Goal: Transaction & Acquisition: Purchase product/service

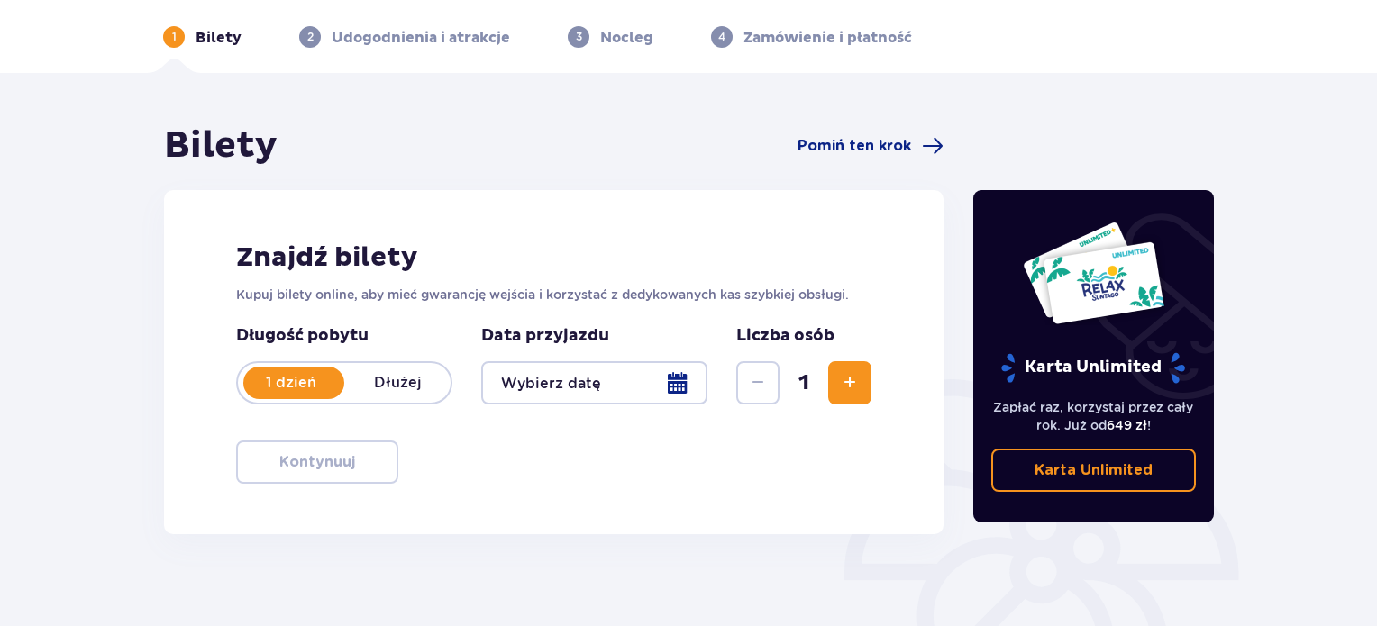
scroll to position [67, 0]
click at [833, 378] on button "Zwiększ" at bounding box center [849, 383] width 43 height 43
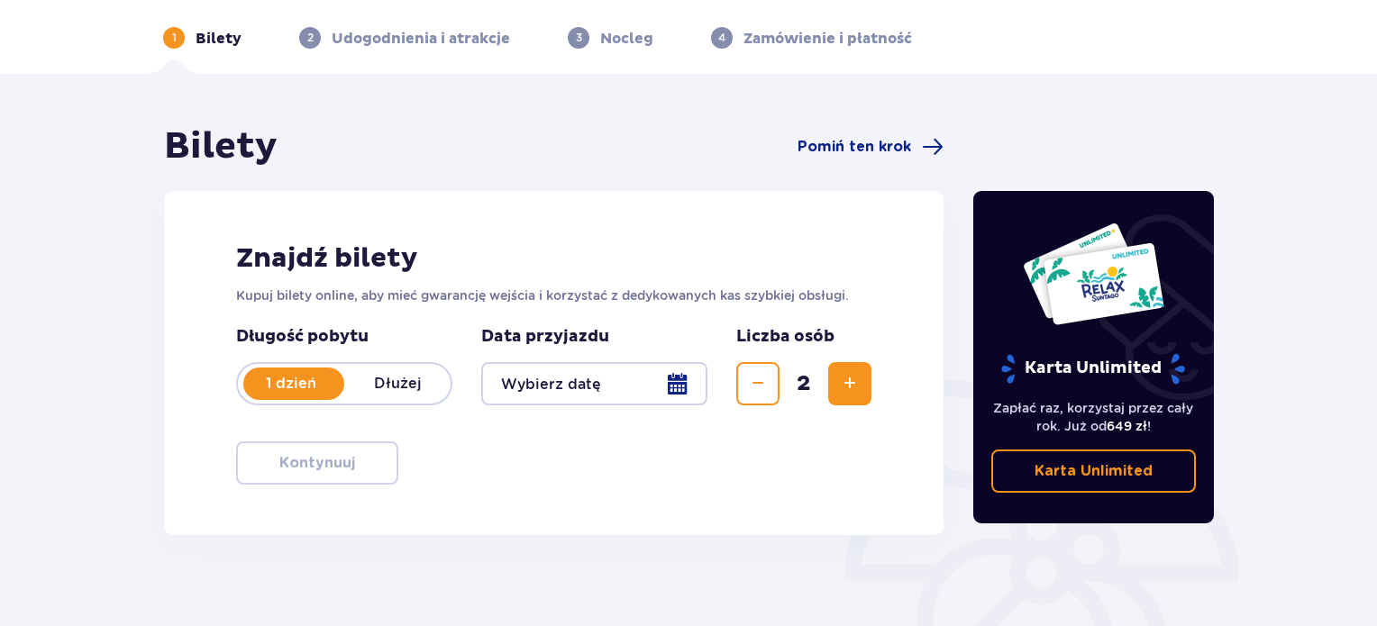
click at [580, 401] on div at bounding box center [594, 383] width 226 height 43
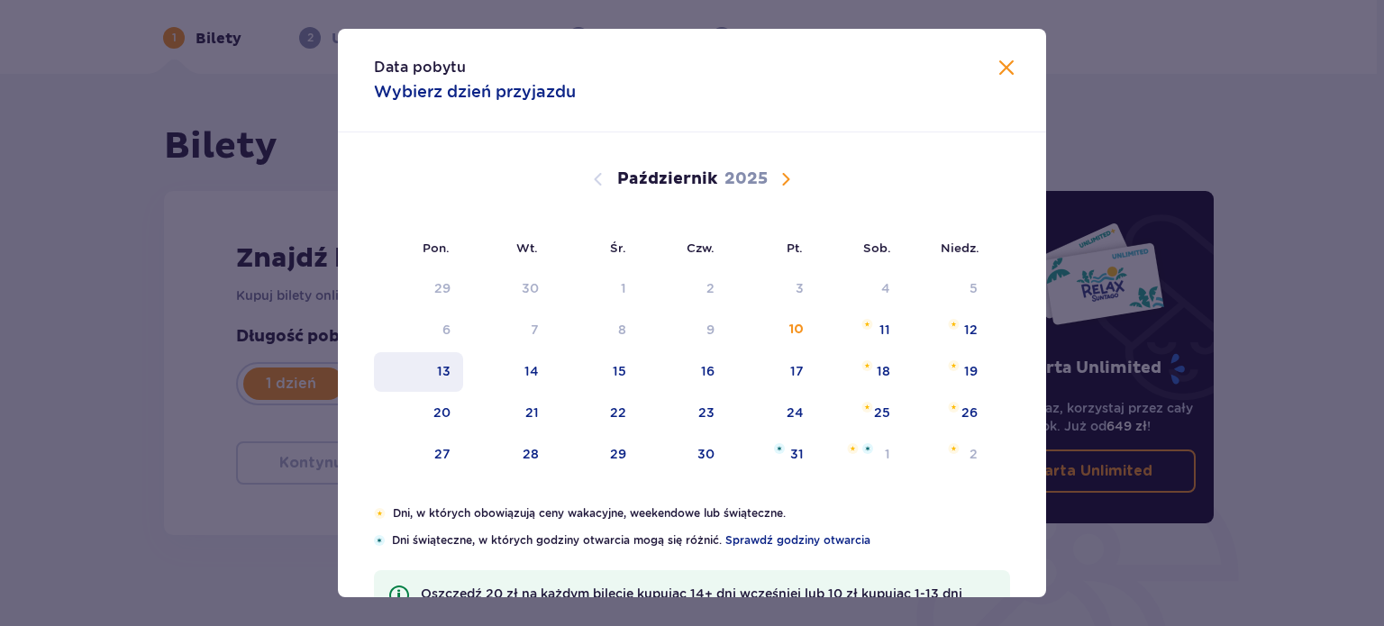
click at [443, 360] on div "13" at bounding box center [418, 372] width 89 height 40
type input "13.10.25"
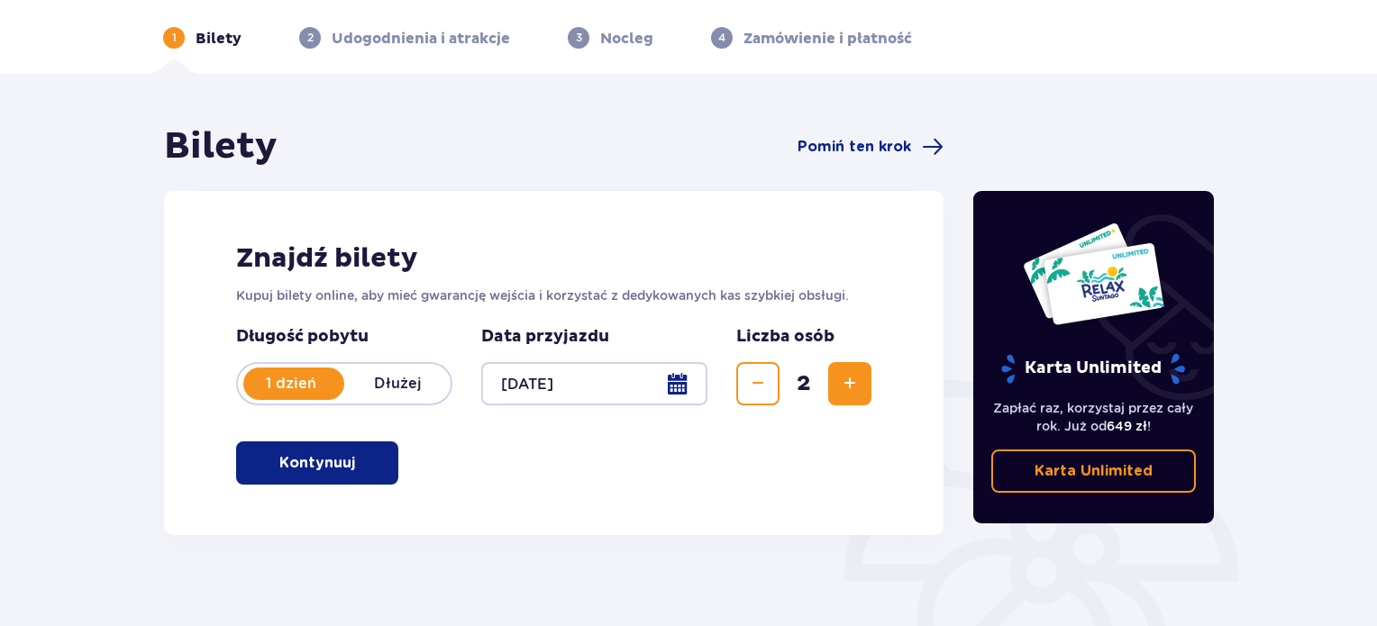
click at [310, 455] on p "Kontynuuj" at bounding box center [317, 463] width 76 height 20
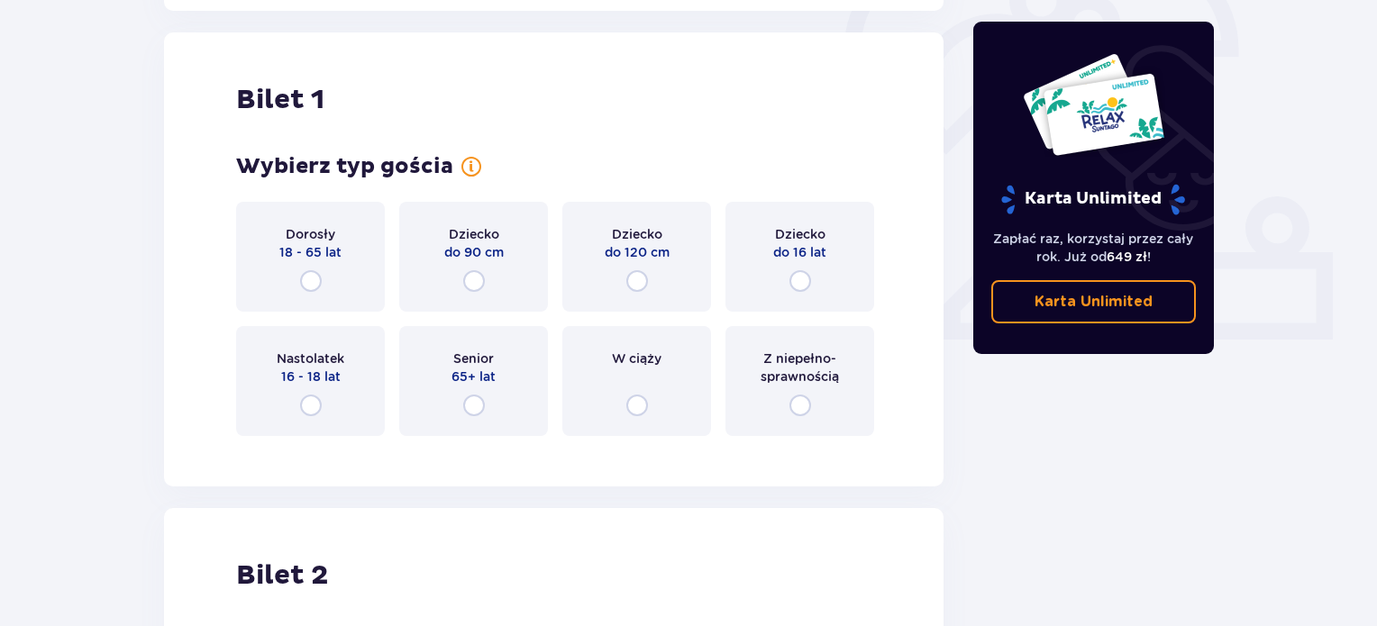
scroll to position [602, 0]
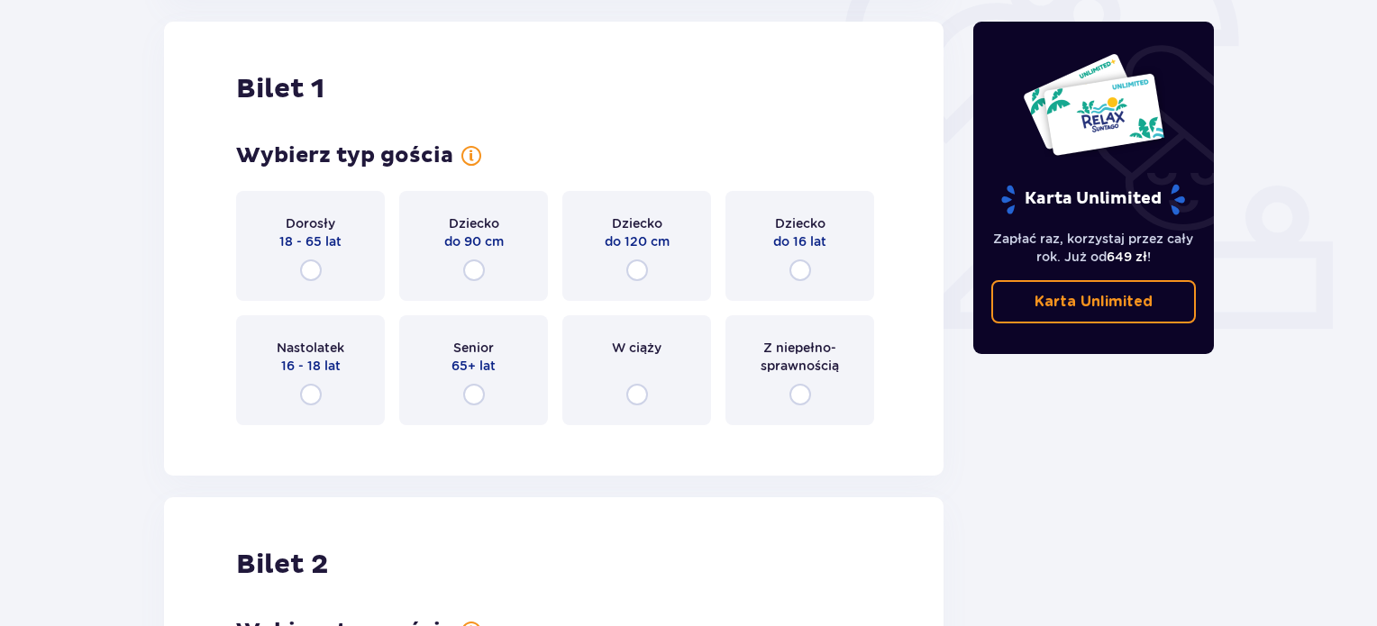
click at [308, 266] on input "radio" at bounding box center [311, 271] width 22 height 22
radio input "true"
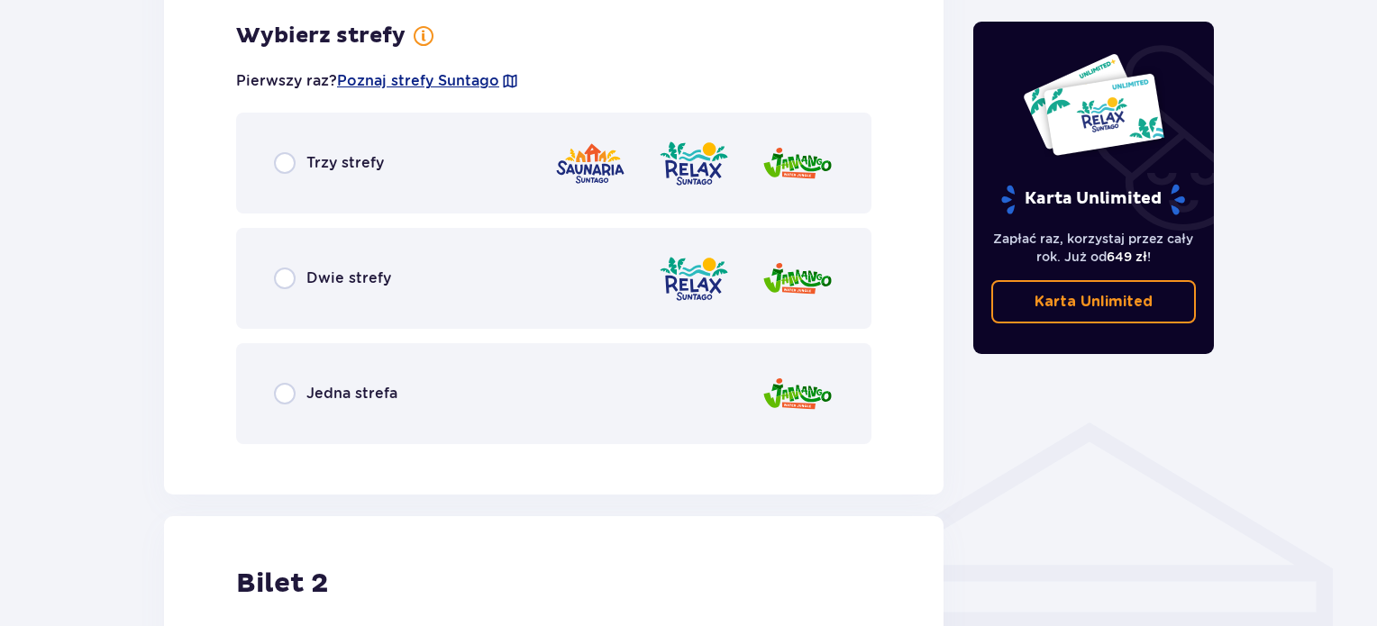
scroll to position [1042, 0]
click at [274, 269] on input "radio" at bounding box center [285, 278] width 22 height 22
radio input "true"
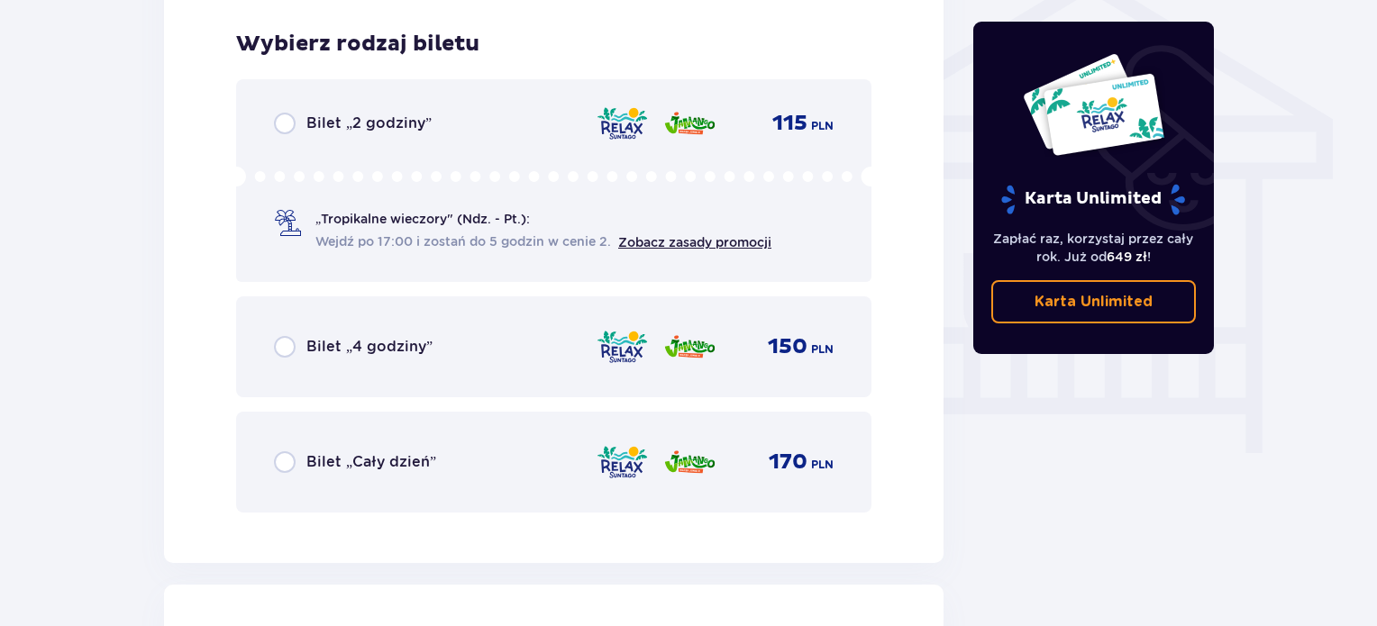
scroll to position [1500, 0]
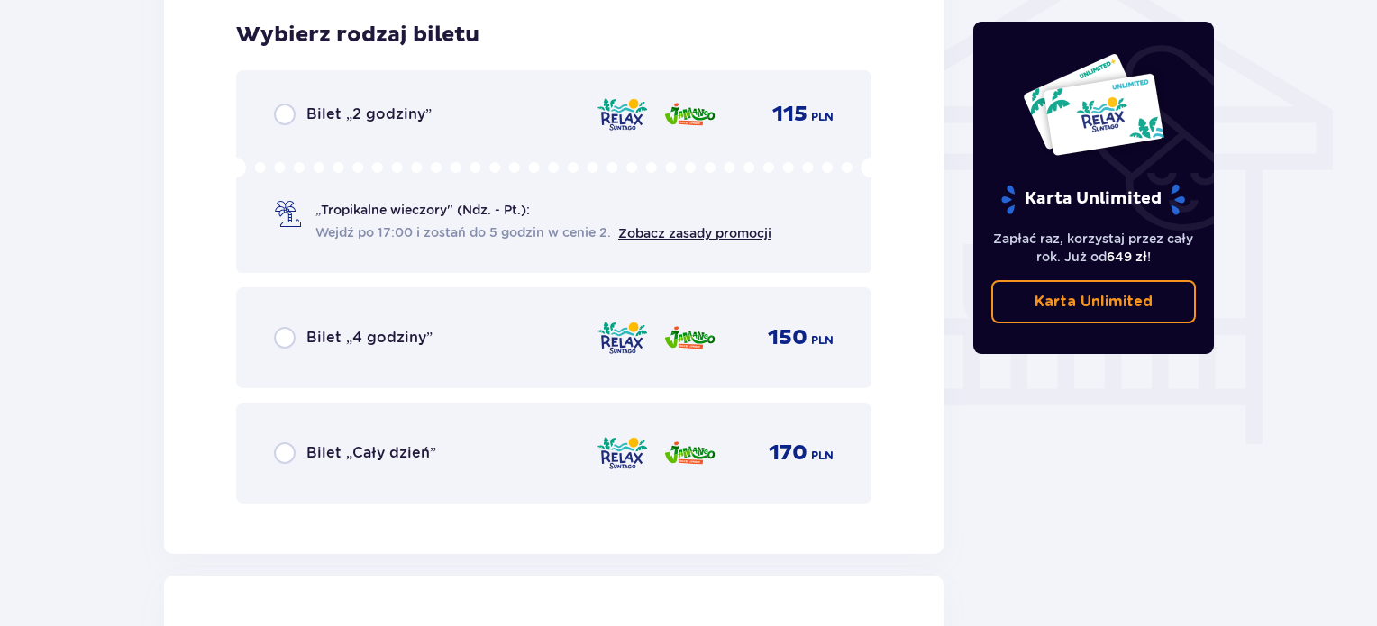
click at [276, 450] on input "radio" at bounding box center [285, 453] width 22 height 22
radio input "true"
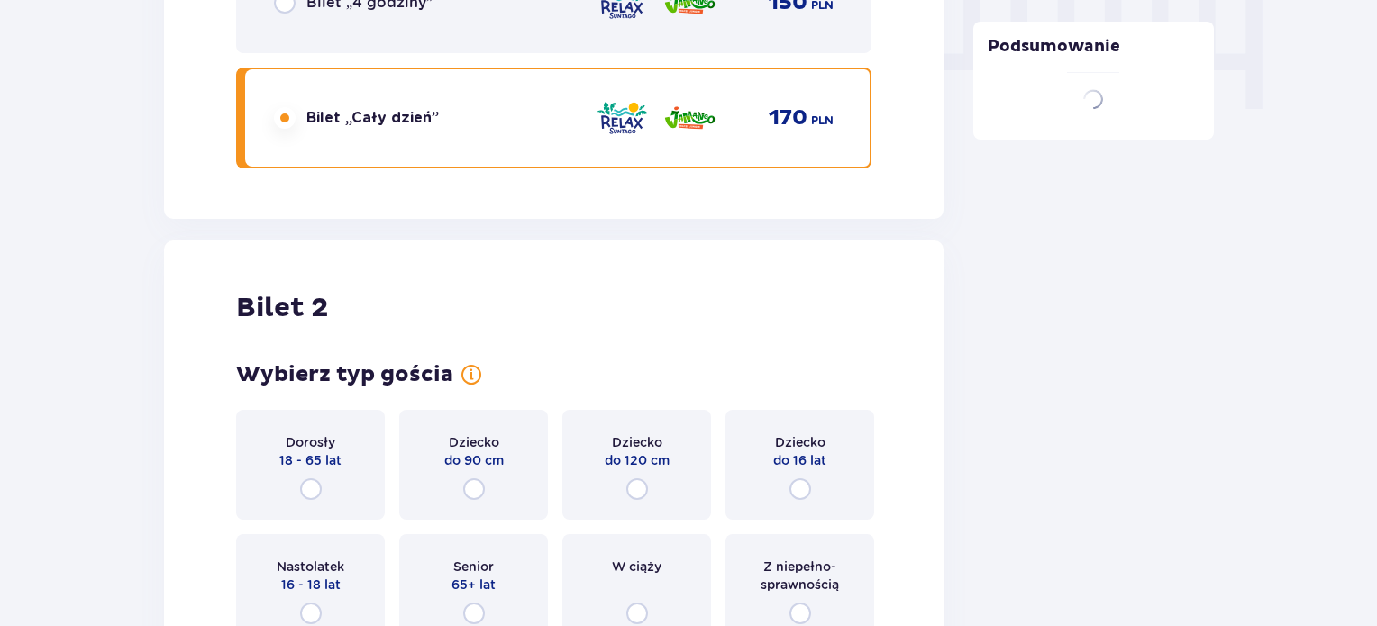
scroll to position [2053, 0]
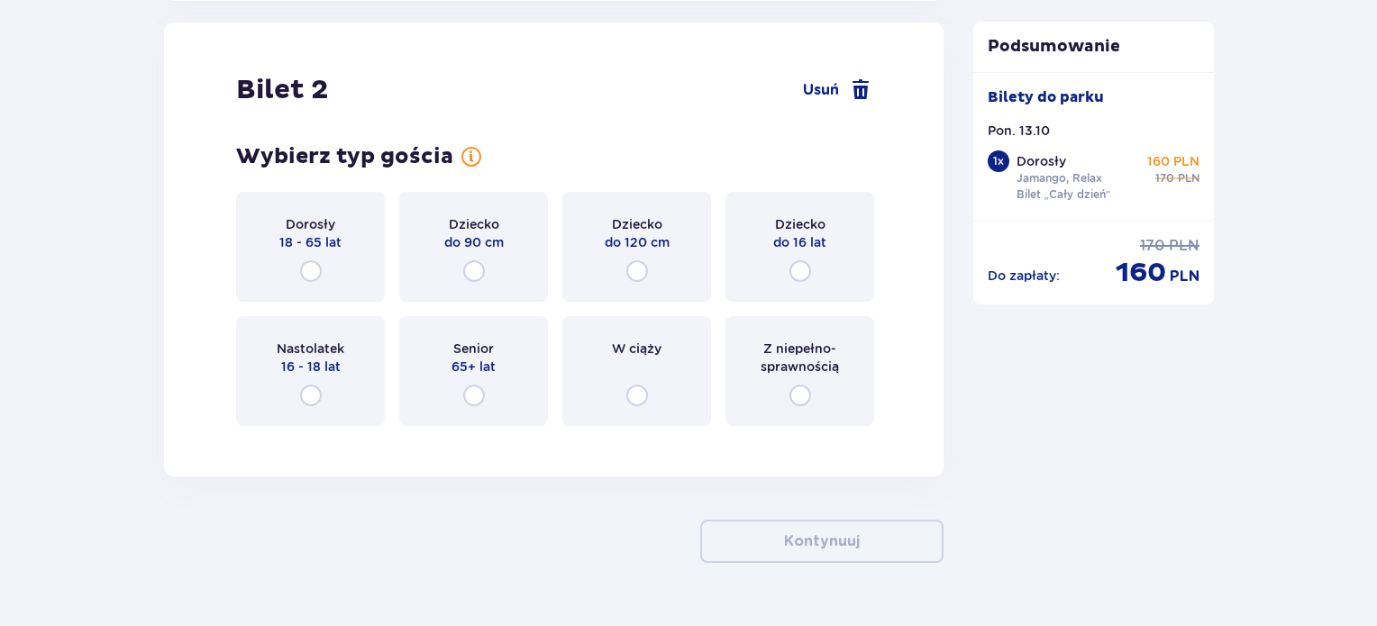
click at [324, 266] on div "Dorosły 18 - 65 lat" at bounding box center [310, 247] width 149 height 110
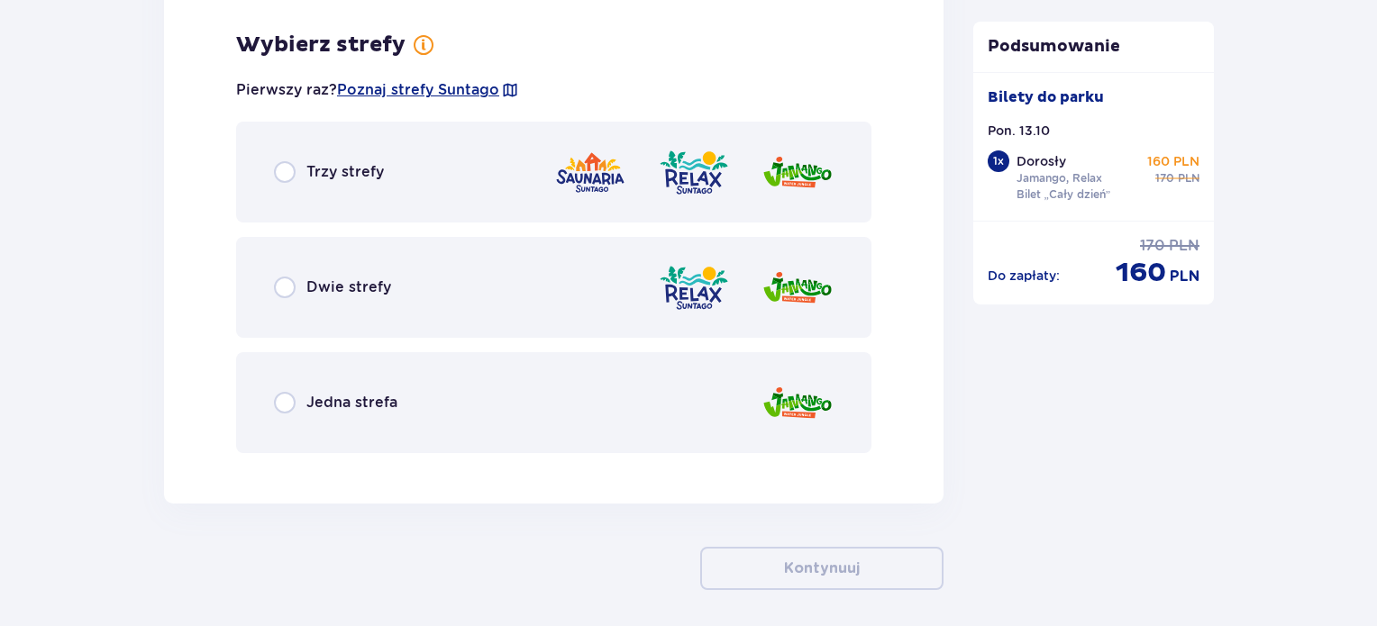
scroll to position [2493, 0]
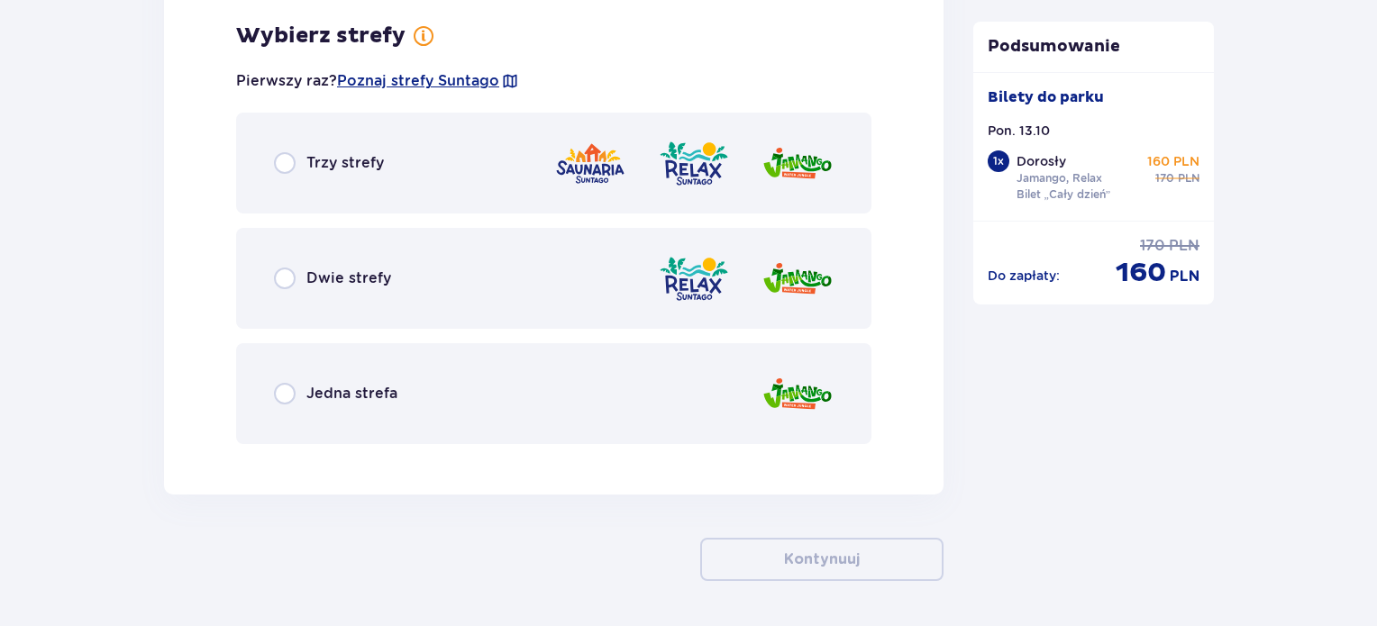
click at [292, 302] on div "Dwie strefy" at bounding box center [553, 278] width 635 height 101
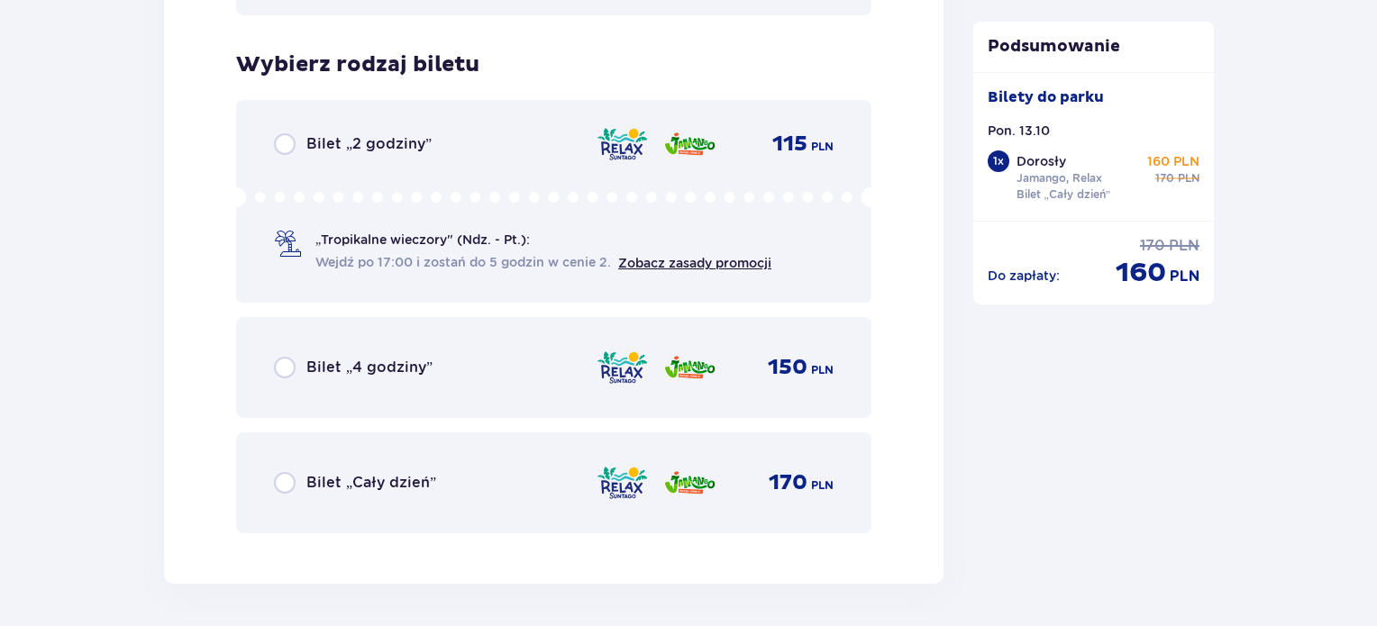
scroll to position [2950, 0]
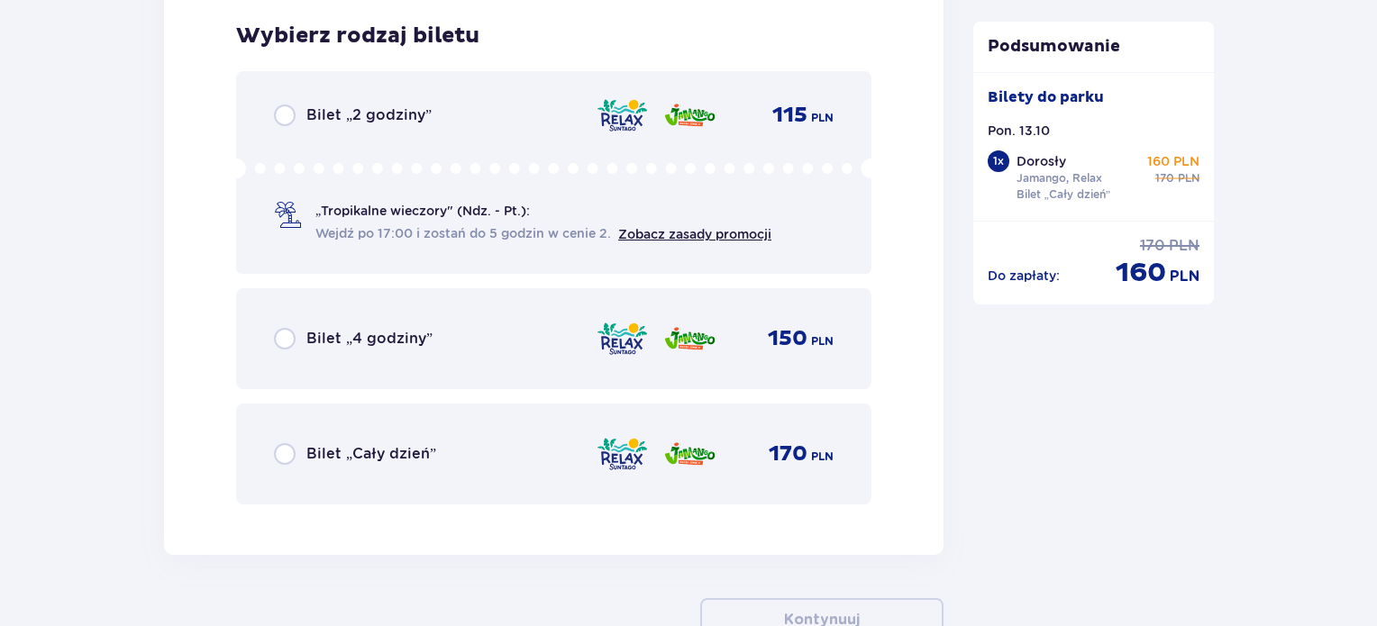
click at [290, 443] on input "radio" at bounding box center [285, 454] width 22 height 22
radio input "true"
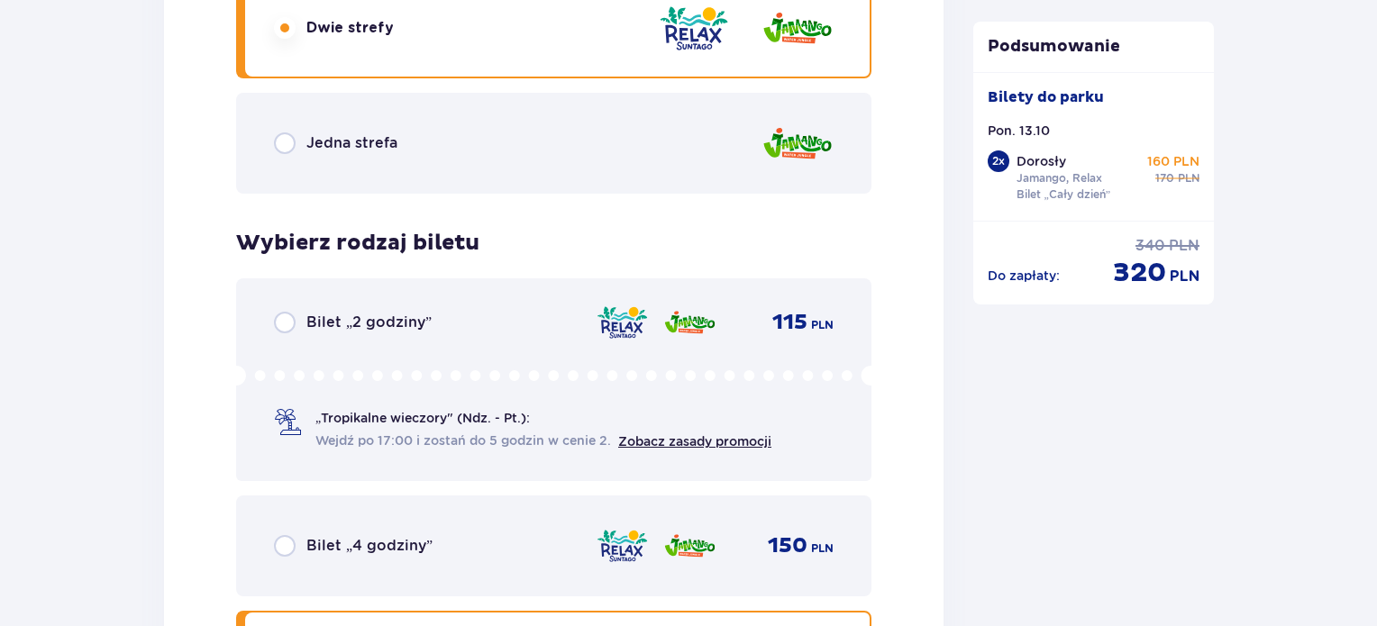
scroll to position [3255, 0]
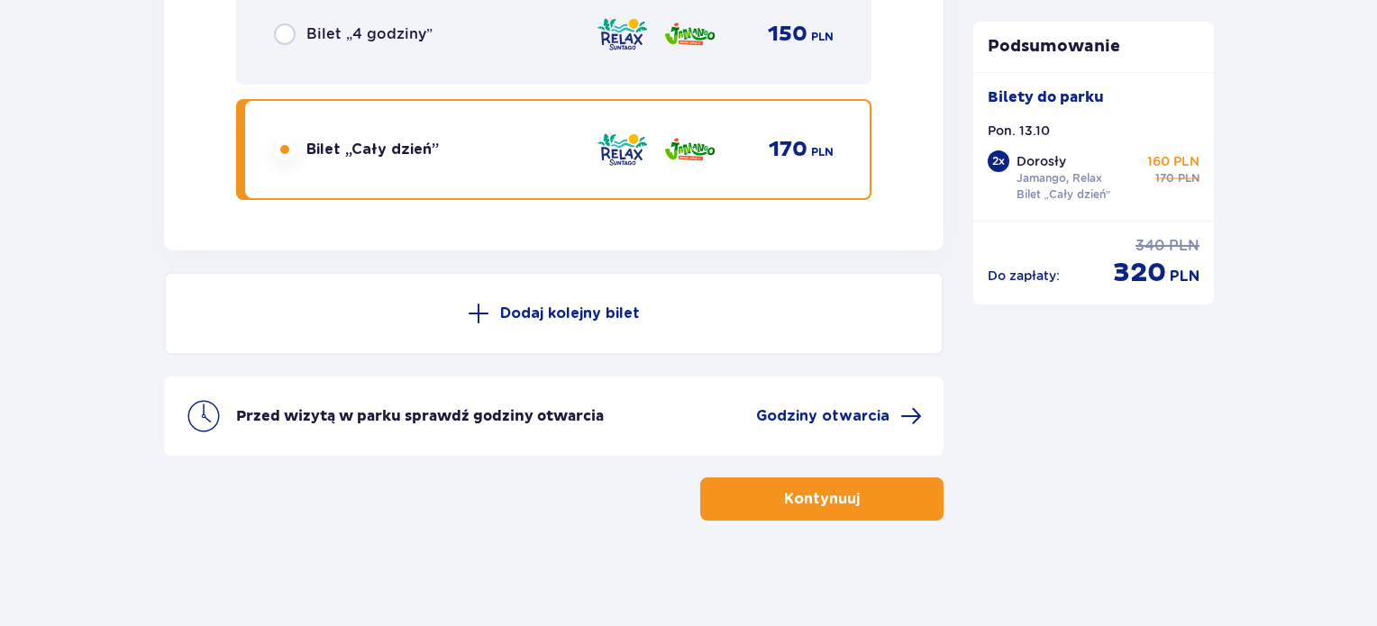
click at [883, 510] on button "Kontynuuj" at bounding box center [821, 499] width 243 height 43
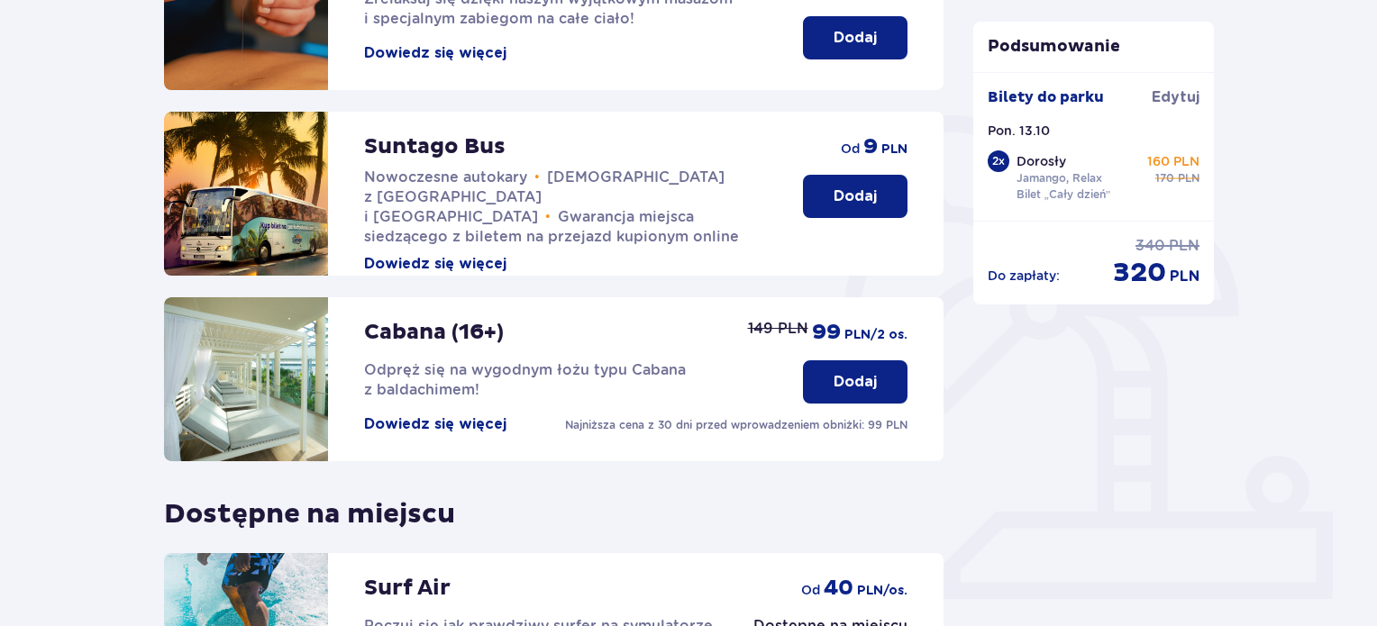
scroll to position [329, 0]
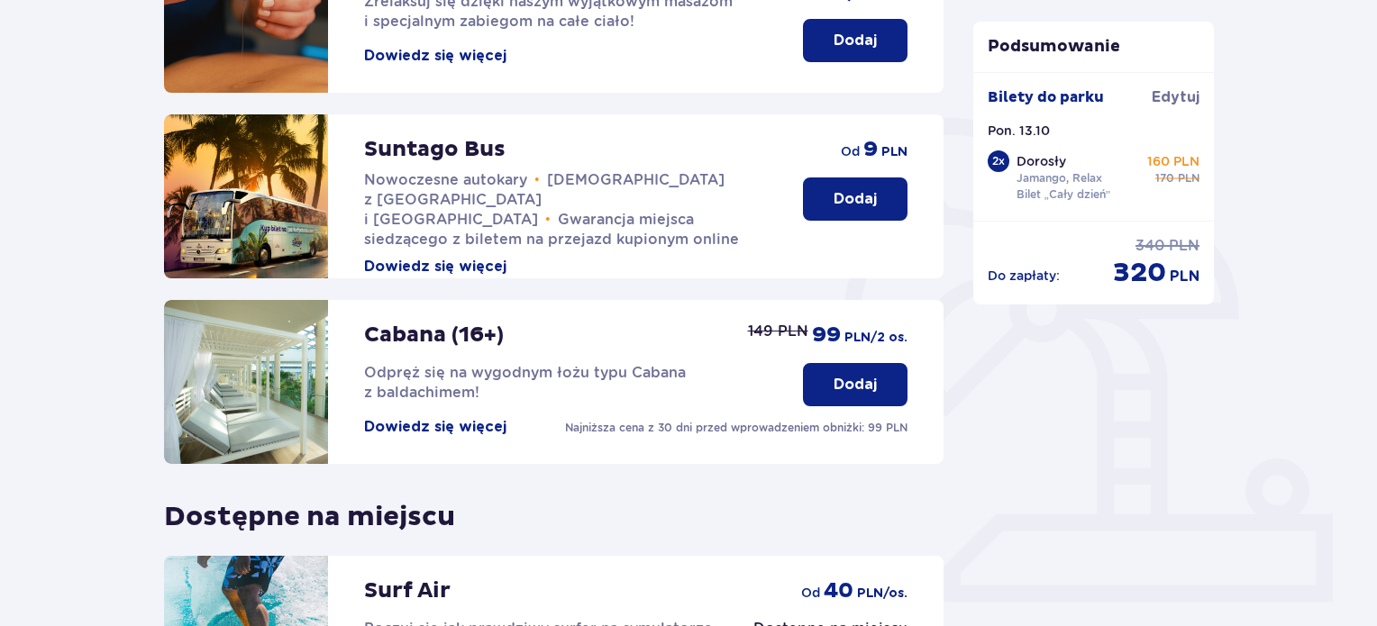
click at [869, 391] on p "Dodaj" at bounding box center [855, 385] width 43 height 20
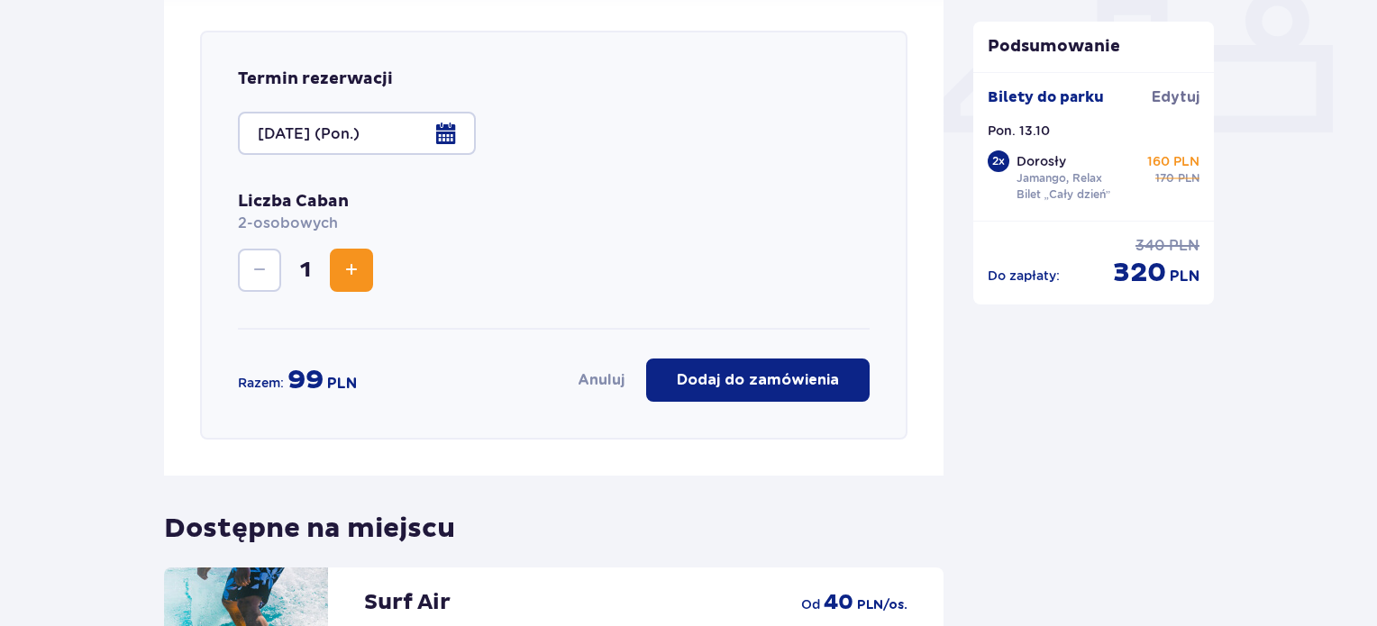
scroll to position [807, 0]
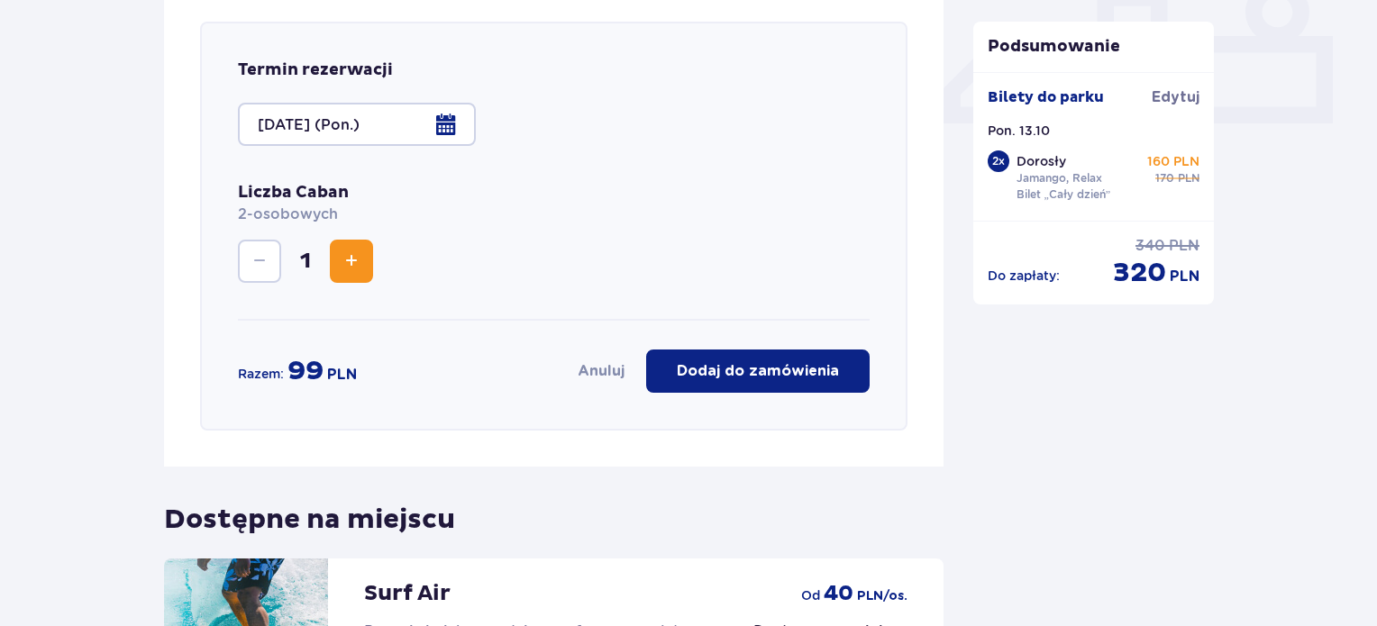
click at [711, 189] on div "Liczba Caban 2-osobowych 1" at bounding box center [554, 251] width 632 height 139
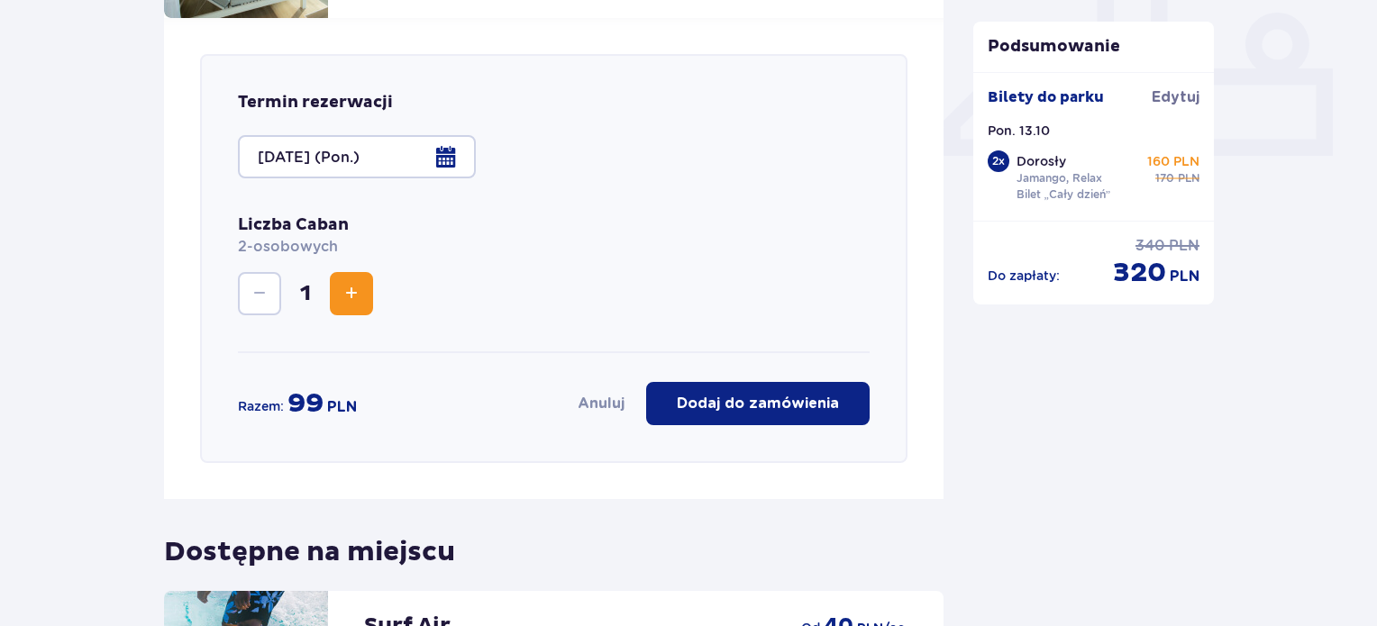
scroll to position [778, 0]
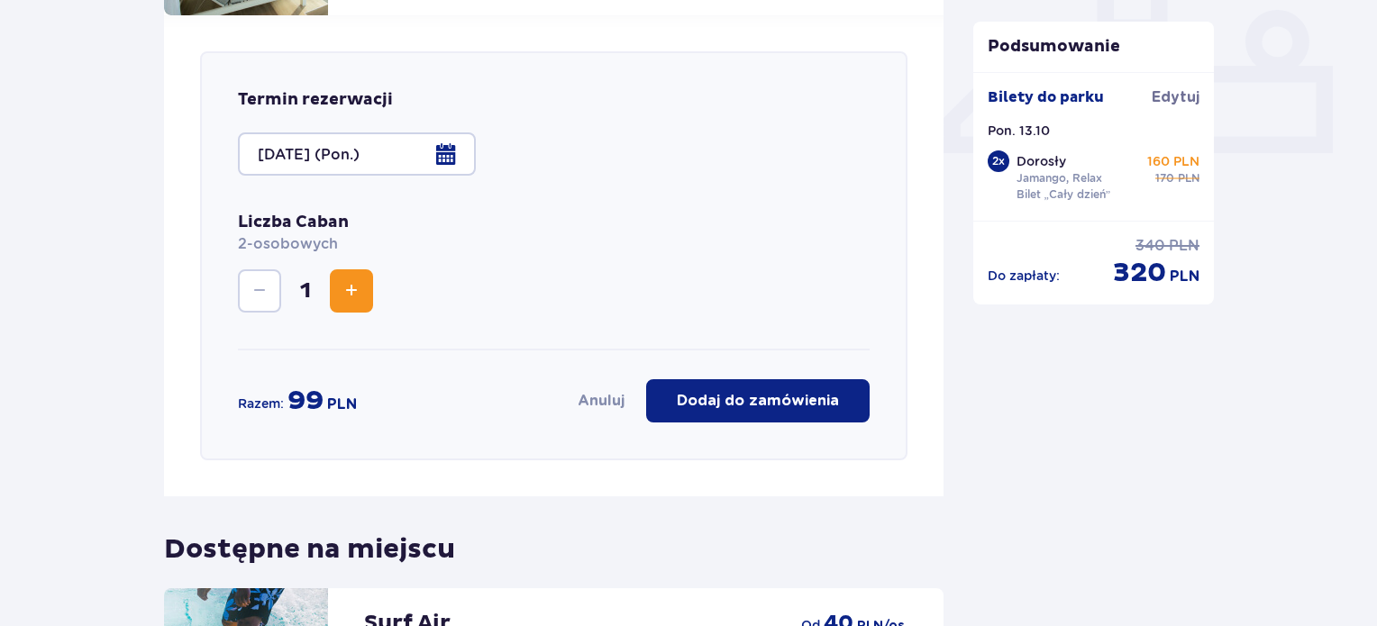
click at [962, 345] on div "Podsumowanie Dodano bilet do zamówienia Bilety do parku Edytuj Pon. 13.10 2 x D…" at bounding box center [1094, 151] width 270 height 1476
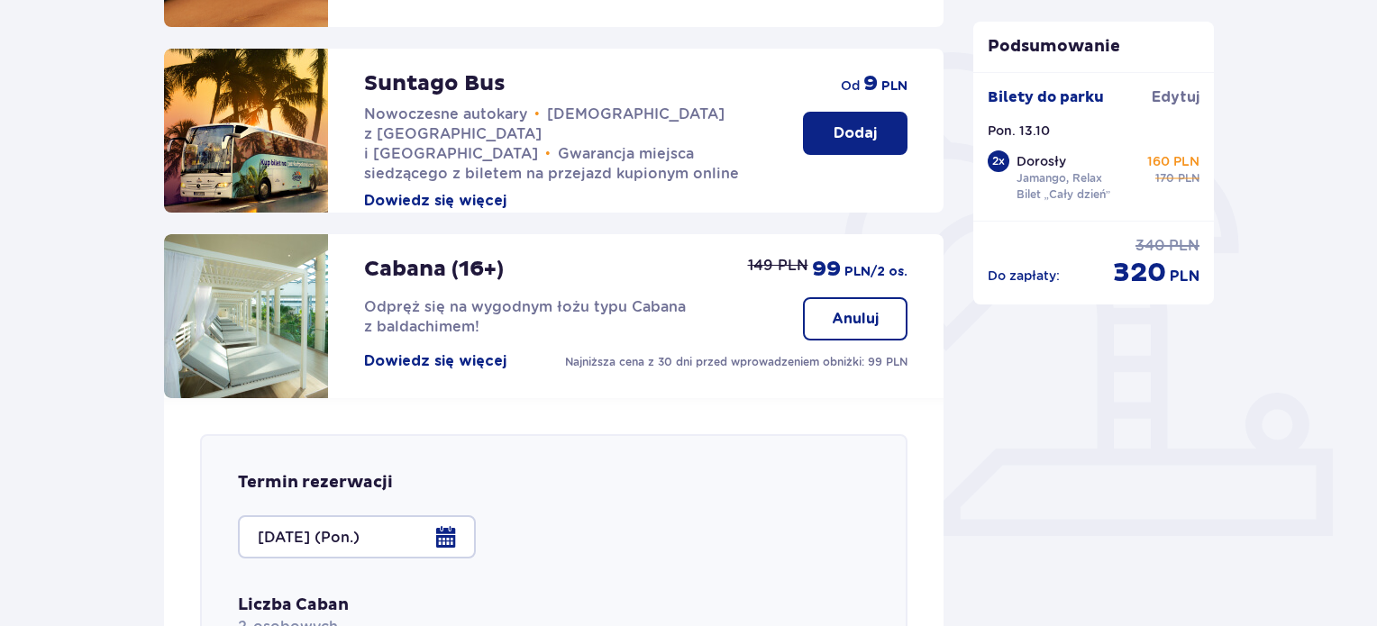
scroll to position [396, 0]
click at [868, 331] on button "Anuluj" at bounding box center [855, 317] width 105 height 43
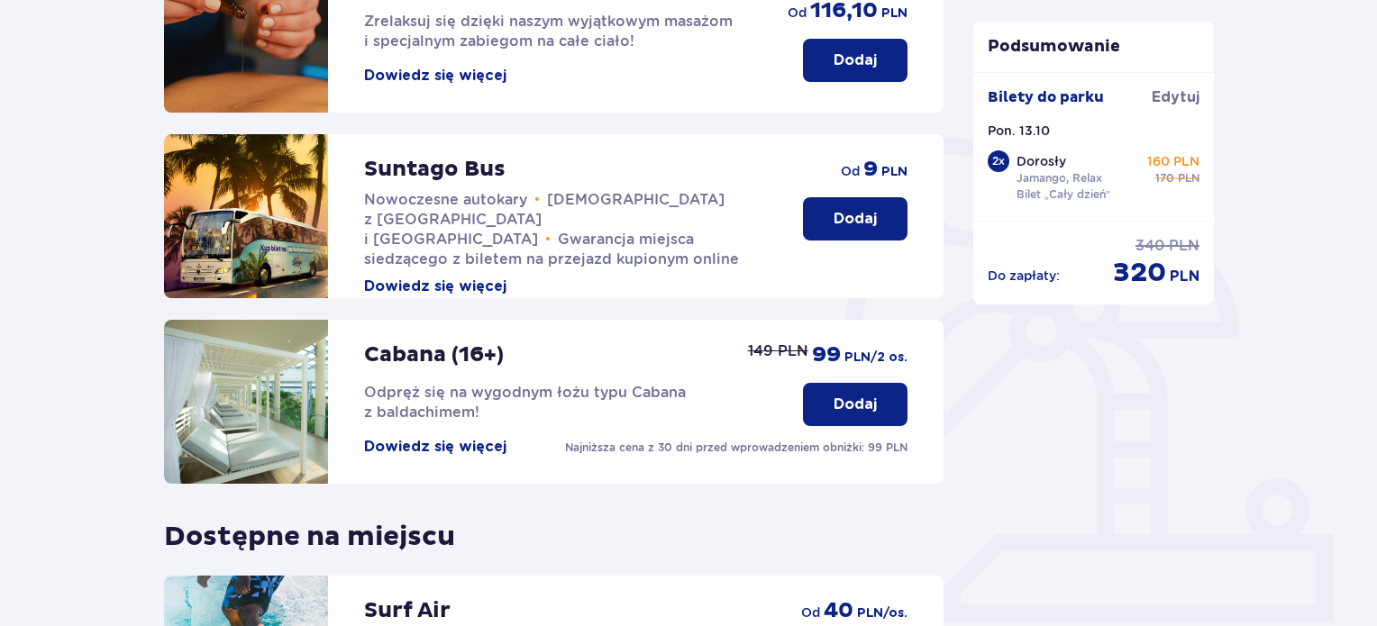
scroll to position [310, 0]
click at [858, 399] on p "Dodaj" at bounding box center [855, 404] width 43 height 20
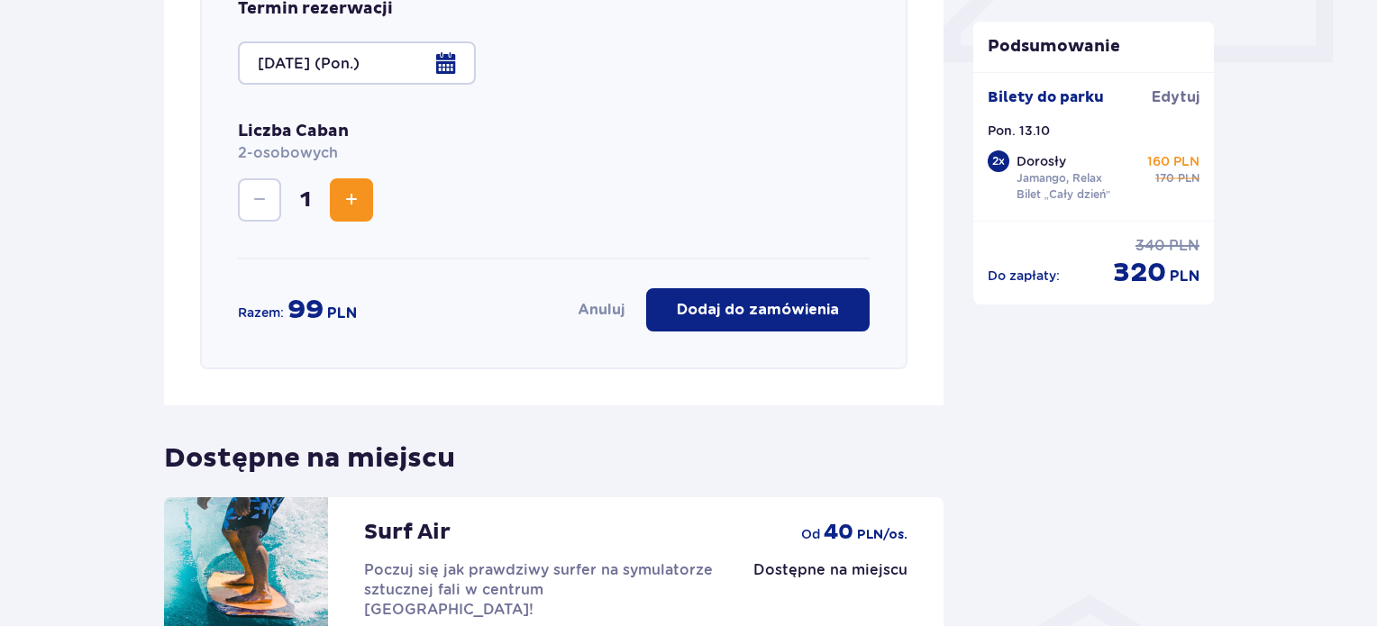
scroll to position [871, 0]
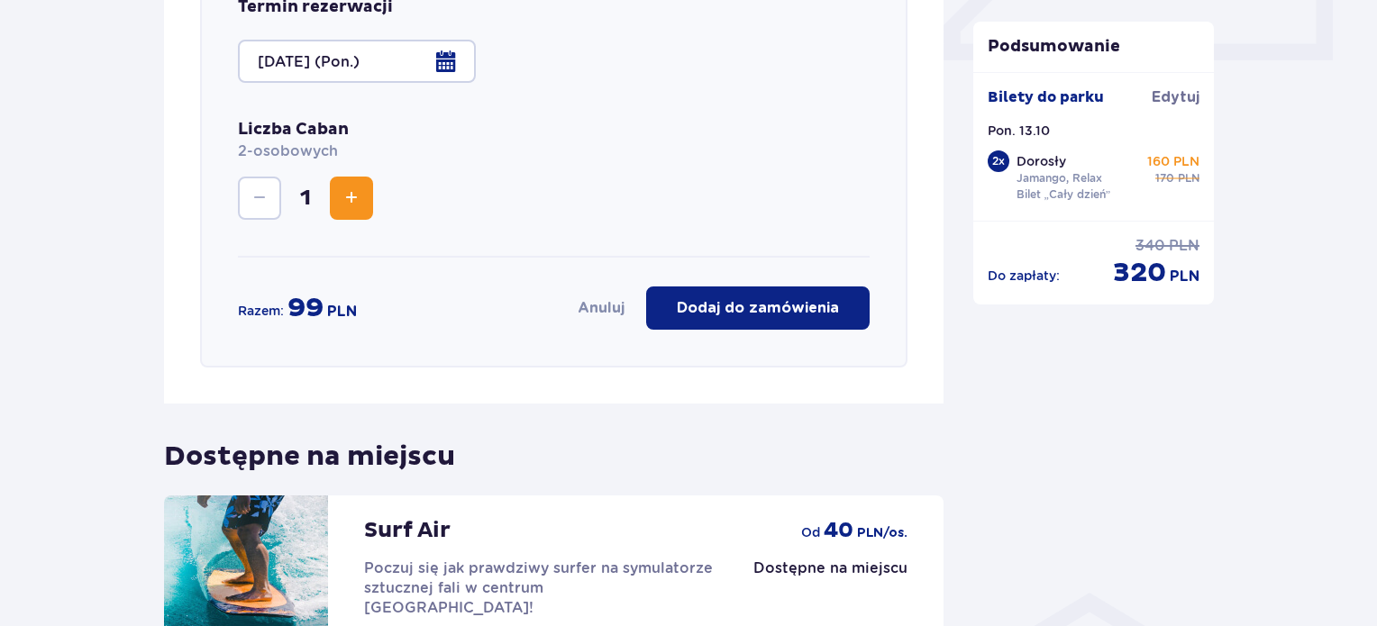
click at [735, 309] on p "Dodaj do zamówienia" at bounding box center [758, 308] width 162 height 20
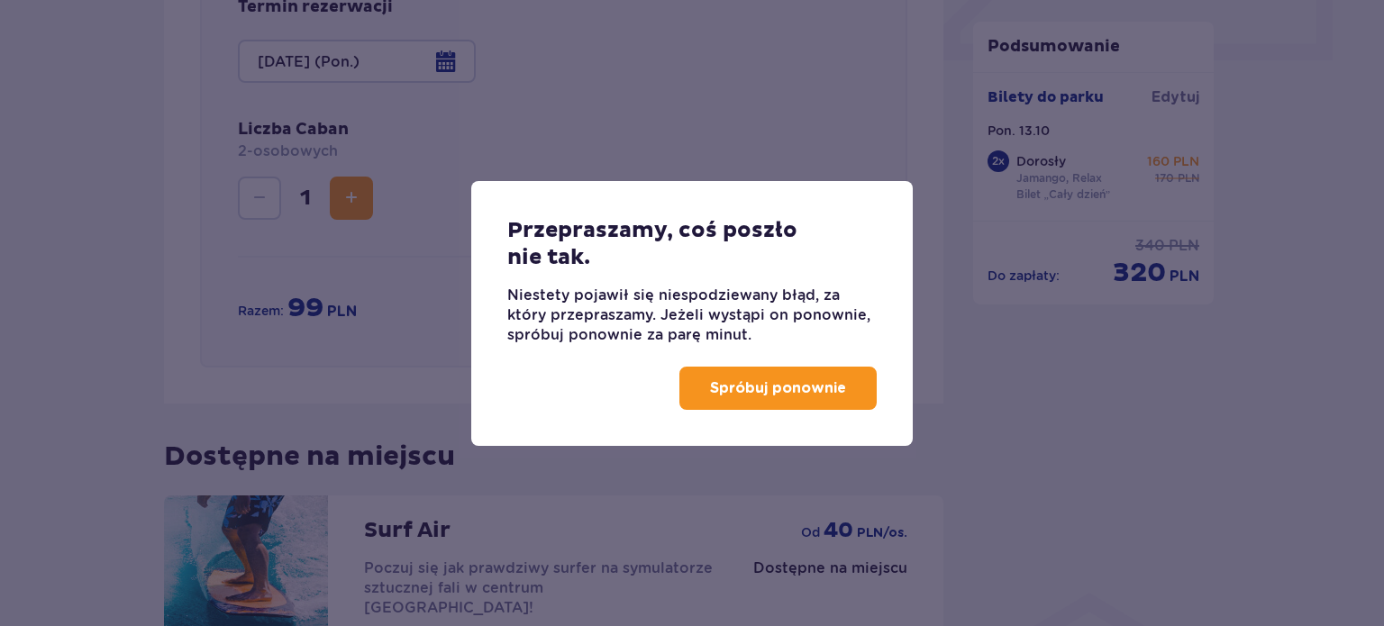
click at [757, 385] on p "Spróbuj ponownie" at bounding box center [778, 388] width 136 height 20
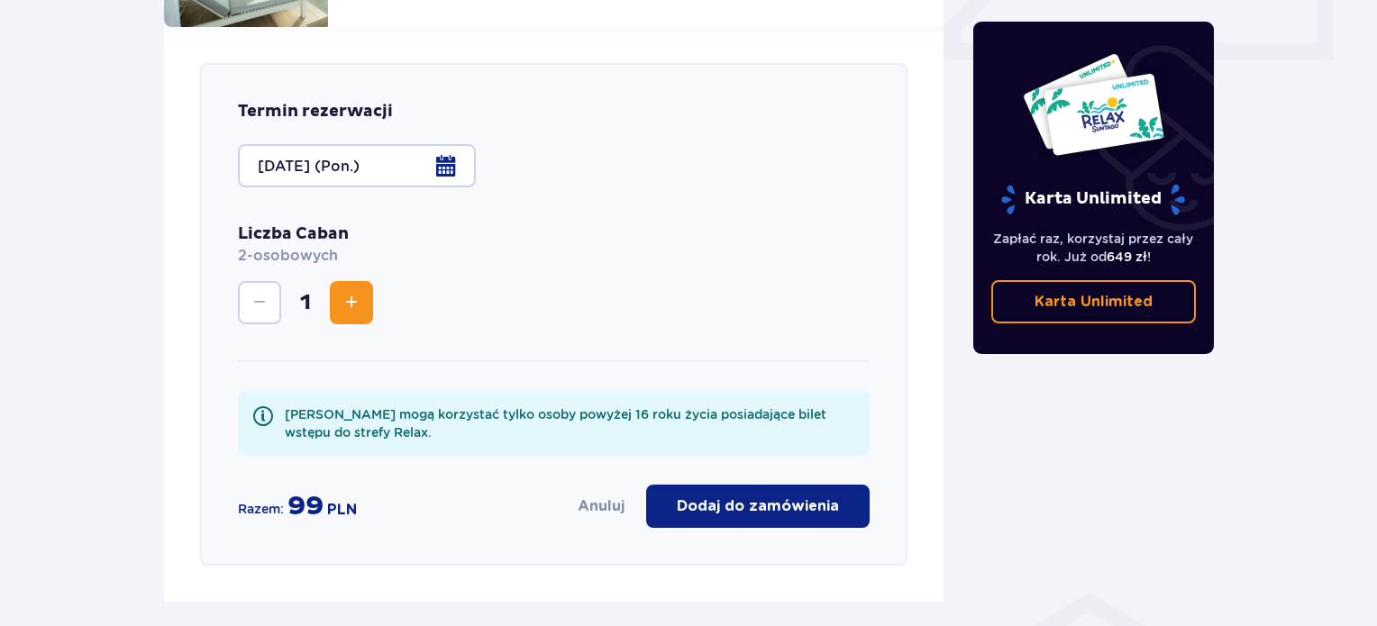
scroll to position [957, 0]
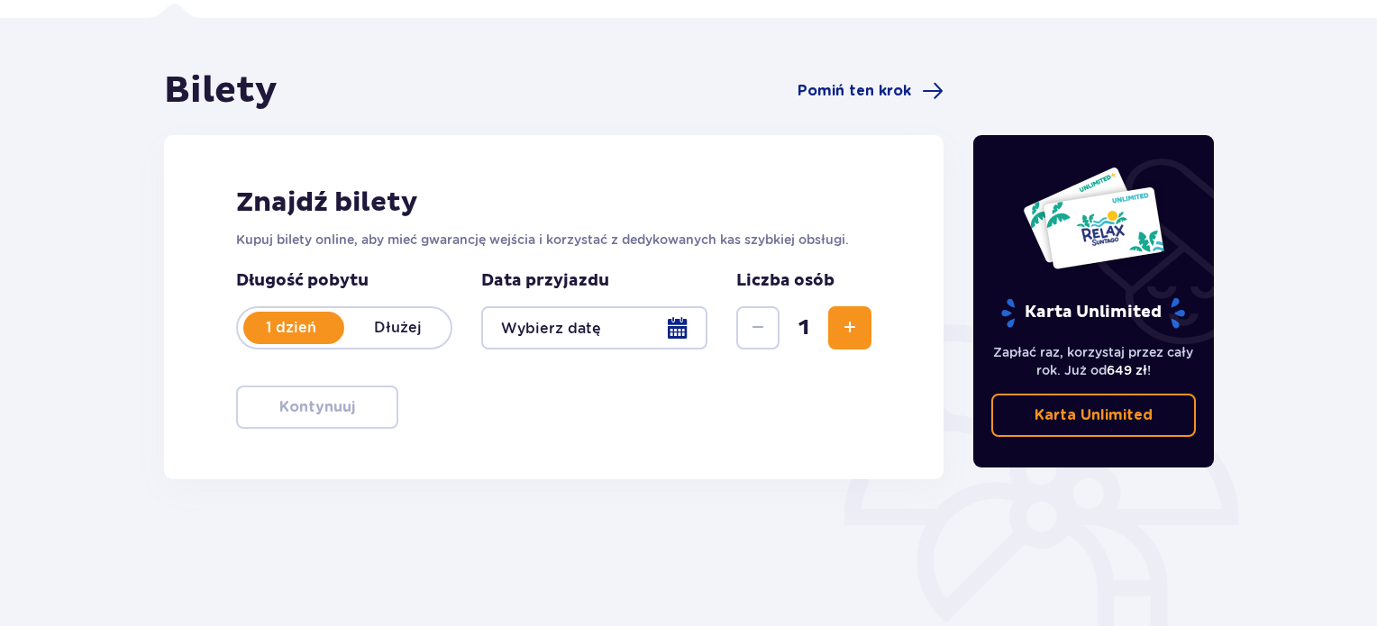
scroll to position [123, 0]
click at [591, 314] on div at bounding box center [594, 327] width 226 height 43
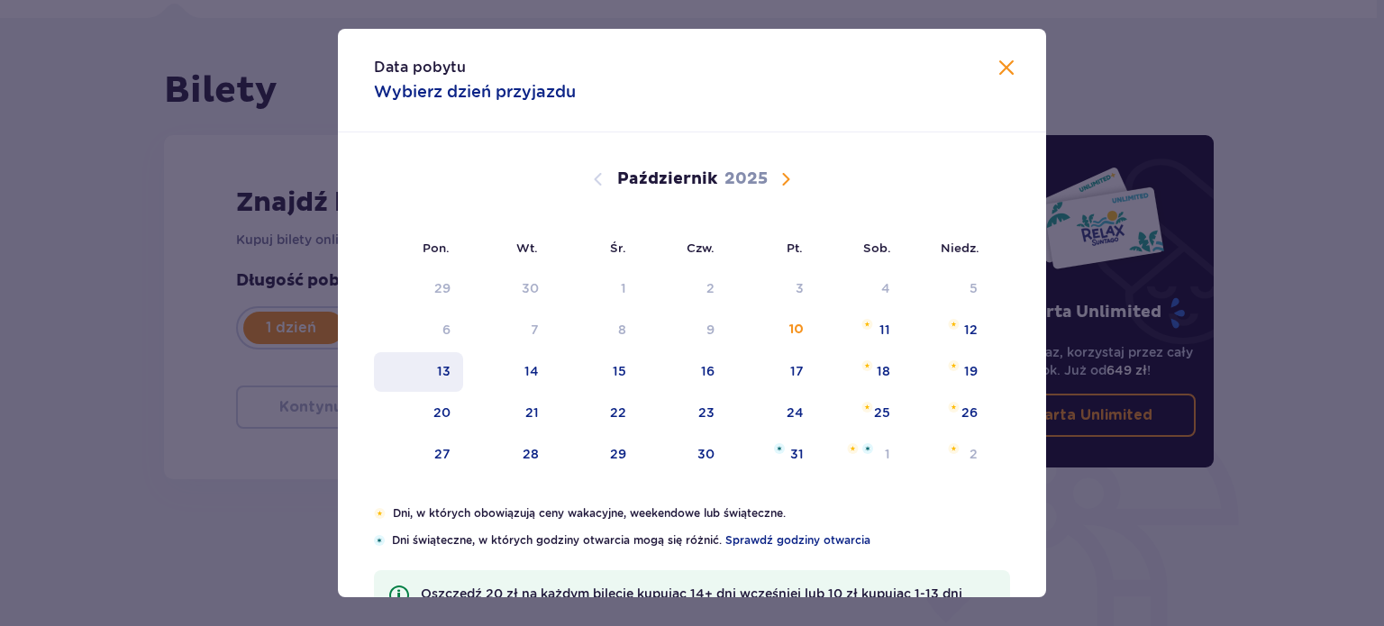
click at [431, 385] on div "13" at bounding box center [418, 372] width 89 height 40
type input "13.10.25"
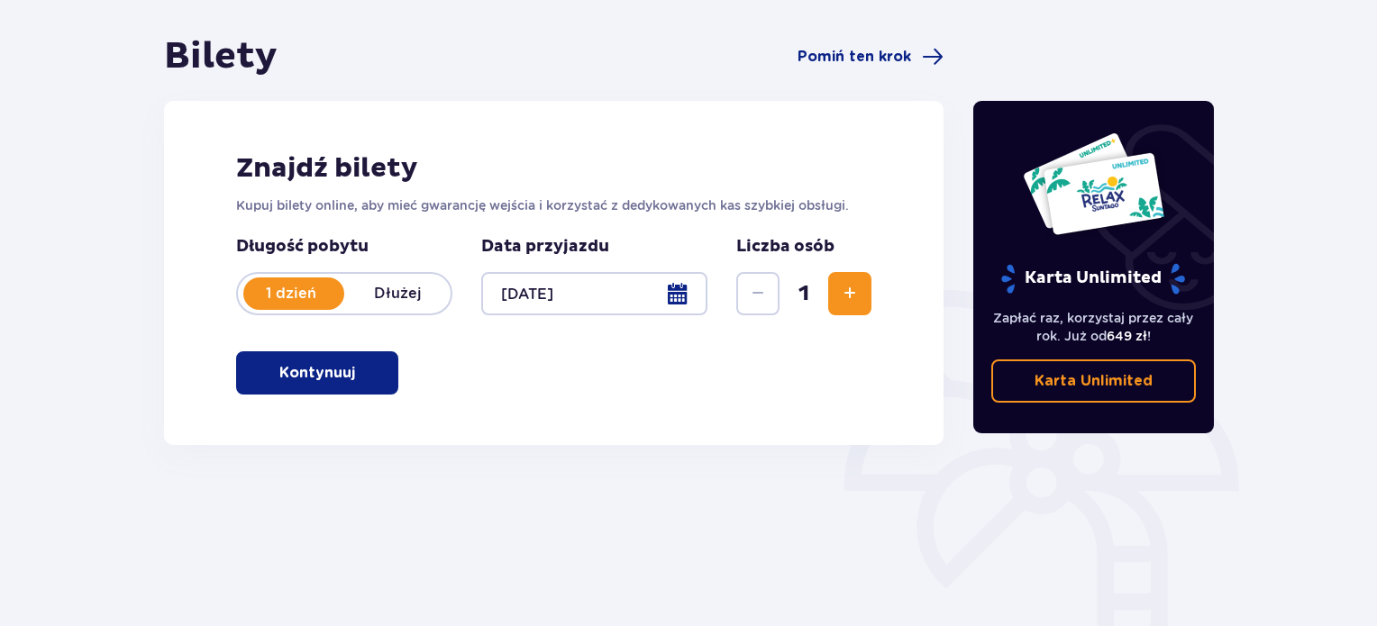
scroll to position [159, 0]
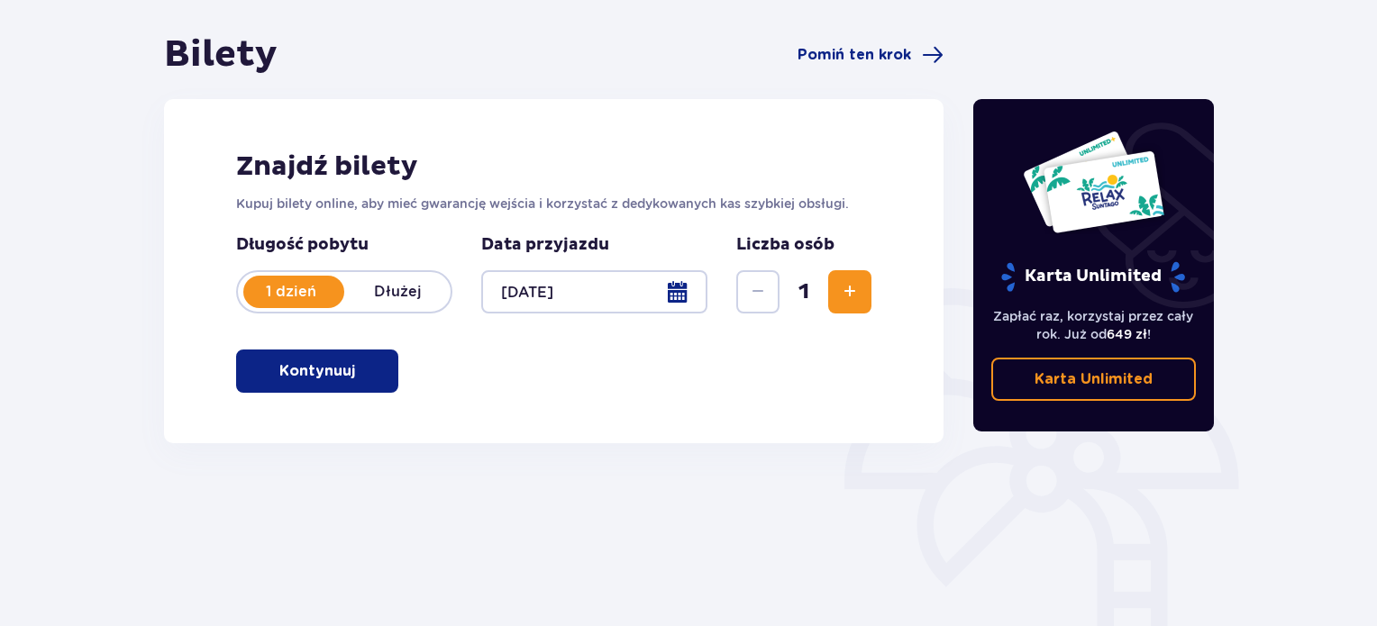
click at [862, 299] on button "Zwiększ" at bounding box center [849, 291] width 43 height 43
click at [335, 381] on button "Kontynuuj" at bounding box center [317, 371] width 162 height 43
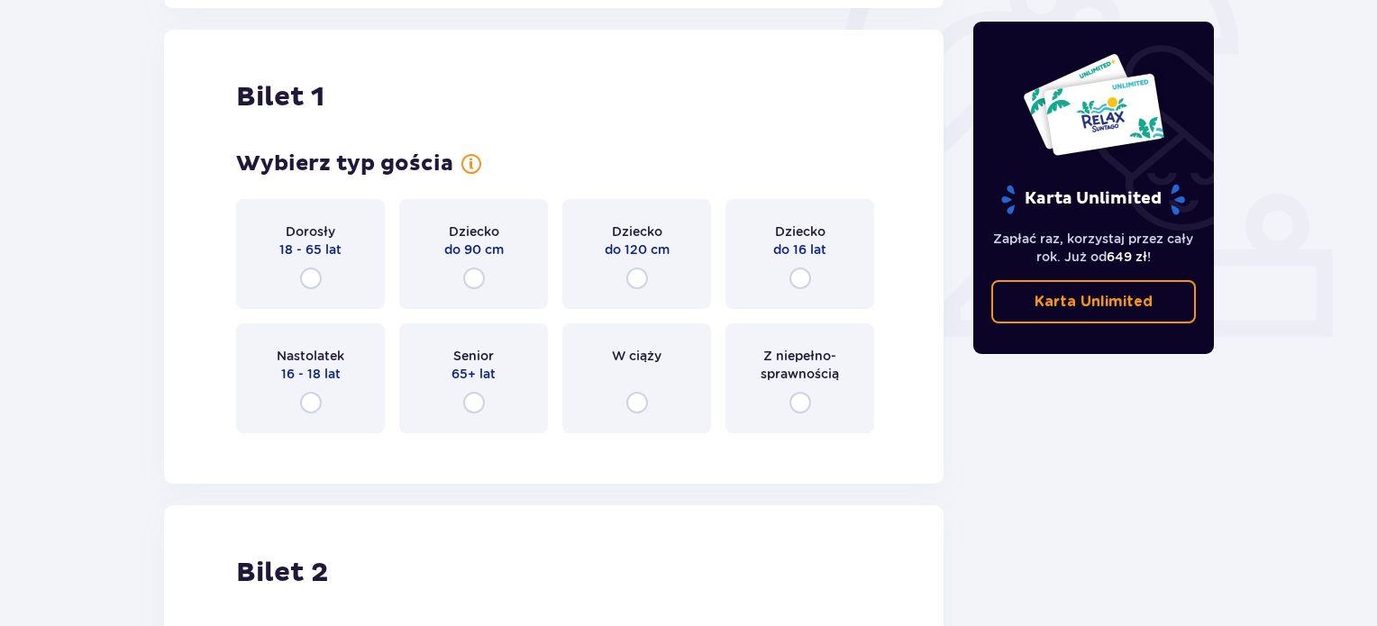
scroll to position [602, 0]
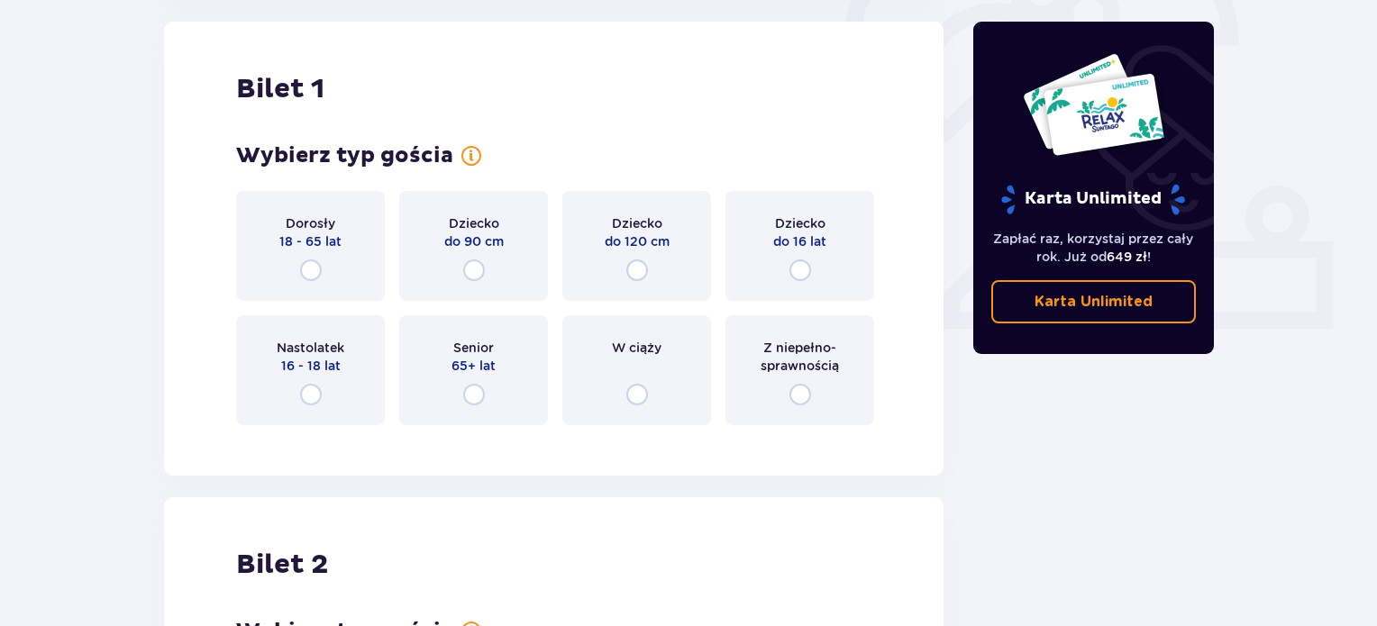
click at [315, 251] on div "Dorosły 18 - 65 lat" at bounding box center [310, 246] width 149 height 110
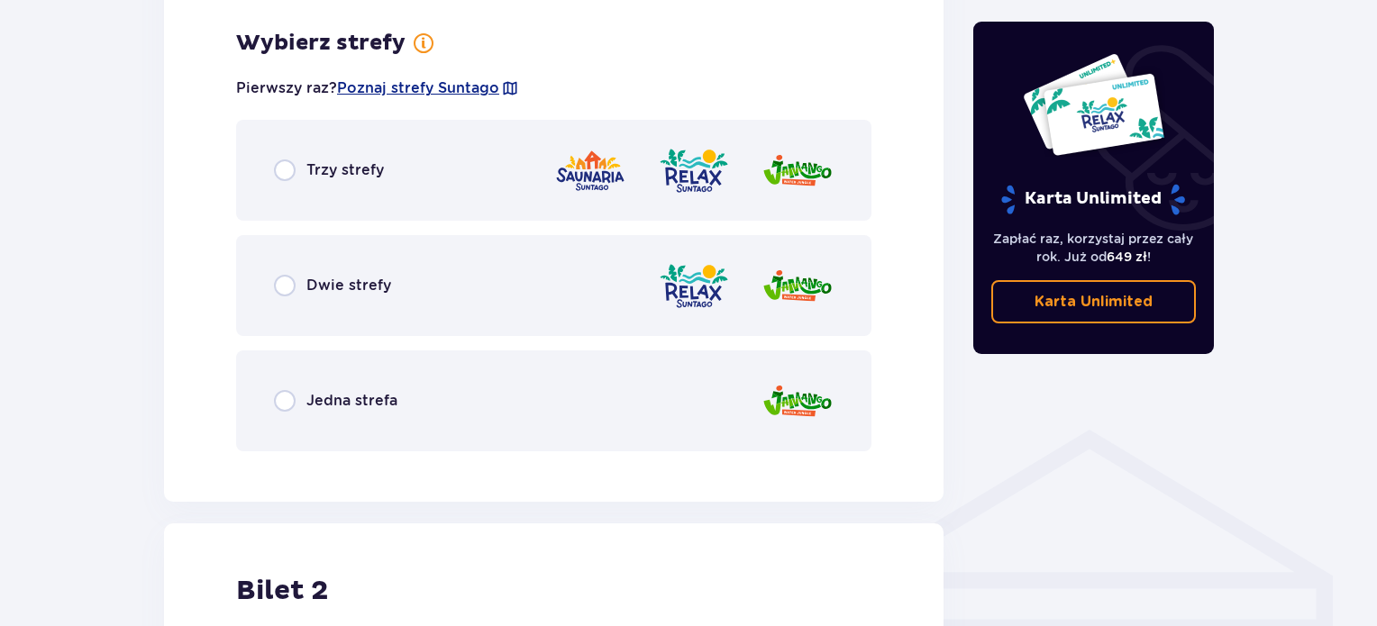
scroll to position [1042, 0]
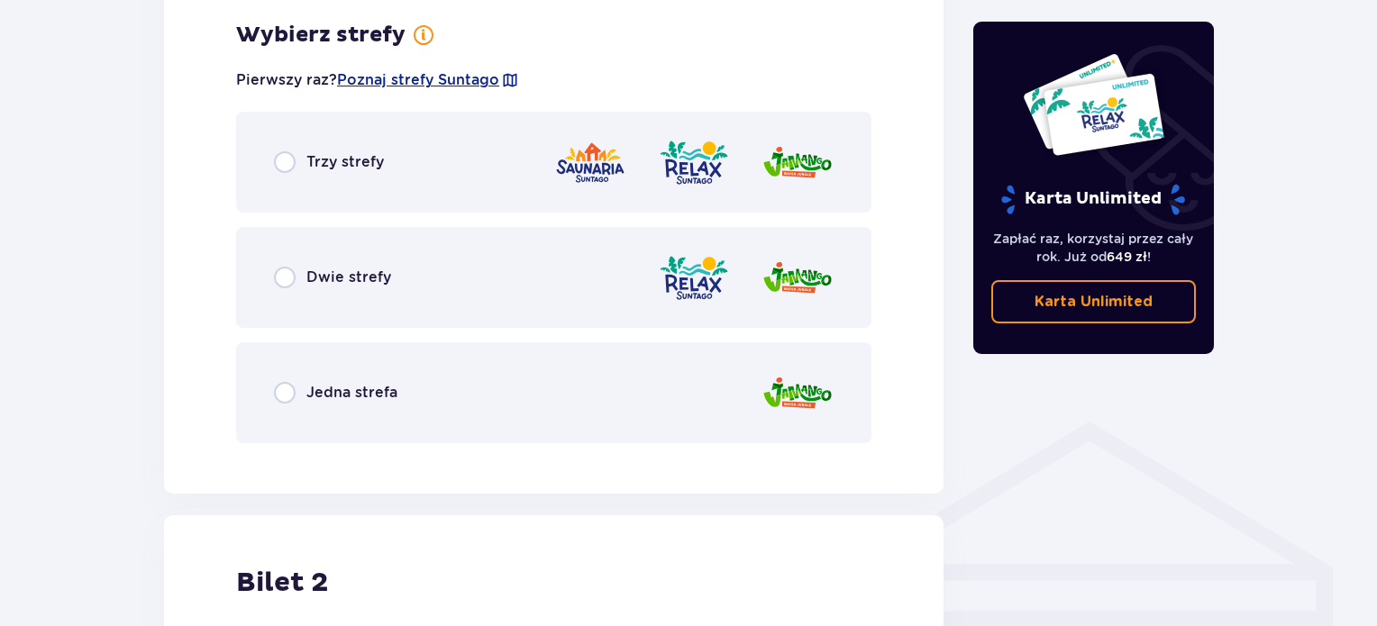
click at [387, 298] on div "Dwie strefy" at bounding box center [553, 277] width 635 height 101
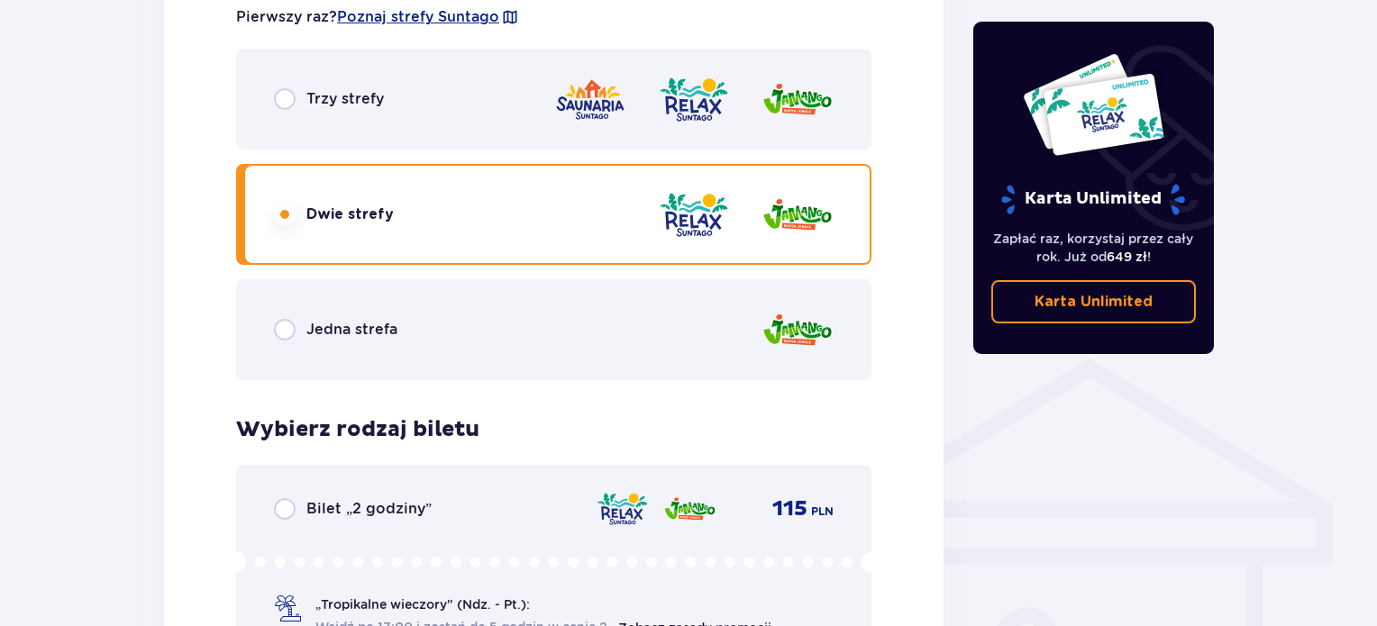
scroll to position [1094, 0]
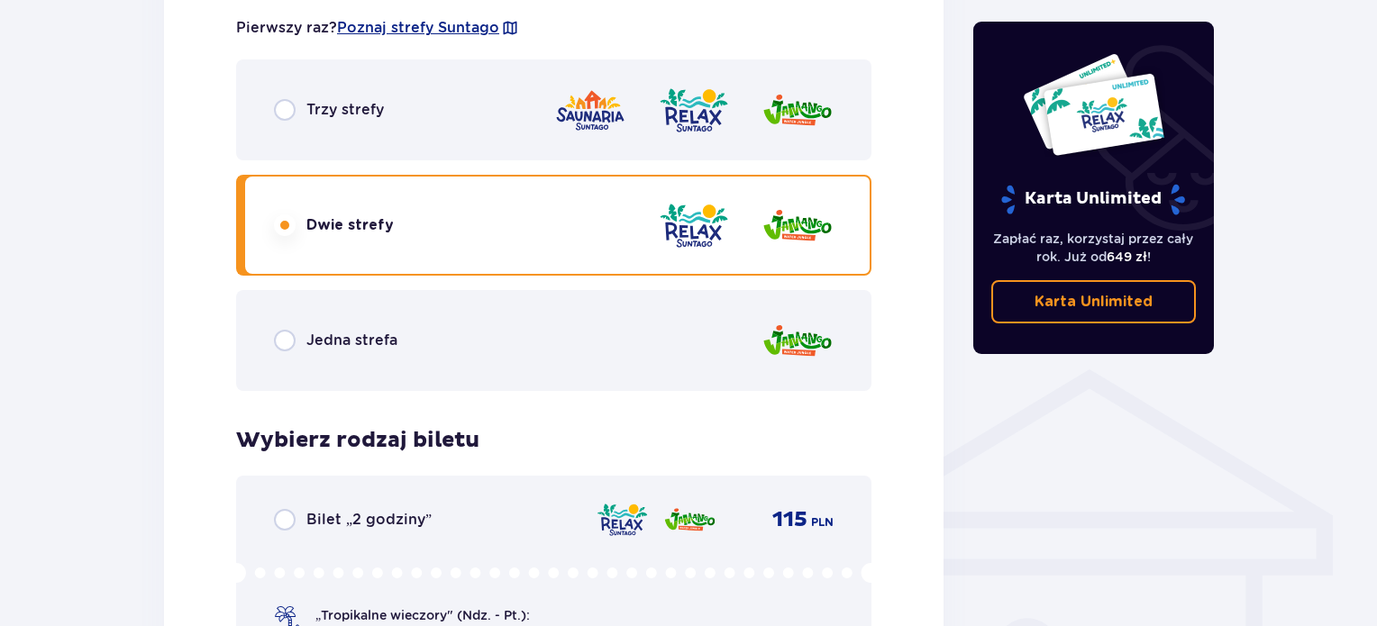
click at [429, 122] on div "Trzy strefy" at bounding box center [553, 109] width 635 height 101
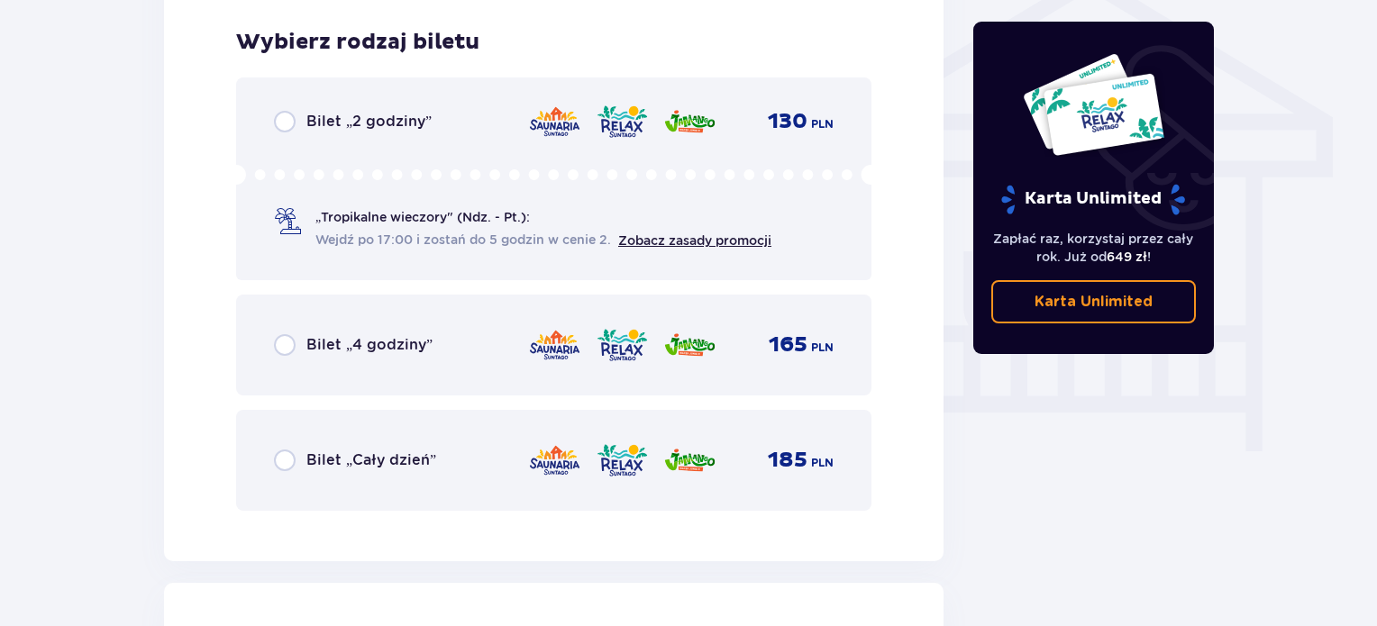
scroll to position [1500, 0]
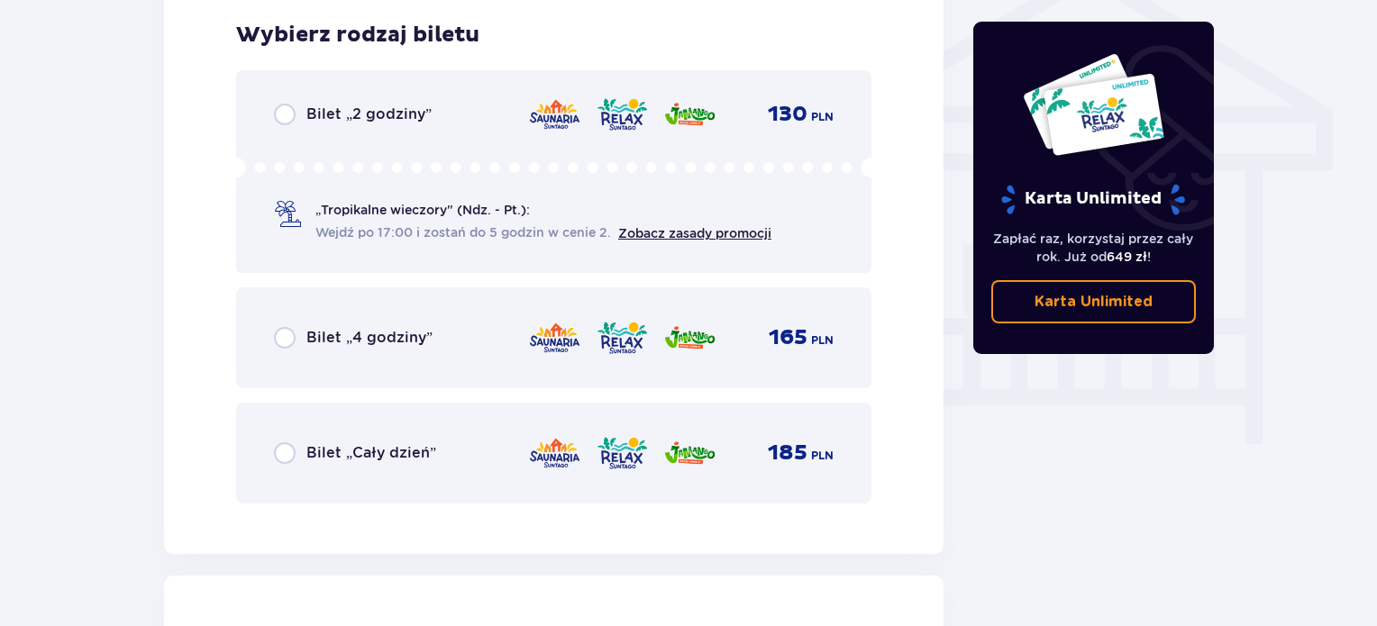
click at [415, 445] on span "Bilet „Cały dzień”" at bounding box center [371, 453] width 130 height 20
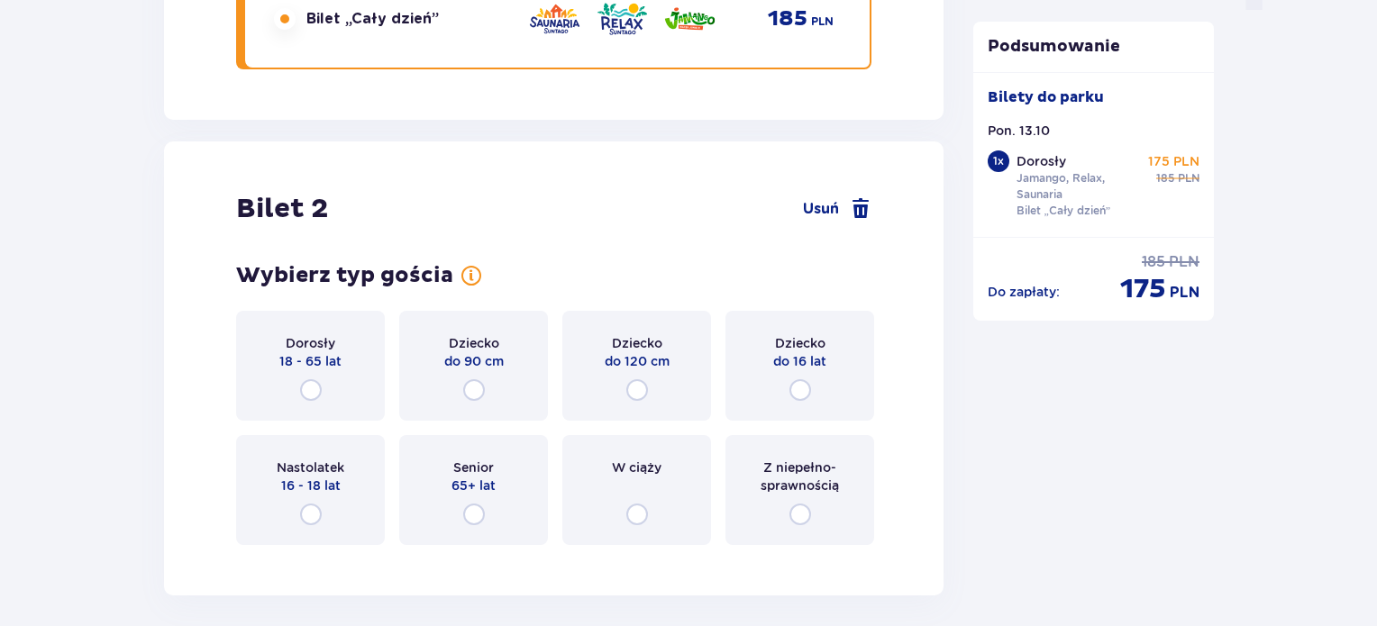
scroll to position [2053, 0]
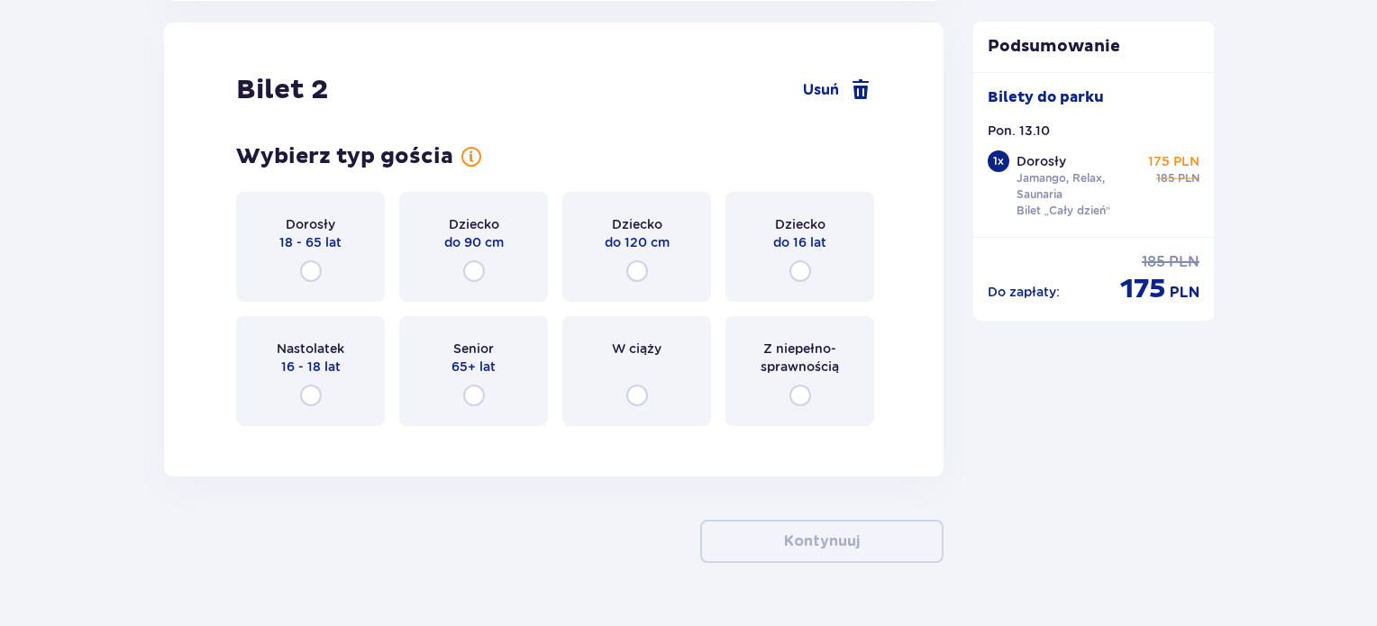
click at [341, 244] on span "18 - 65 lat" at bounding box center [310, 242] width 62 height 18
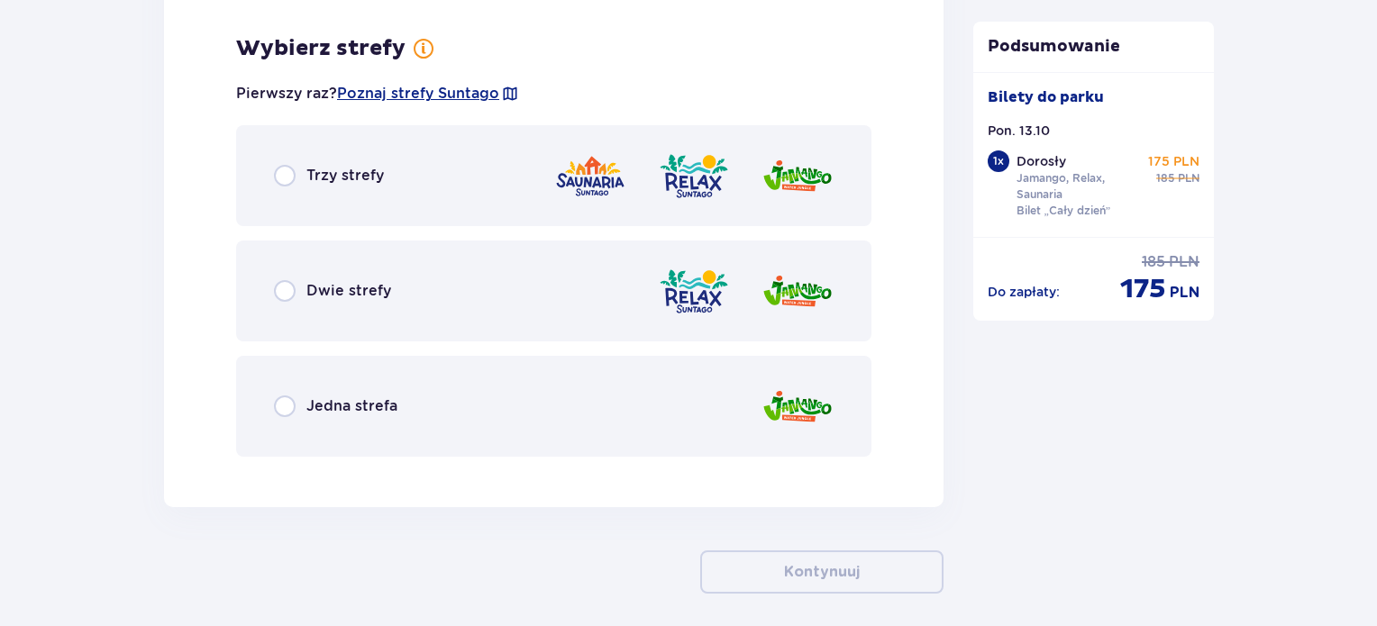
scroll to position [2493, 0]
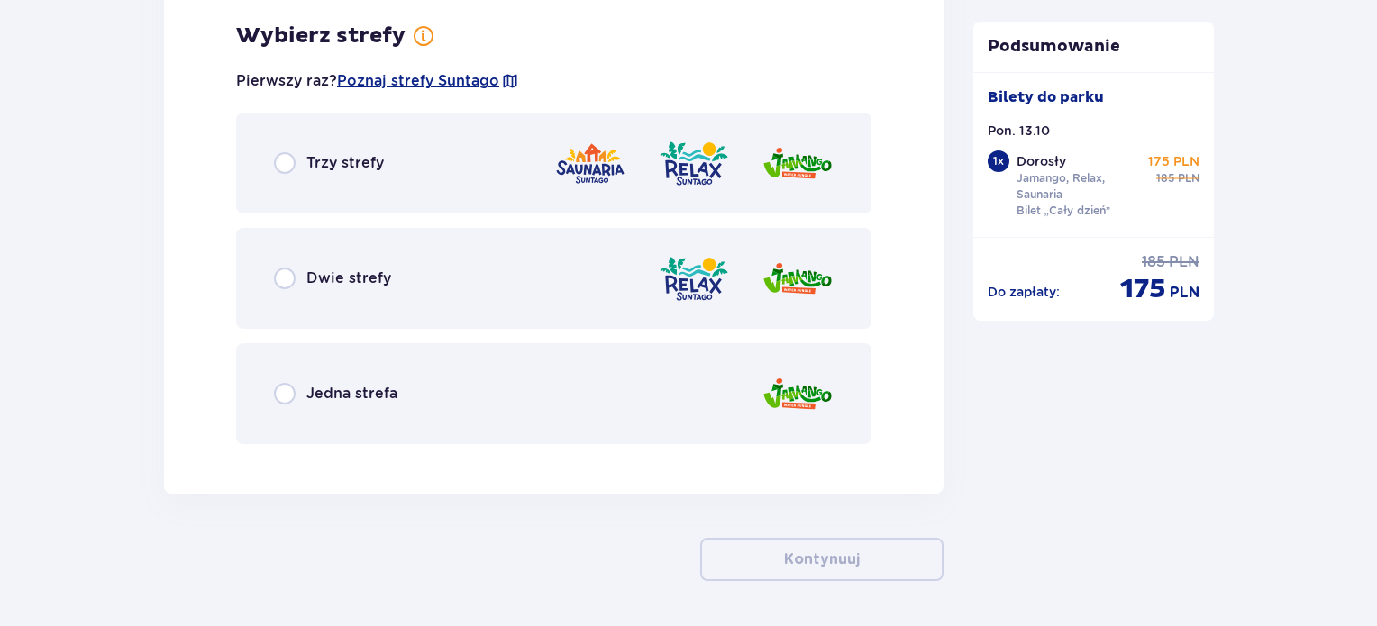
click at [437, 163] on div "Trzy strefy" at bounding box center [553, 163] width 635 height 101
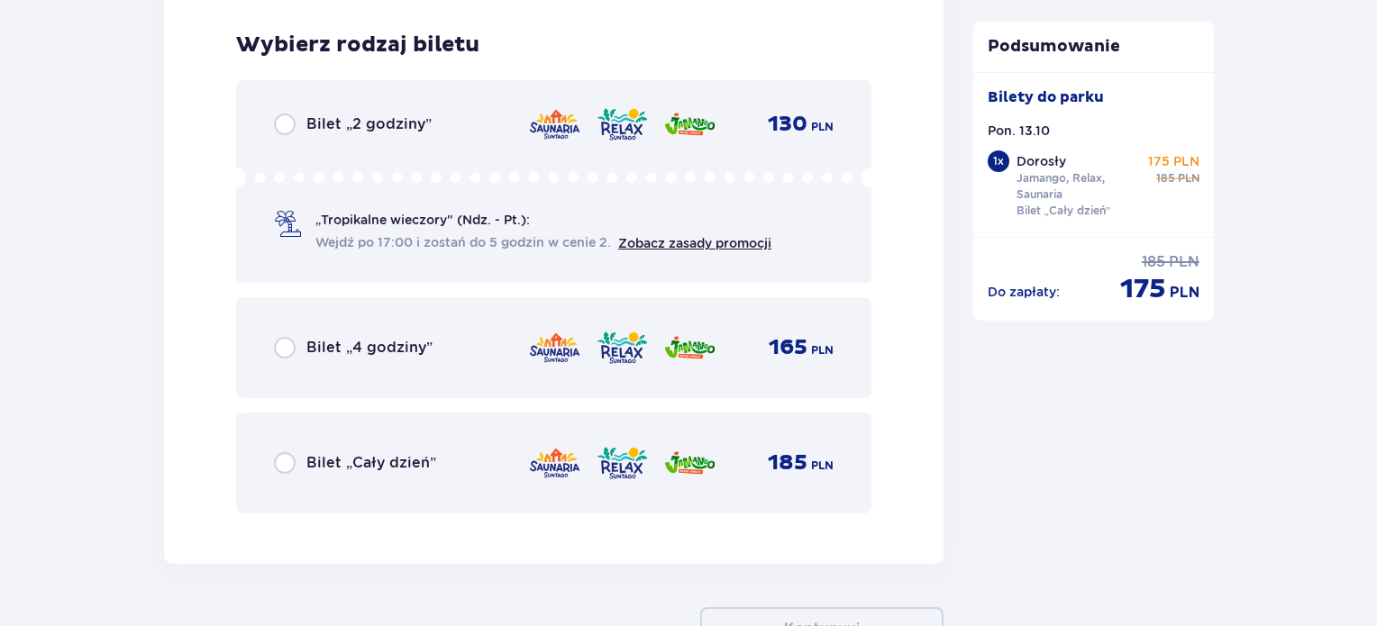
scroll to position [2950, 0]
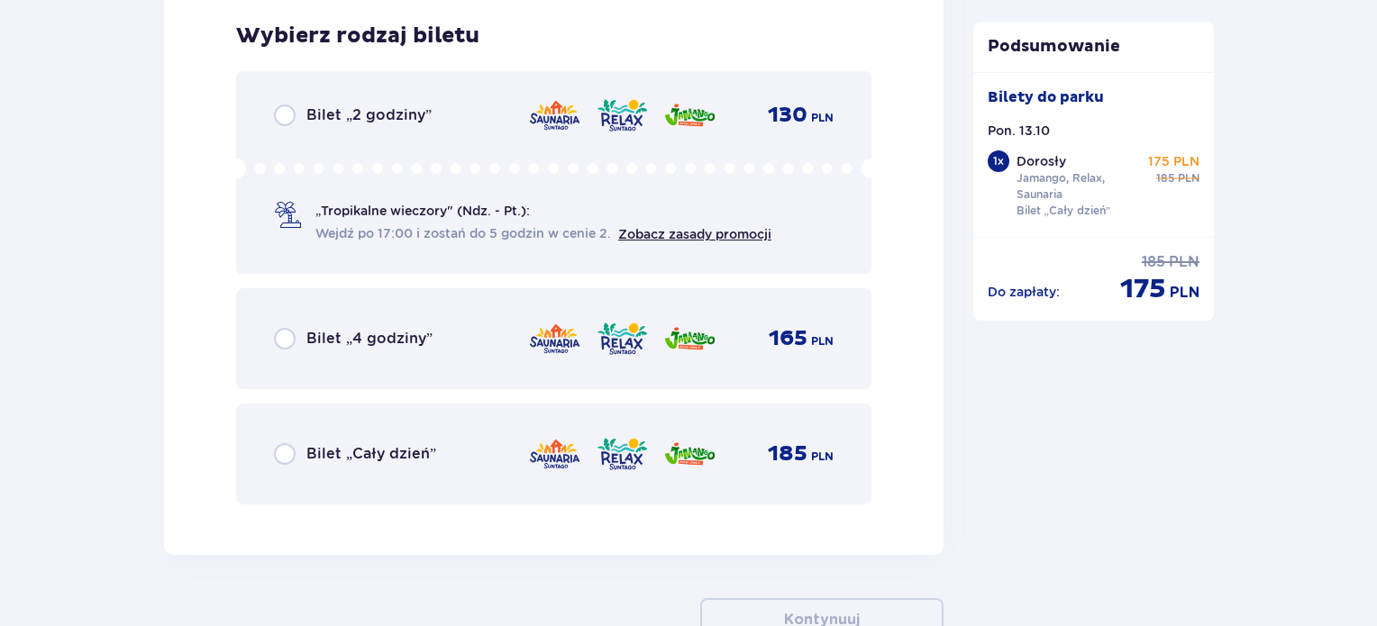
click at [411, 453] on span "Bilet „Cały dzień”" at bounding box center [371, 454] width 130 height 20
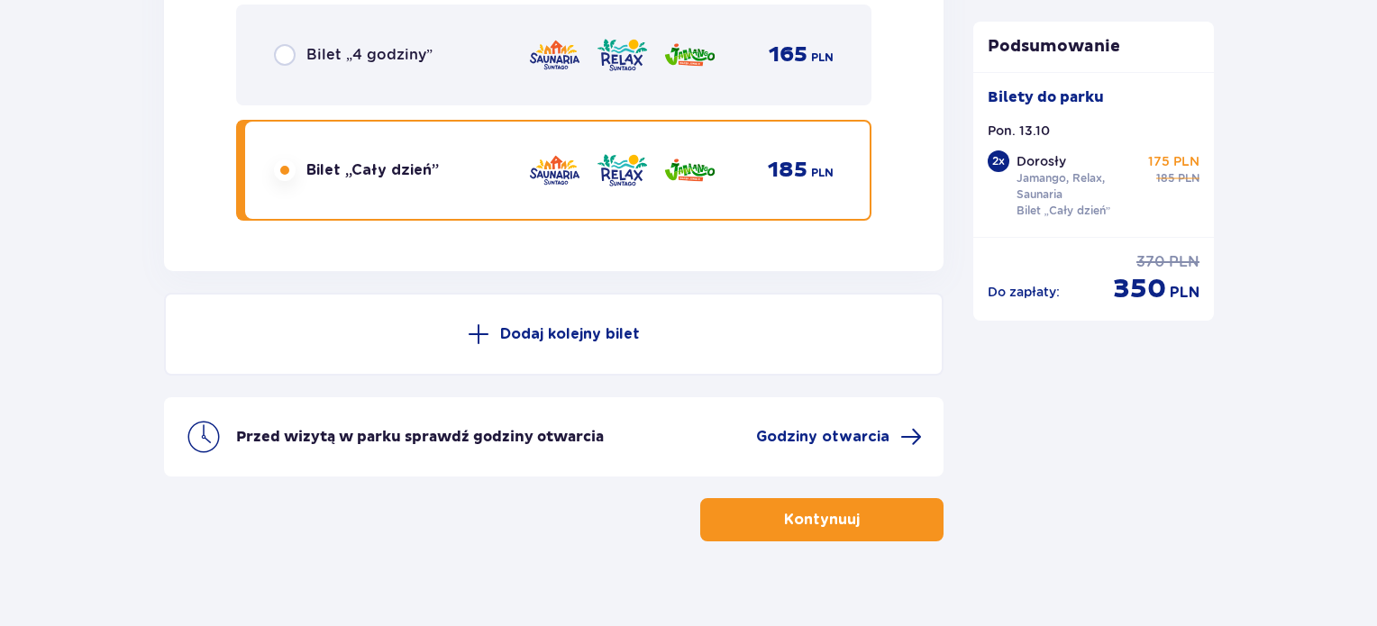
scroll to position [3255, 0]
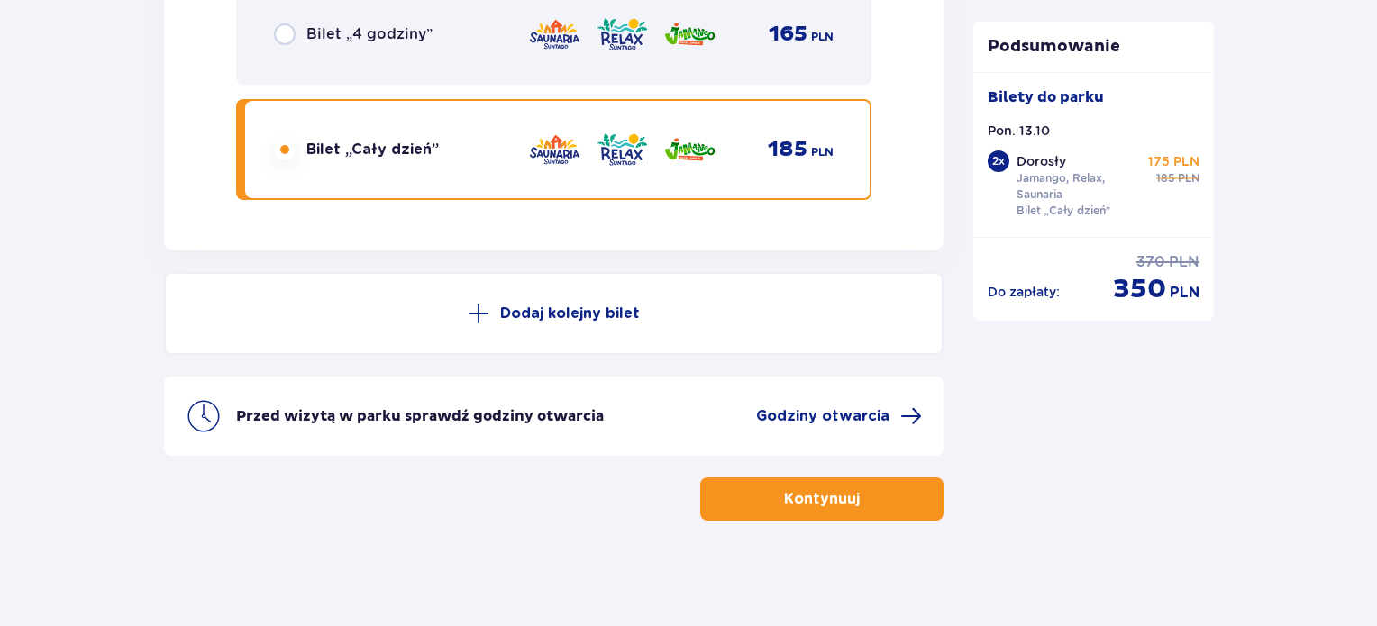
click at [874, 500] on button "Kontynuuj" at bounding box center [821, 499] width 243 height 43
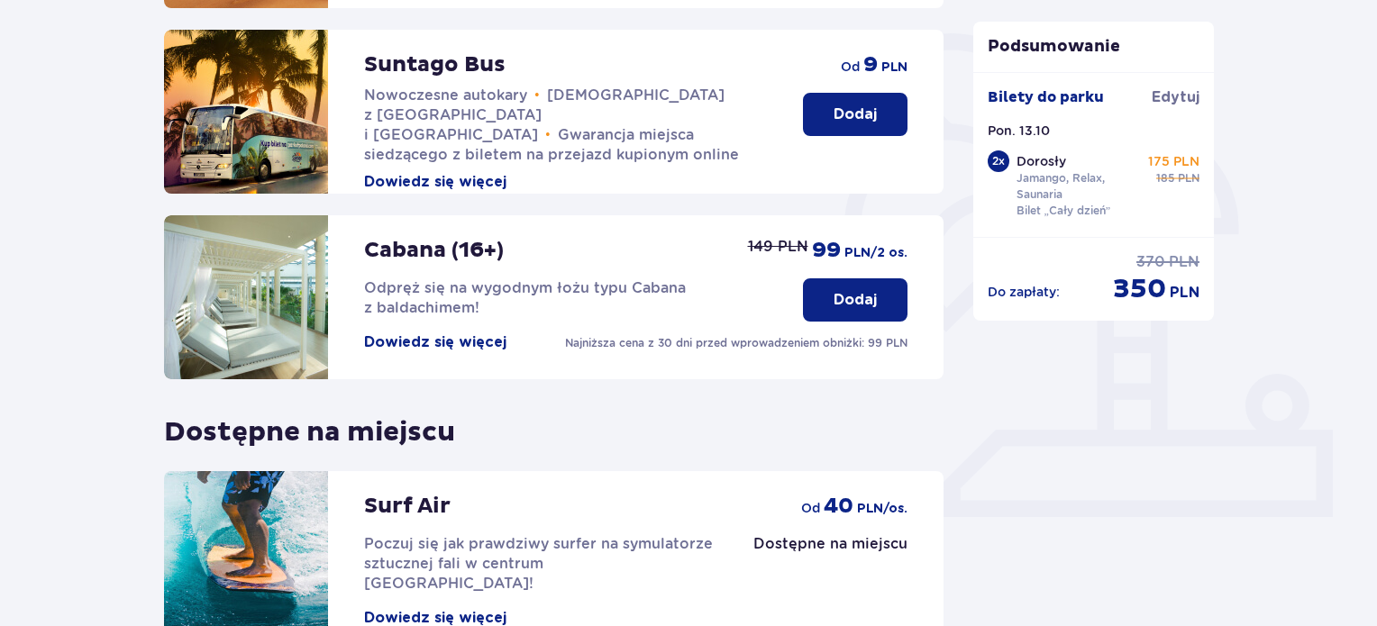
scroll to position [412, 0]
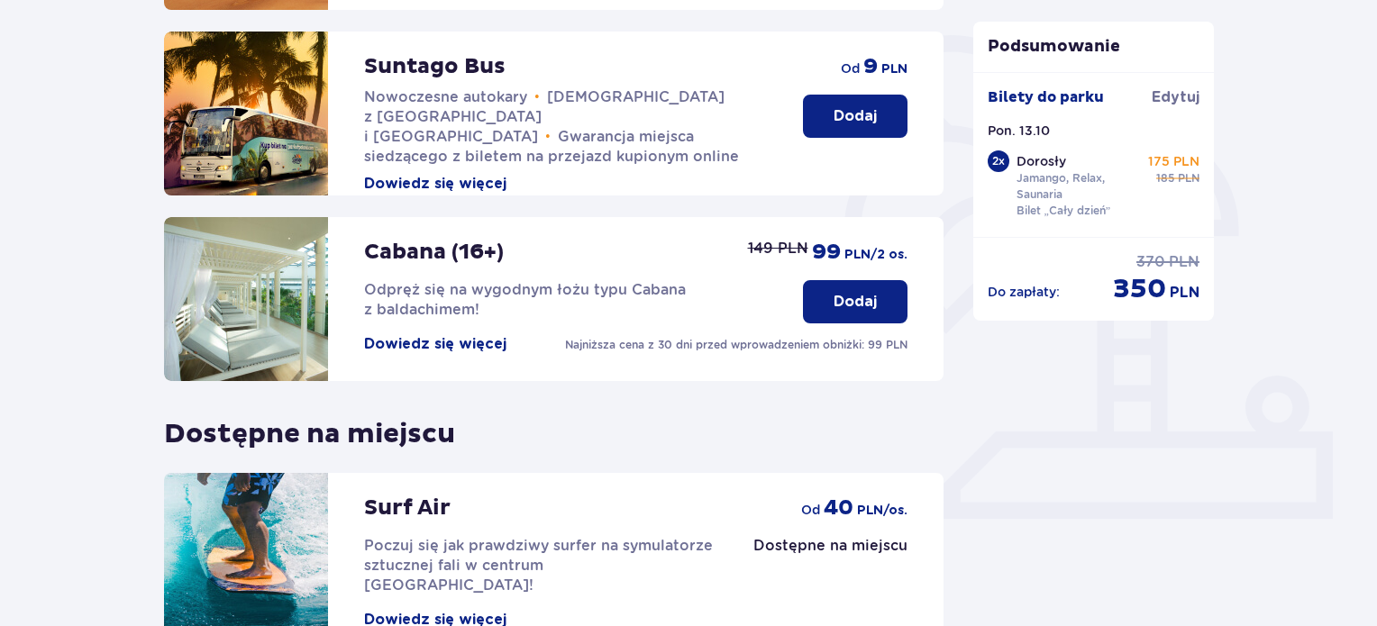
click at [825, 290] on button "Dodaj" at bounding box center [855, 301] width 105 height 43
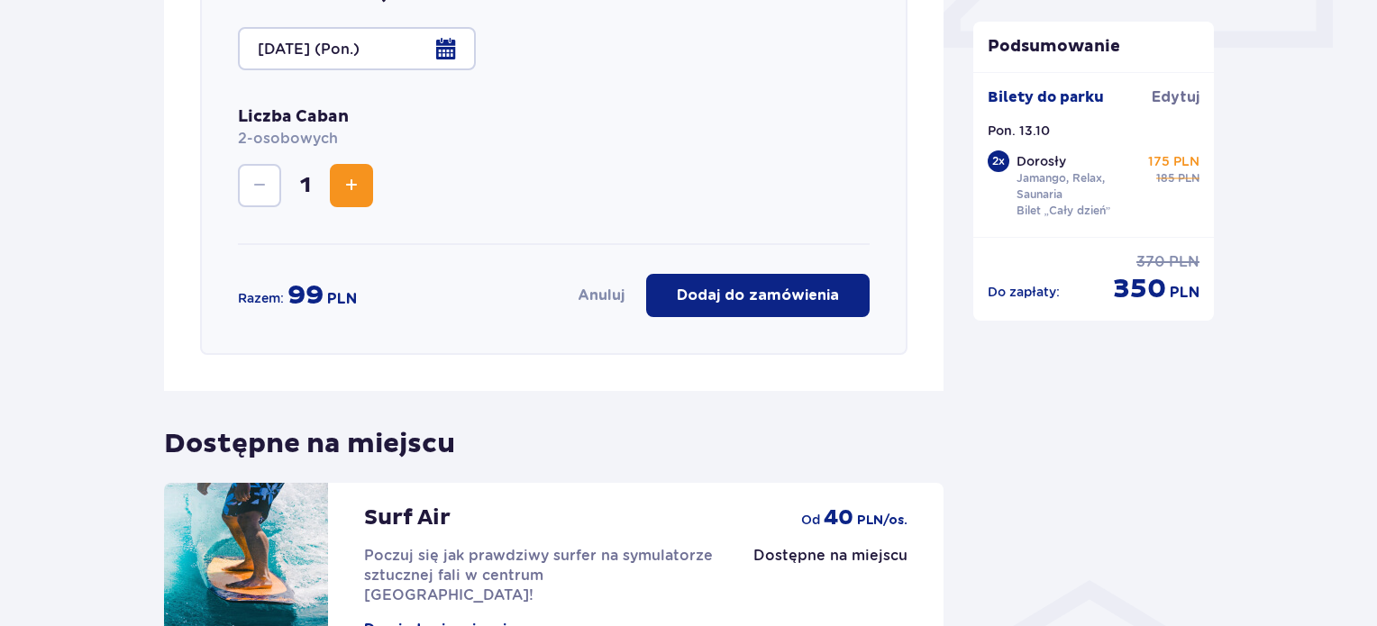
scroll to position [883, 0]
click at [754, 299] on p "Dodaj do zamówienia" at bounding box center [758, 296] width 162 height 20
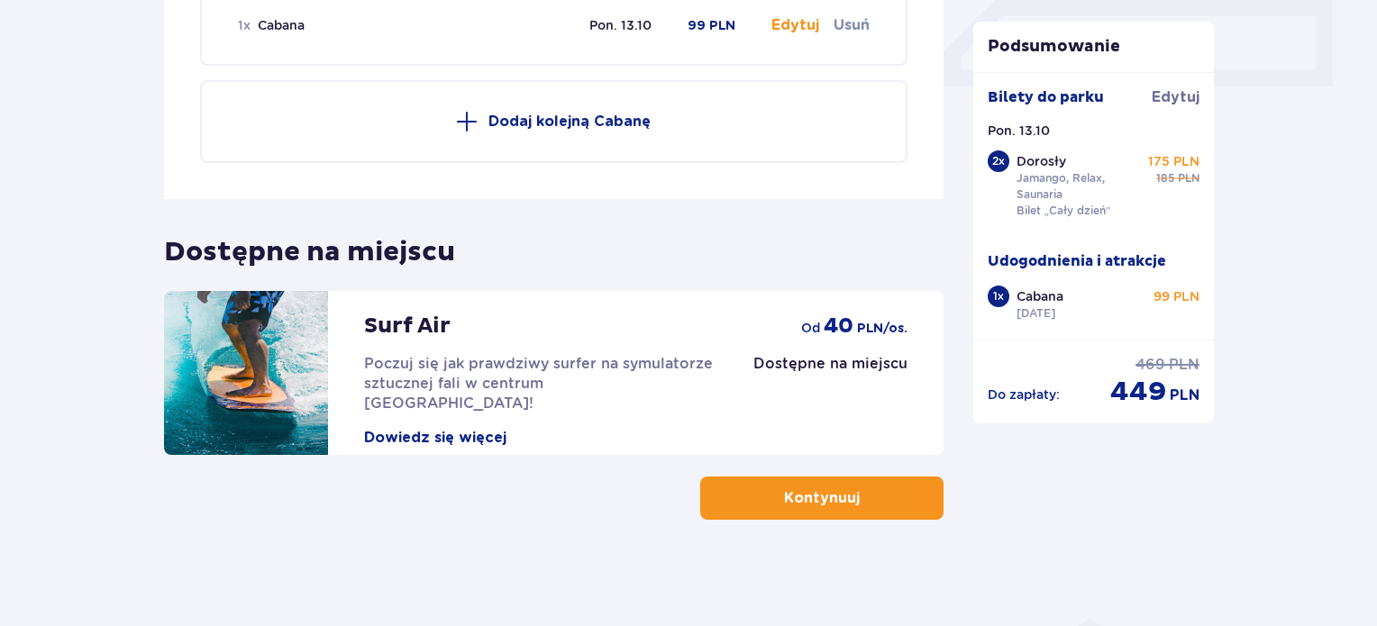
scroll to position [844, 0]
click at [933, 486] on button "Kontynuuj" at bounding box center [821, 499] width 243 height 43
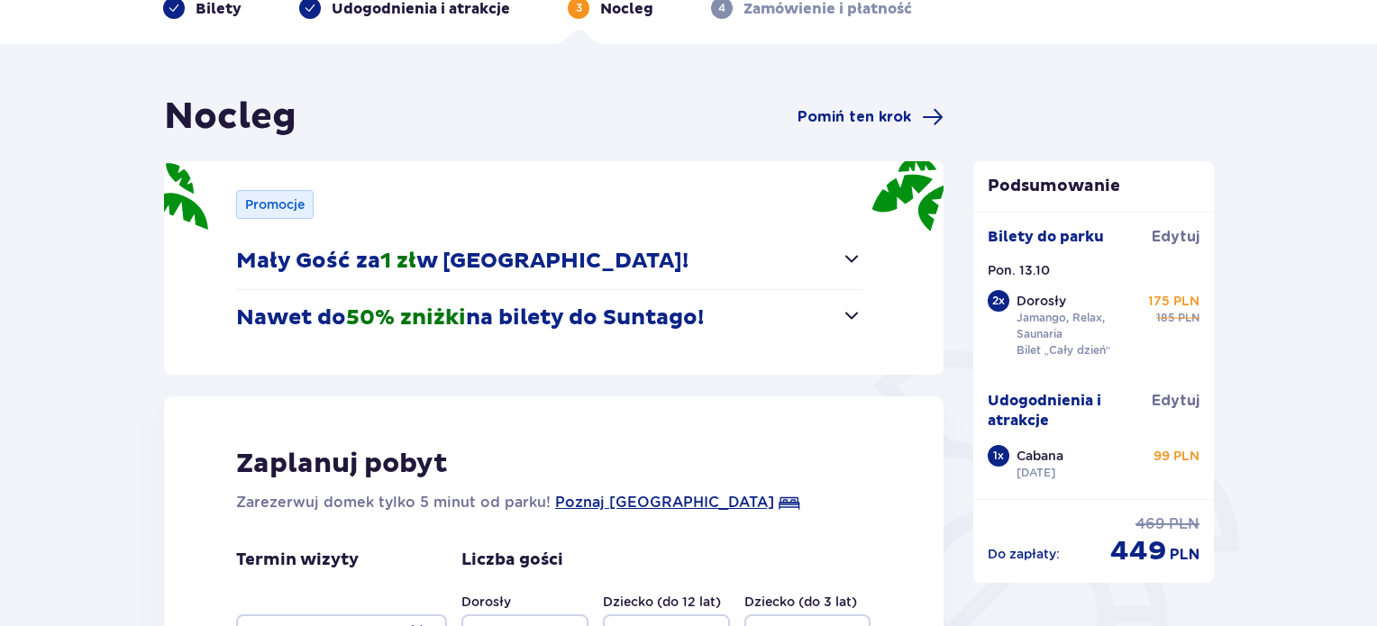
scroll to position [97, 0]
click at [847, 262] on span "button" at bounding box center [852, 258] width 22 height 22
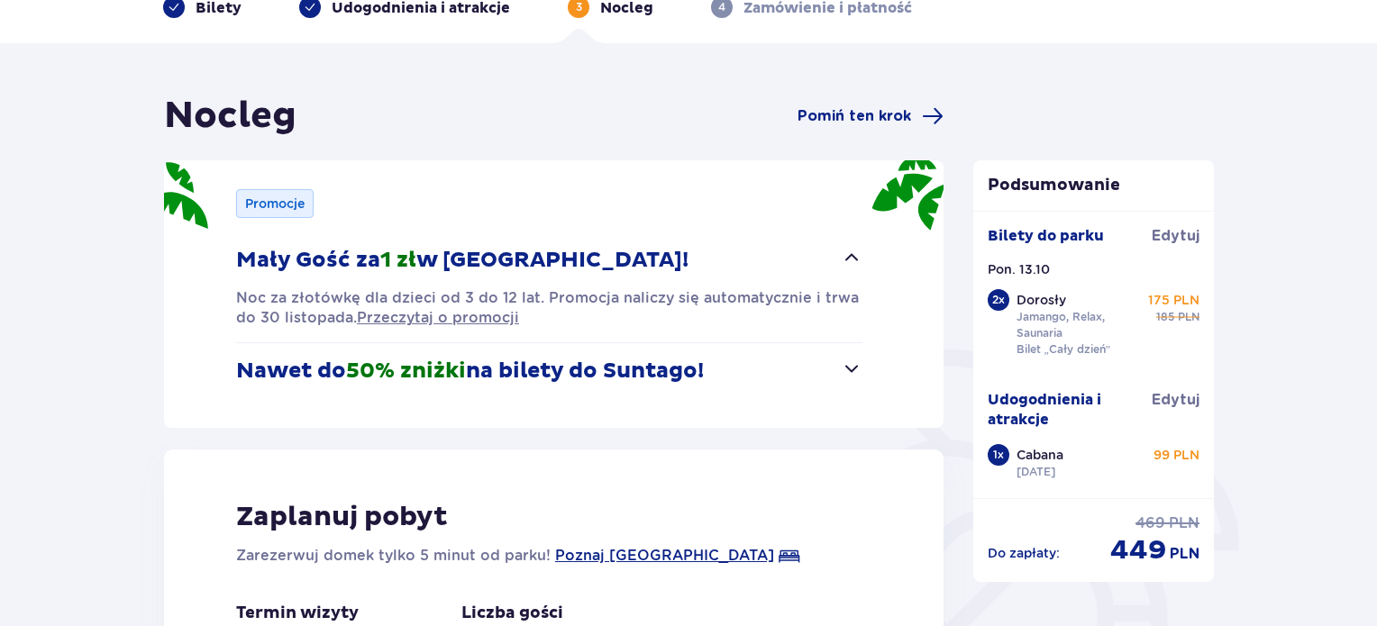
click at [852, 363] on span "button" at bounding box center [852, 369] width 22 height 22
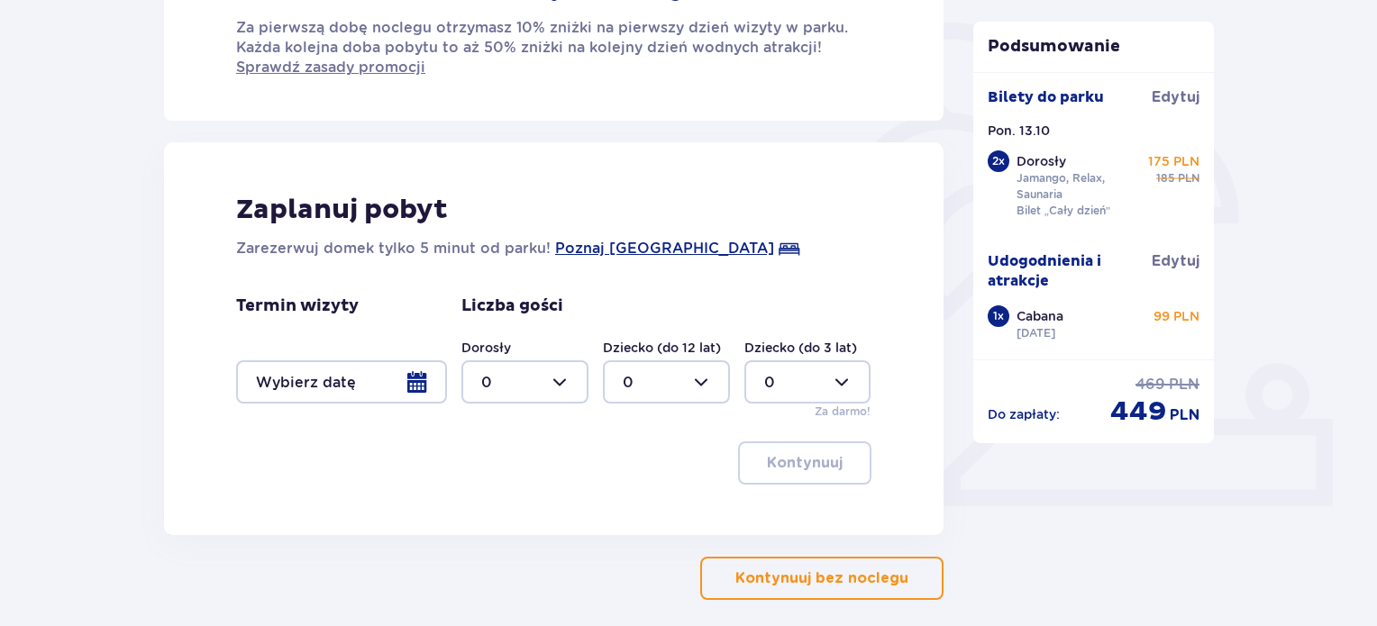
scroll to position [506, 0]
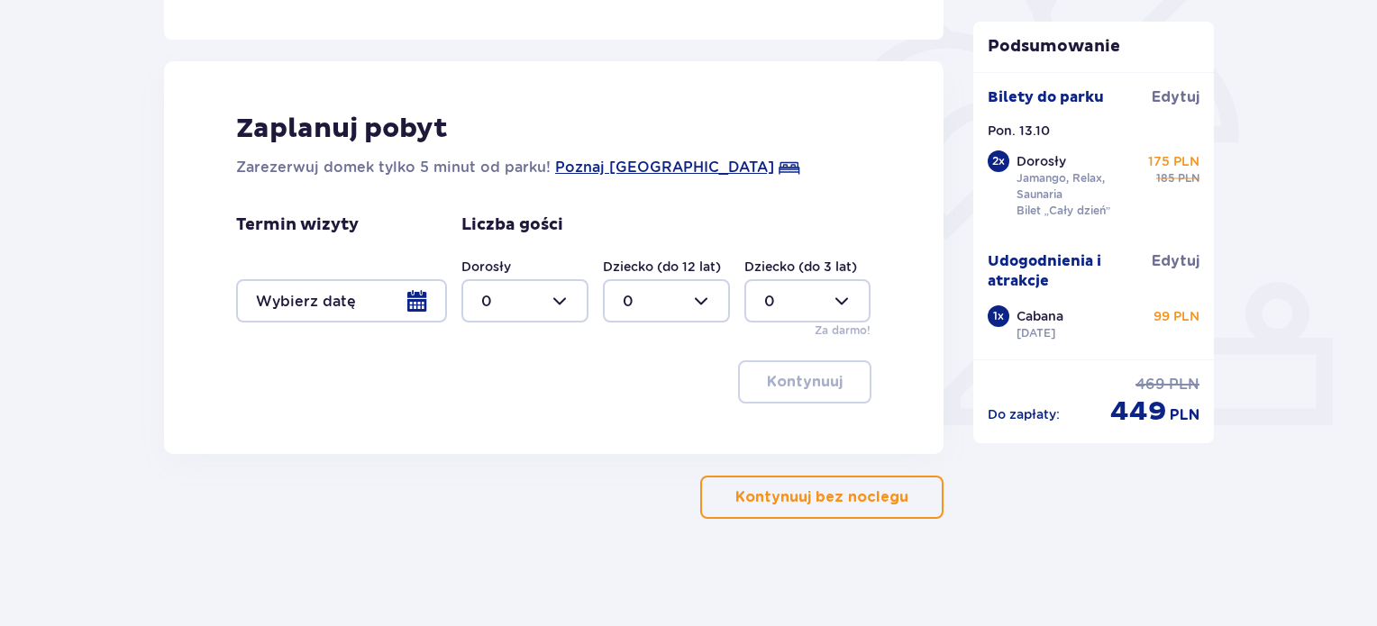
click at [901, 489] on span "button" at bounding box center [912, 498] width 22 height 22
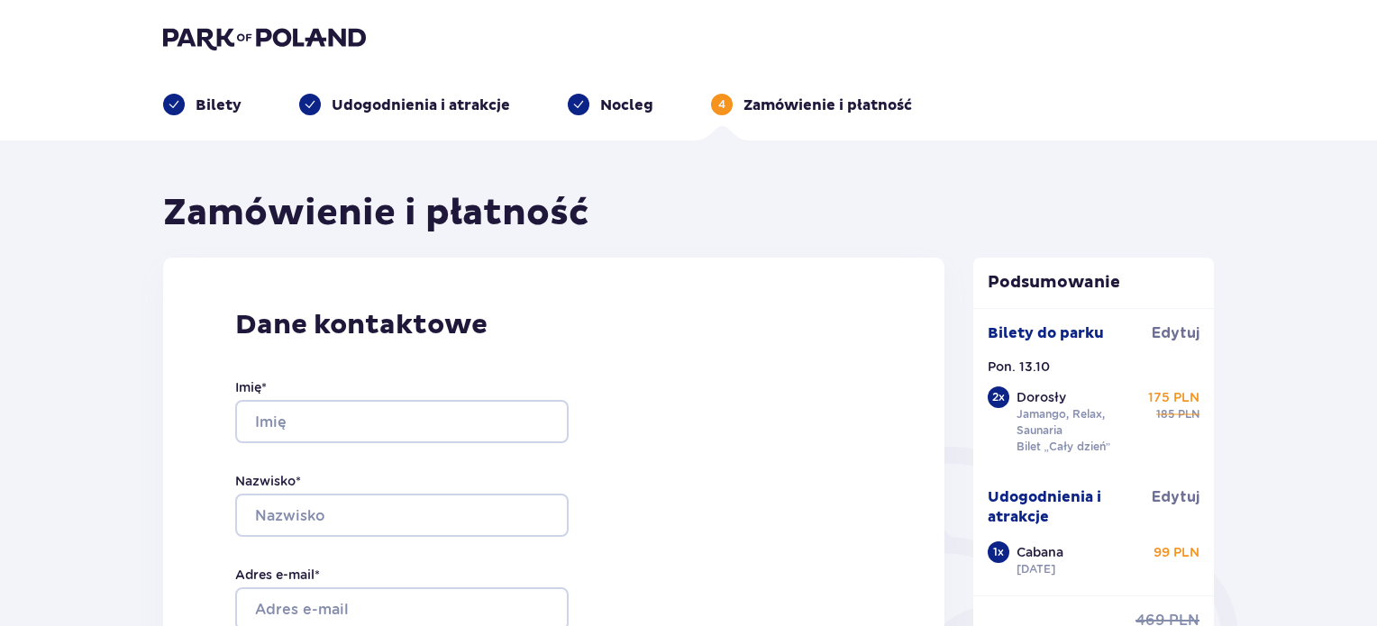
drag, startPoint x: 476, startPoint y: 397, endPoint x: 460, endPoint y: 416, distance: 24.9
click at [460, 416] on div "Imię *" at bounding box center [401, 410] width 333 height 65
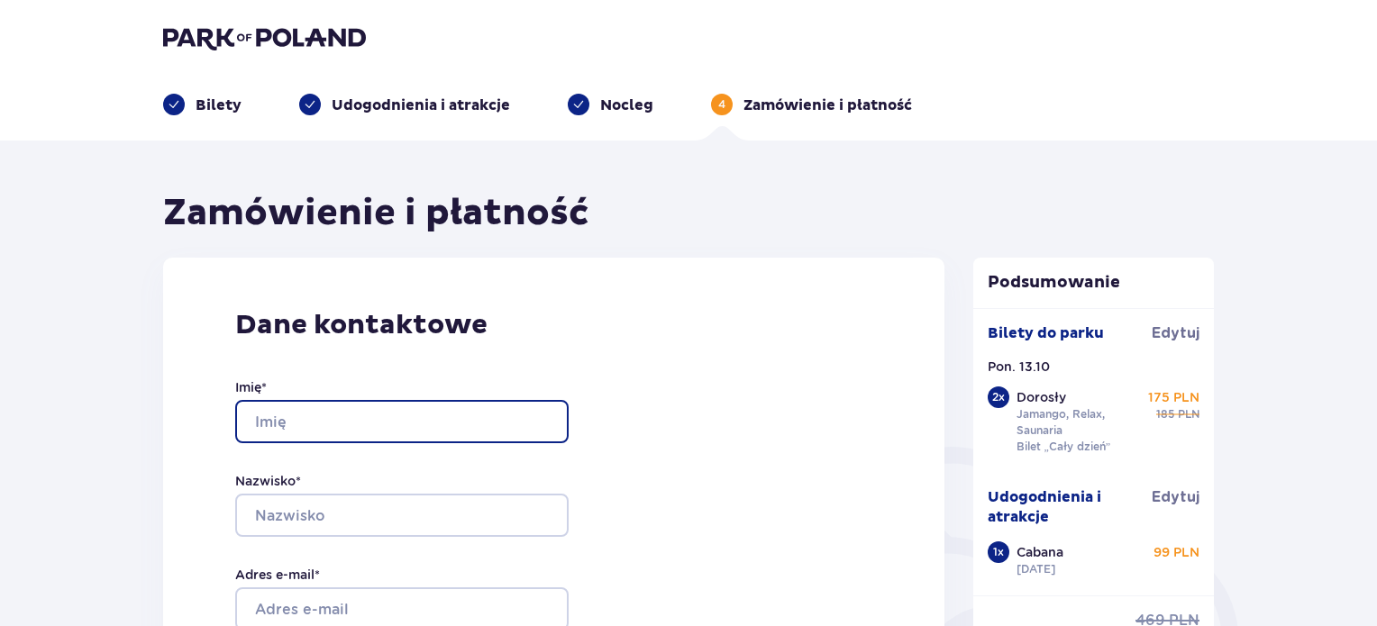
click at [460, 416] on input "Imię *" at bounding box center [401, 421] width 333 height 43
type input "Robert"
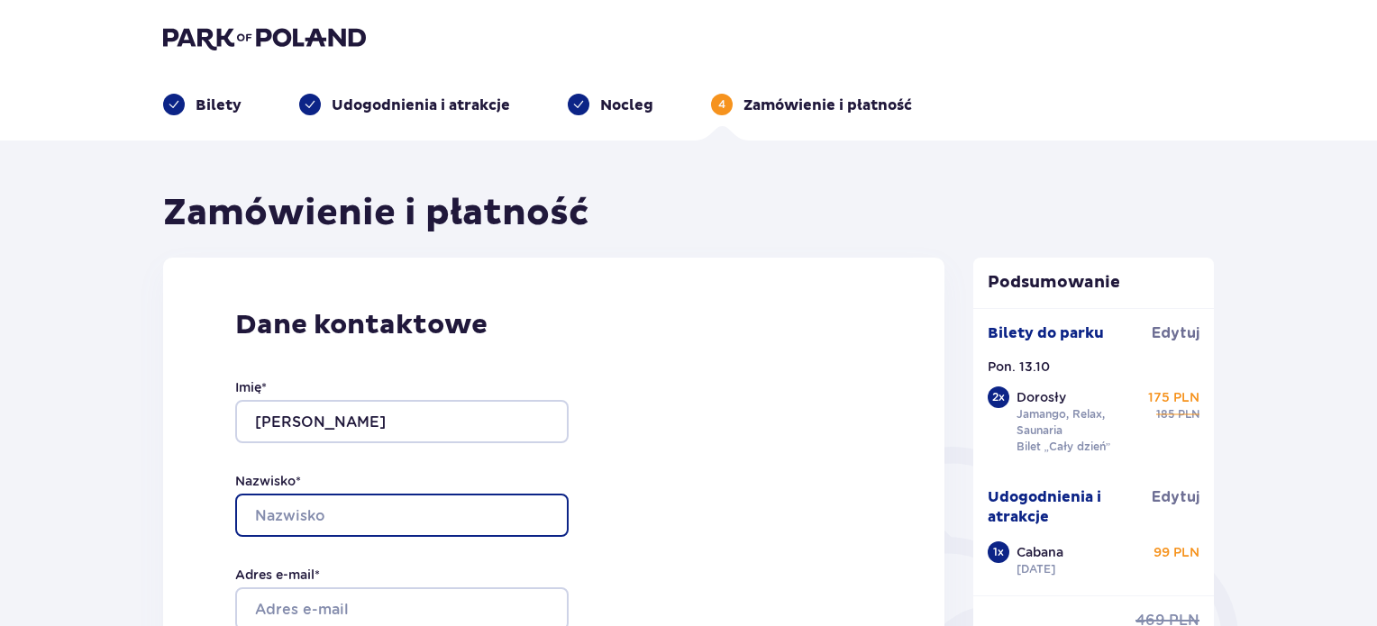
type input "Żukowski"
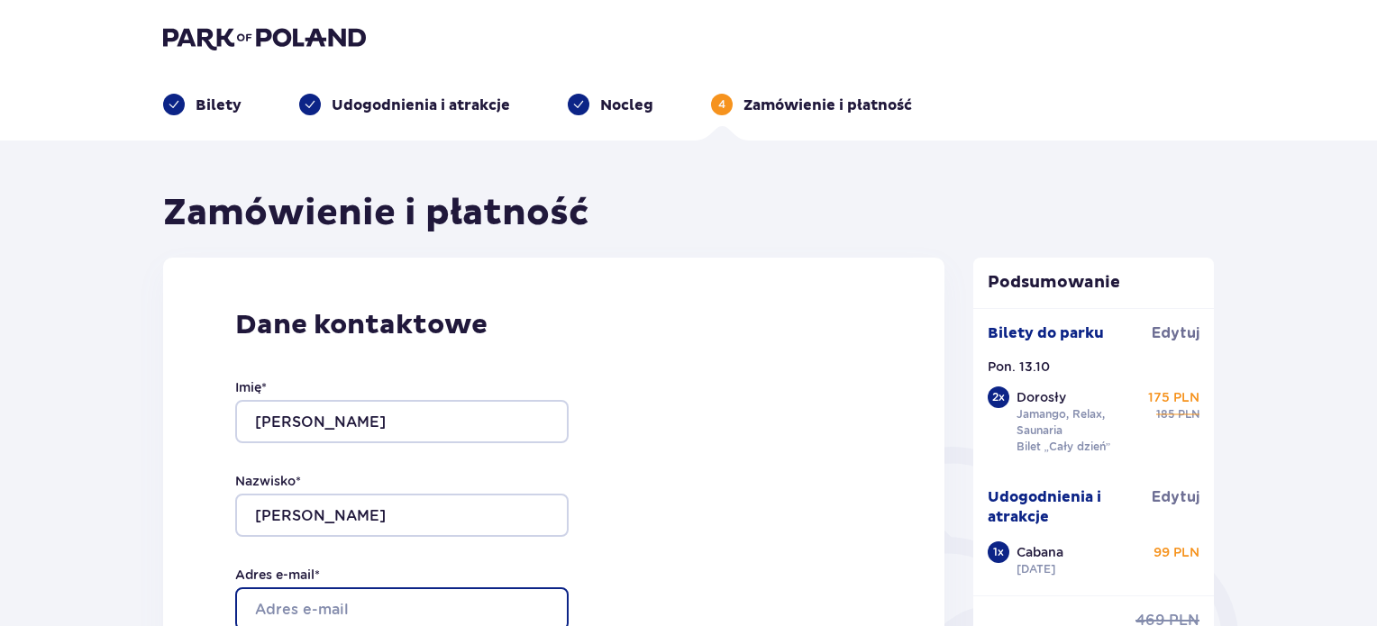
type input "[EMAIL_ADDRESS][DOMAIN_NAME]"
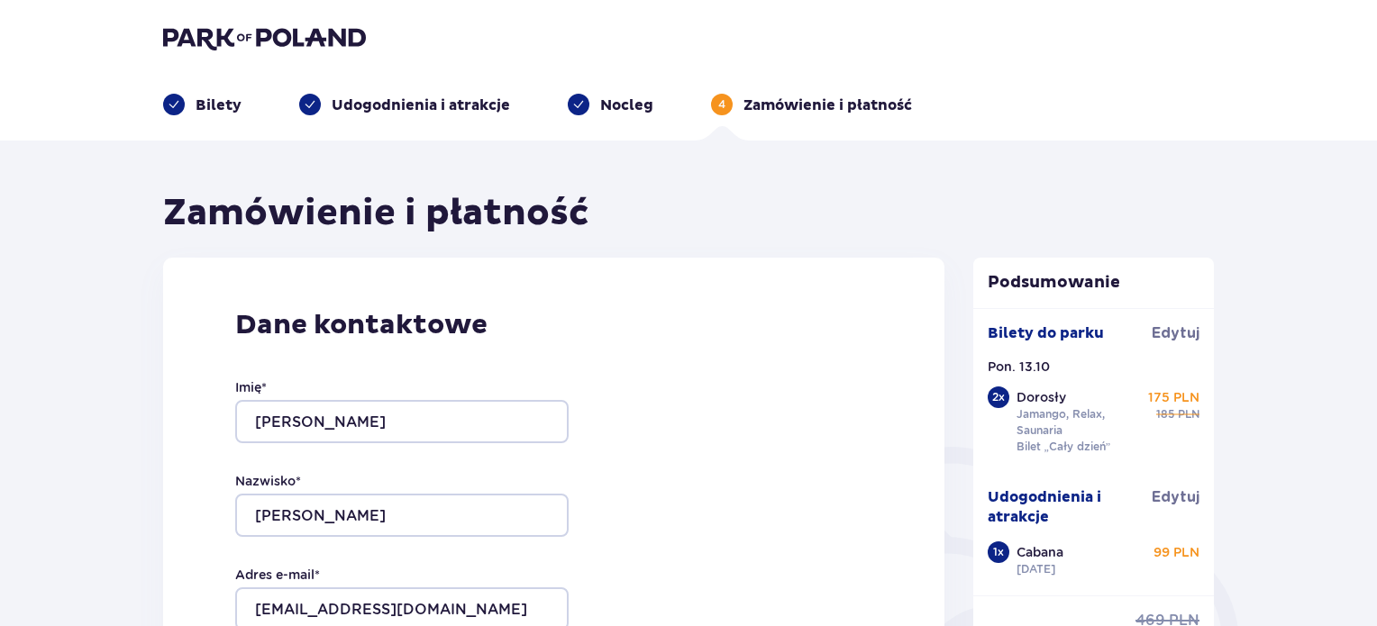
type input "[EMAIL_ADDRESS][DOMAIN_NAME]"
type input "881037832"
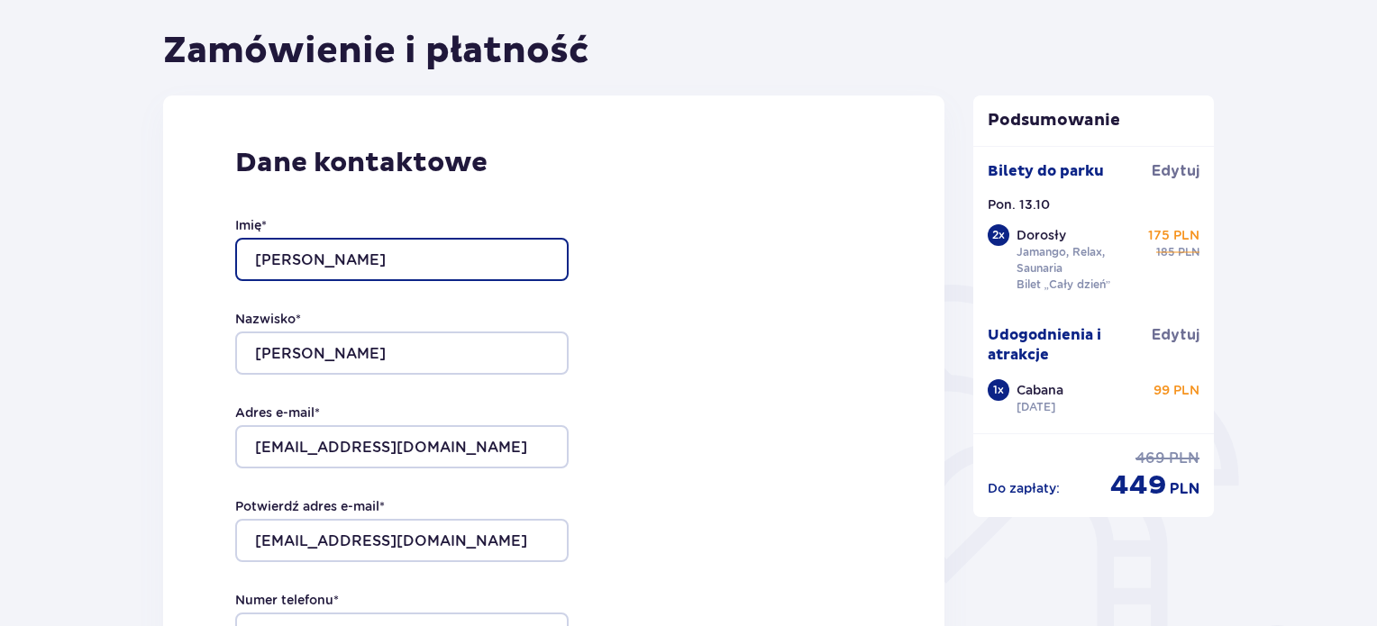
scroll to position [144, 0]
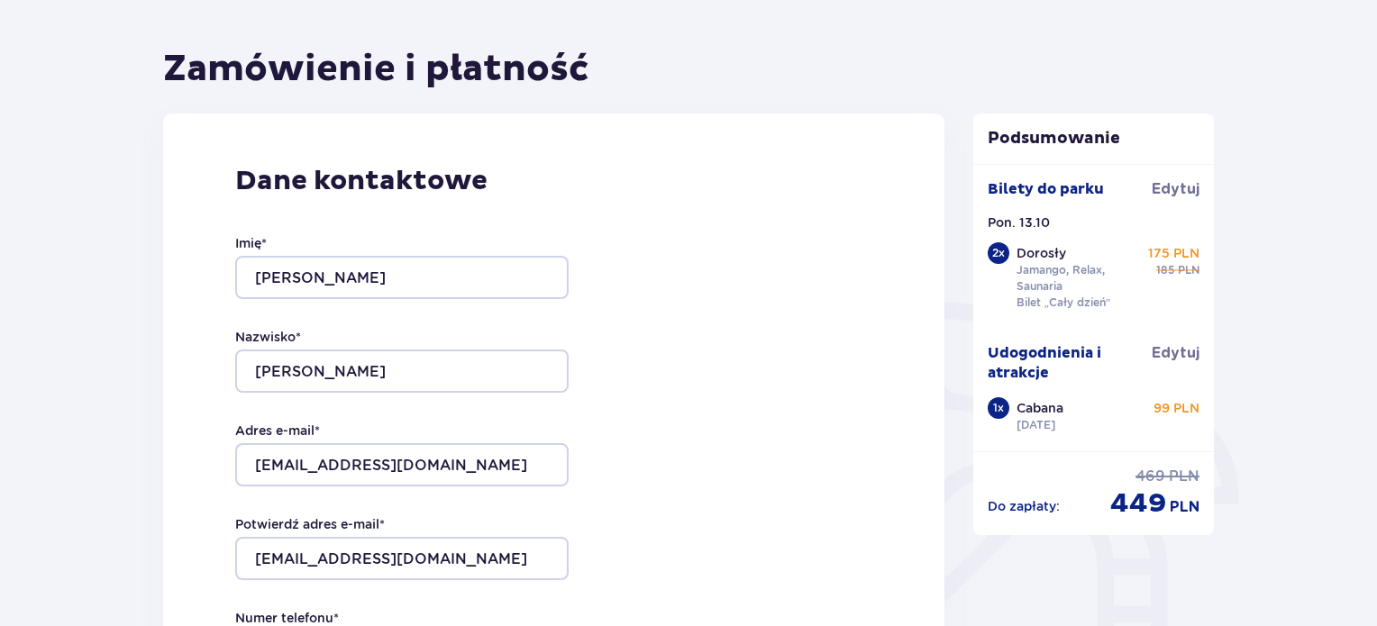
click at [506, 344] on div "Nazwisko * Żukowski" at bounding box center [401, 360] width 333 height 65
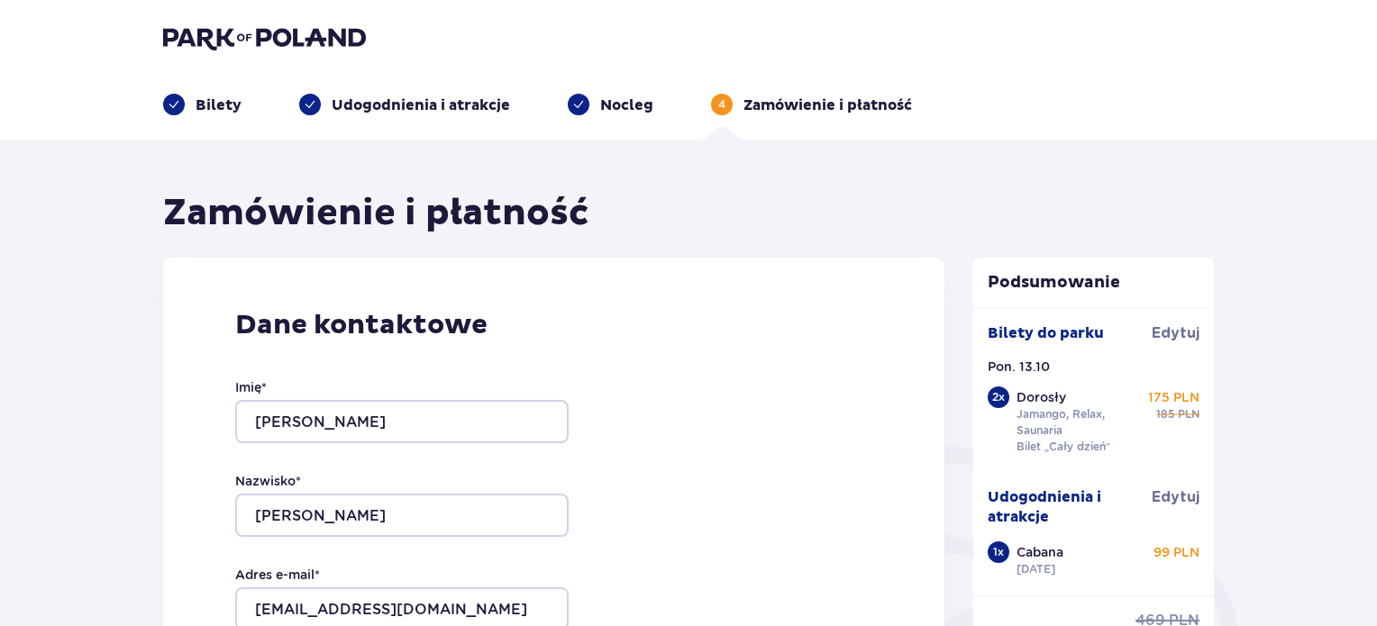
scroll to position [0, 0]
click at [400, 101] on p "Udogodnienia i atrakcje" at bounding box center [421, 106] width 178 height 20
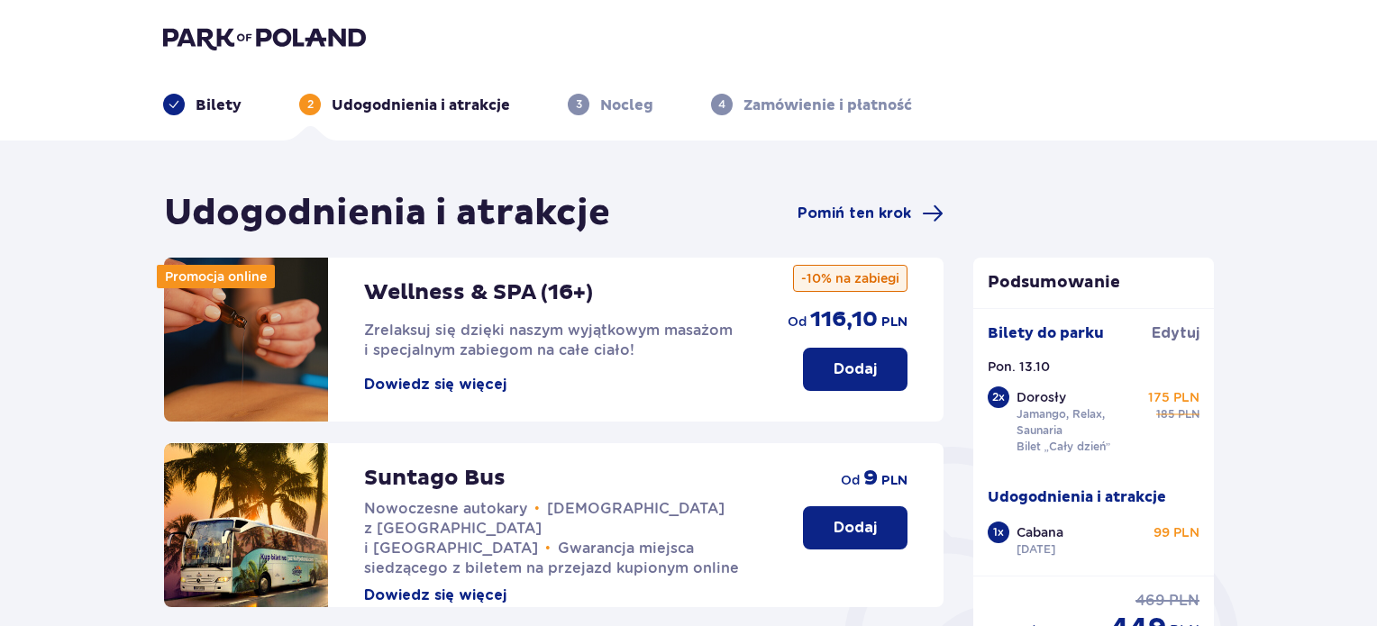
click at [226, 110] on p "Bilety" at bounding box center [219, 106] width 46 height 20
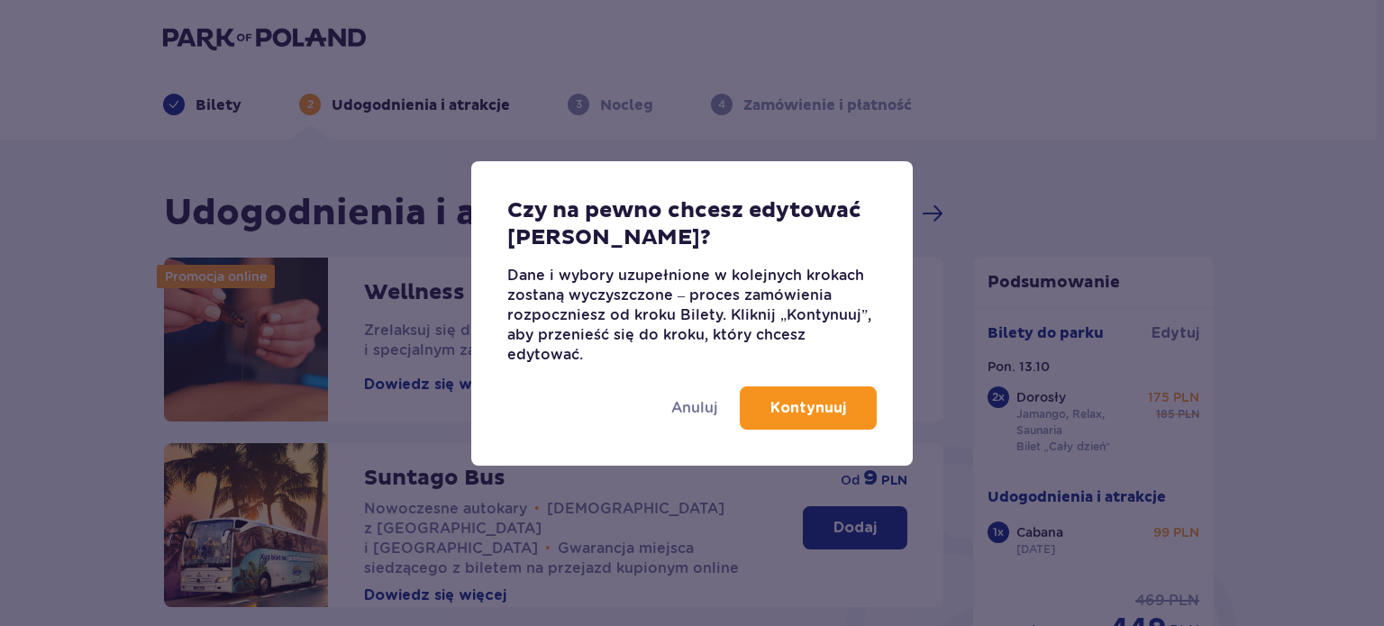
click at [793, 399] on p "Kontynuuj" at bounding box center [809, 408] width 76 height 20
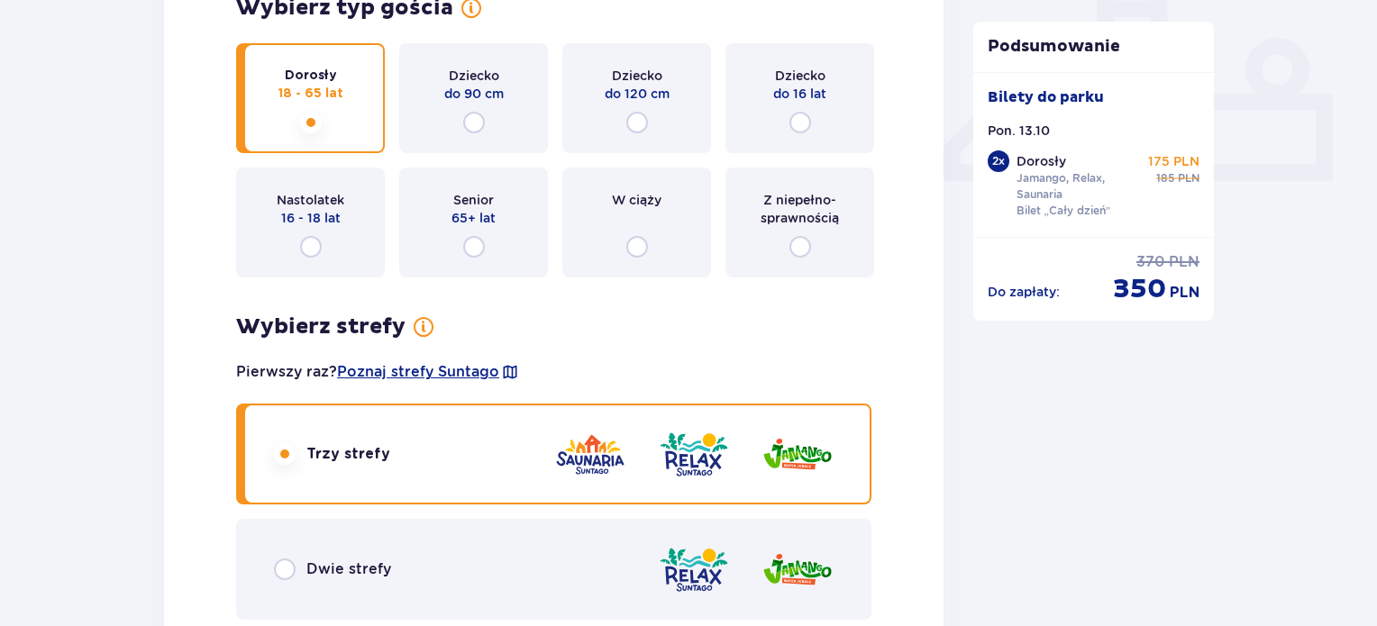
scroll to position [748, 0]
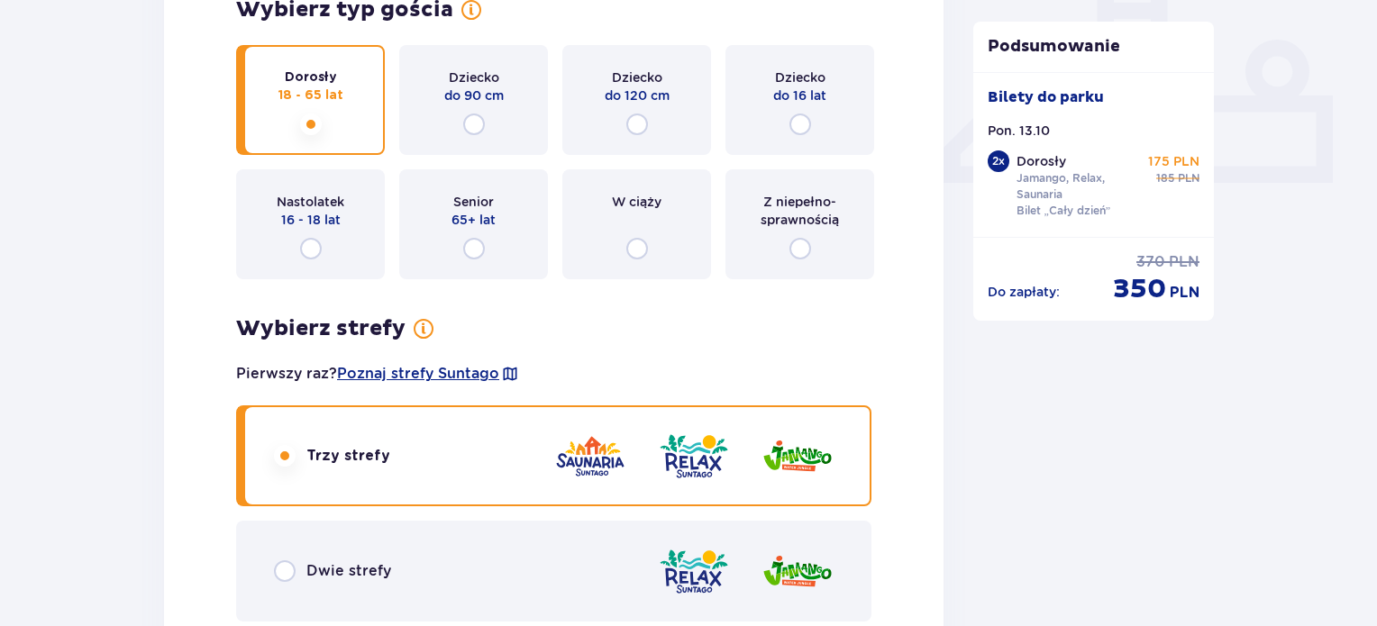
click at [646, 255] on input "radio" at bounding box center [637, 249] width 22 height 22
radio input "true"
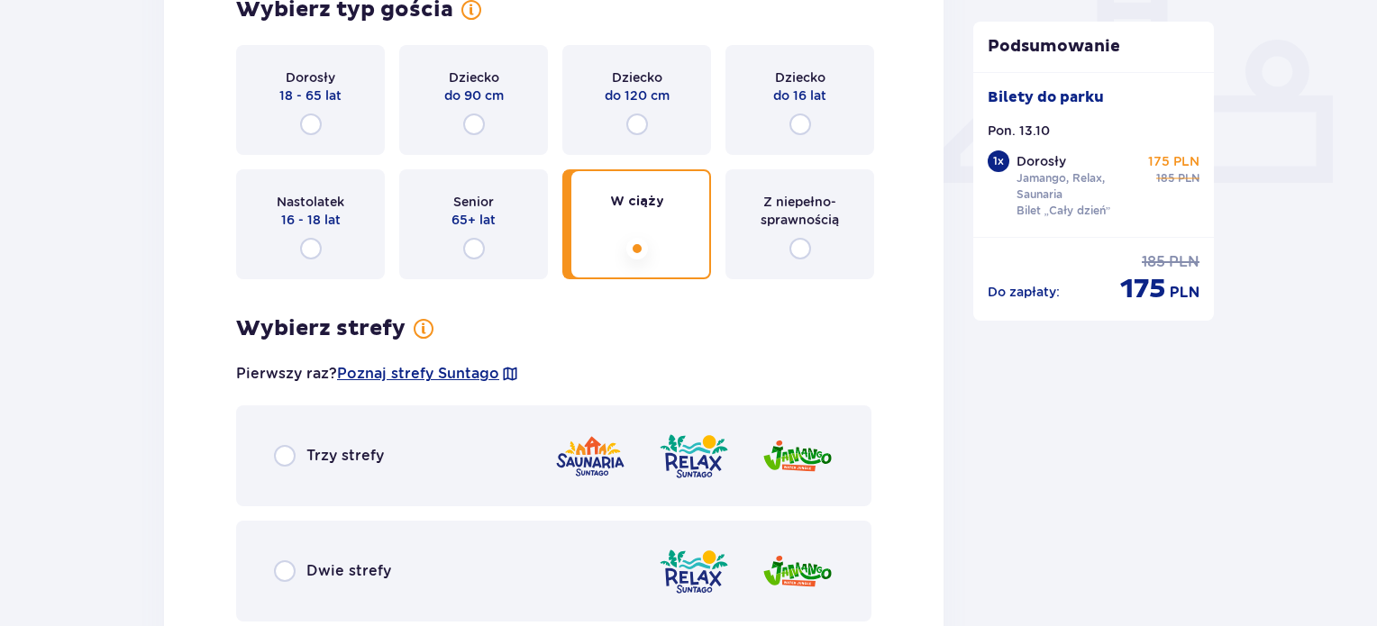
scroll to position [1042, 0]
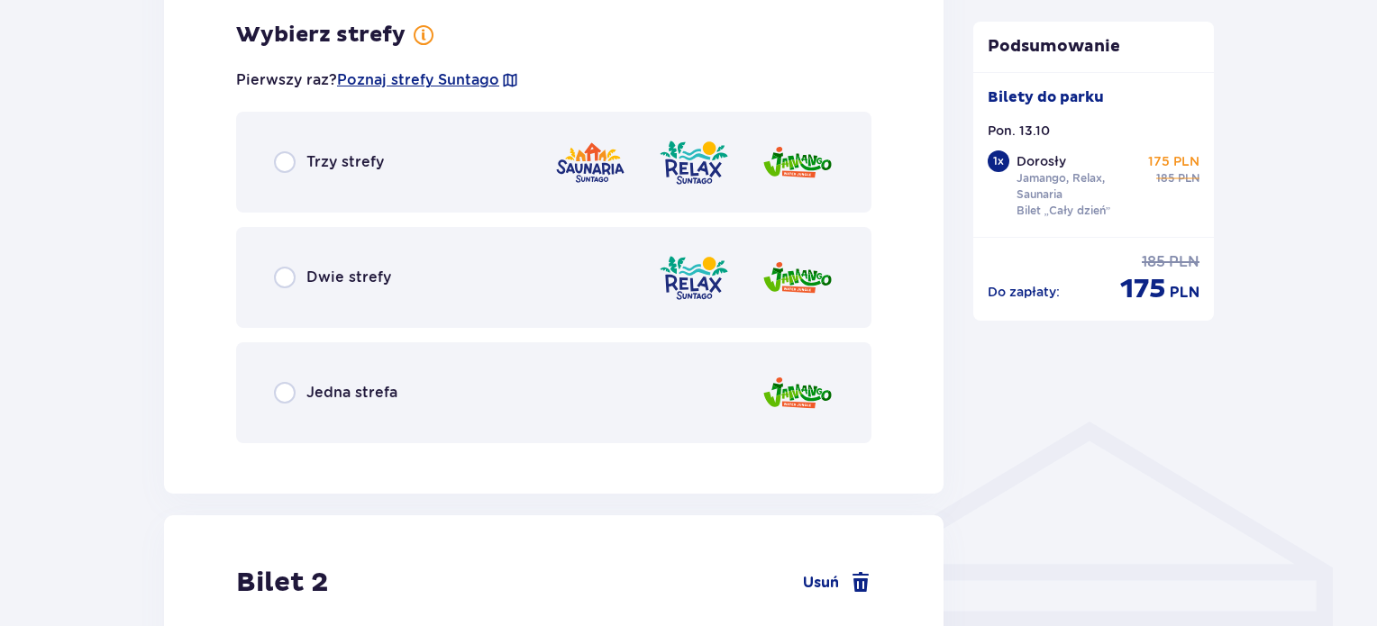
click at [555, 296] on div "Dwie strefy" at bounding box center [553, 277] width 635 height 101
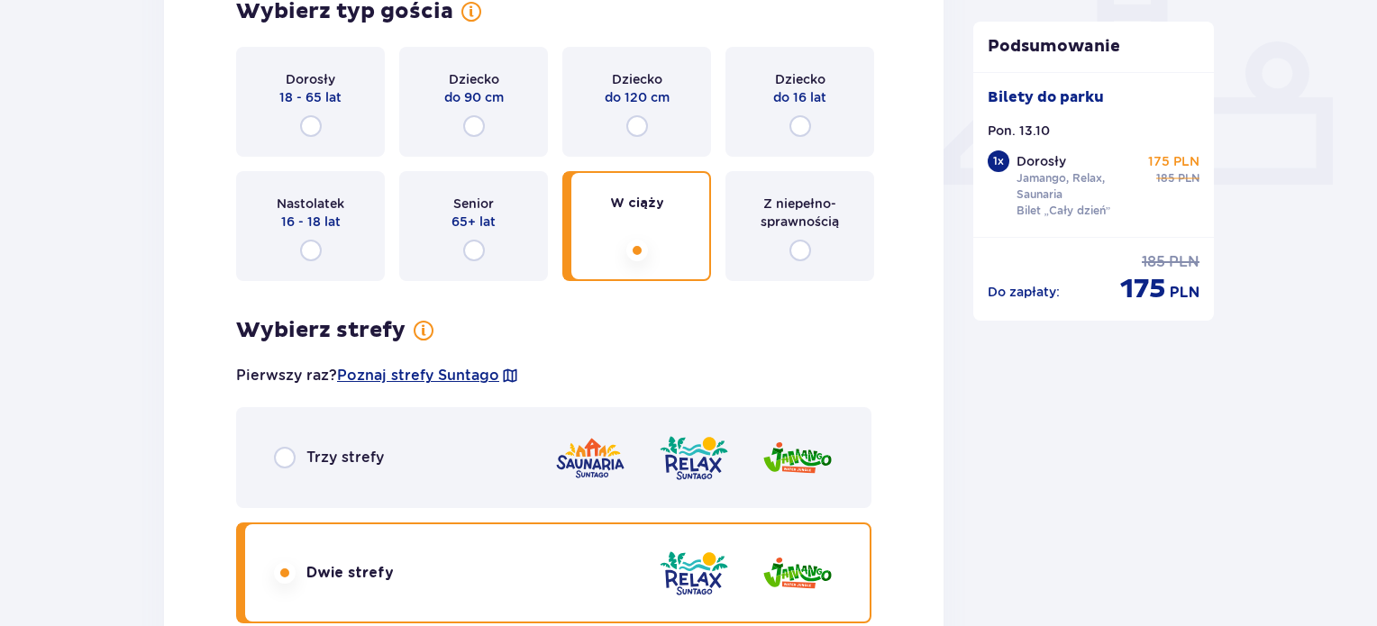
scroll to position [739, 0]
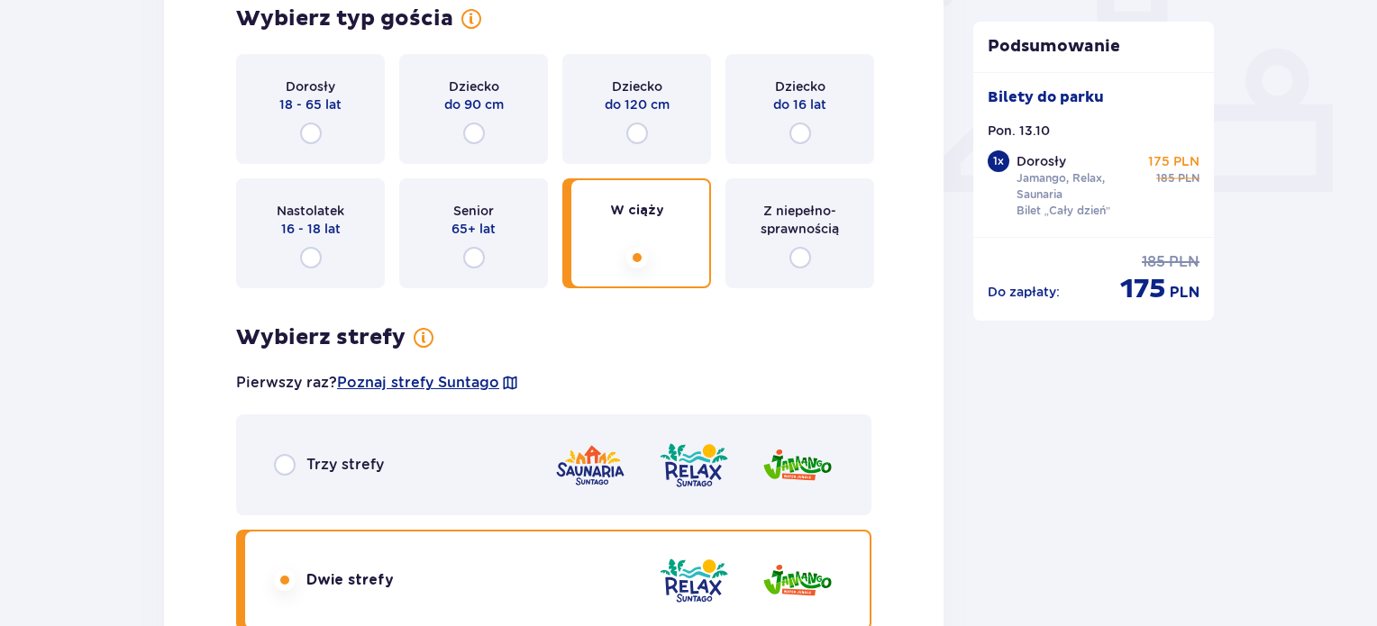
click at [347, 269] on div "Nastolatek 16 - 18 lat" at bounding box center [310, 233] width 149 height 110
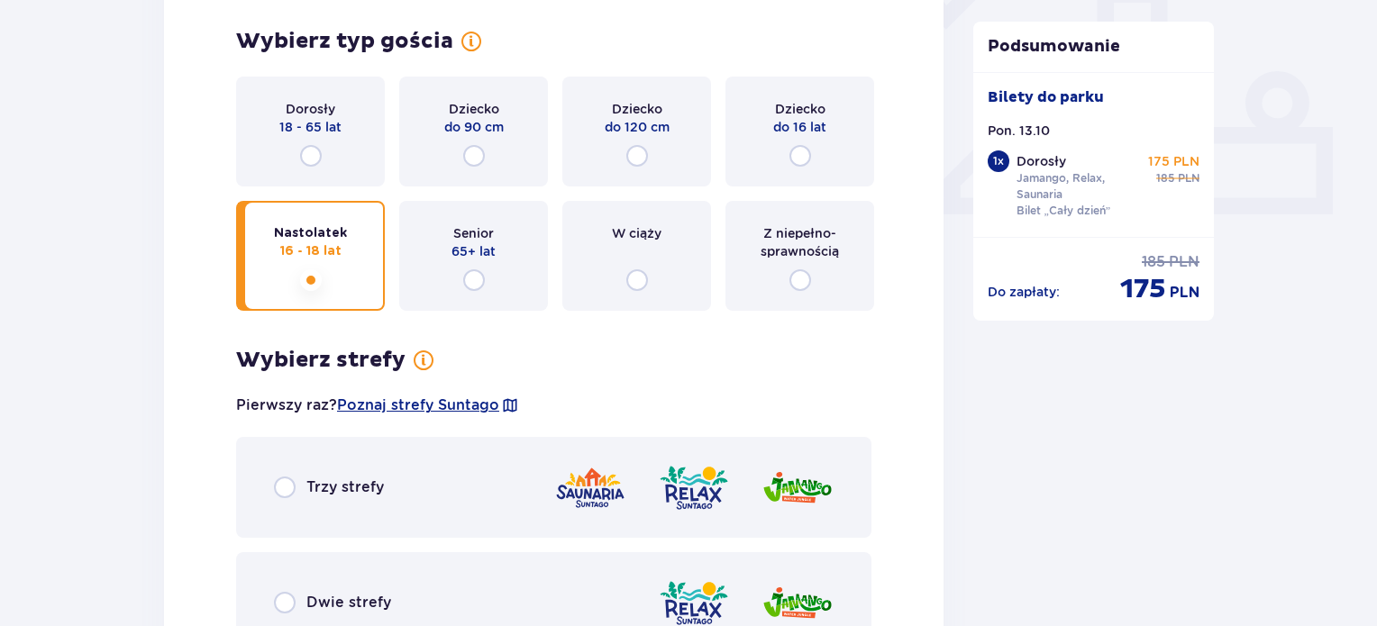
scroll to position [707, 0]
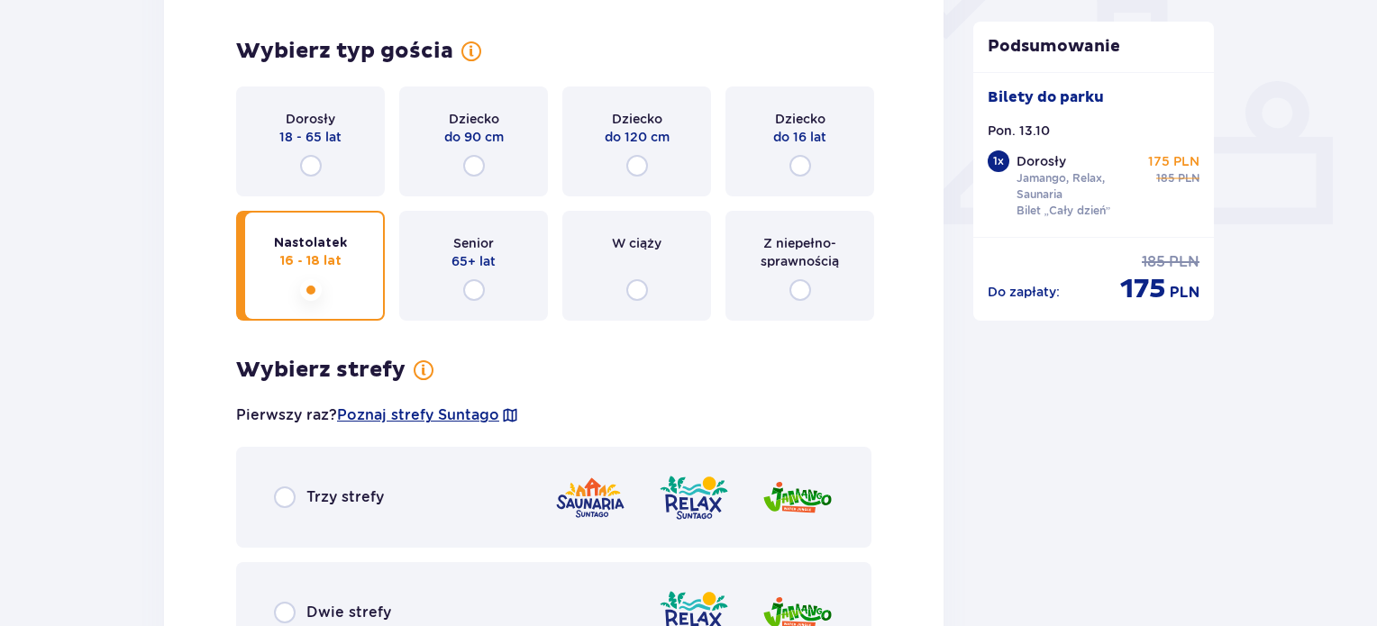
click at [777, 138] on span "do 16 lat" at bounding box center [799, 137] width 53 height 18
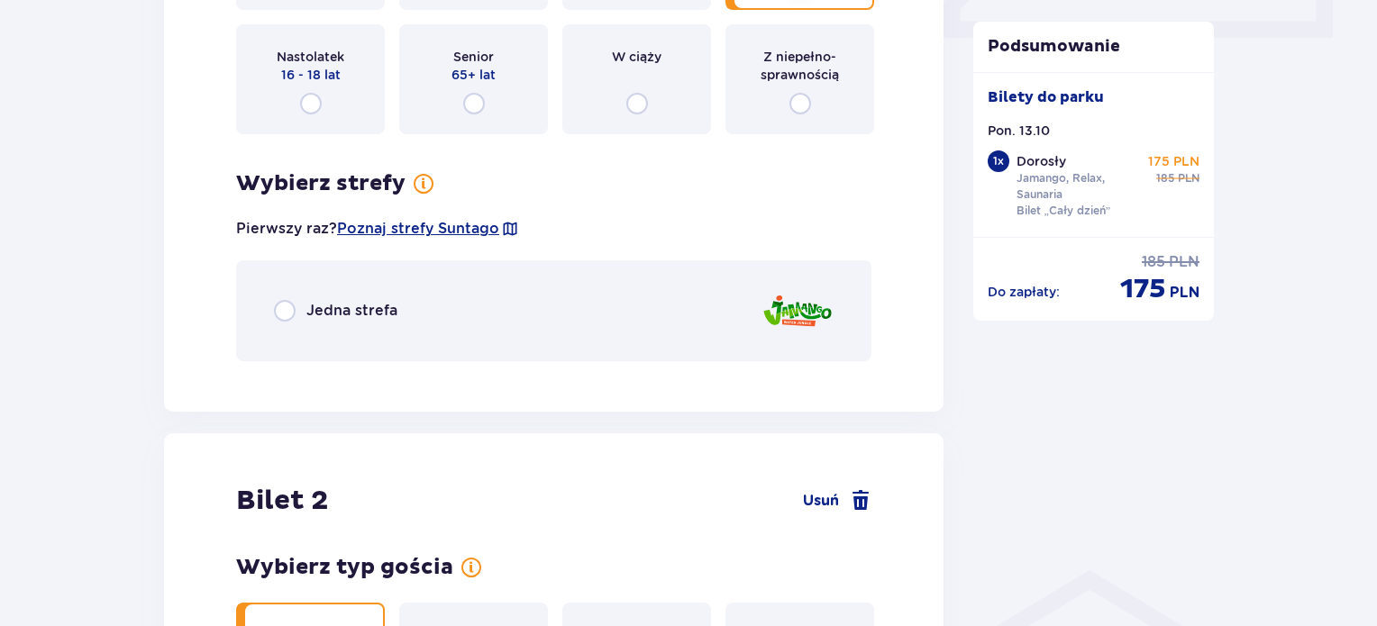
scroll to position [871, 0]
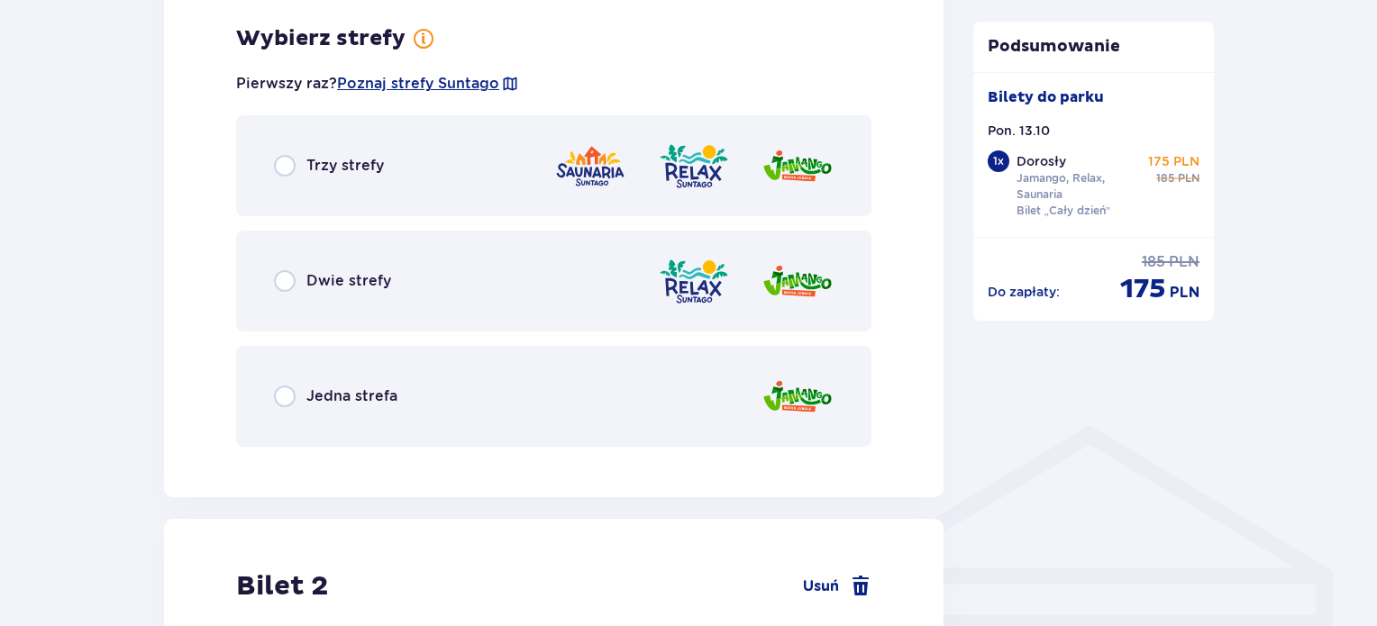
scroll to position [1042, 0]
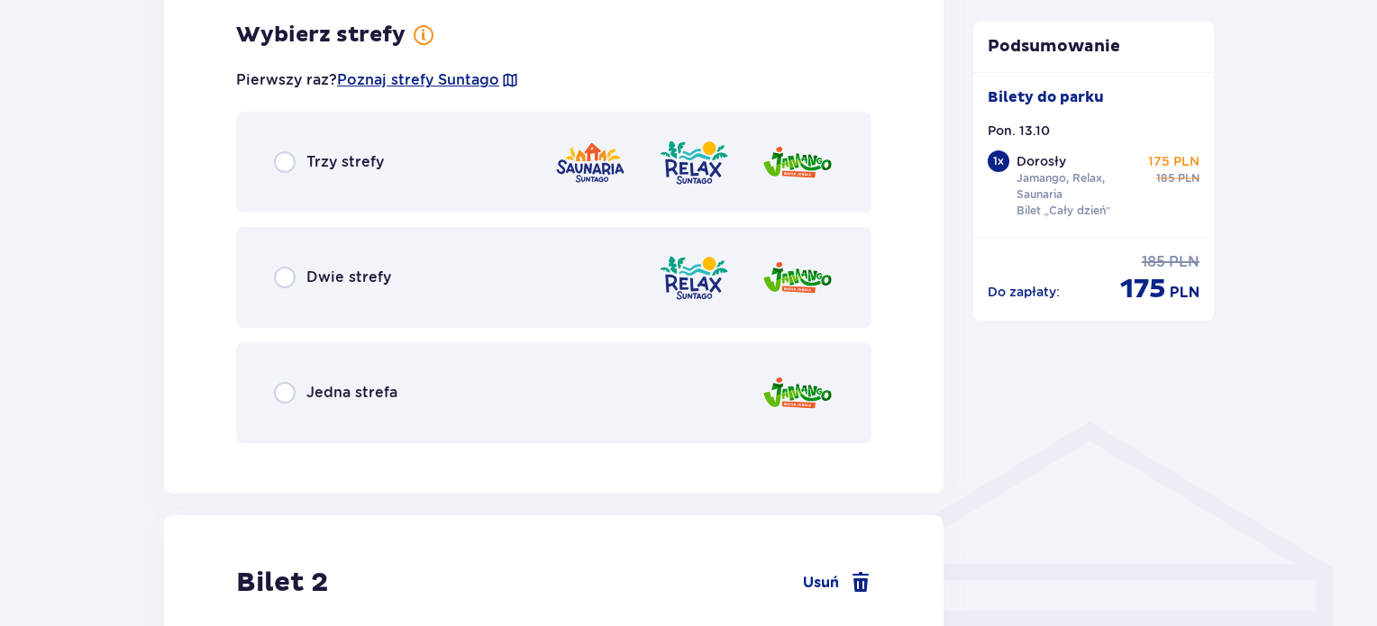
click at [582, 278] on div "Dwie strefy" at bounding box center [553, 277] width 635 height 101
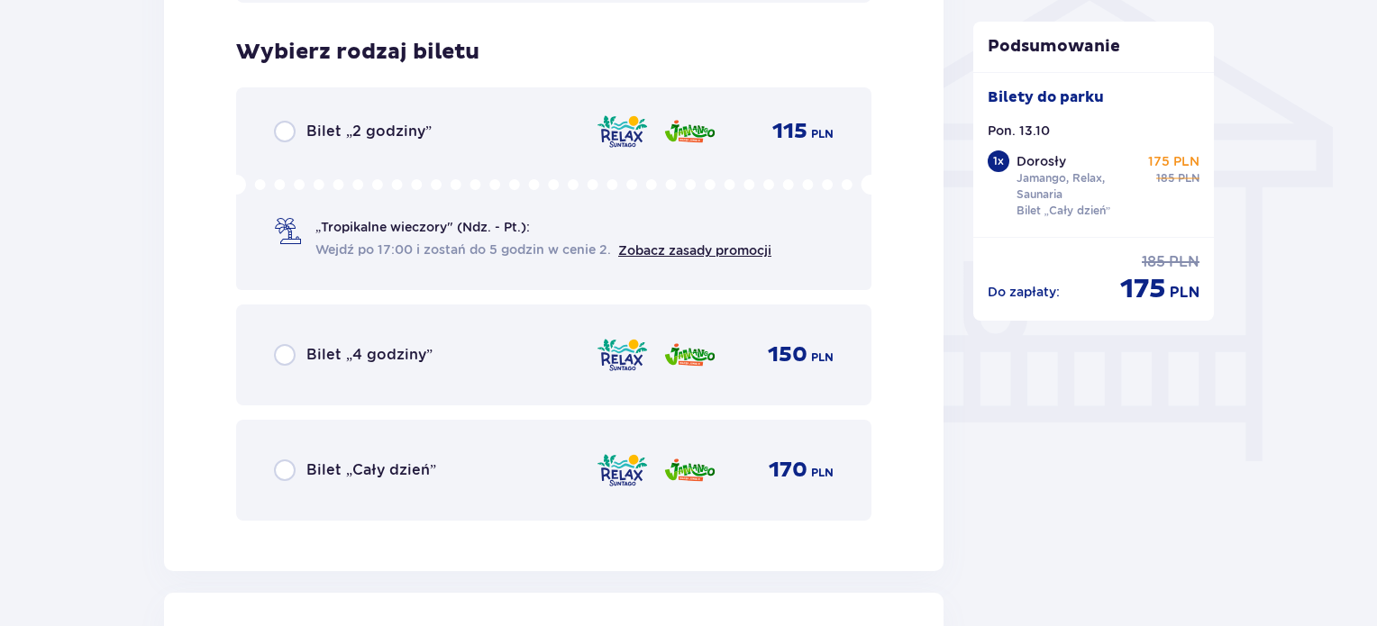
scroll to position [1500, 0]
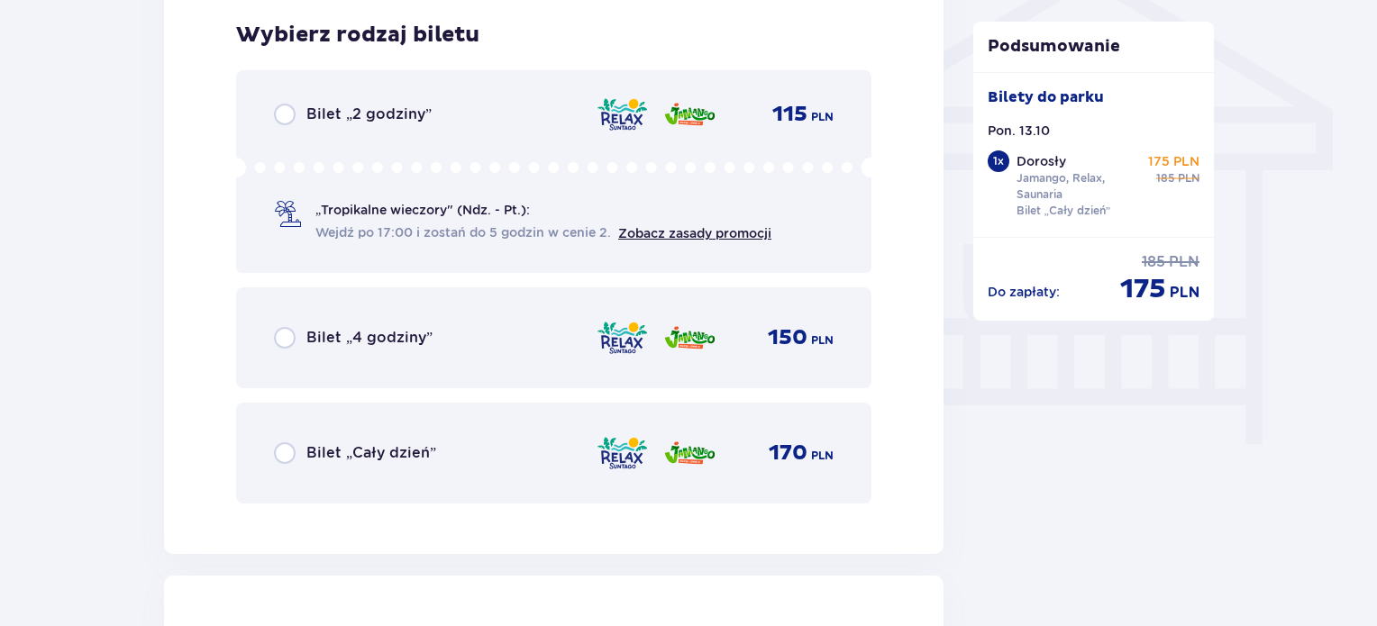
click at [520, 490] on div "Bilet „Cały dzień” 170 PLN" at bounding box center [553, 453] width 635 height 101
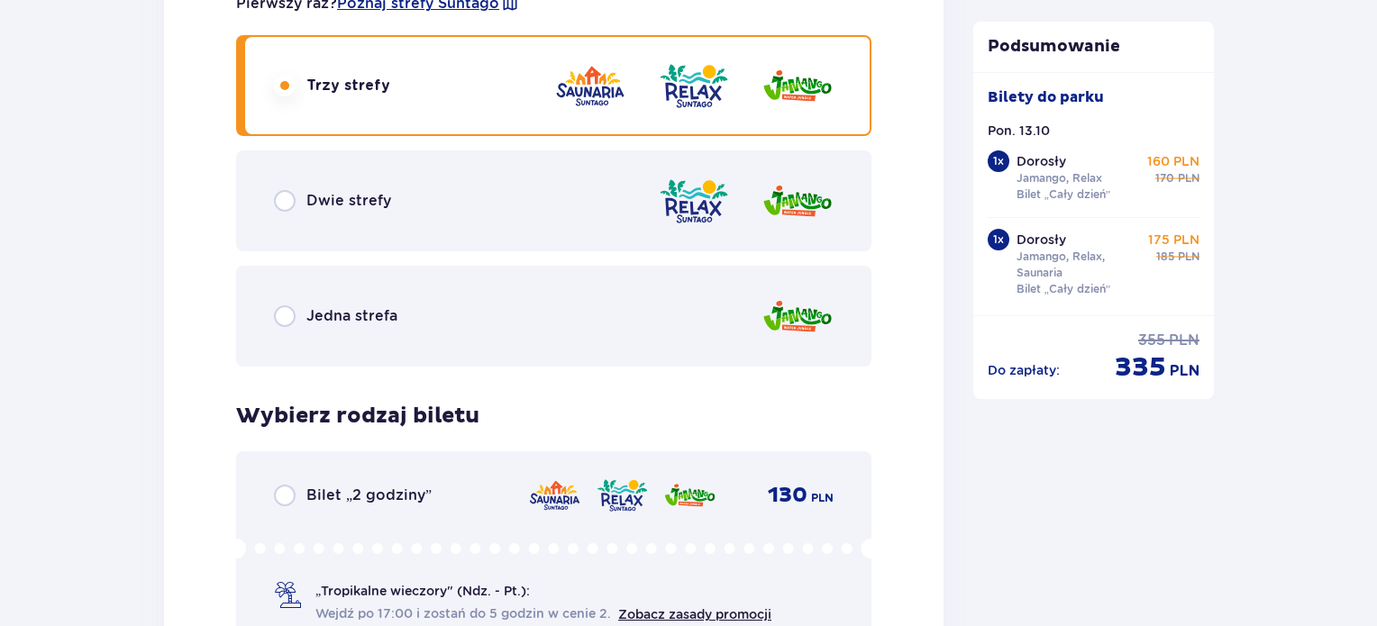
scroll to position [2567, 0]
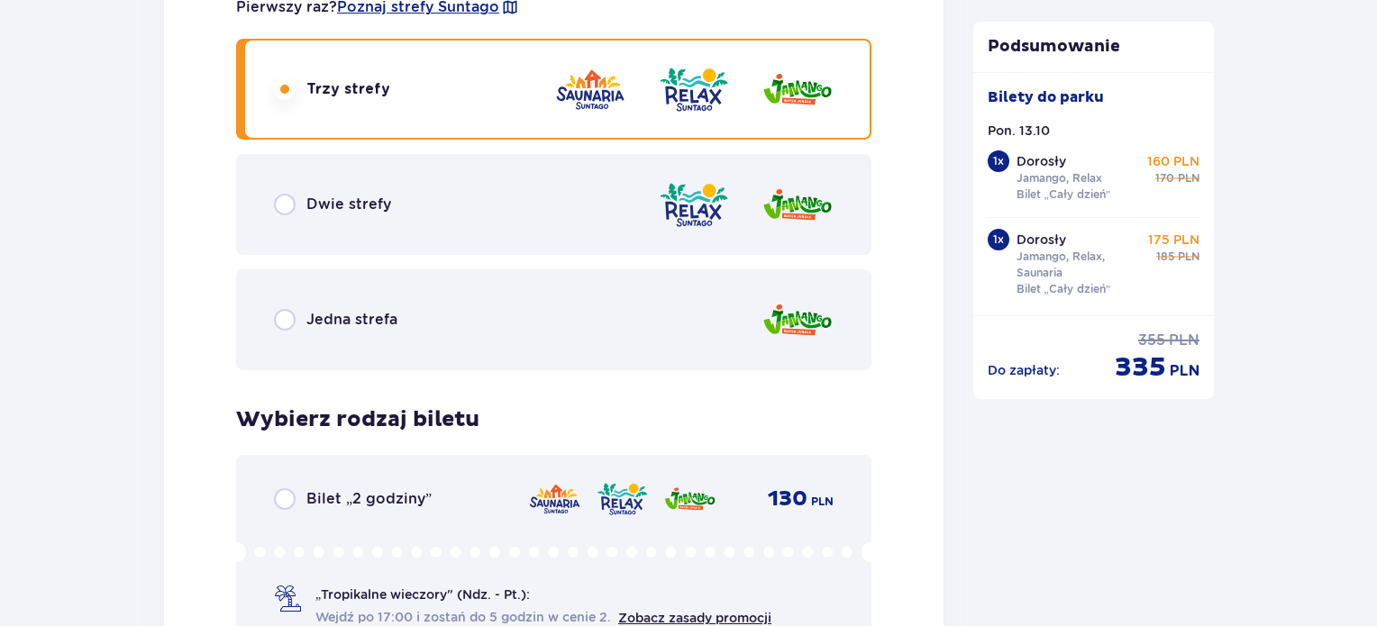
click at [591, 219] on div "Dwie strefy" at bounding box center [553, 204] width 635 height 101
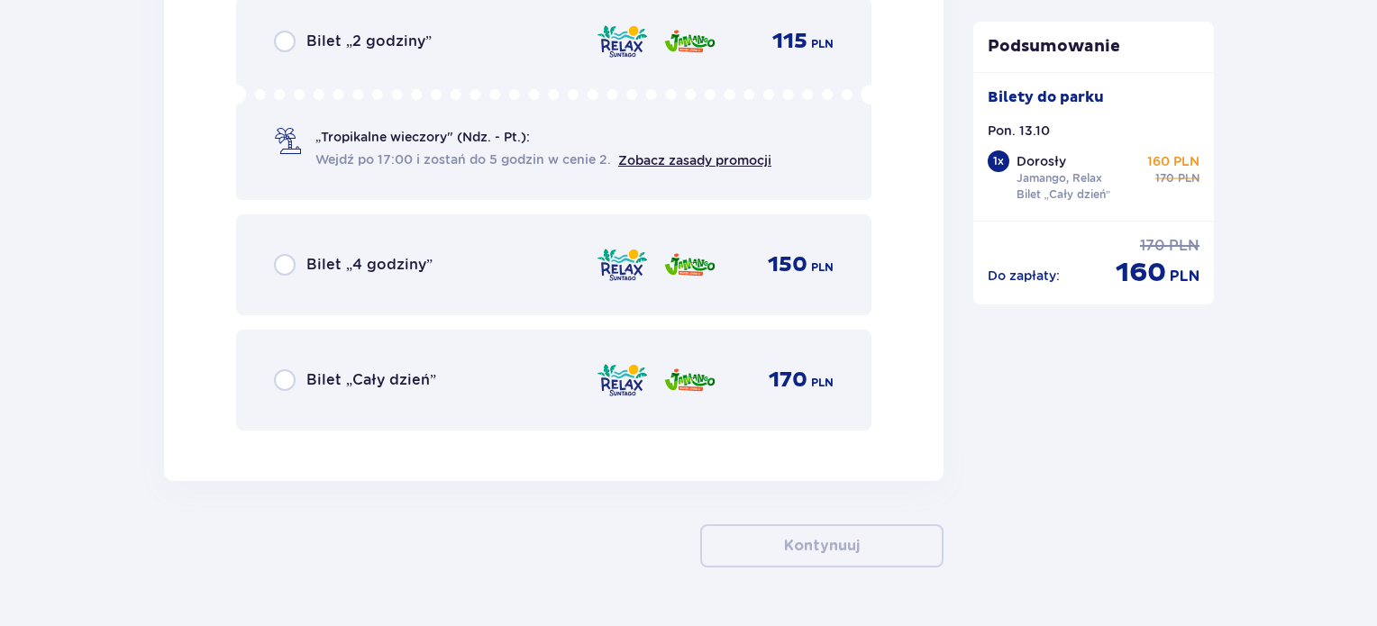
scroll to position [3050, 0]
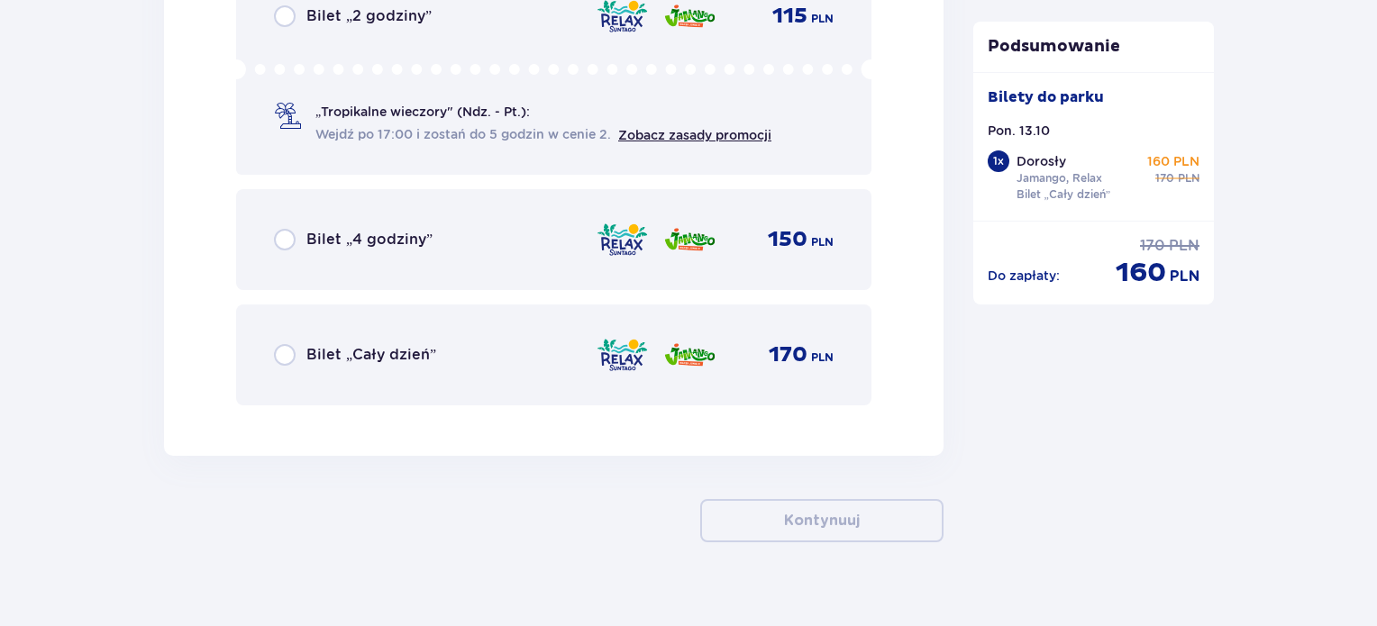
click at [505, 365] on div "Bilet „Cały dzień” 170 PLN" at bounding box center [554, 355] width 560 height 38
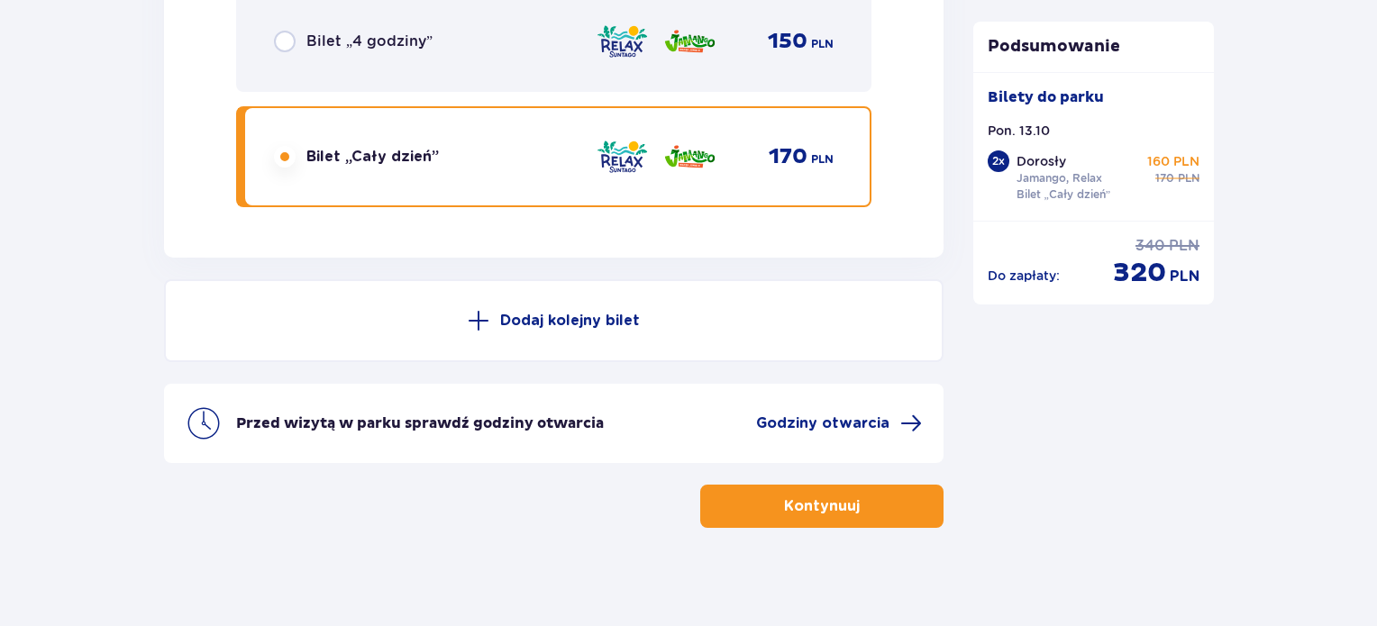
scroll to position [3255, 0]
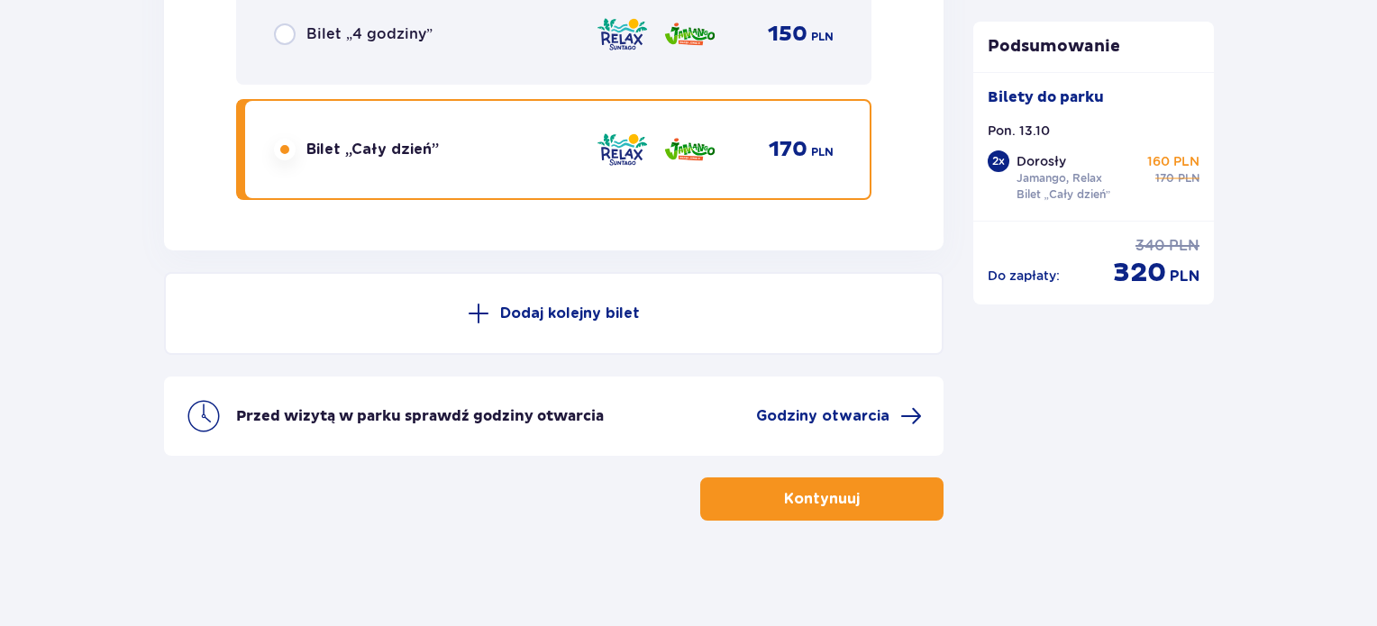
click at [818, 489] on p "Kontynuuj" at bounding box center [822, 499] width 76 height 20
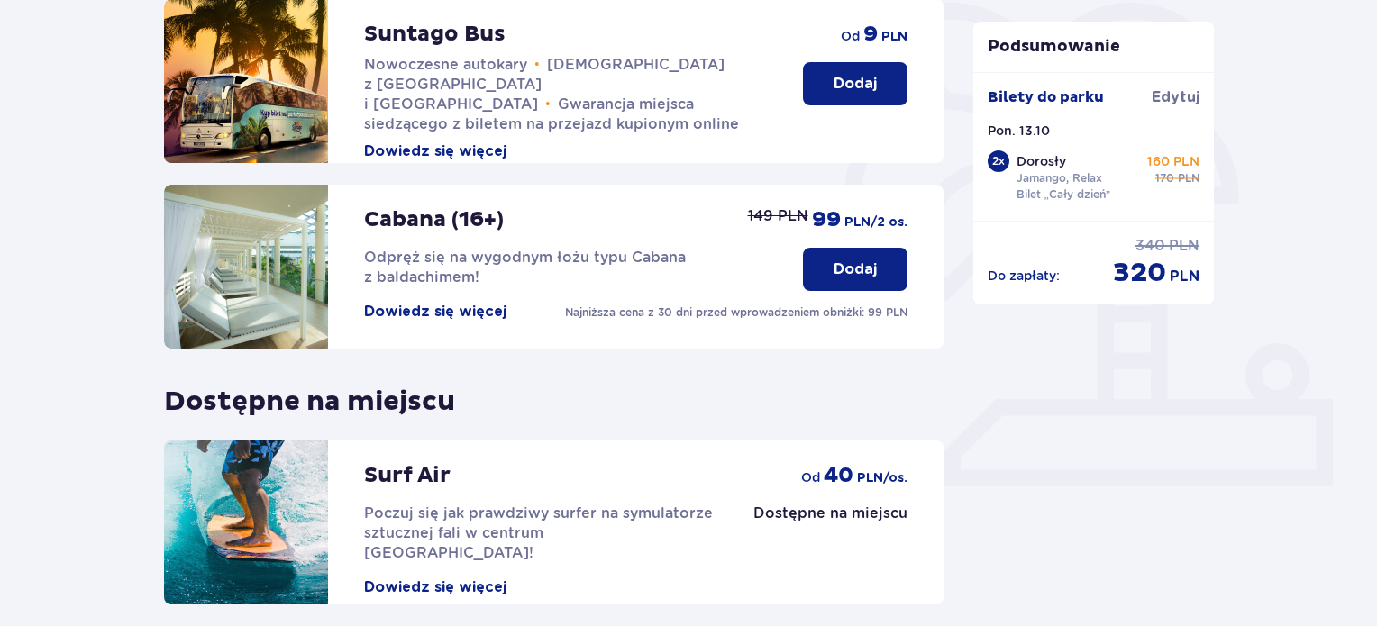
scroll to position [443, 0]
click at [836, 285] on button "Dodaj" at bounding box center [855, 270] width 105 height 43
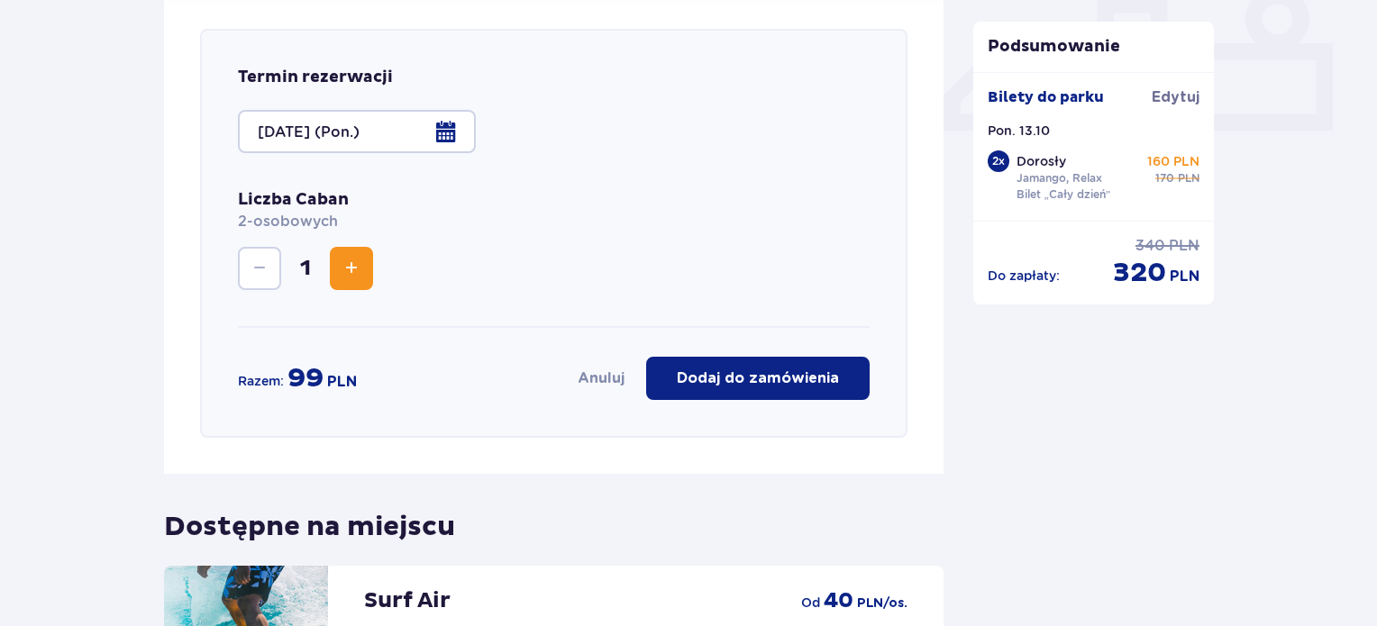
scroll to position [807, 0]
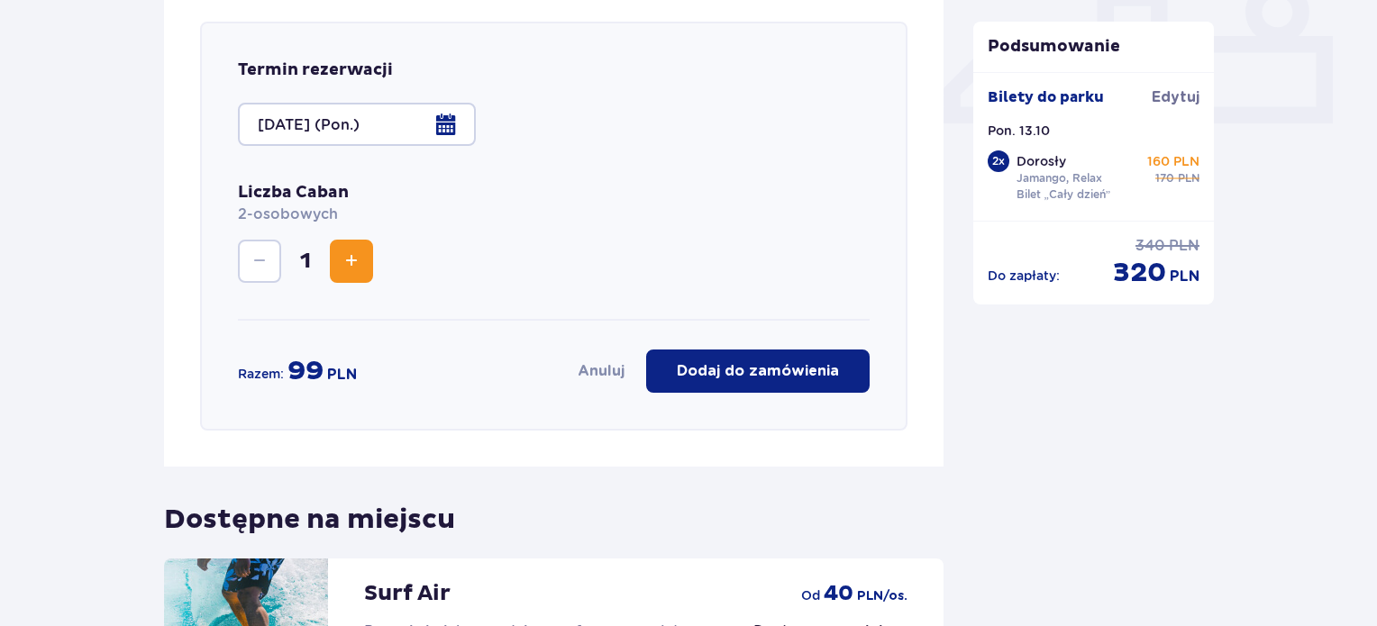
click at [841, 375] on button "Dodaj do zamówienia" at bounding box center [757, 371] width 223 height 43
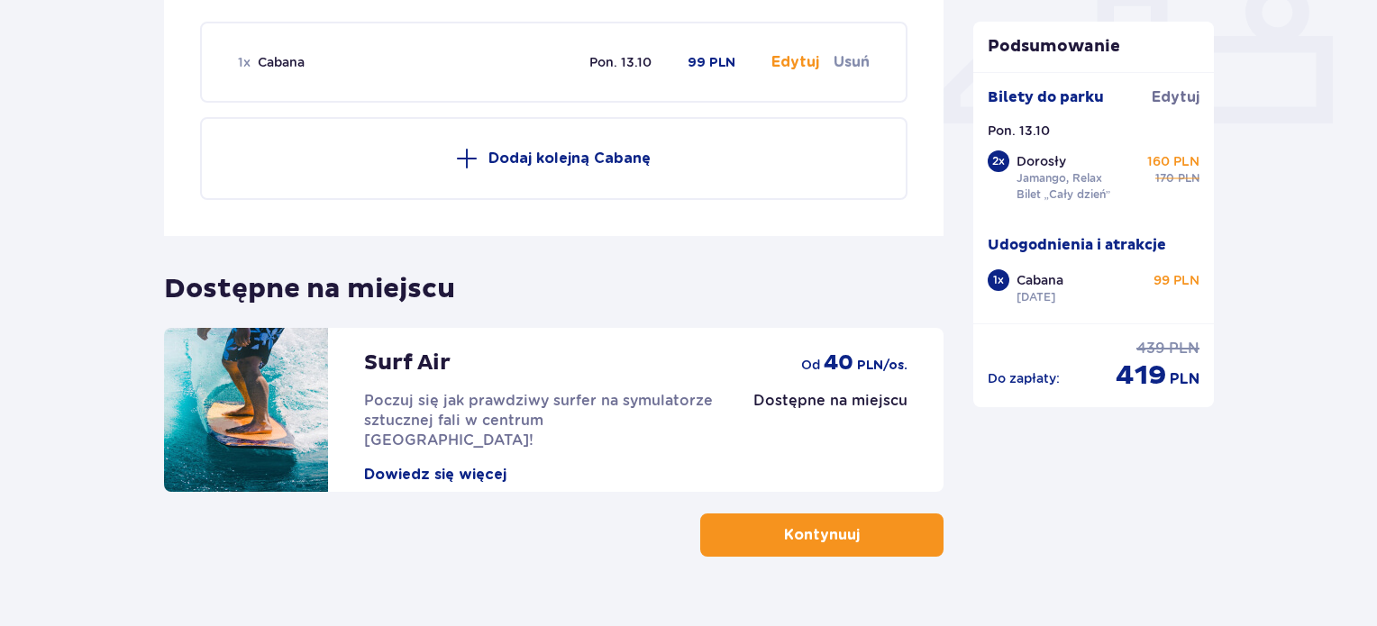
drag, startPoint x: 1249, startPoint y: 17, endPoint x: 1172, endPoint y: 3, distance: 78.8
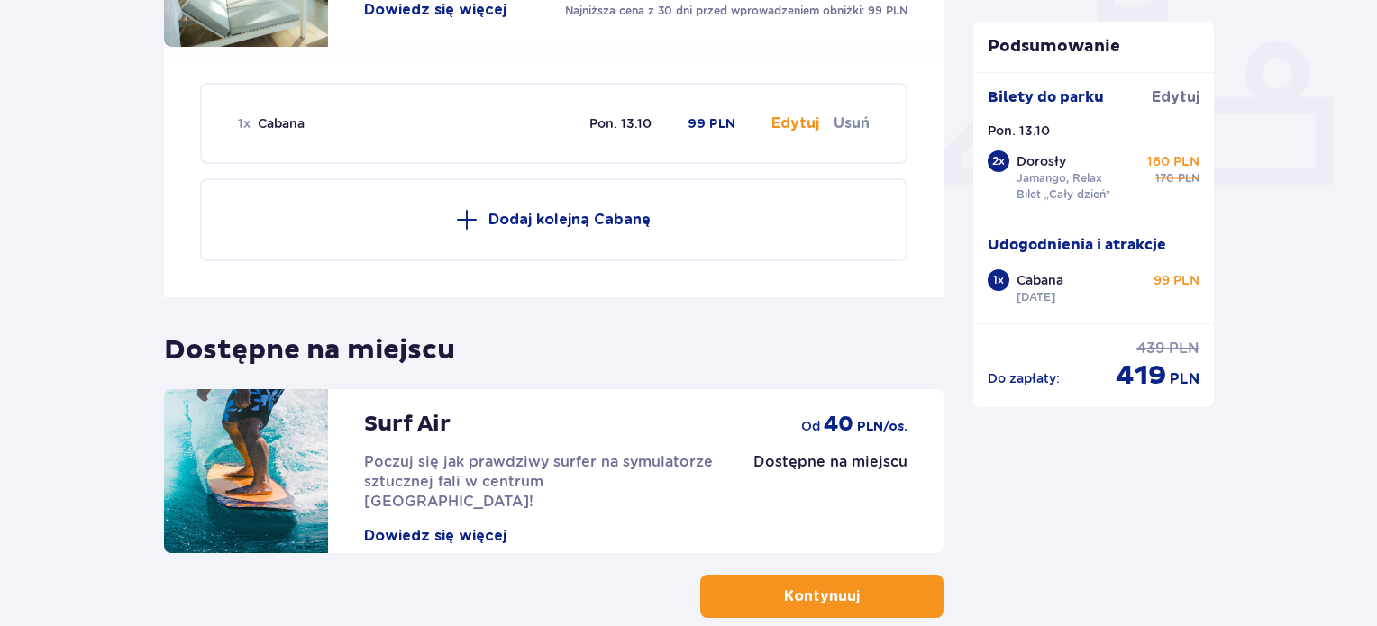
scroll to position [844, 0]
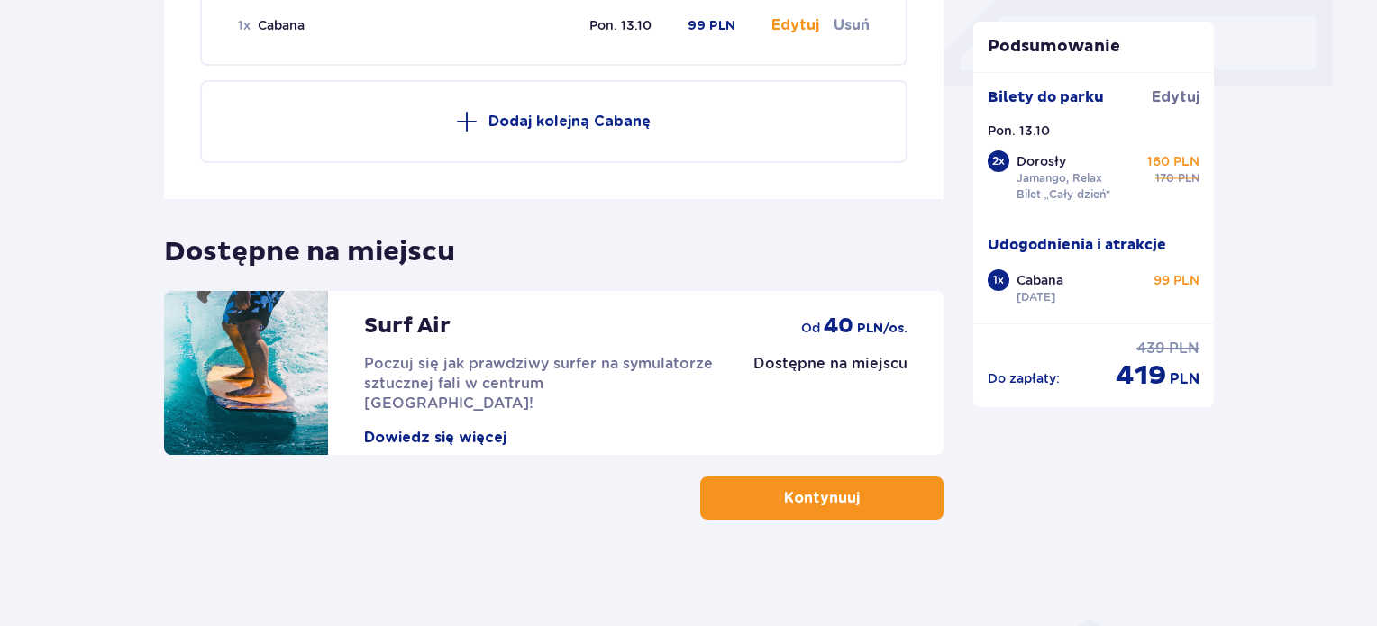
click at [784, 497] on p "Kontynuuj" at bounding box center [822, 498] width 76 height 20
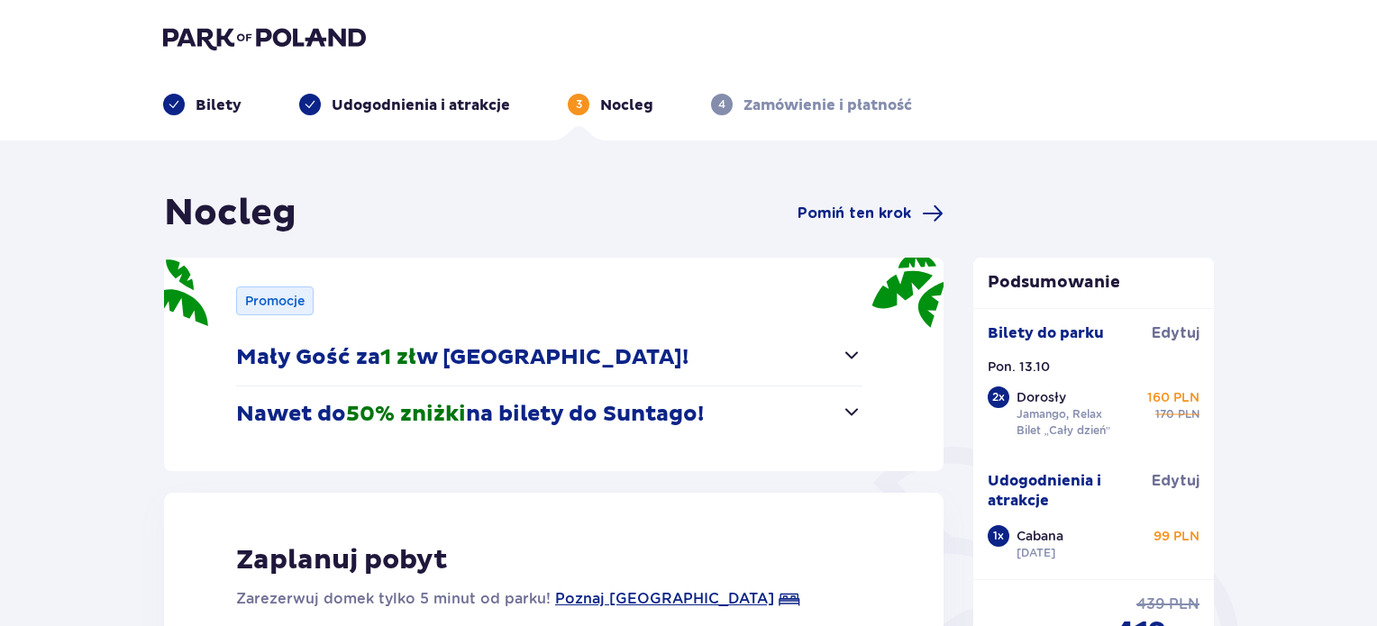
scroll to position [432, 0]
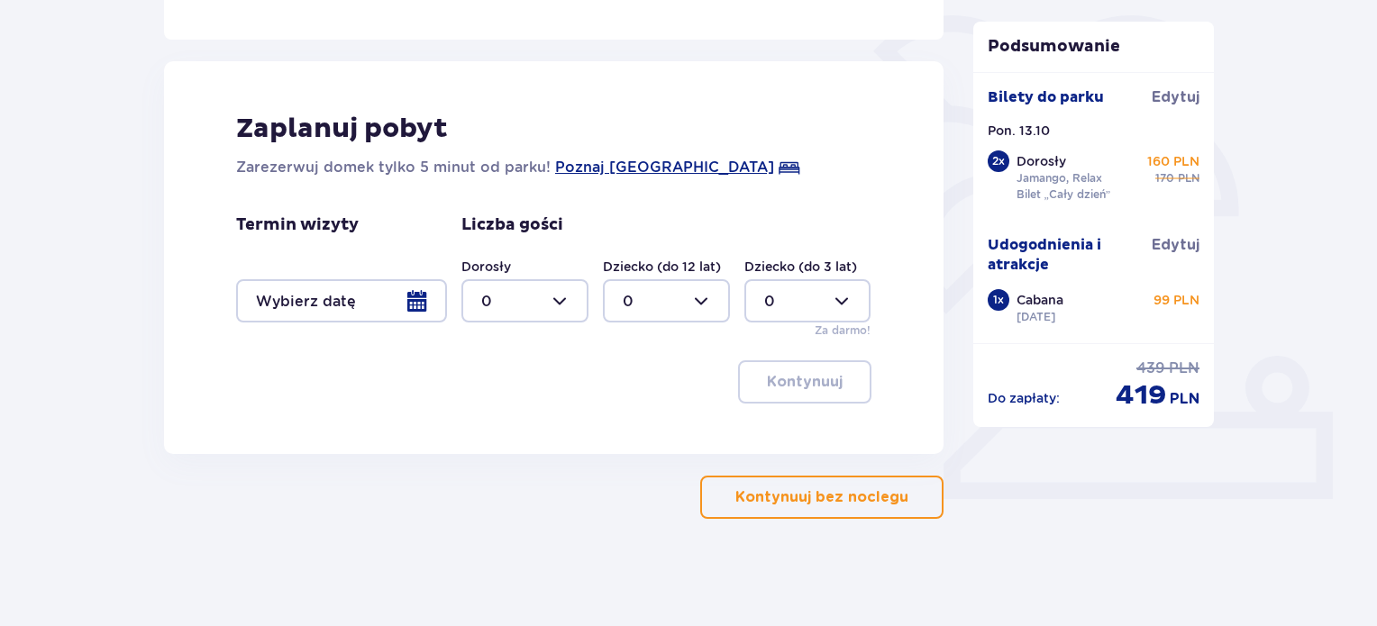
click at [334, 311] on div at bounding box center [341, 300] width 211 height 43
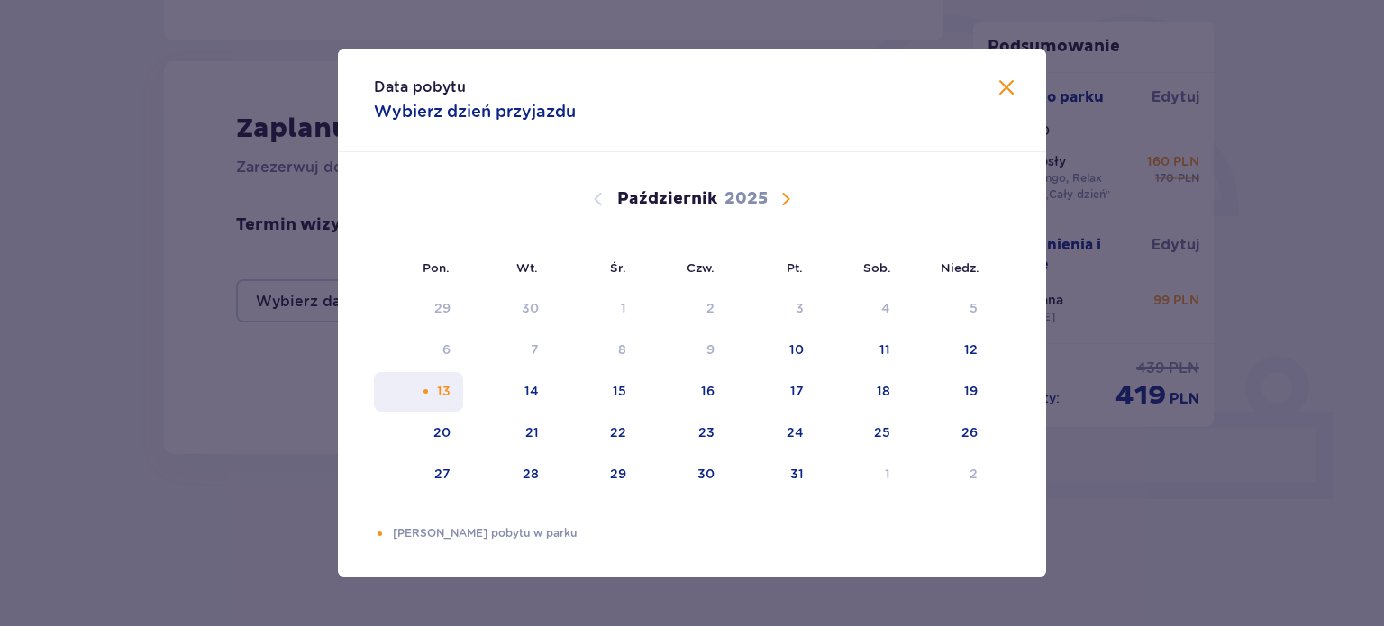
click at [442, 396] on div "13" at bounding box center [444, 391] width 14 height 18
click at [1009, 100] on button "Zamknij" at bounding box center [1007, 89] width 22 height 23
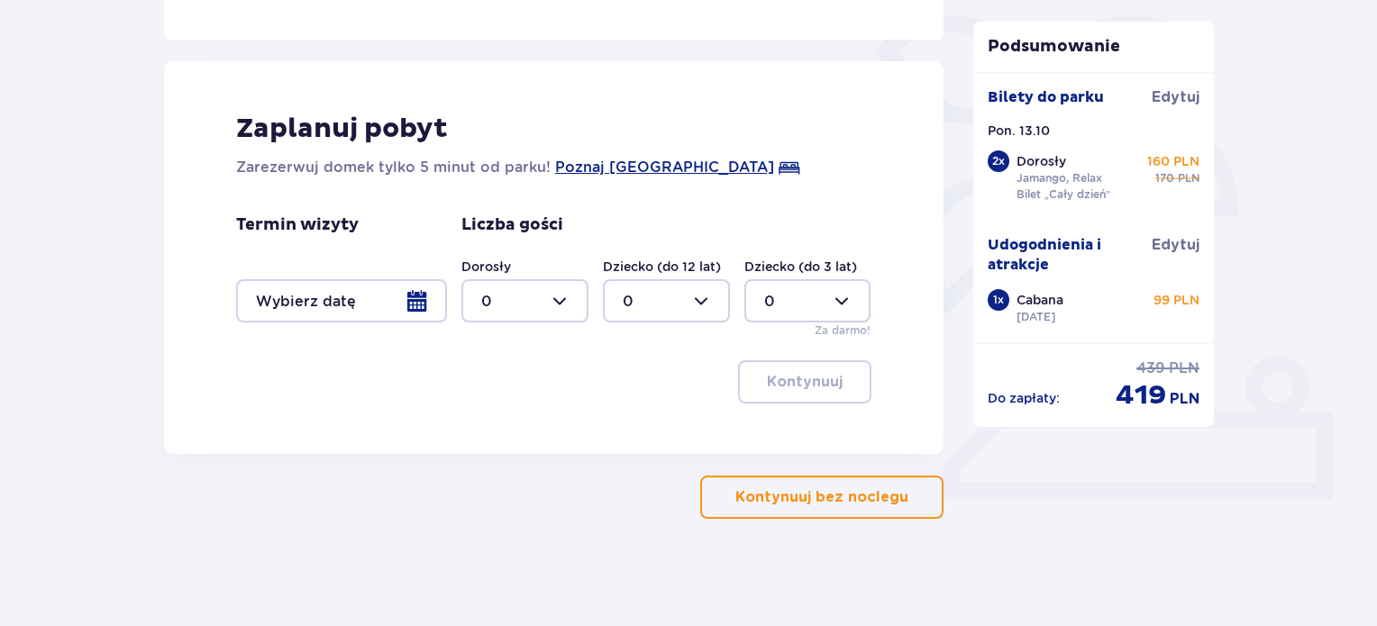
click at [859, 499] on p "Kontynuuj bez noclegu" at bounding box center [821, 498] width 173 height 20
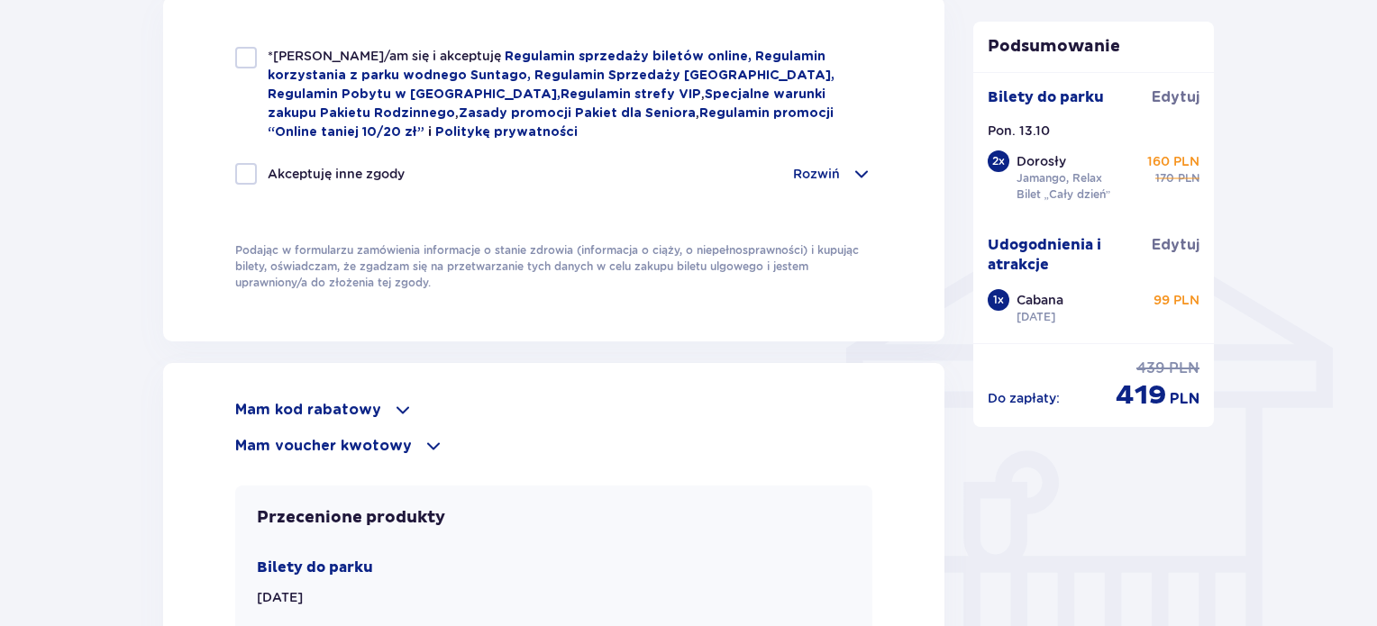
scroll to position [1017, 0]
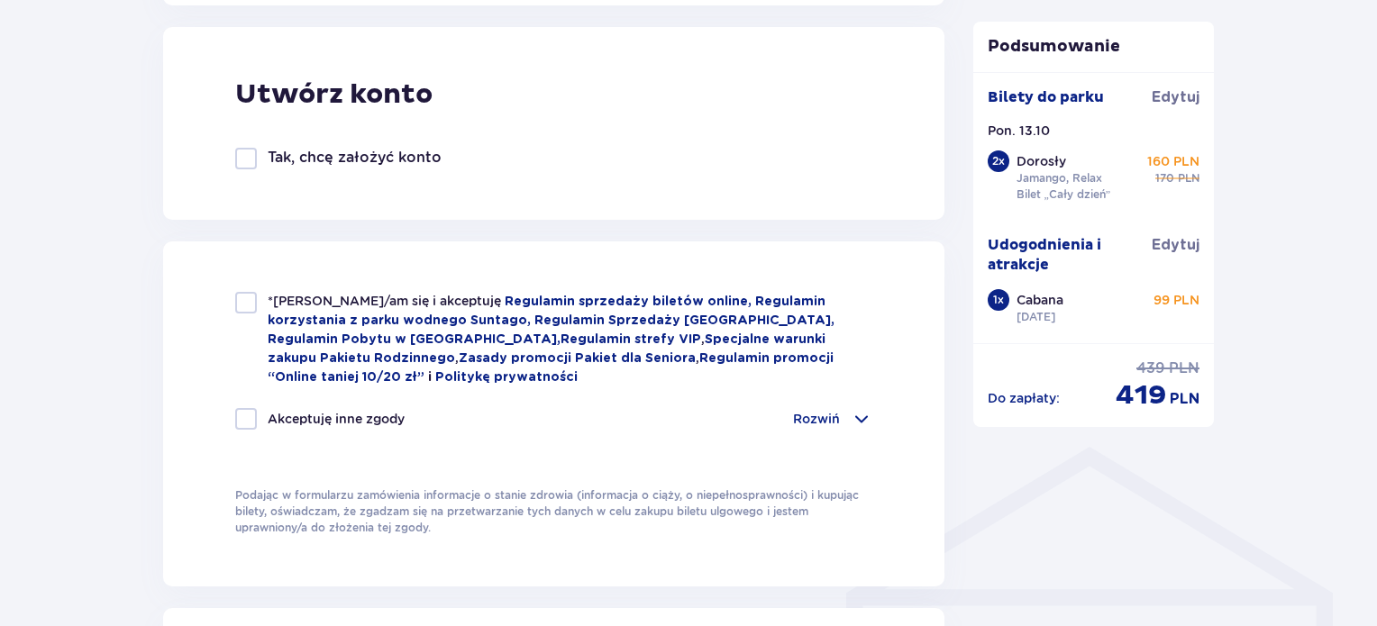
click at [256, 302] on div at bounding box center [246, 303] width 22 height 22
checkbox input "true"
drag, startPoint x: 244, startPoint y: 424, endPoint x: 840, endPoint y: 453, distance: 596.4
click at [840, 453] on div "*Zapoznałem/am się i akceptuję Regulamin sprzedaży biletów online, Regulamin ko…" at bounding box center [553, 414] width 637 height 244
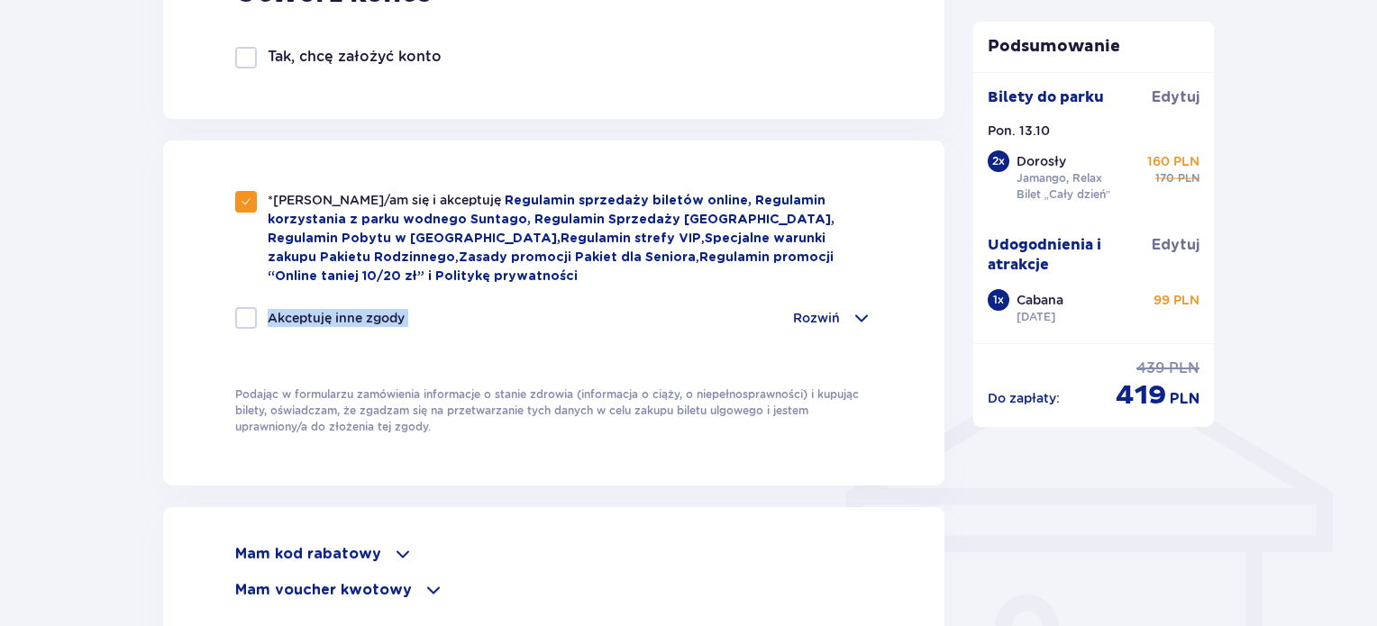
scroll to position [1121, 0]
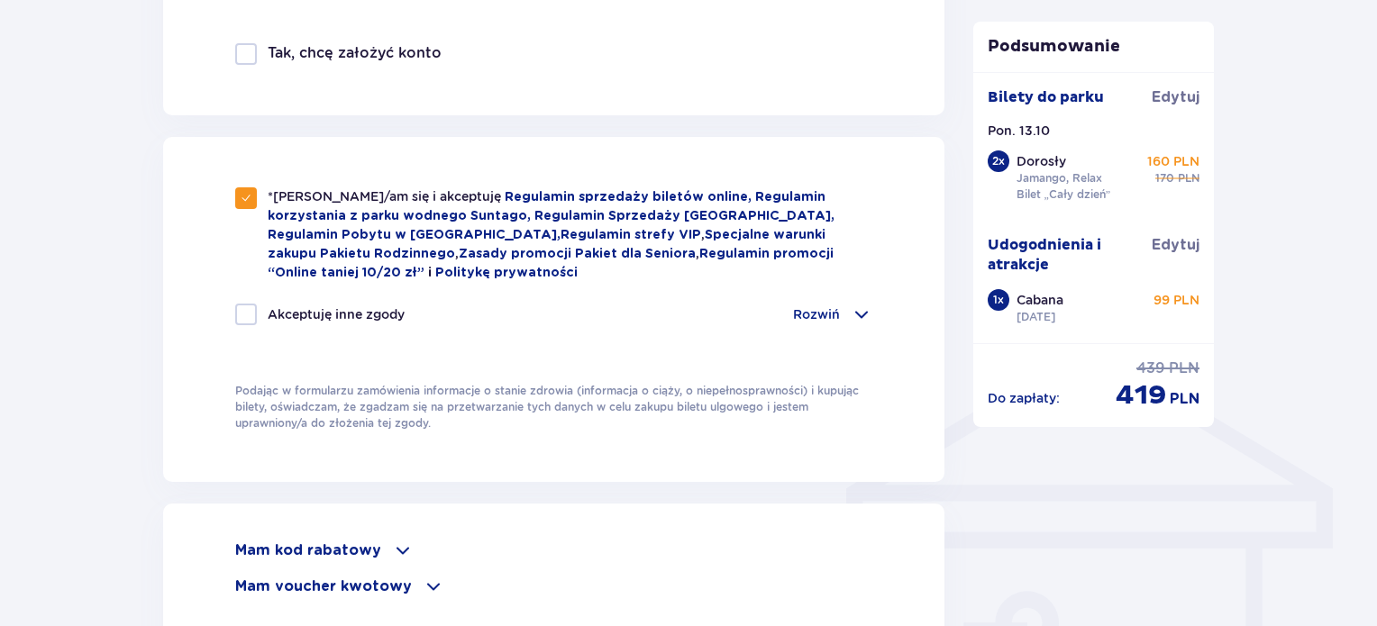
click at [237, 313] on div at bounding box center [246, 315] width 22 height 22
checkbox input "true"
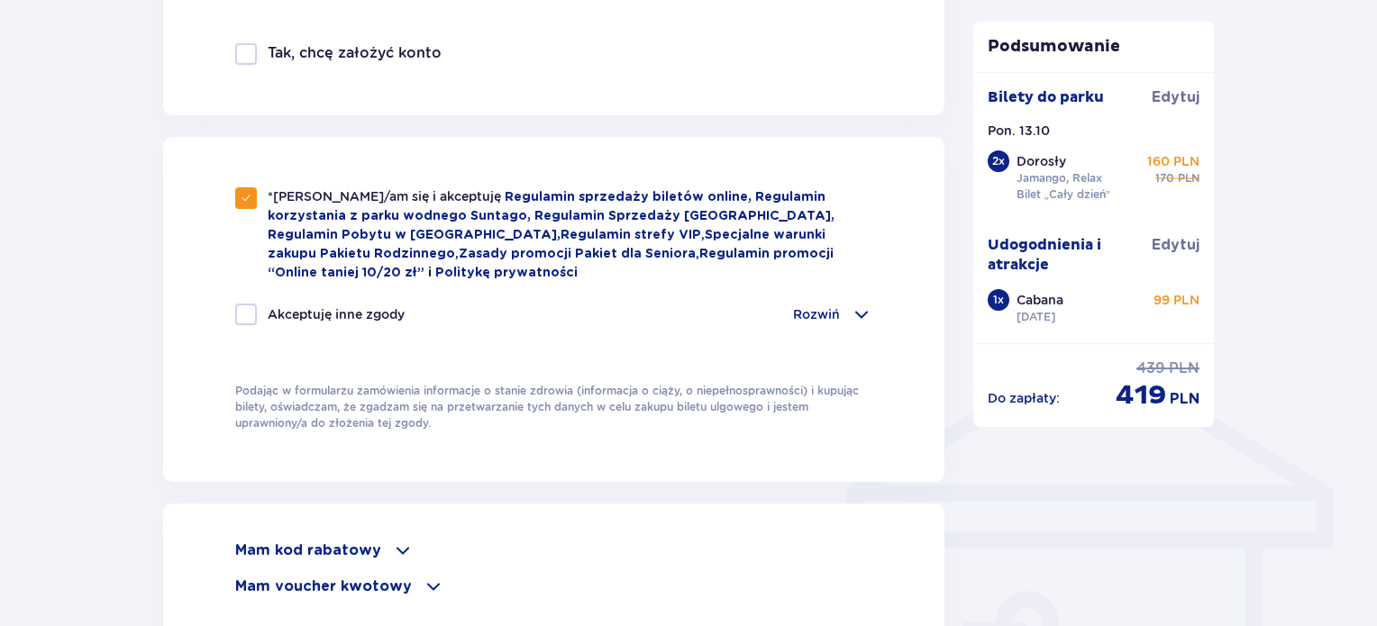
checkbox input "true"
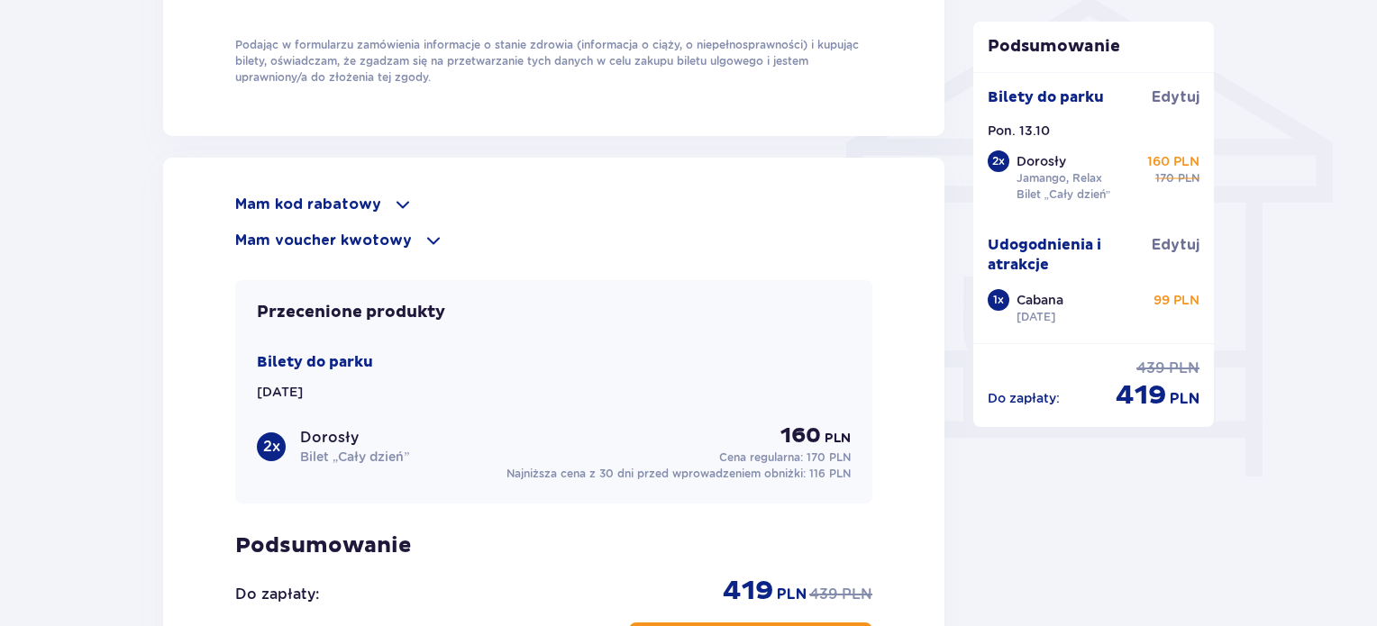
scroll to position [1466, 0]
click at [395, 206] on span at bounding box center [403, 206] width 22 height 22
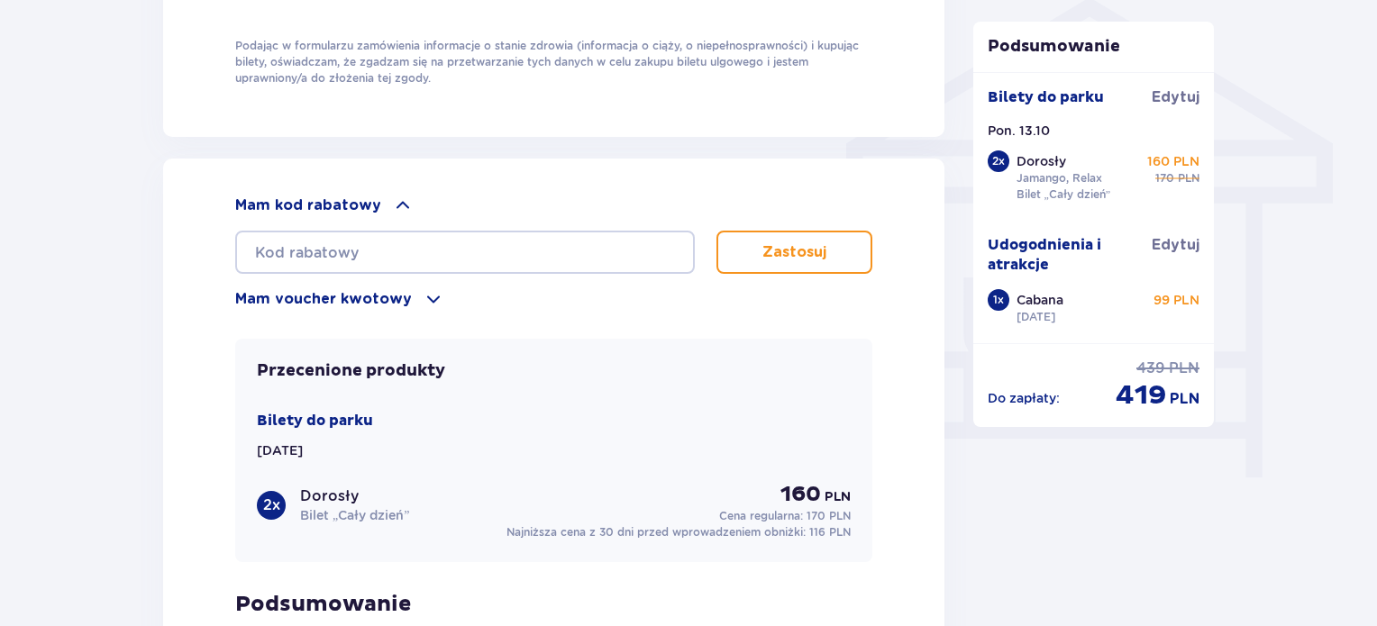
click at [423, 299] on span at bounding box center [434, 299] width 22 height 22
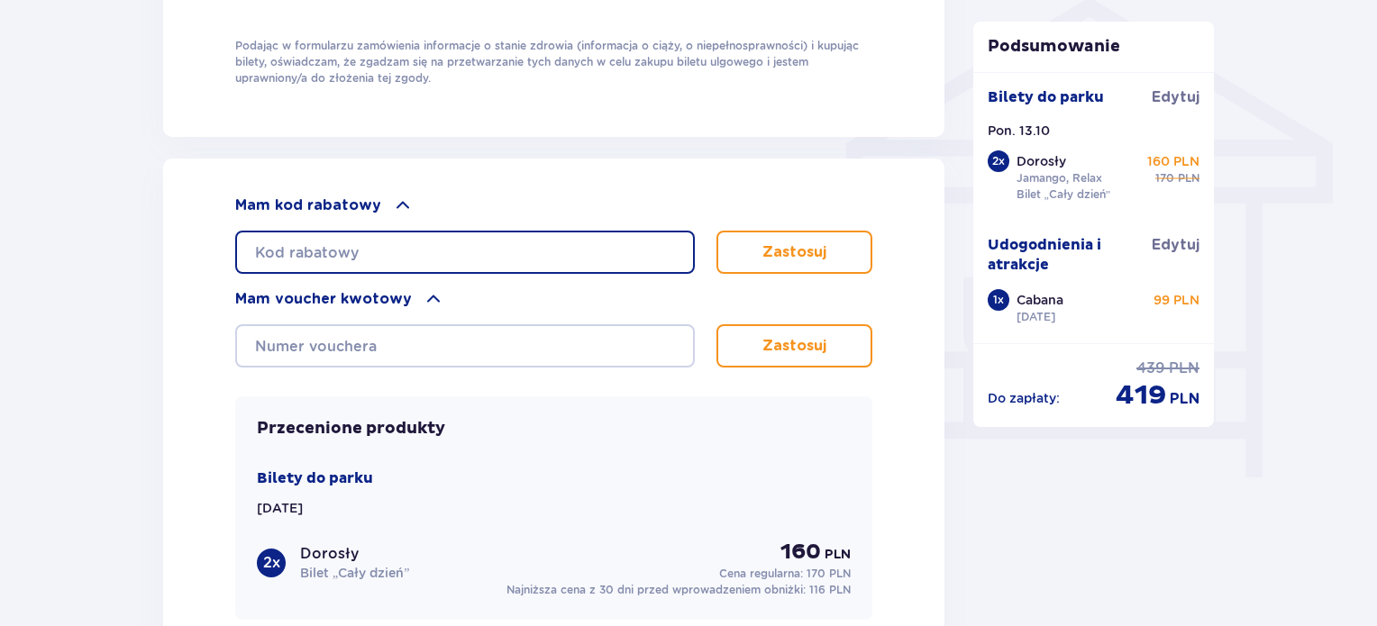
click at [491, 236] on input "text" at bounding box center [465, 252] width 460 height 43
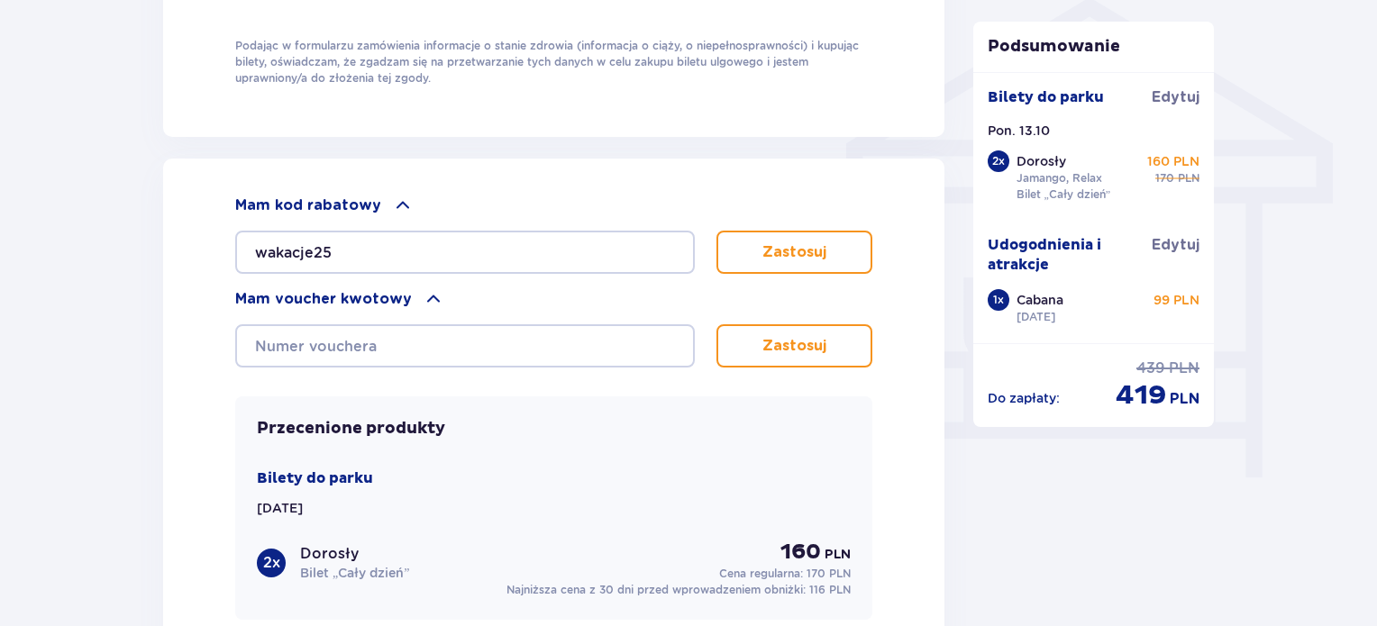
click at [753, 267] on button "Zastosuj" at bounding box center [794, 252] width 156 height 43
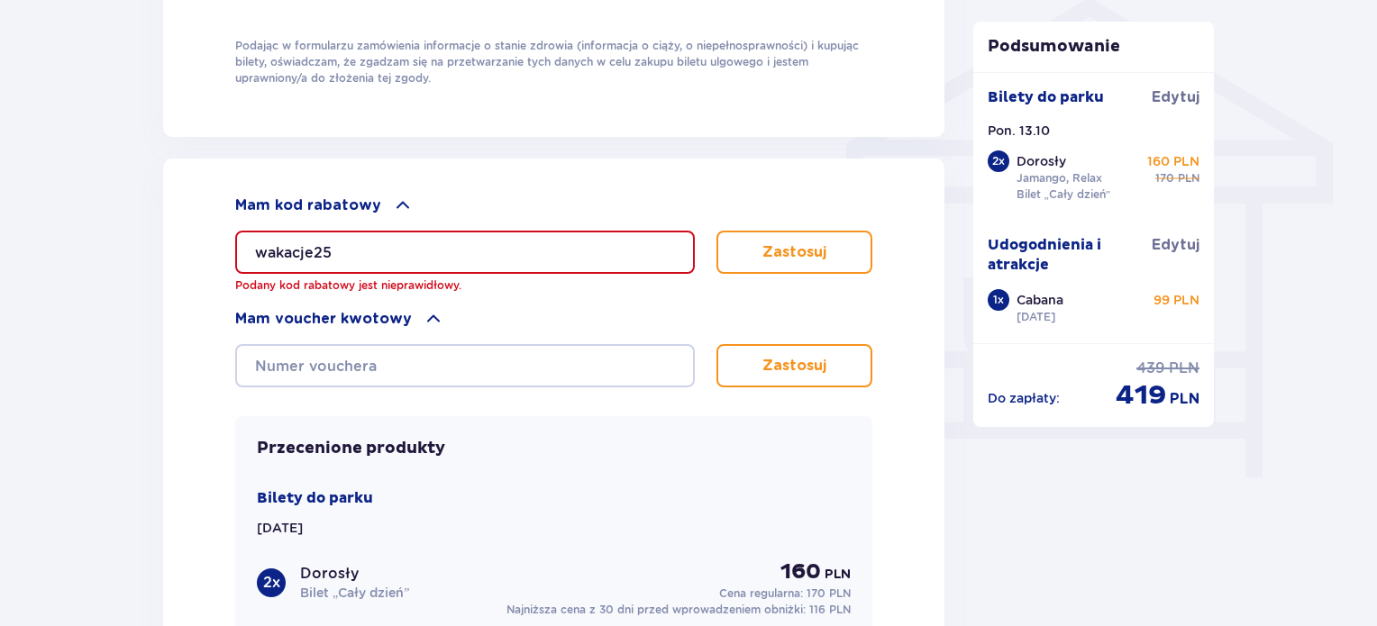
click at [616, 241] on input "wakacje25" at bounding box center [465, 252] width 460 height 43
paste input "student30"
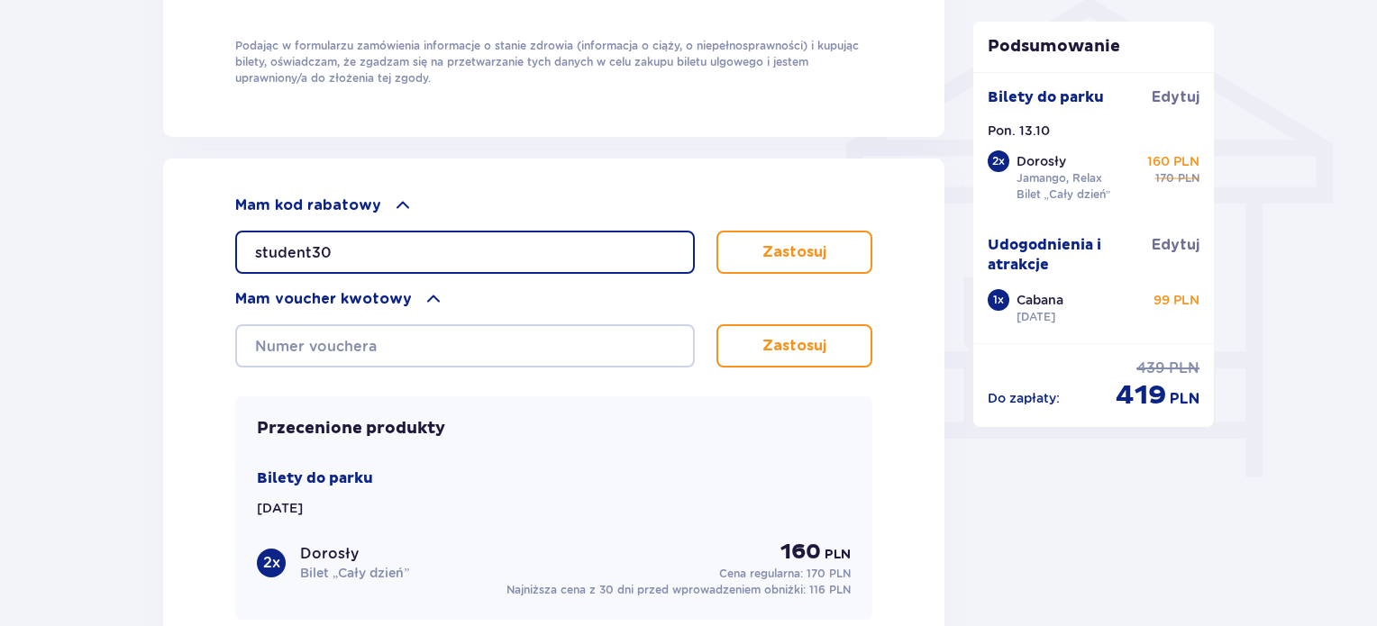
type input "student30"
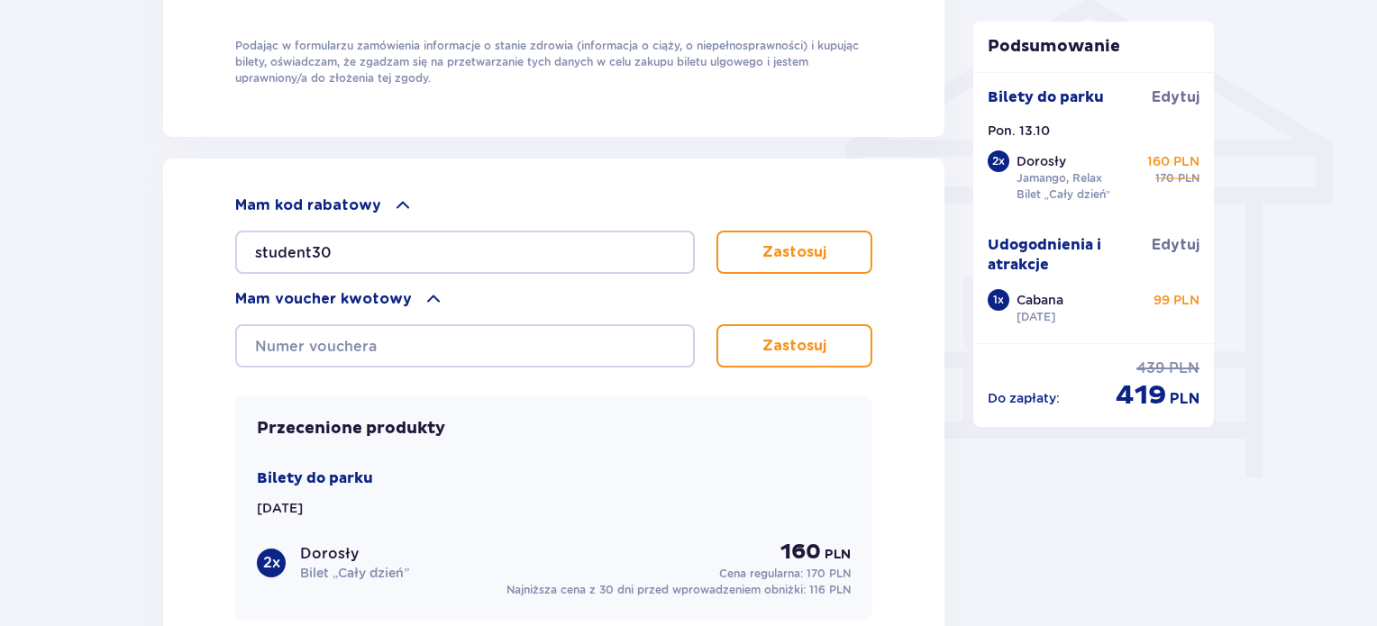
click at [824, 256] on p "Zastosuj" at bounding box center [794, 252] width 64 height 20
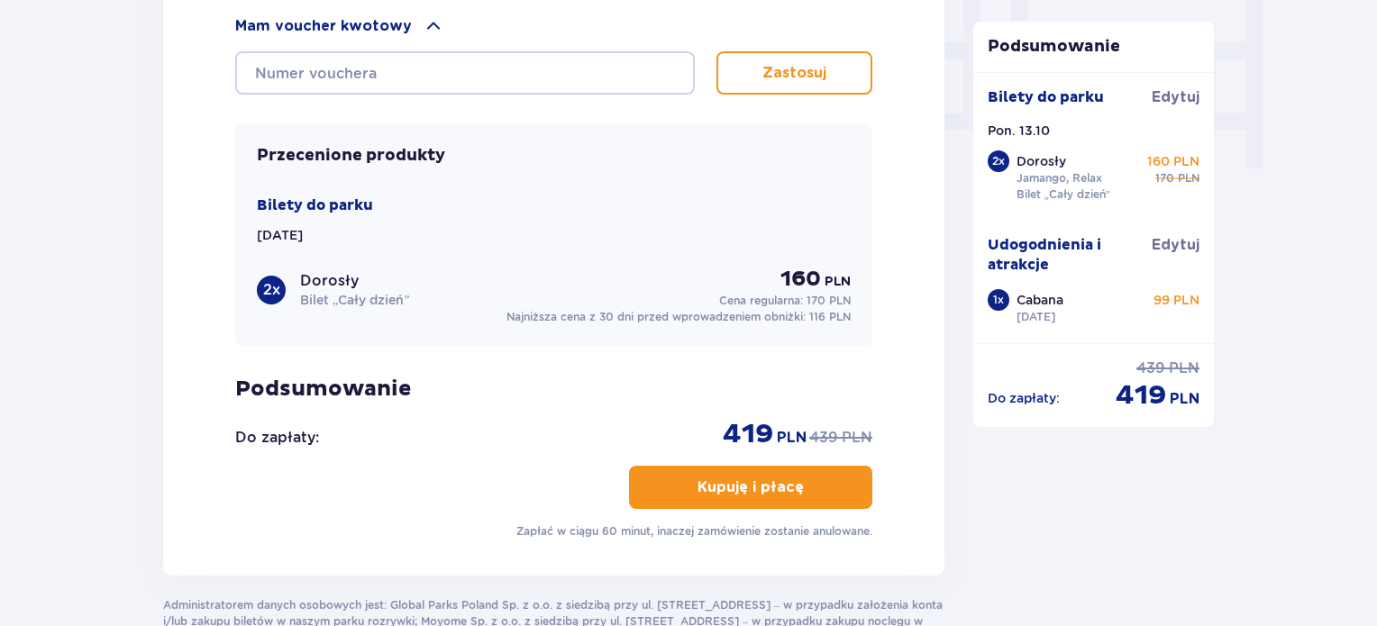
scroll to position [1776, 0]
click at [753, 486] on p "Kupuję i płacę" at bounding box center [751, 487] width 106 height 20
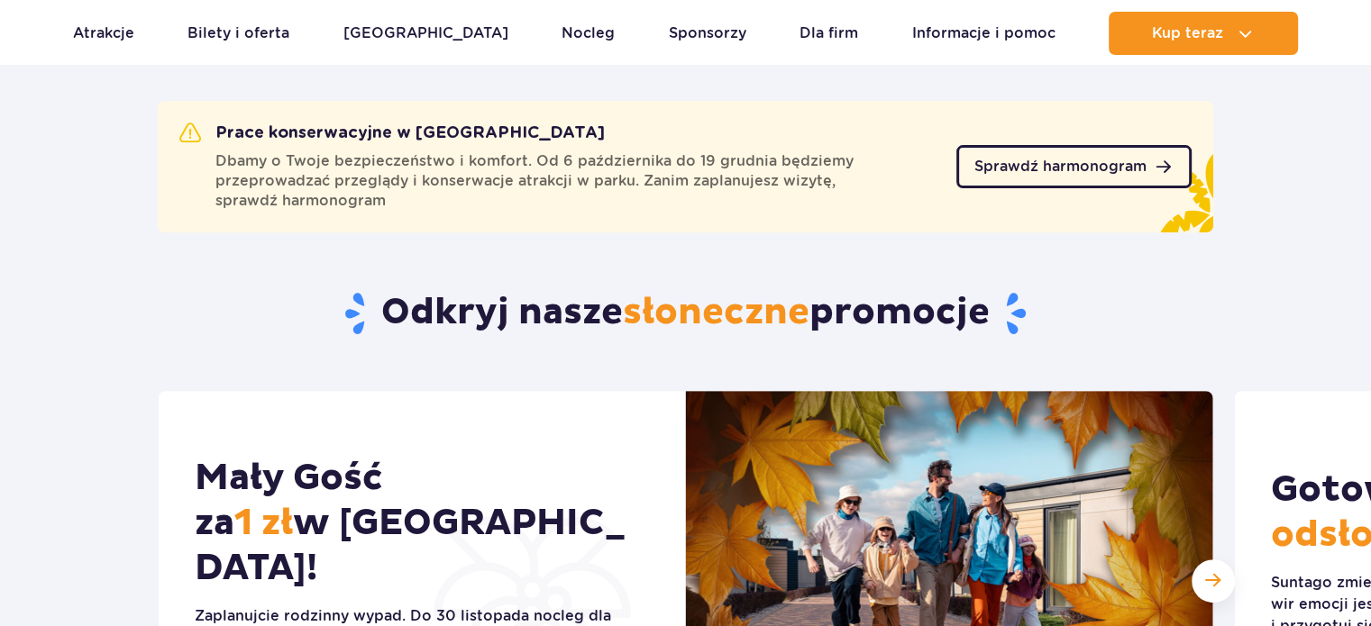
click at [1037, 172] on span "Sprawdź harmonogram" at bounding box center [1060, 167] width 172 height 14
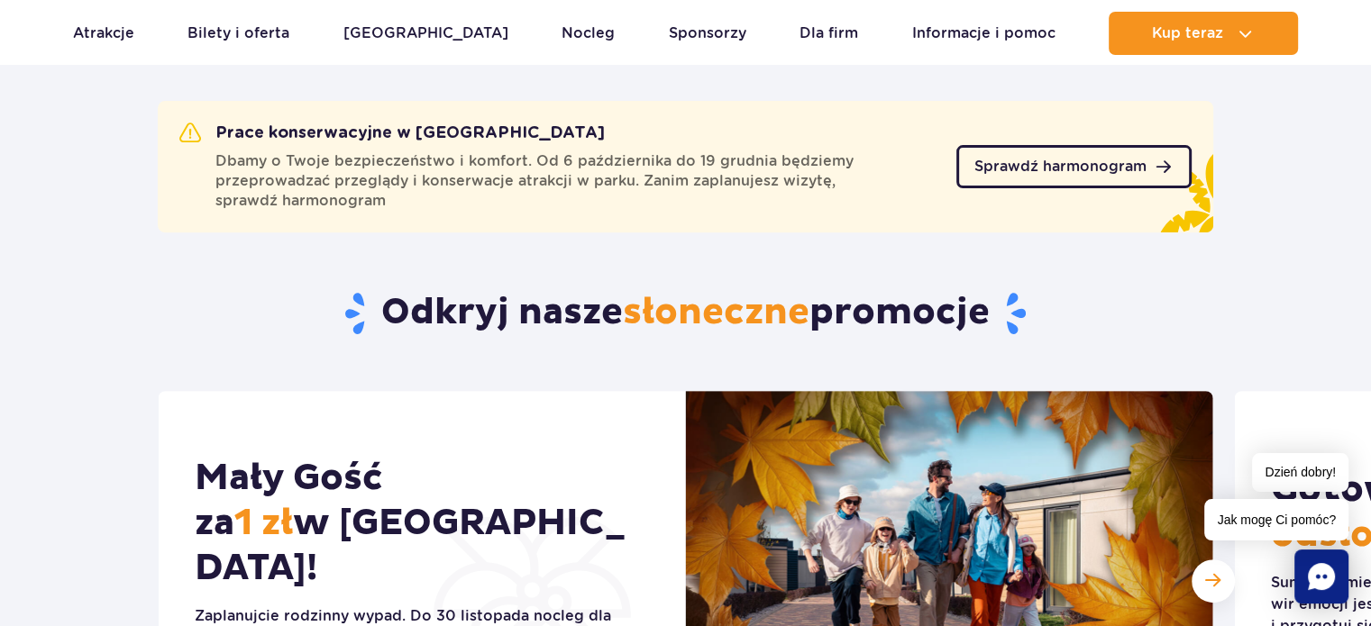
click at [984, 178] on link "Sprawdź harmonogram" at bounding box center [1073, 166] width 235 height 43
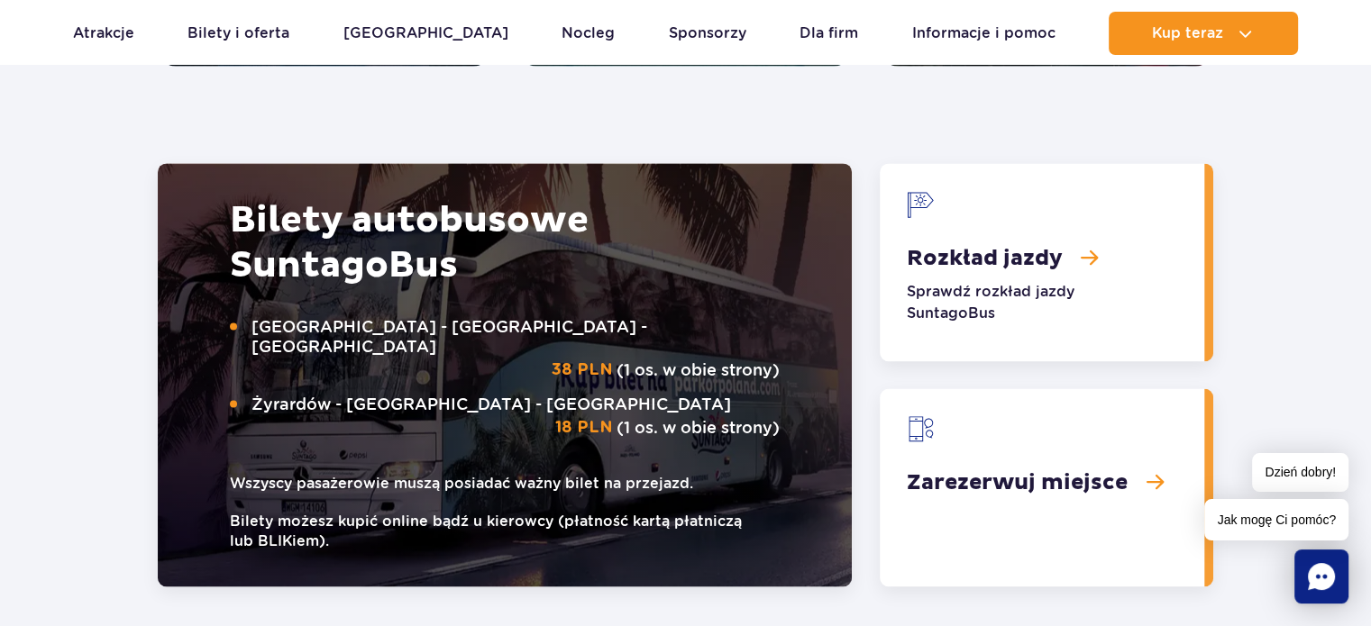
scroll to position [2765, 0]
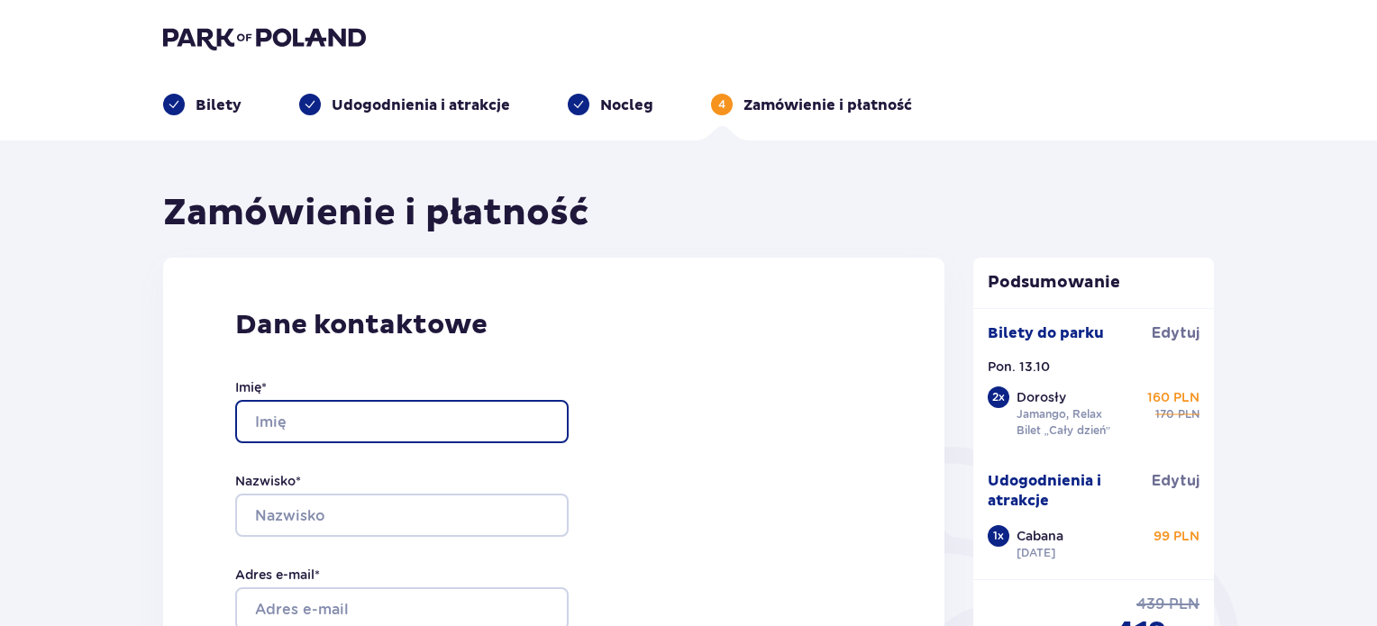
click at [399, 411] on input "Imię *" at bounding box center [401, 421] width 333 height 43
type input "[PERSON_NAME]"
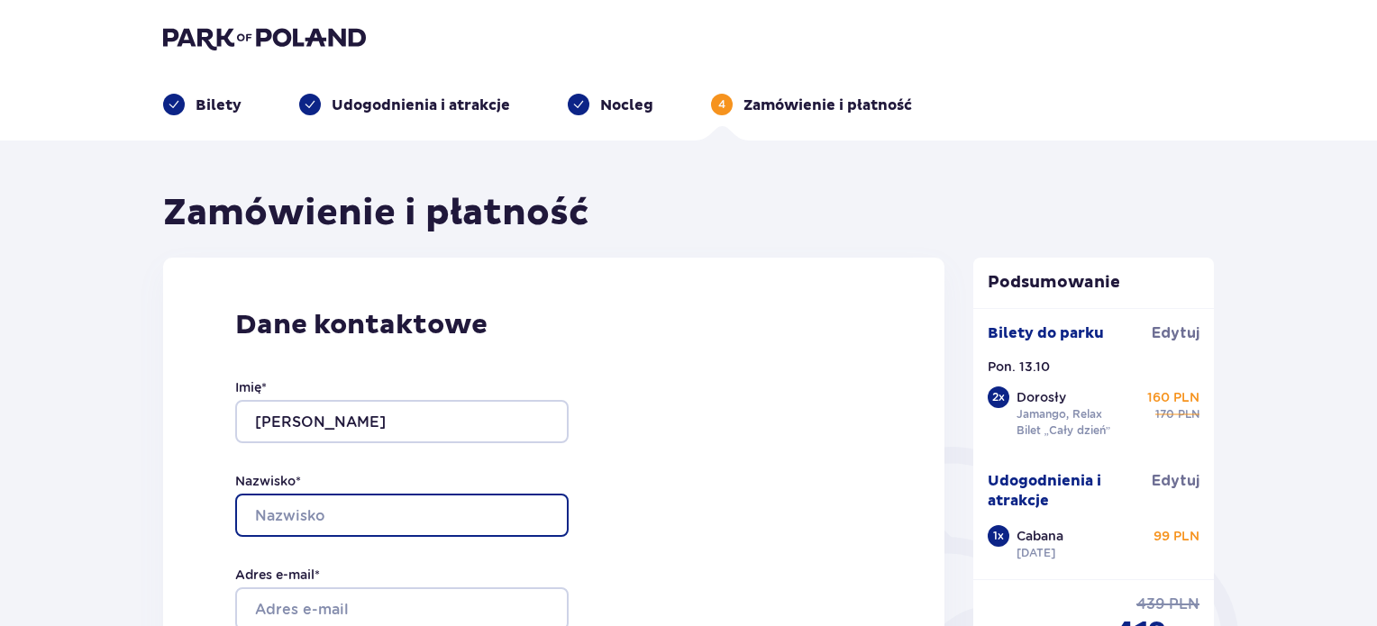
type input "[PERSON_NAME]"
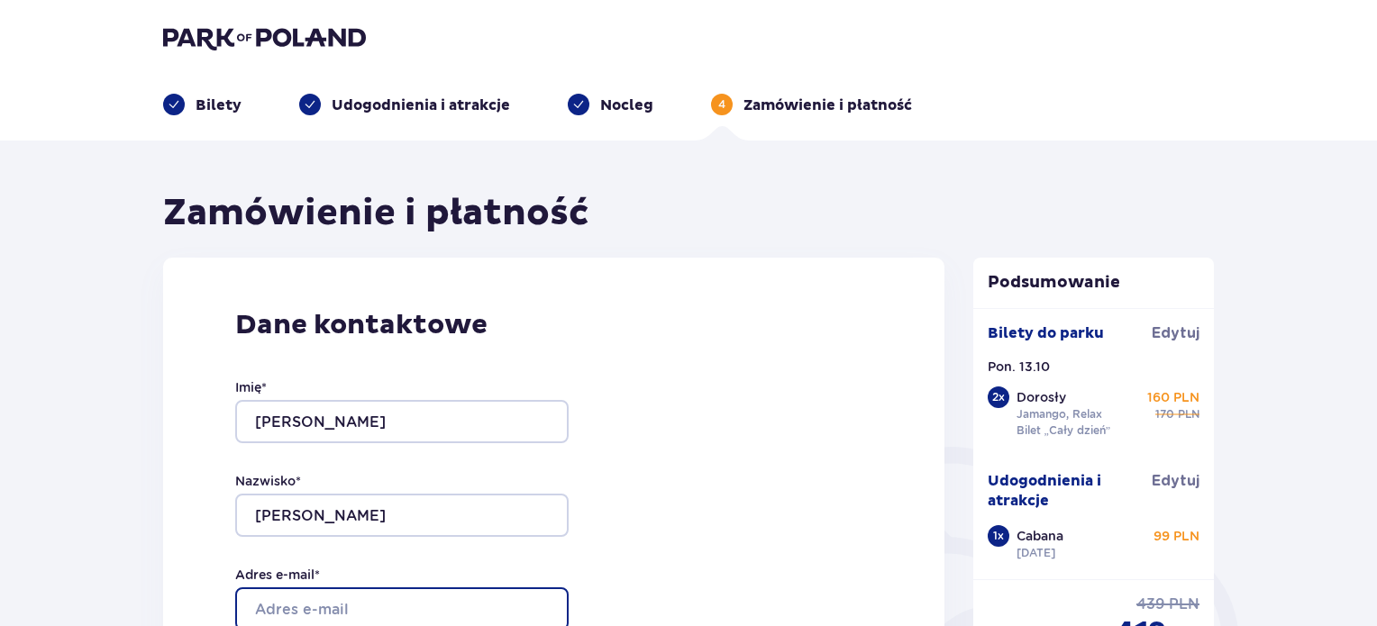
type input "[EMAIL_ADDRESS][DOMAIN_NAME]"
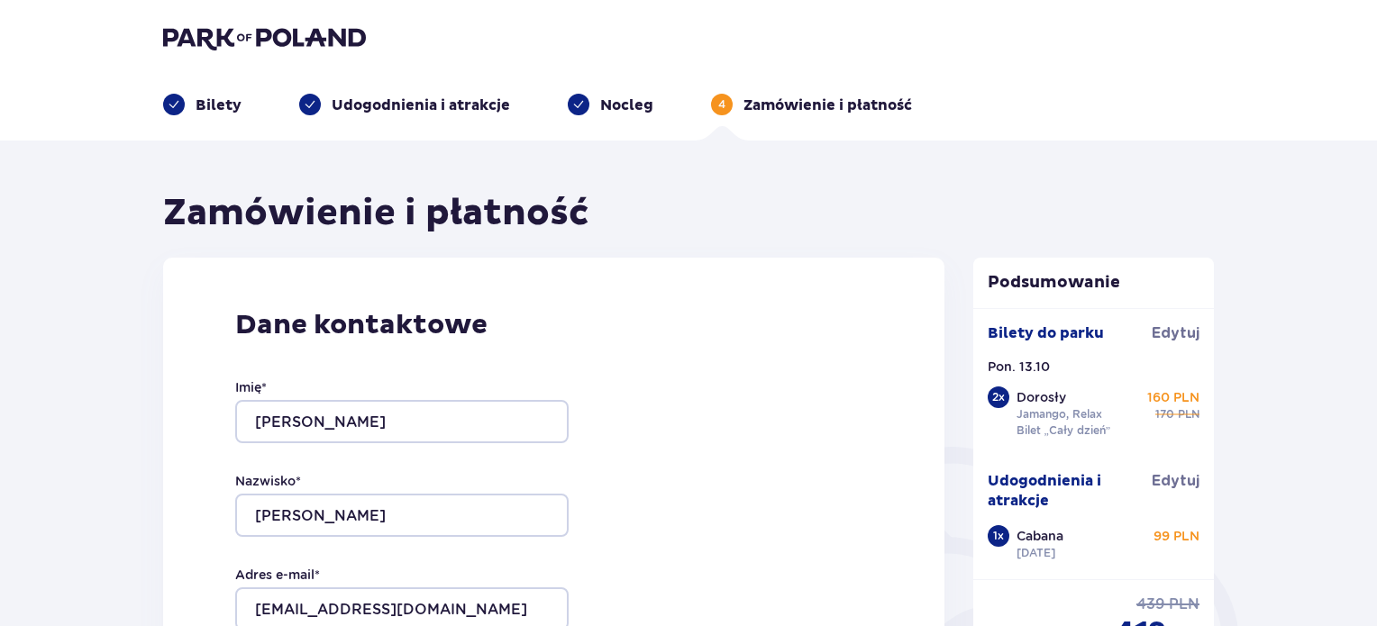
type input "[EMAIL_ADDRESS][DOMAIN_NAME]"
type input "881037832"
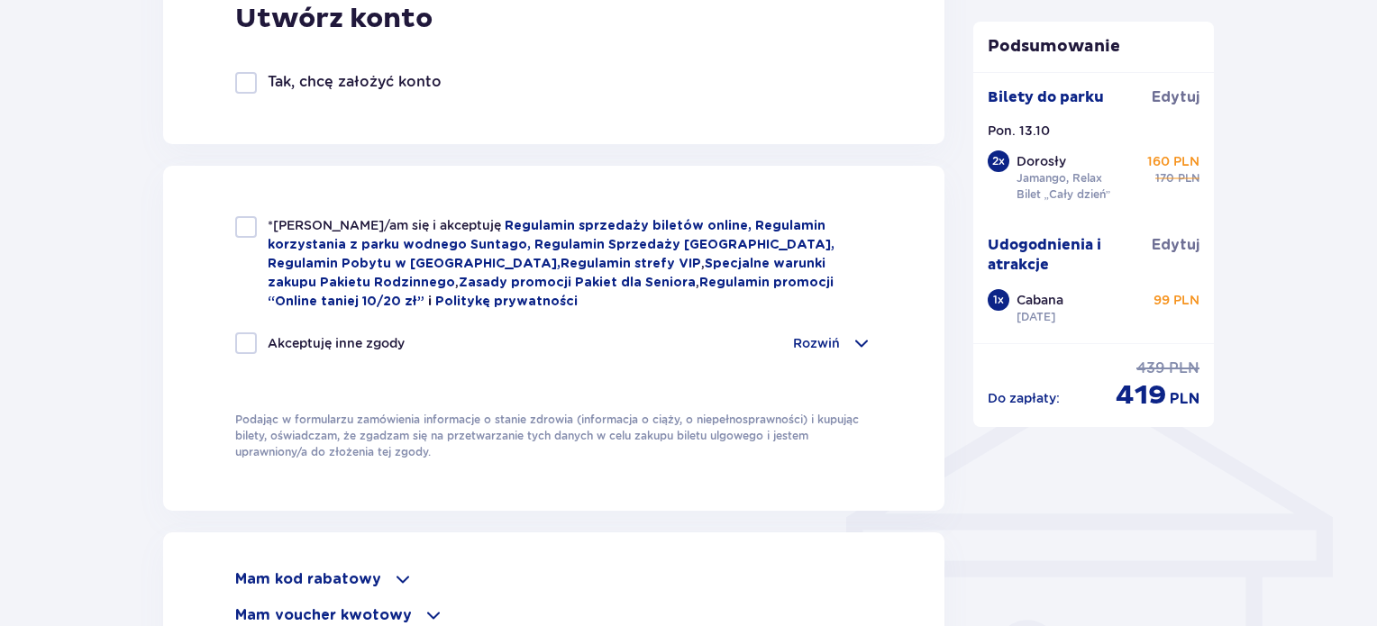
scroll to position [1089, 0]
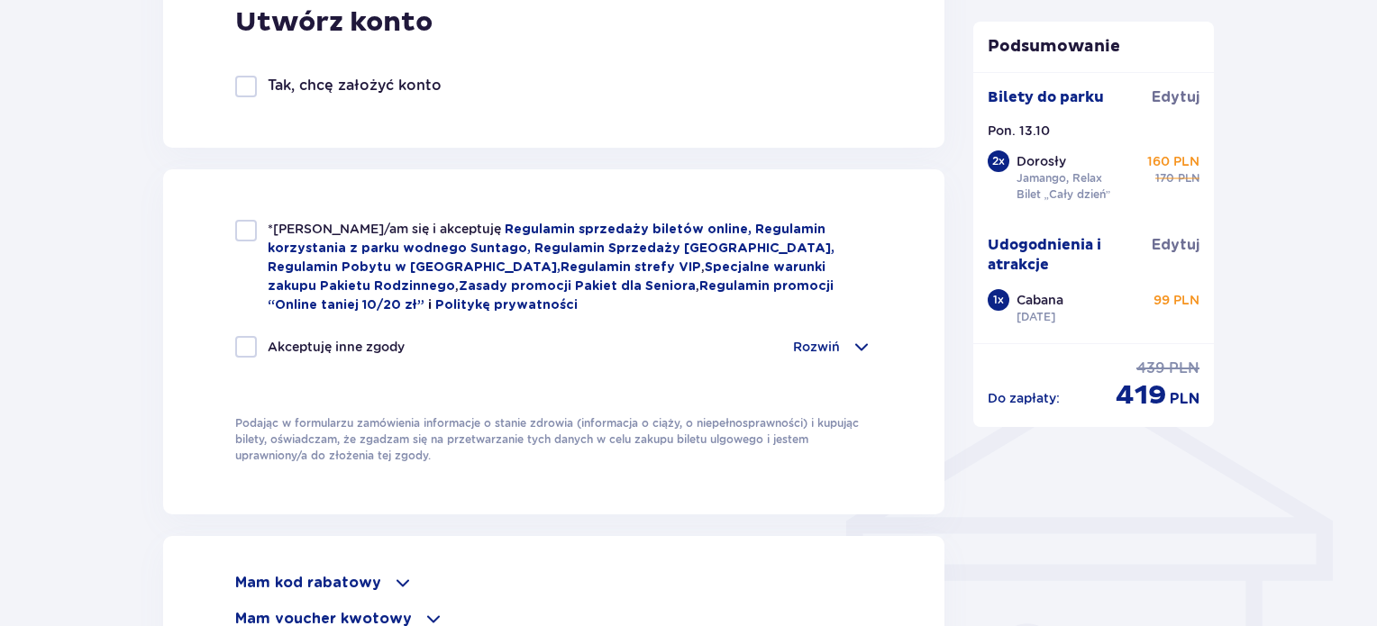
click at [251, 223] on div at bounding box center [246, 231] width 22 height 22
checkbox input "true"
click at [251, 329] on div "*Zapoznałem/am się i akceptuję Regulamin sprzedaży biletów online, Regulamin ko…" at bounding box center [553, 300] width 637 height 160
click at [250, 336] on div at bounding box center [246, 347] width 22 height 22
checkbox input "true"
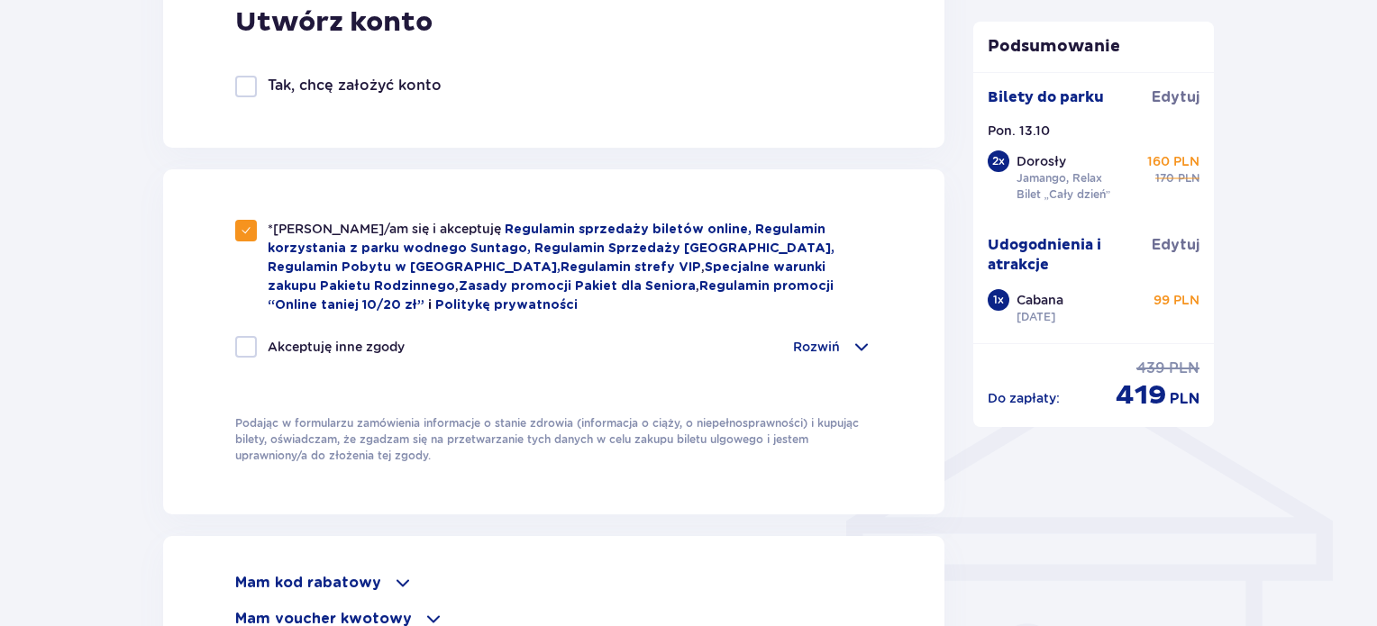
checkbox input "true"
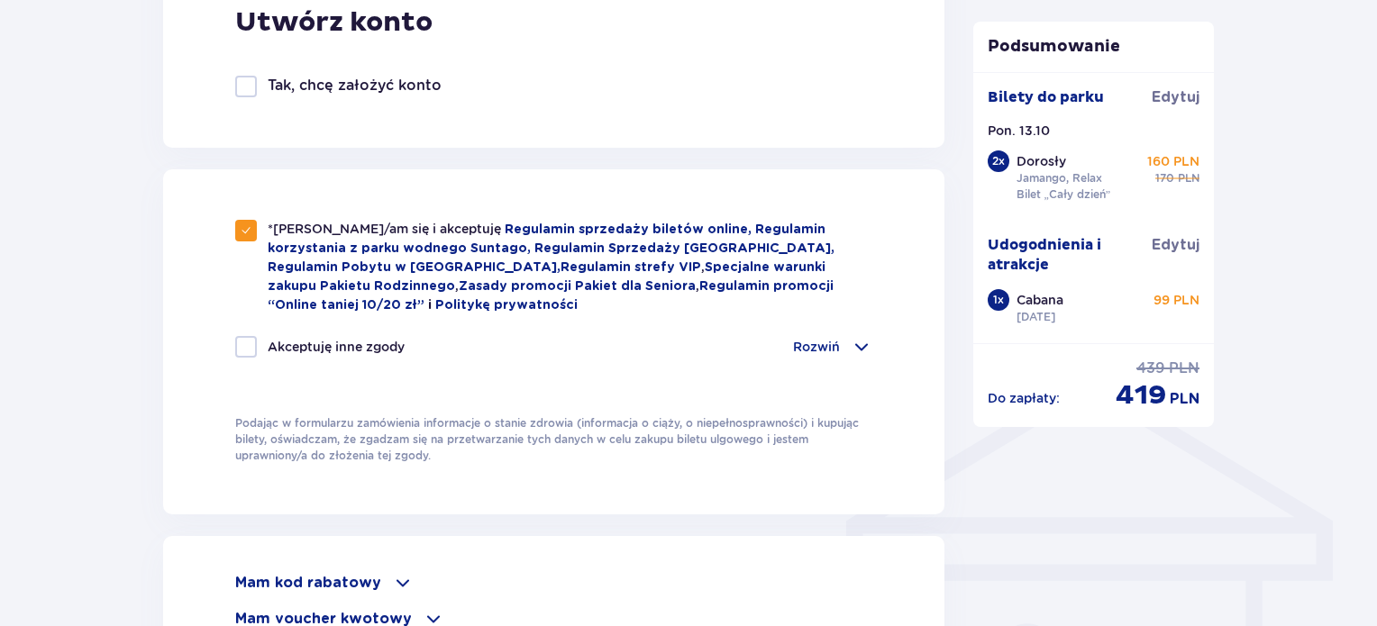
checkbox input "true"
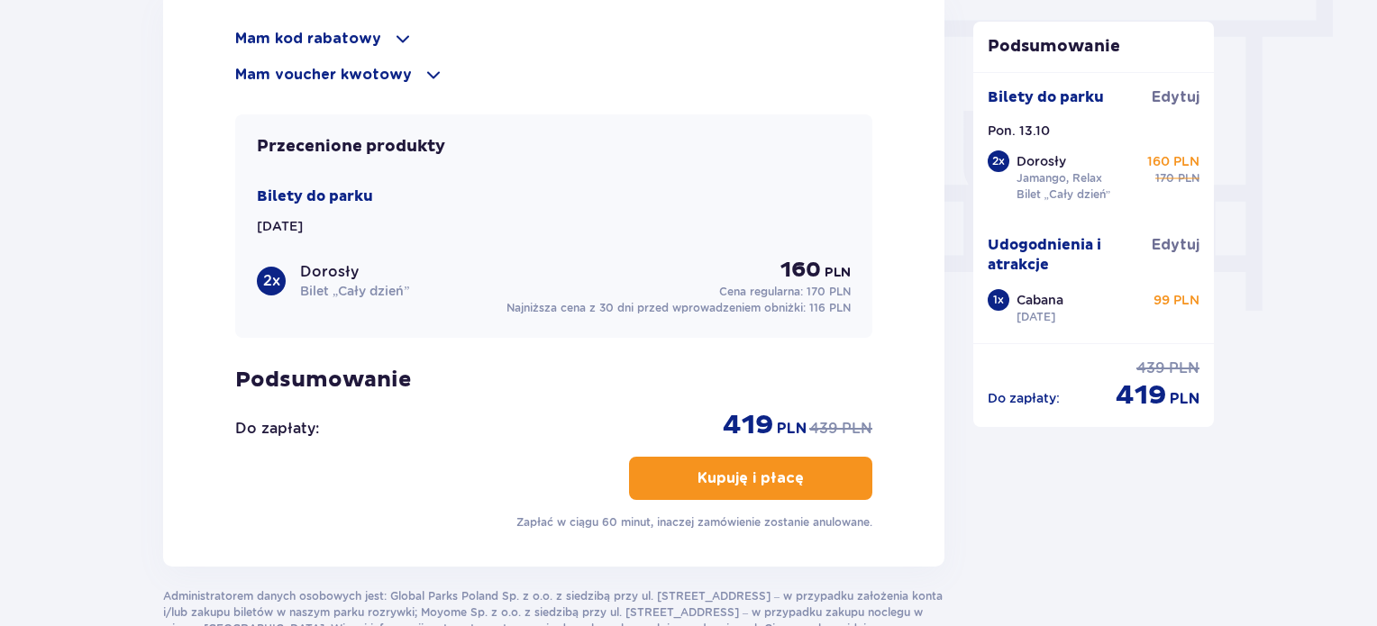
scroll to position [1633, 0]
click at [789, 476] on button "Kupuję i płacę" at bounding box center [750, 478] width 243 height 43
click at [766, 479] on p "Kupuję i płacę" at bounding box center [751, 479] width 106 height 20
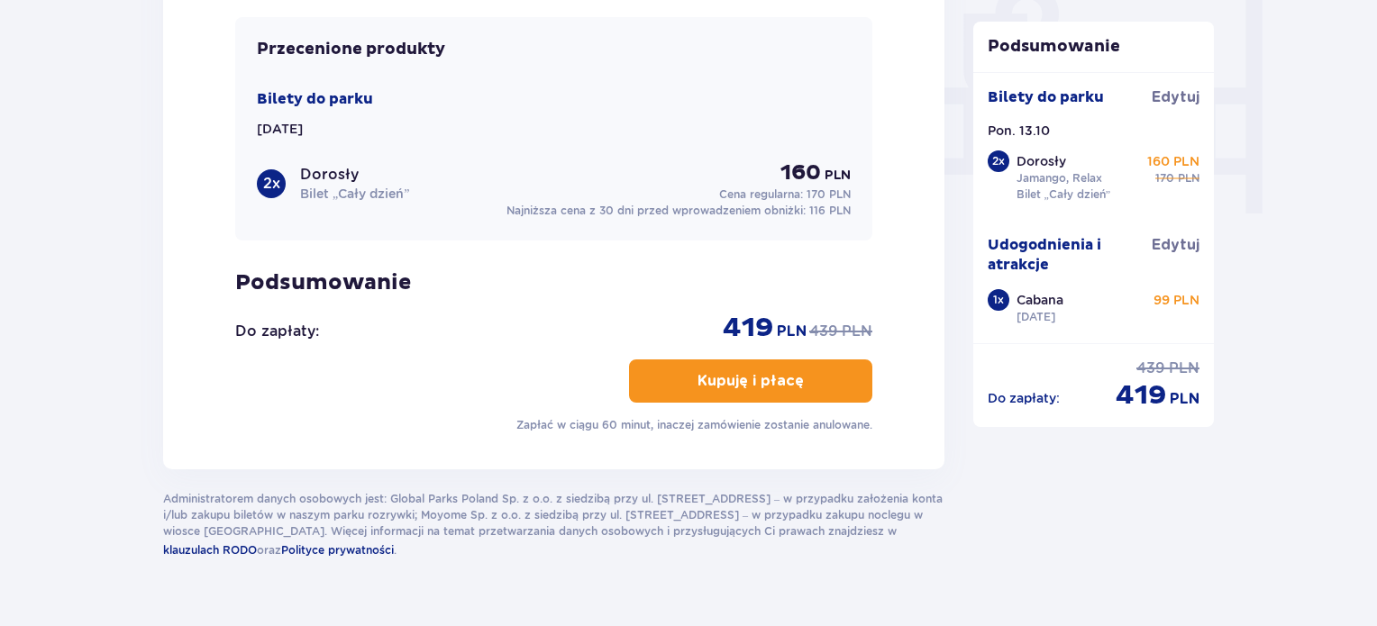
scroll to position [1766, 0]
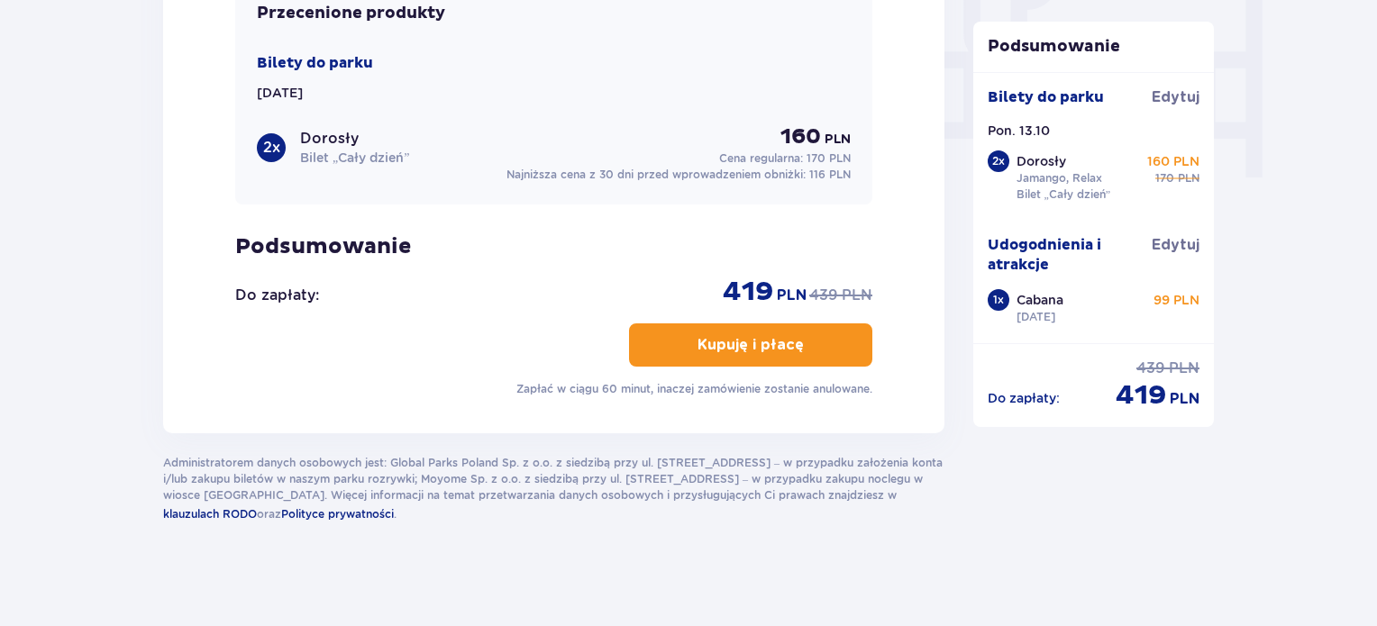
click at [746, 345] on p "Kupuję i płacę" at bounding box center [751, 345] width 106 height 20
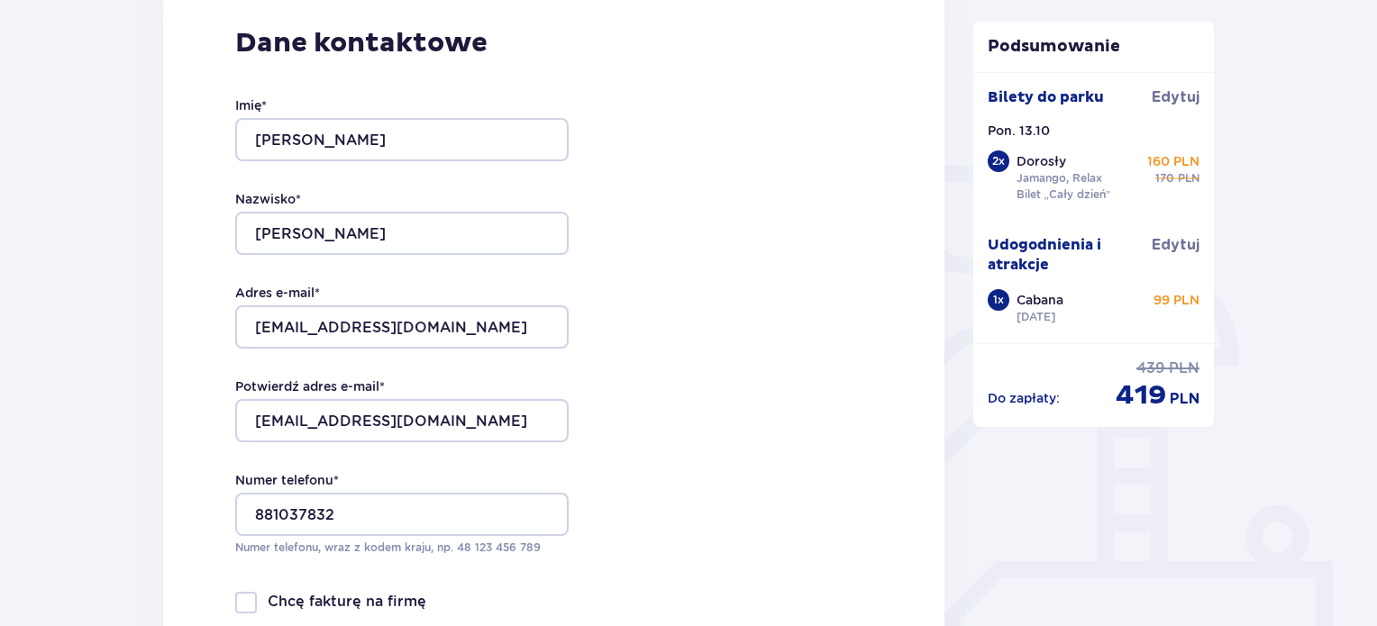
scroll to position [281, 0]
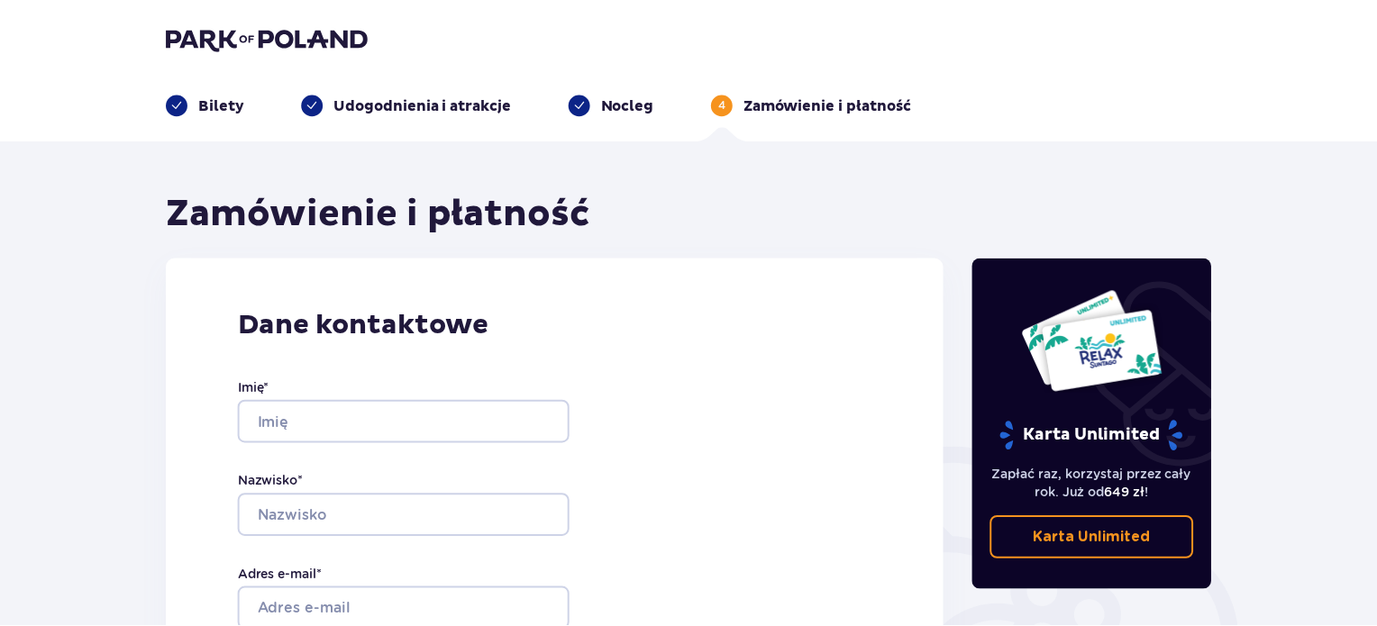
scroll to position [281, 0]
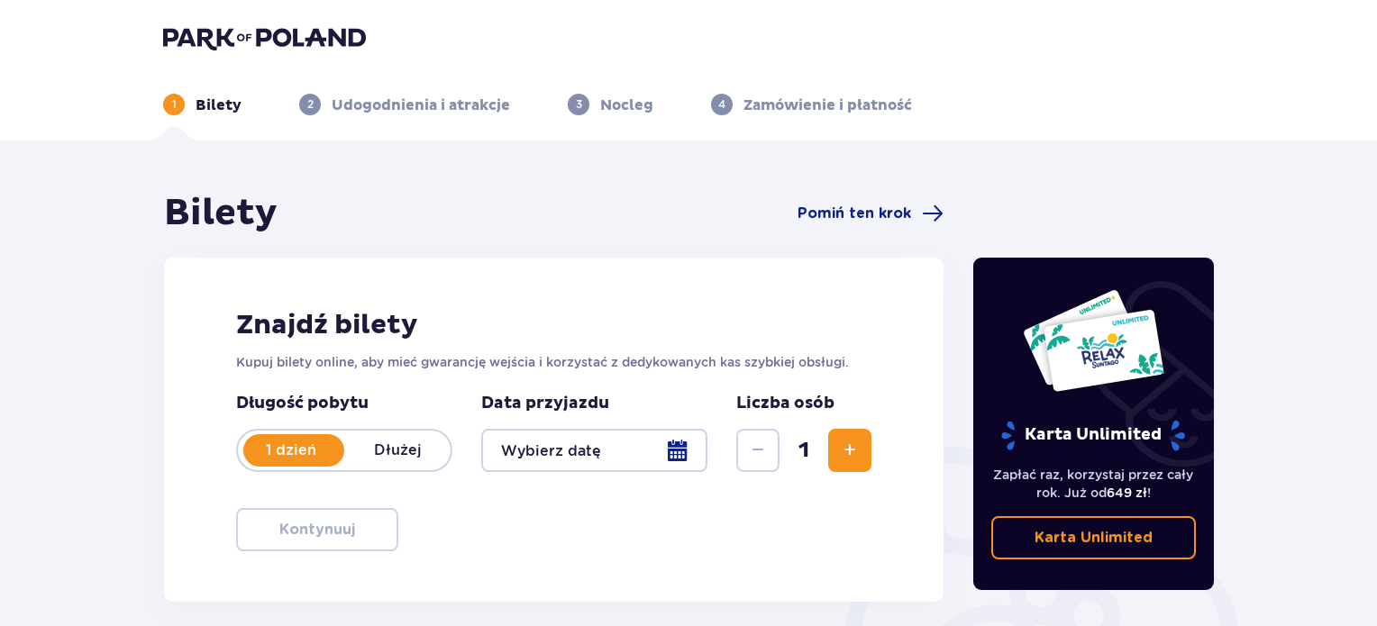
click at [853, 460] on span "Zwiększ" at bounding box center [850, 451] width 22 height 22
click at [630, 464] on div at bounding box center [594, 450] width 226 height 43
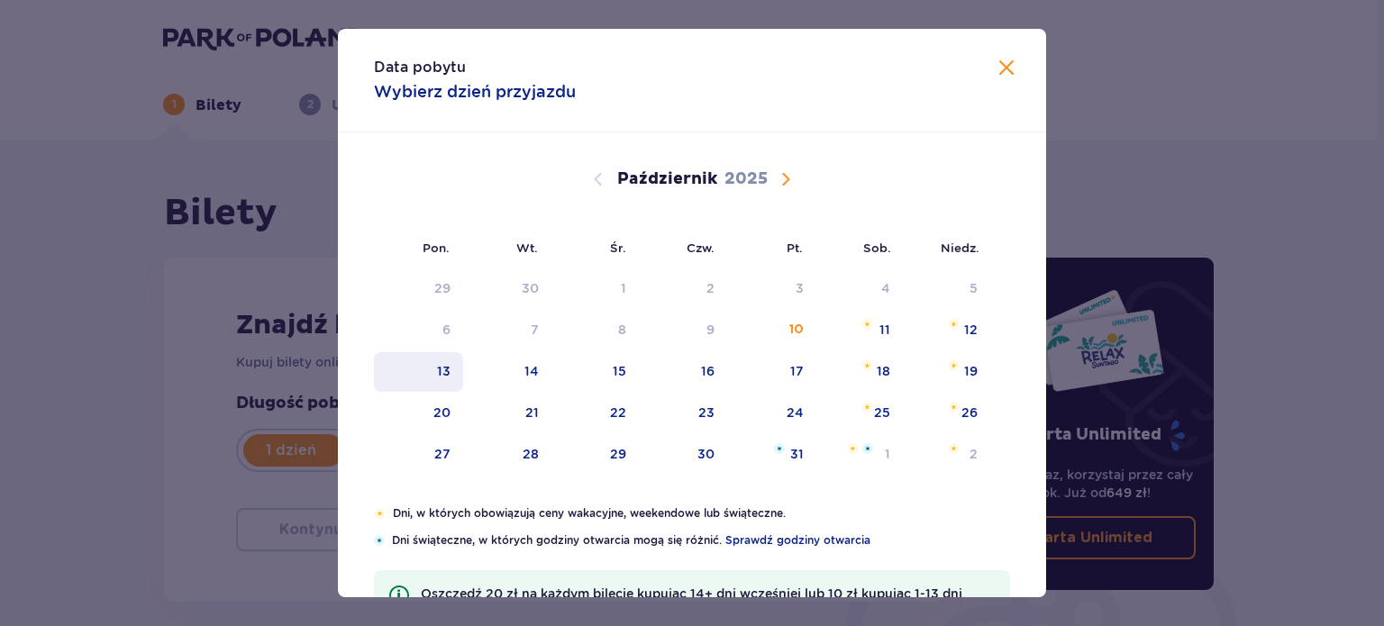
click at [449, 381] on div "13" at bounding box center [418, 372] width 89 height 40
type input "13.10.25"
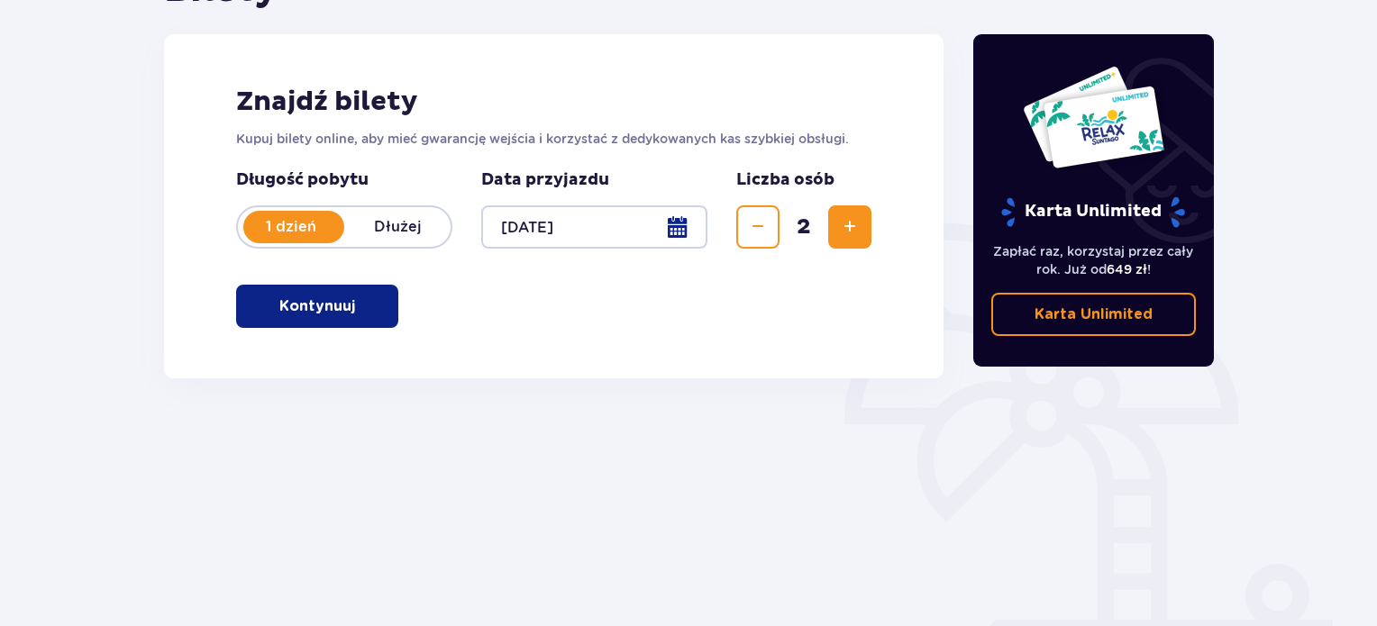
scroll to position [292, 0]
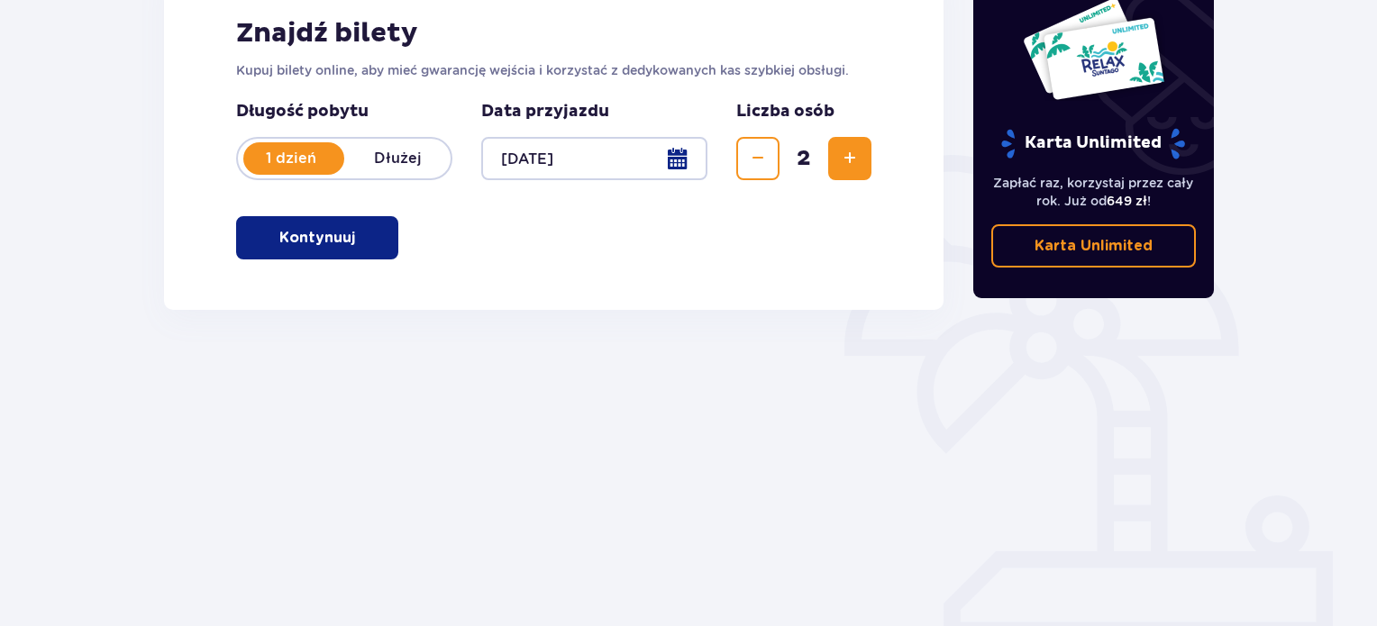
click at [336, 224] on button "Kontynuuj" at bounding box center [317, 237] width 162 height 43
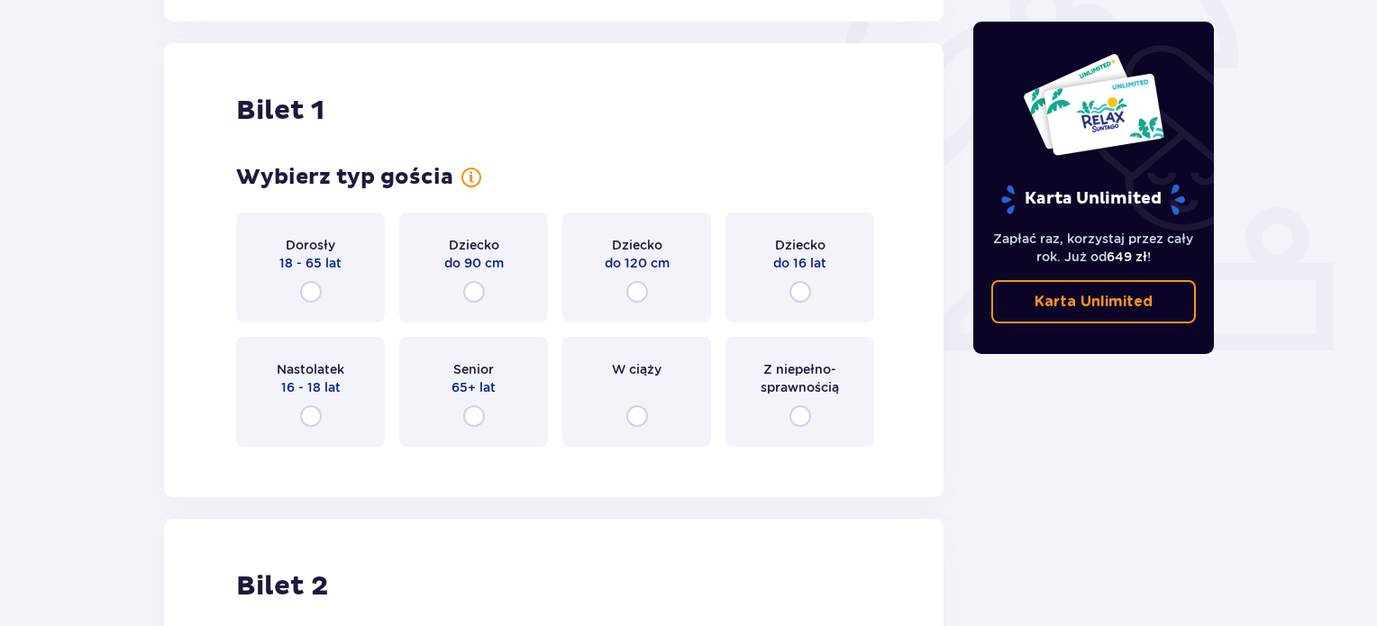
scroll to position [580, 0]
click at [319, 277] on div "Dorosły 18 - 65 lat" at bounding box center [310, 268] width 149 height 110
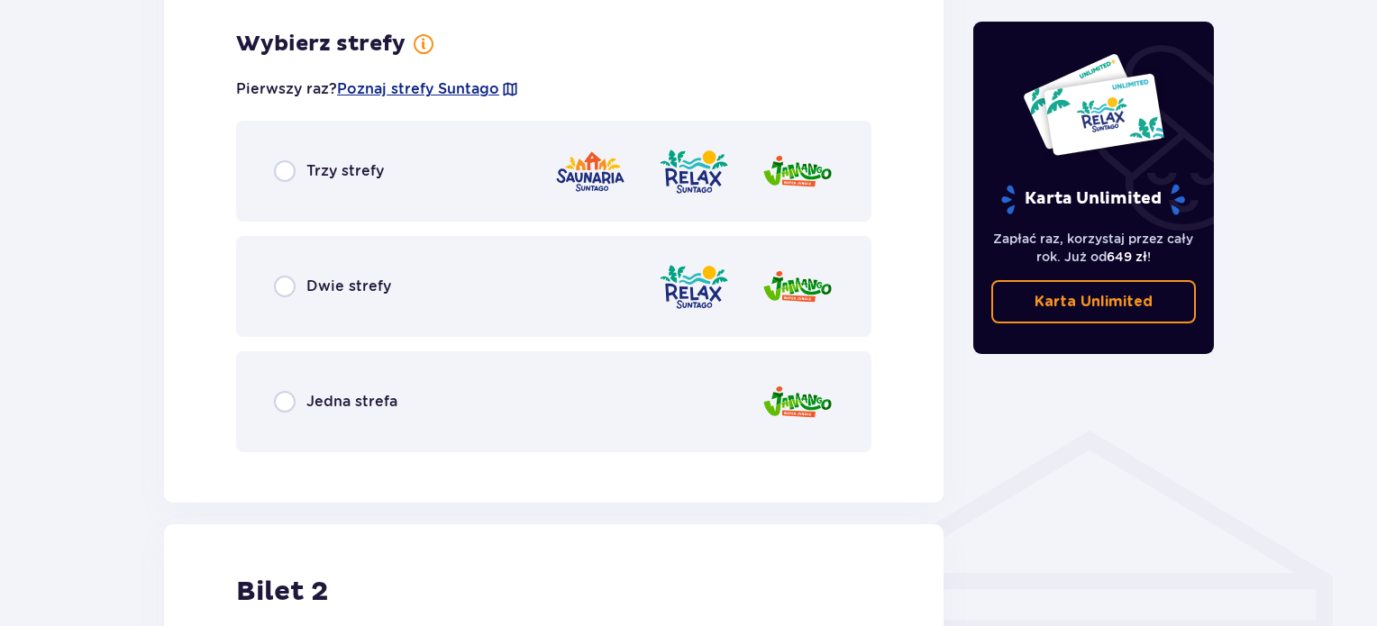
scroll to position [1042, 0]
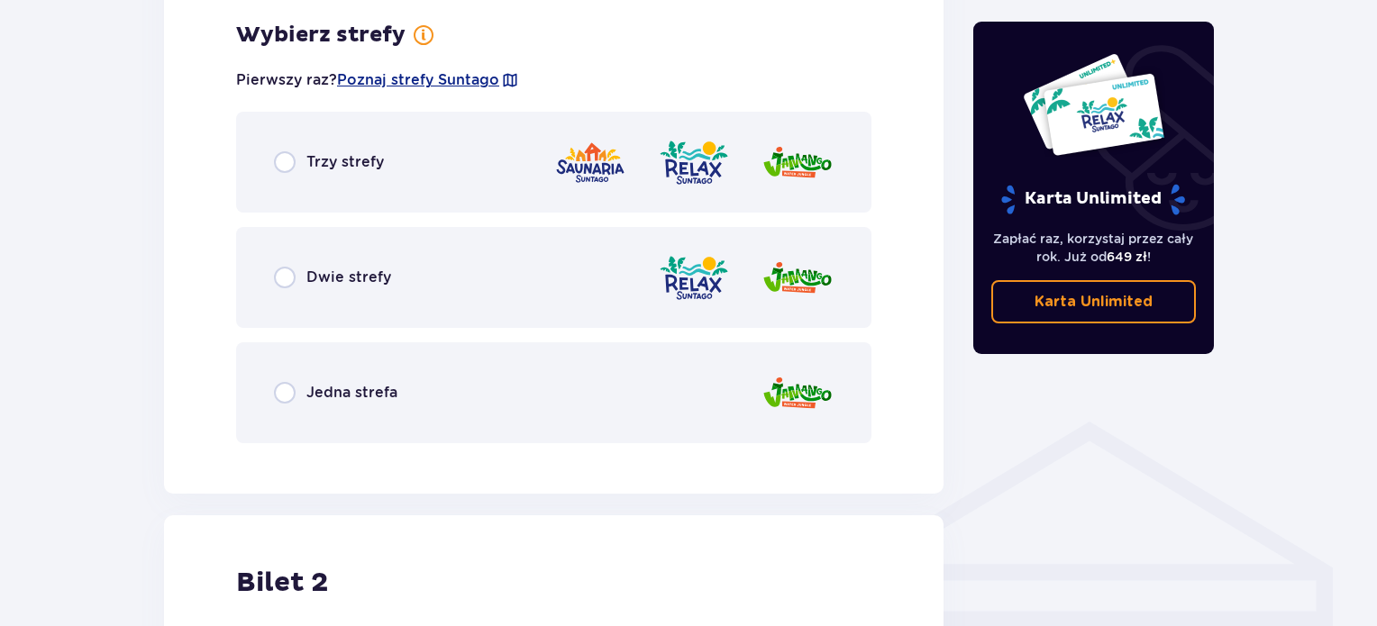
click at [436, 292] on div "Dwie strefy" at bounding box center [553, 277] width 635 height 101
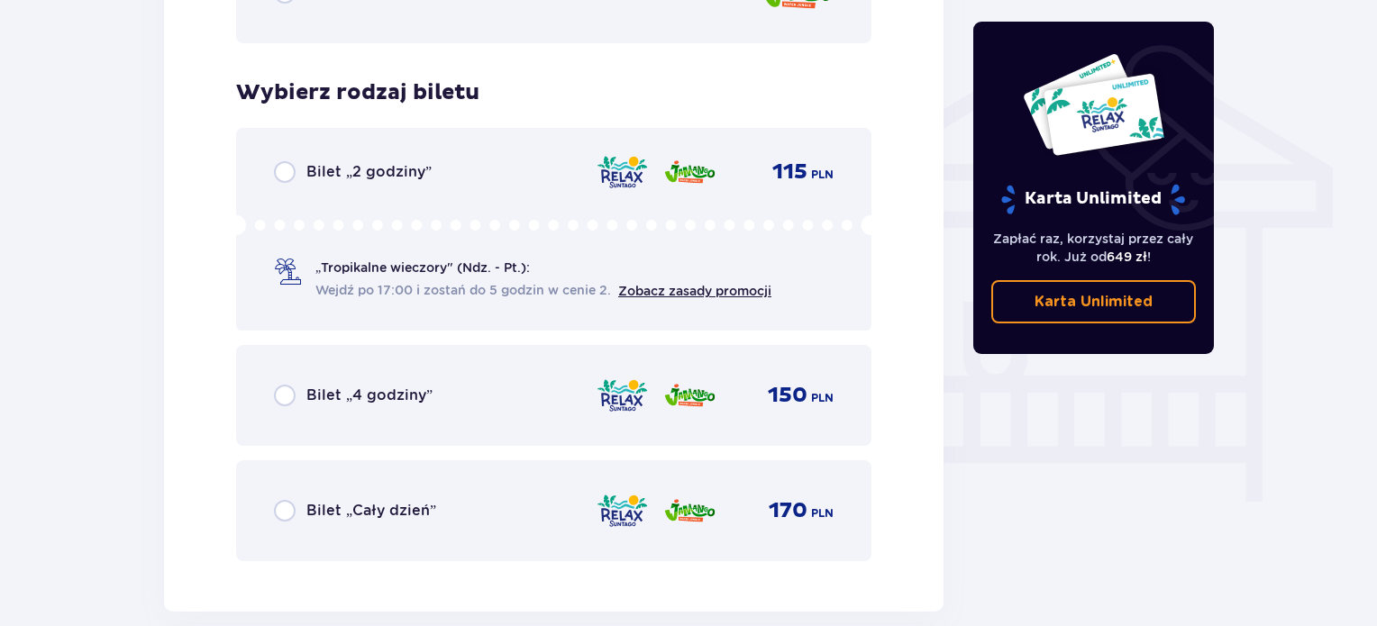
scroll to position [1500, 0]
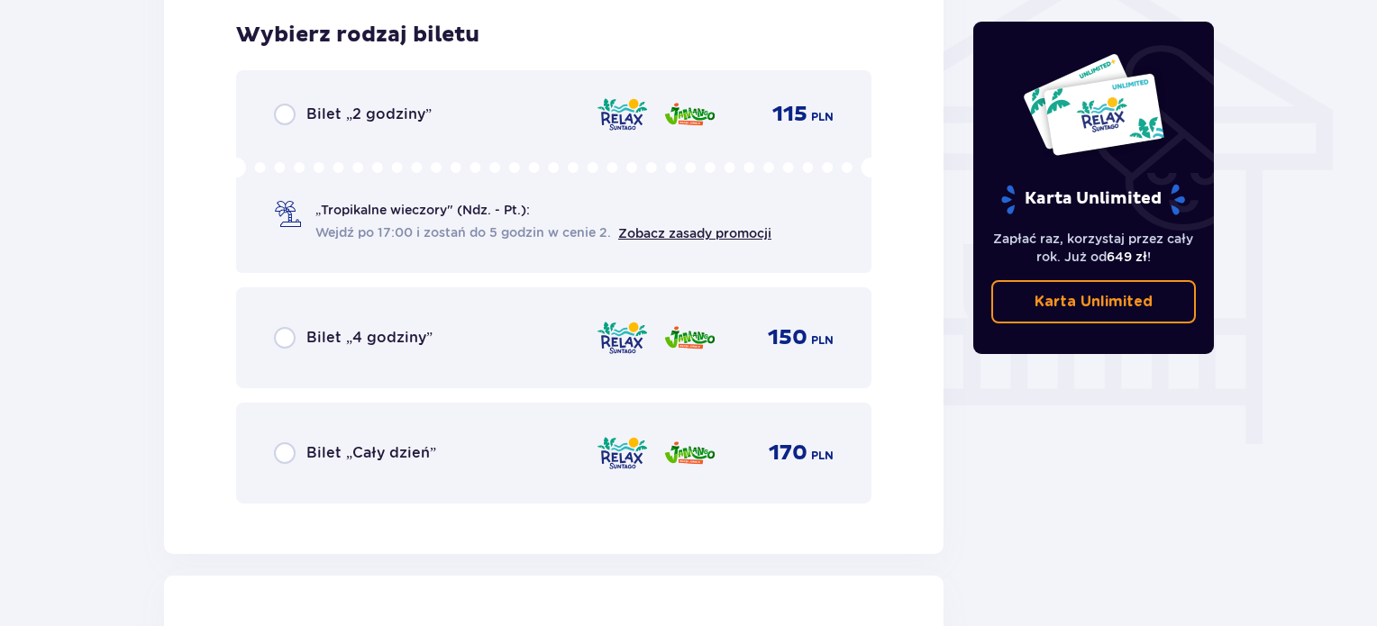
click at [441, 451] on div "Bilet „Cały dzień” 170 PLN" at bounding box center [554, 453] width 560 height 38
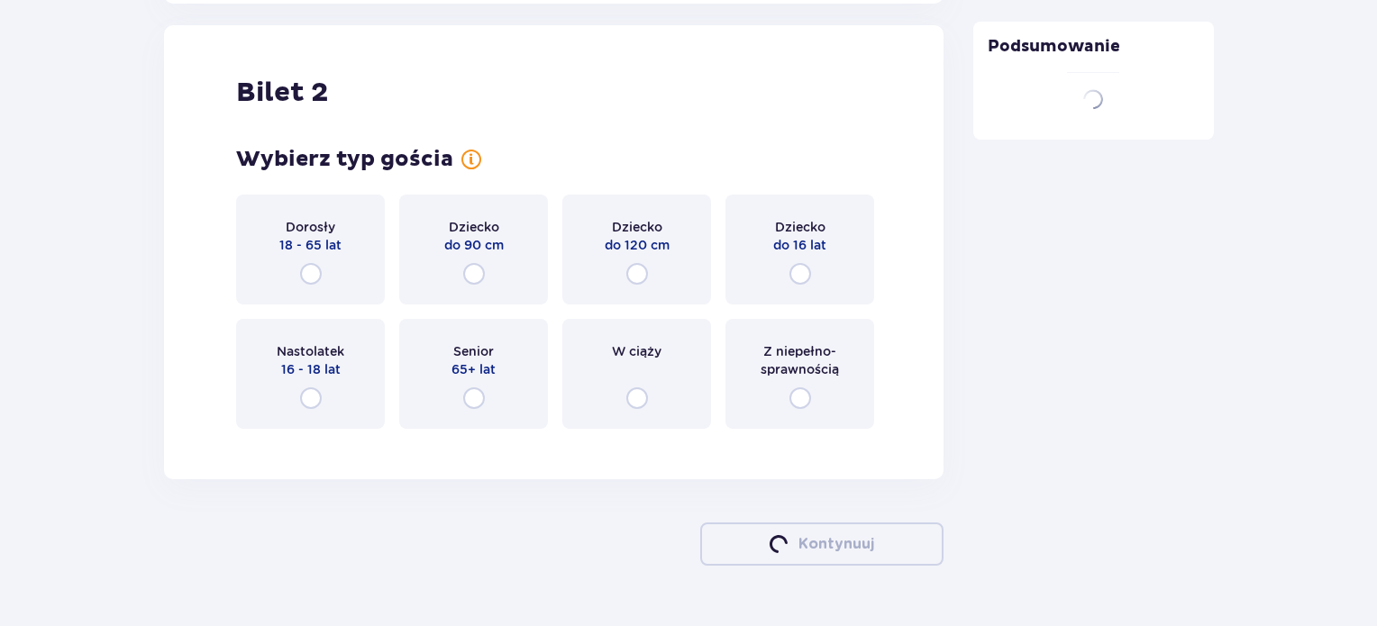
scroll to position [2053, 0]
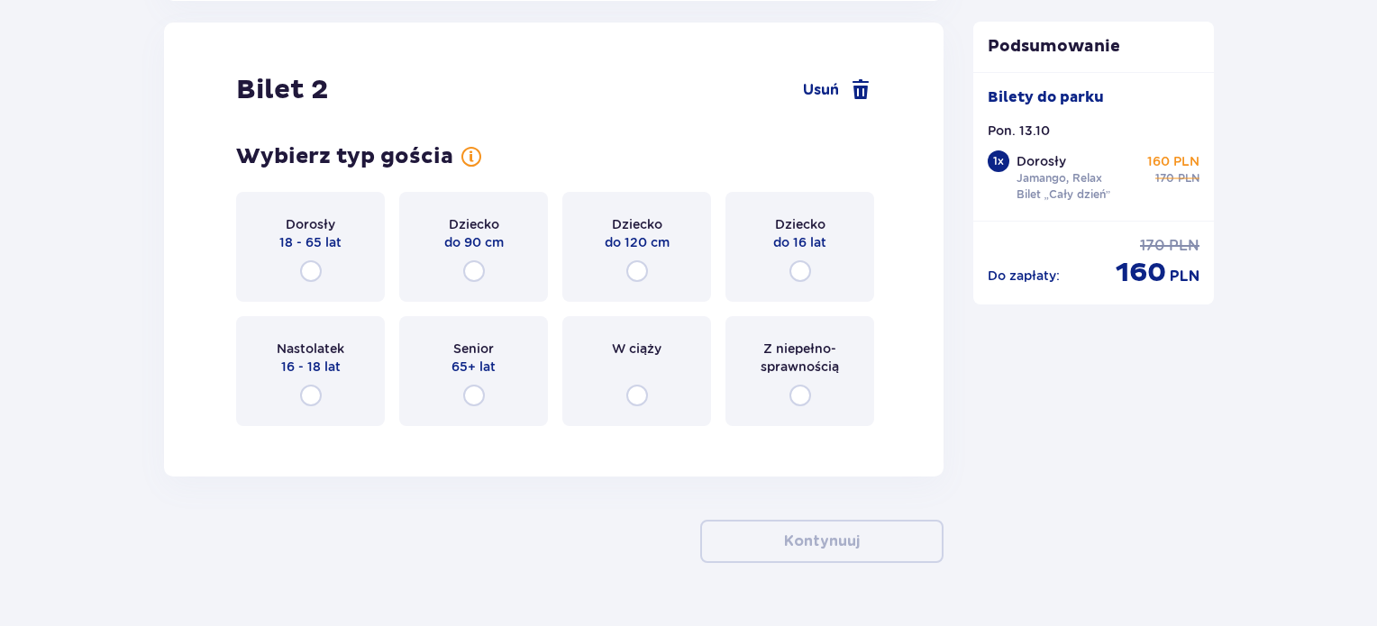
click at [324, 255] on div "Dorosły 18 - 65 lat" at bounding box center [310, 247] width 149 height 110
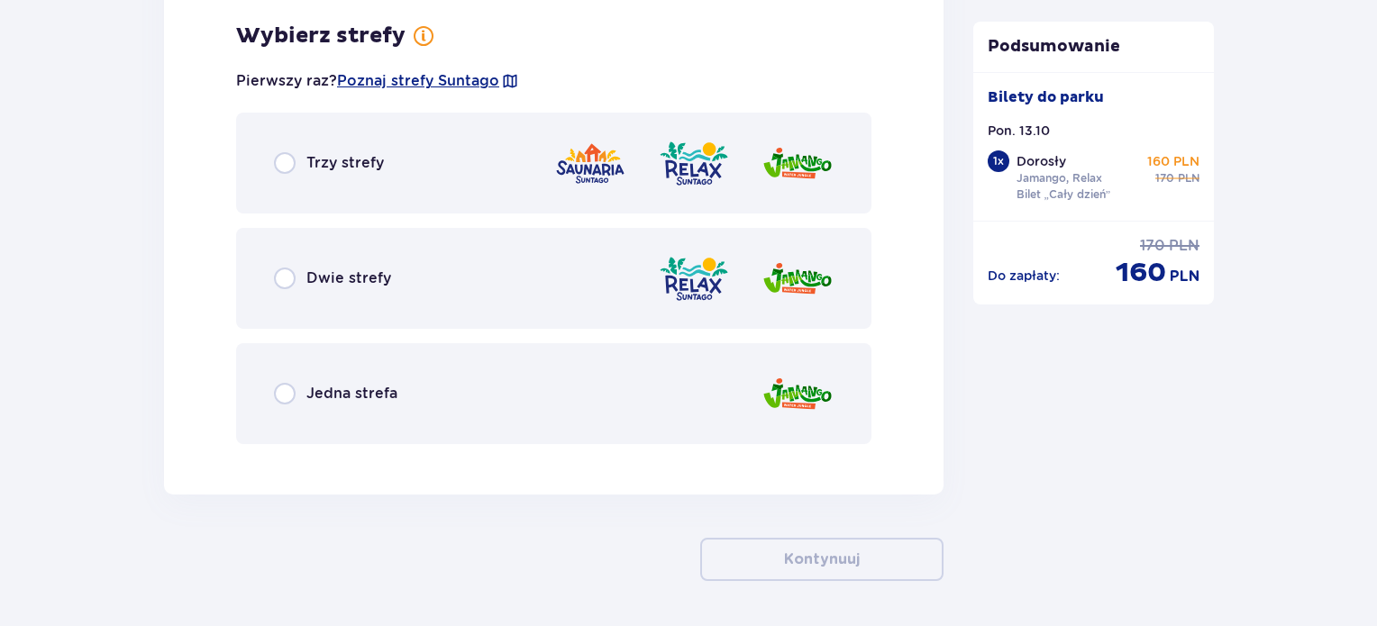
click at [507, 270] on div "Dwie strefy" at bounding box center [553, 278] width 635 height 101
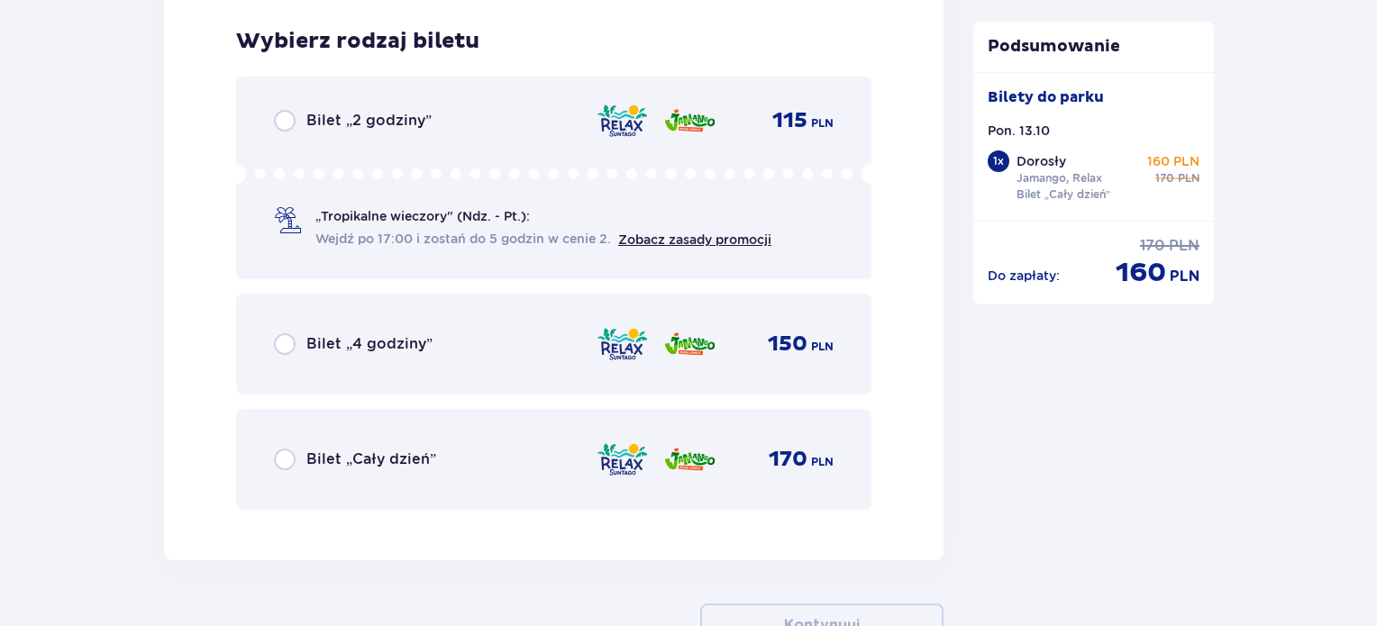
scroll to position [2950, 0]
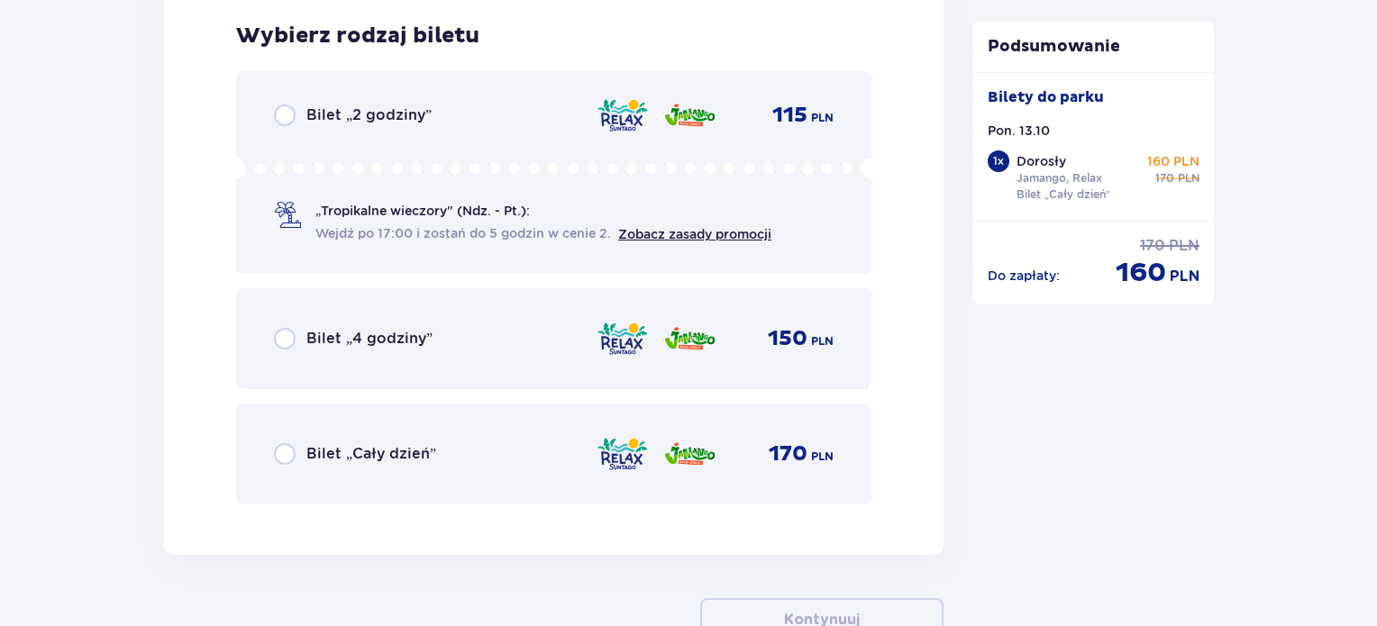
click at [451, 451] on div "Bilet „Cały dzień” 170 PLN" at bounding box center [554, 454] width 560 height 38
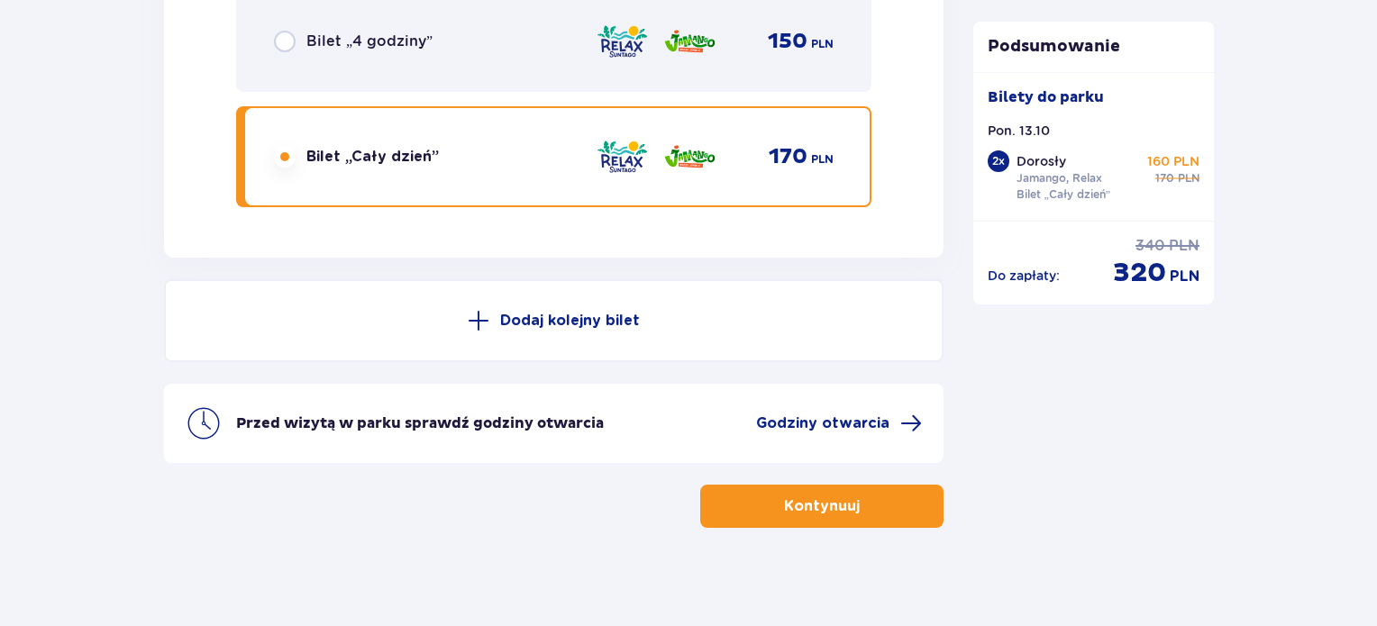
scroll to position [3255, 0]
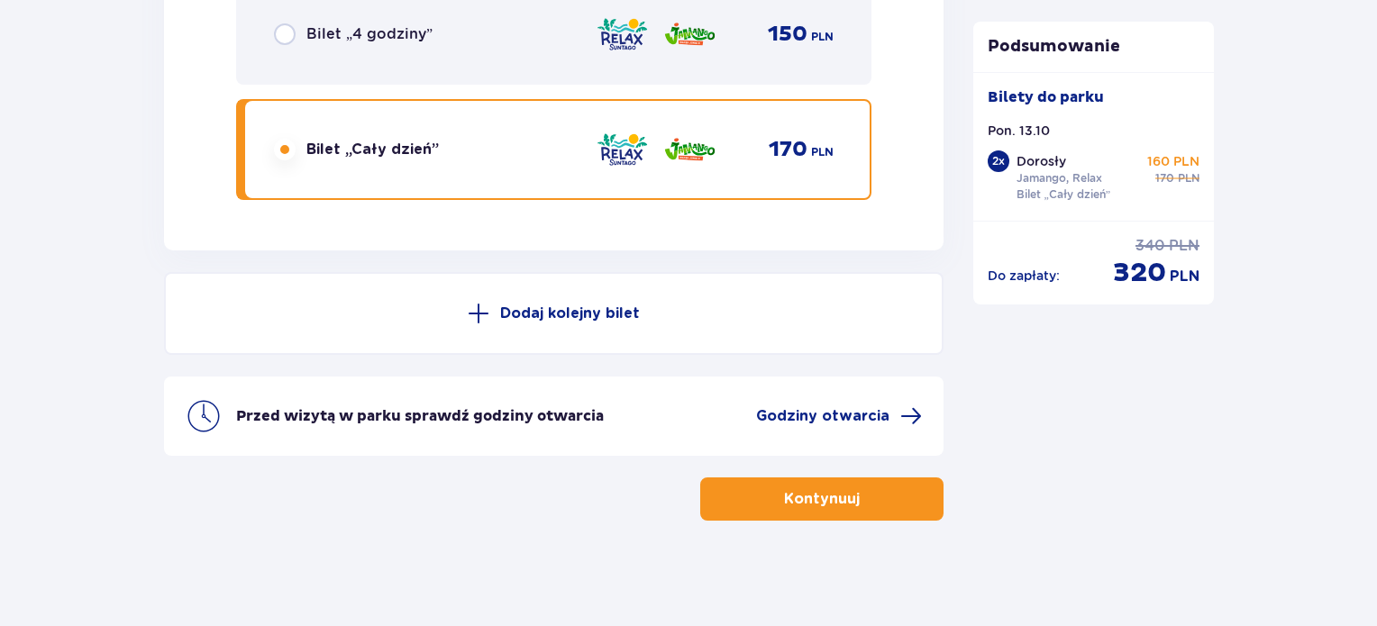
click at [799, 503] on p "Kontynuuj" at bounding box center [822, 499] width 76 height 20
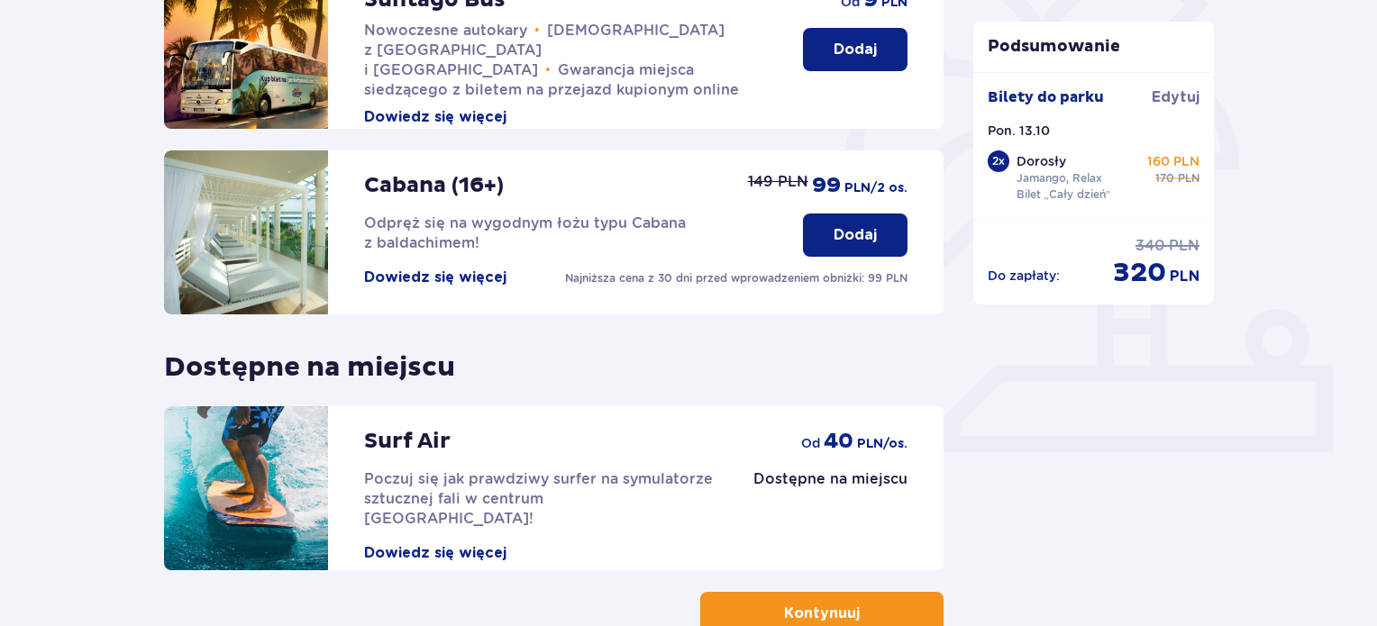
scroll to position [479, 0]
click at [871, 223] on button "Dodaj" at bounding box center [855, 234] width 105 height 43
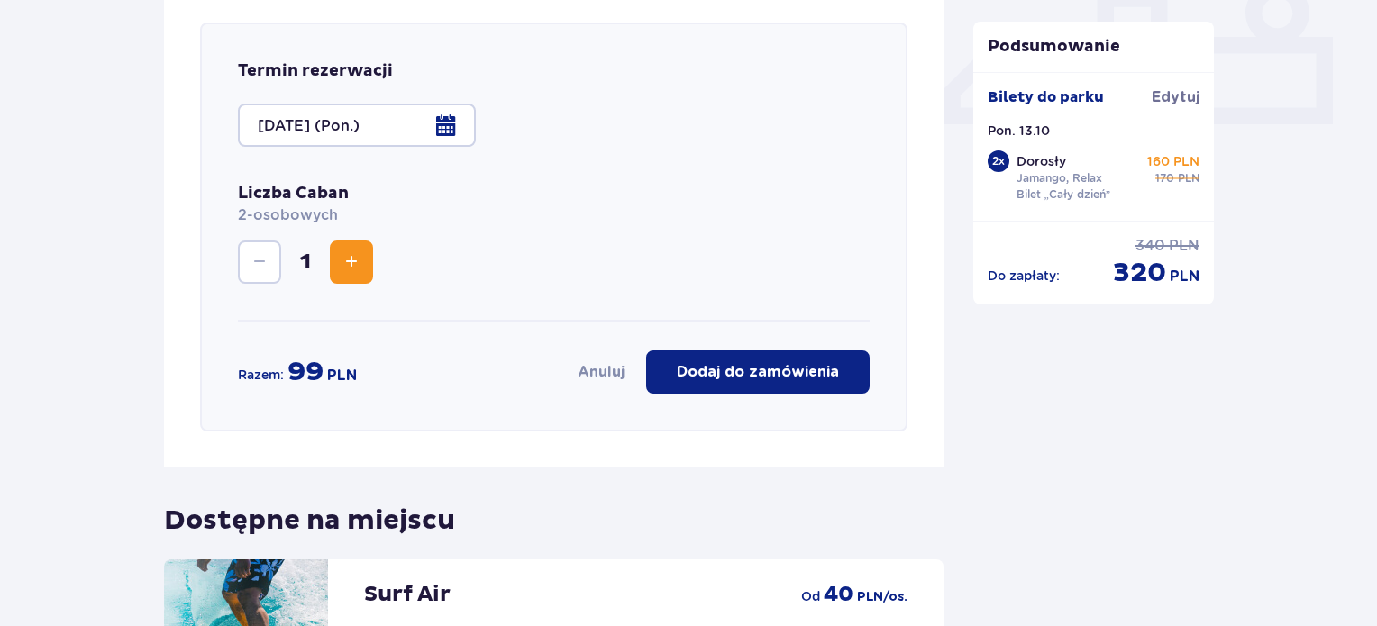
scroll to position [807, 0]
click at [711, 370] on p "Dodaj do zamówienia" at bounding box center [758, 371] width 162 height 20
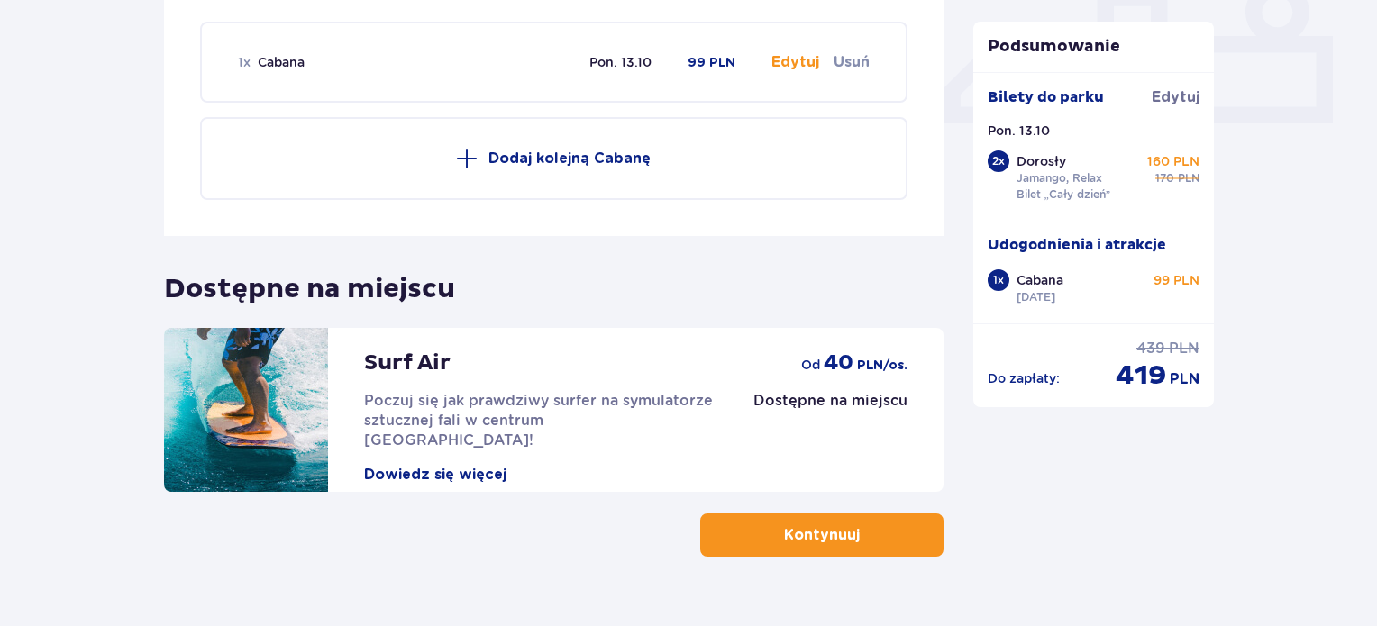
scroll to position [844, 0]
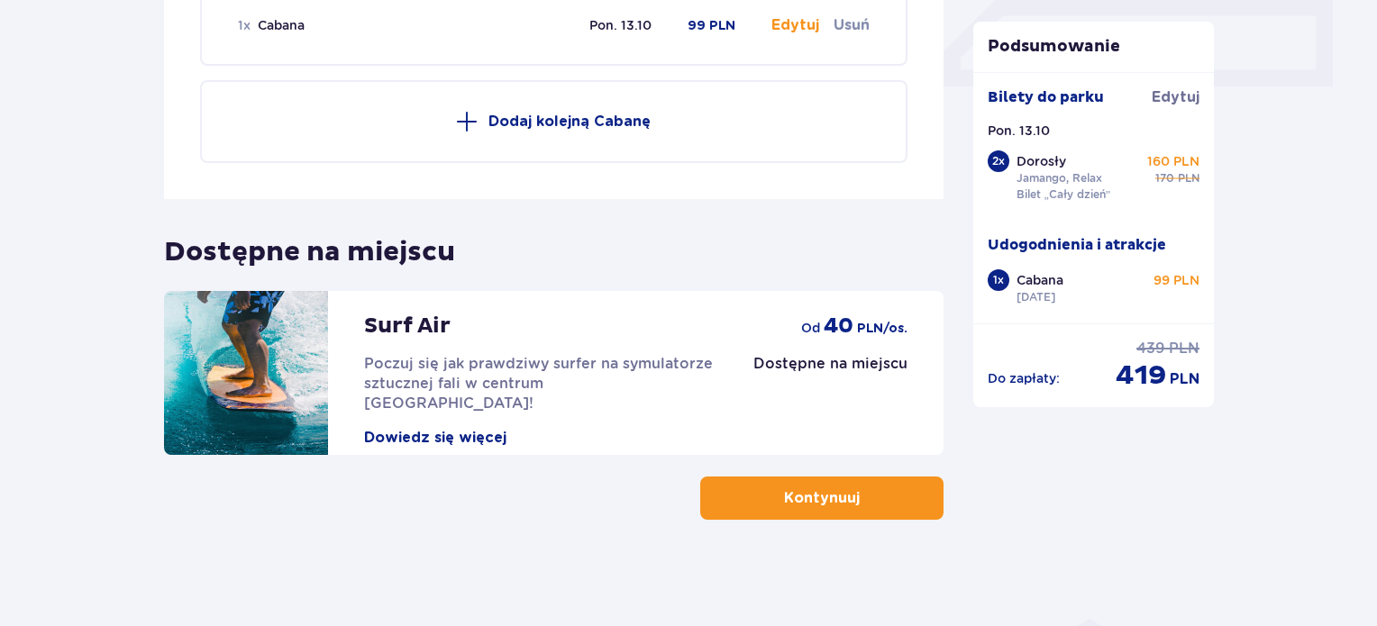
click at [823, 490] on p "Kontynuuj" at bounding box center [822, 498] width 76 height 20
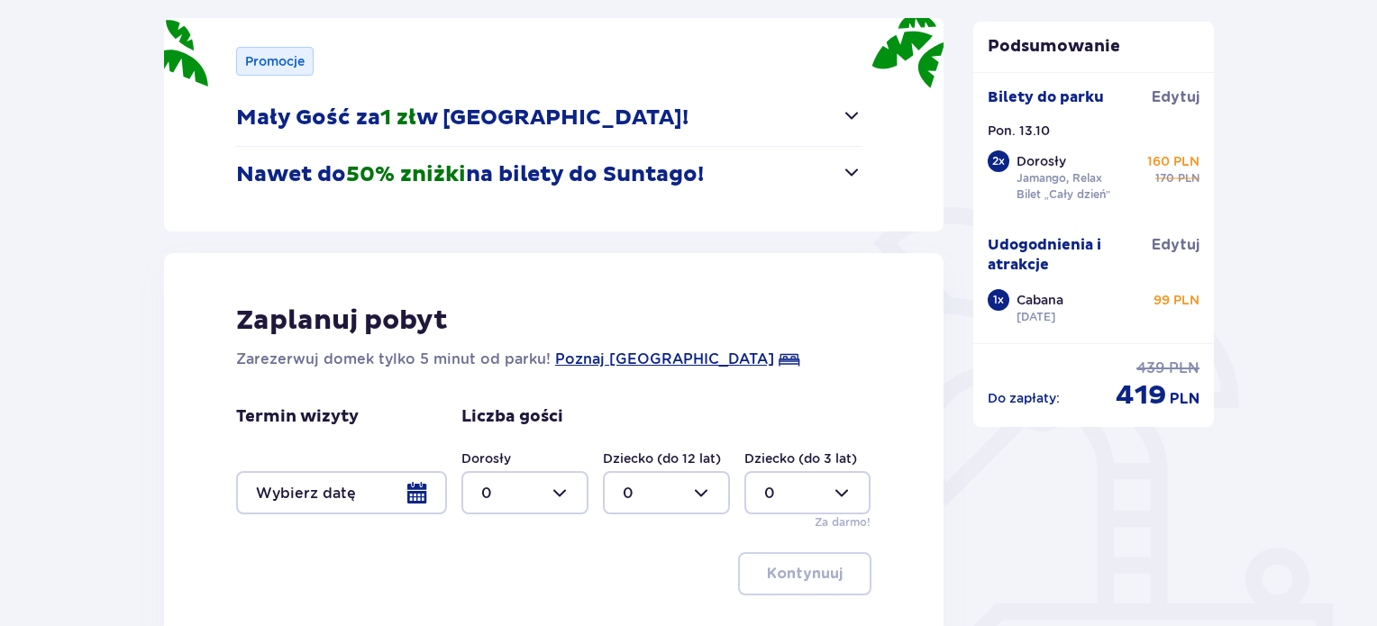
scroll to position [432, 0]
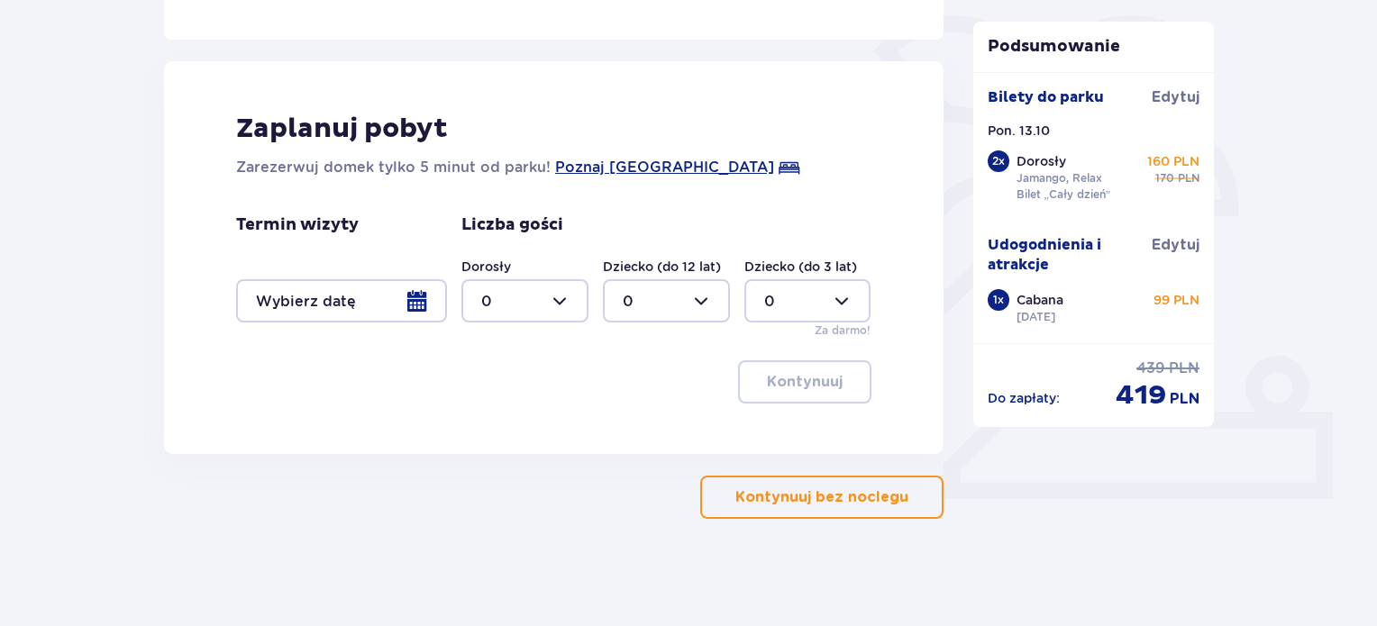
click at [315, 291] on div at bounding box center [341, 300] width 211 height 43
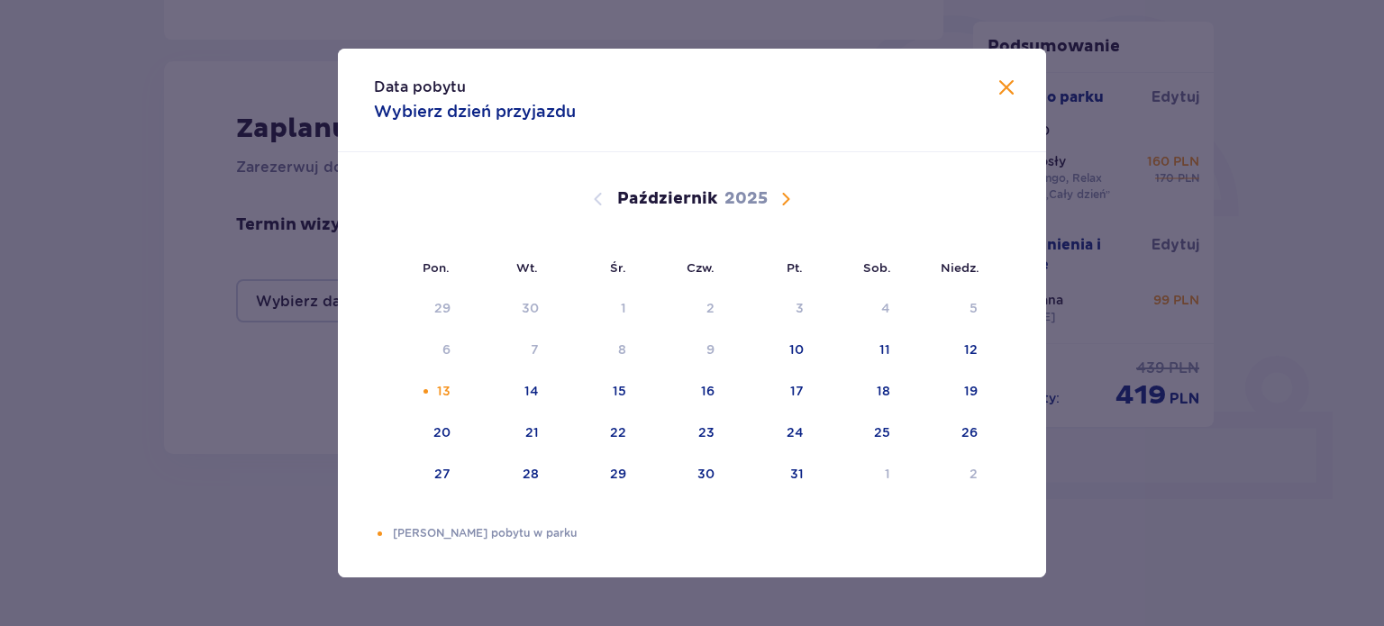
click at [1024, 82] on div "Data pobytu Wybierz dzień przyjazdu" at bounding box center [692, 101] width 708 height 104
click at [1018, 84] on div "Data pobytu Wybierz dzień przyjazdu" at bounding box center [692, 101] width 708 height 104
click at [1013, 88] on span "Zamknij" at bounding box center [1007, 89] width 22 height 22
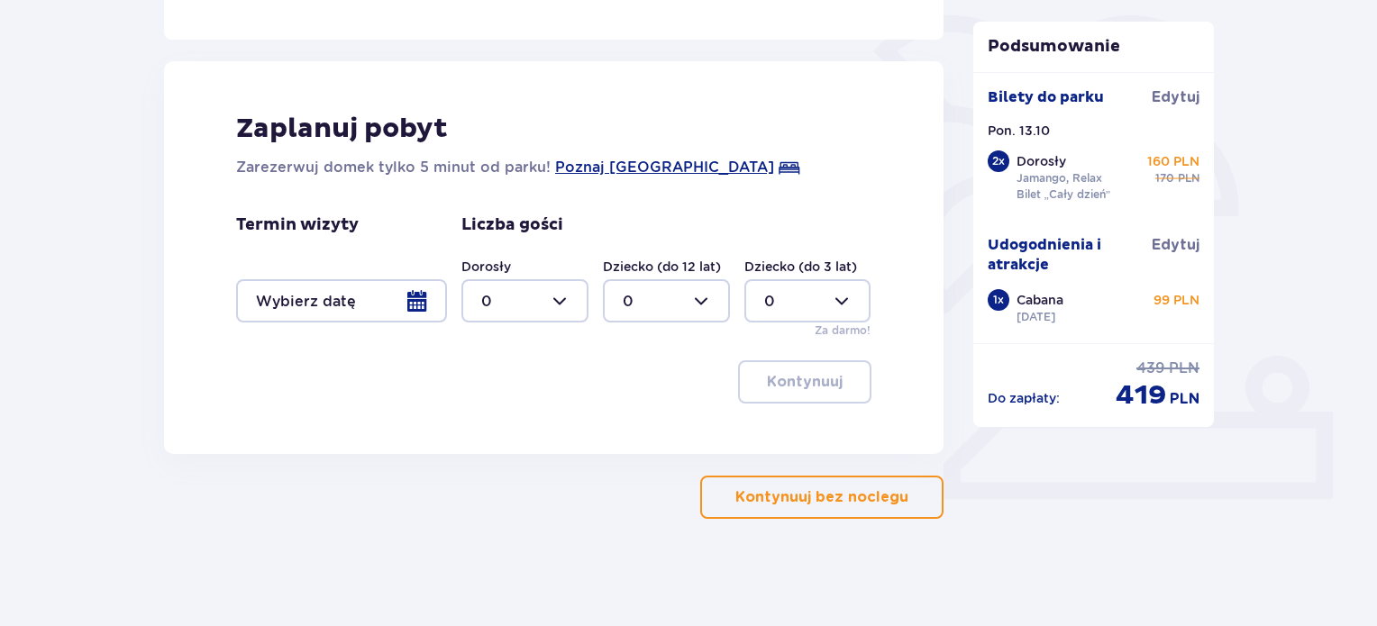
click at [865, 500] on p "Kontynuuj bez noclegu" at bounding box center [821, 498] width 173 height 20
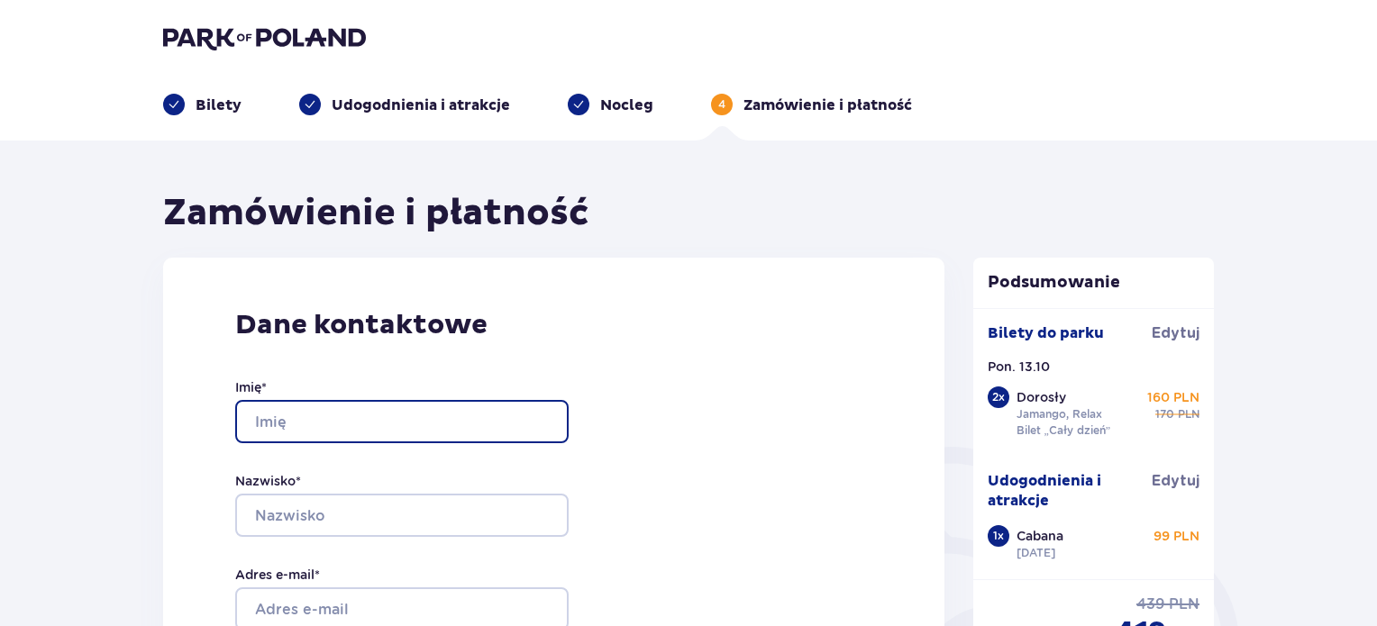
click at [396, 434] on input "Imię *" at bounding box center [401, 421] width 333 height 43
type input "Robert"
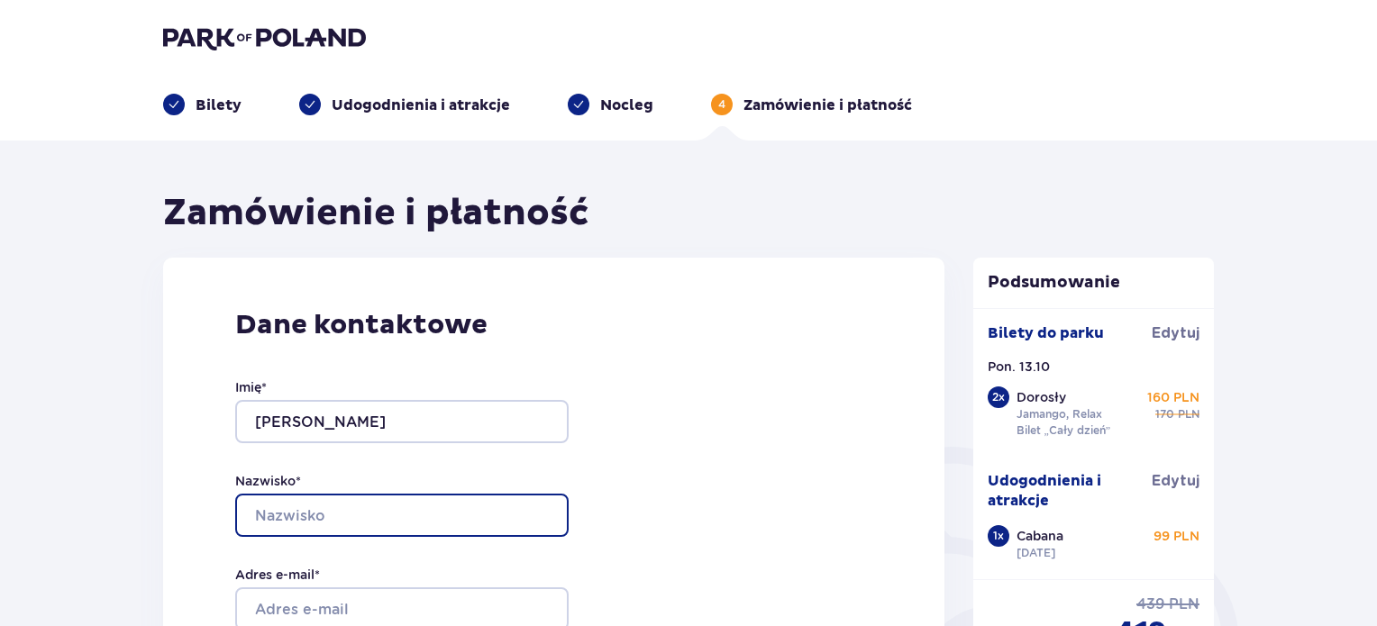
type input "Żukowski"
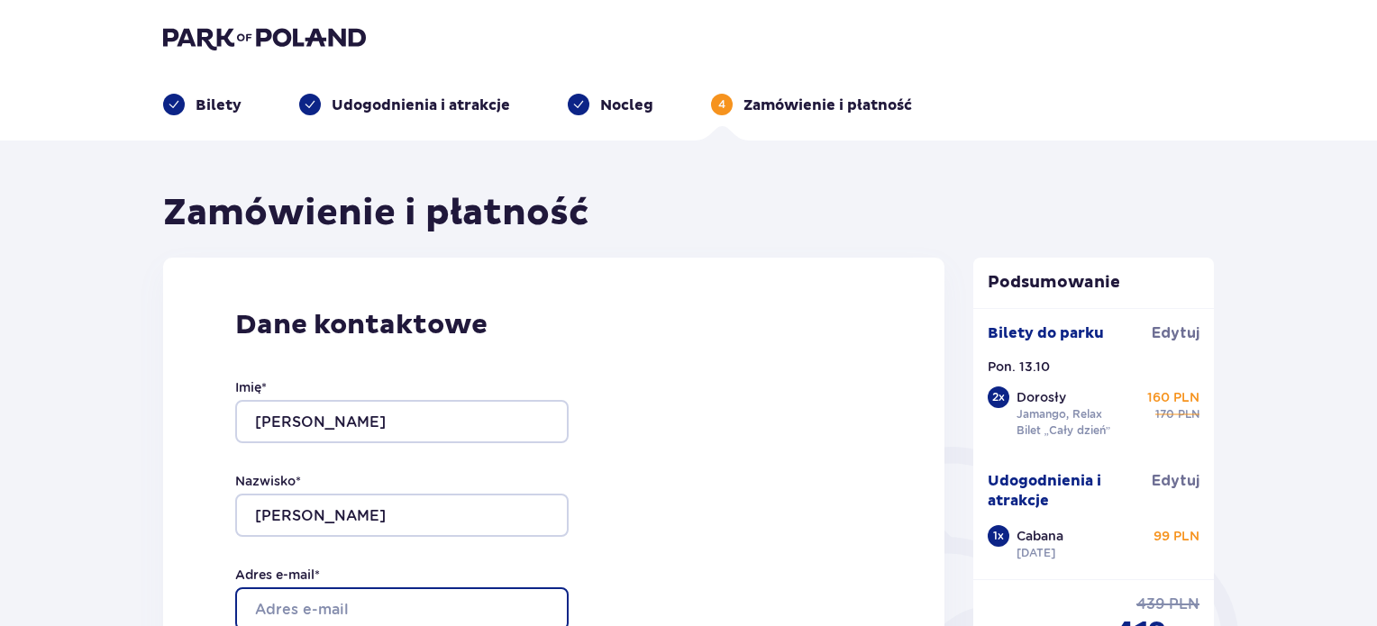
type input "rz1999@wp.pl"
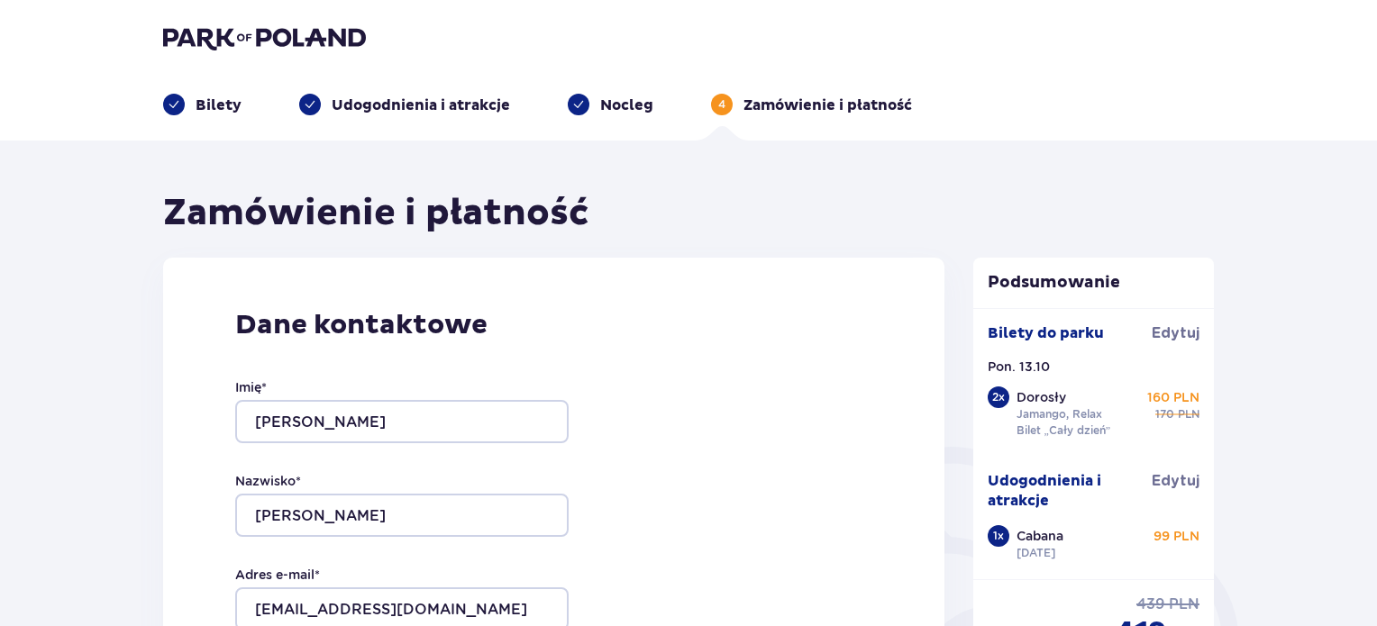
type input "rz1999@wp.pl"
type input "881037832"
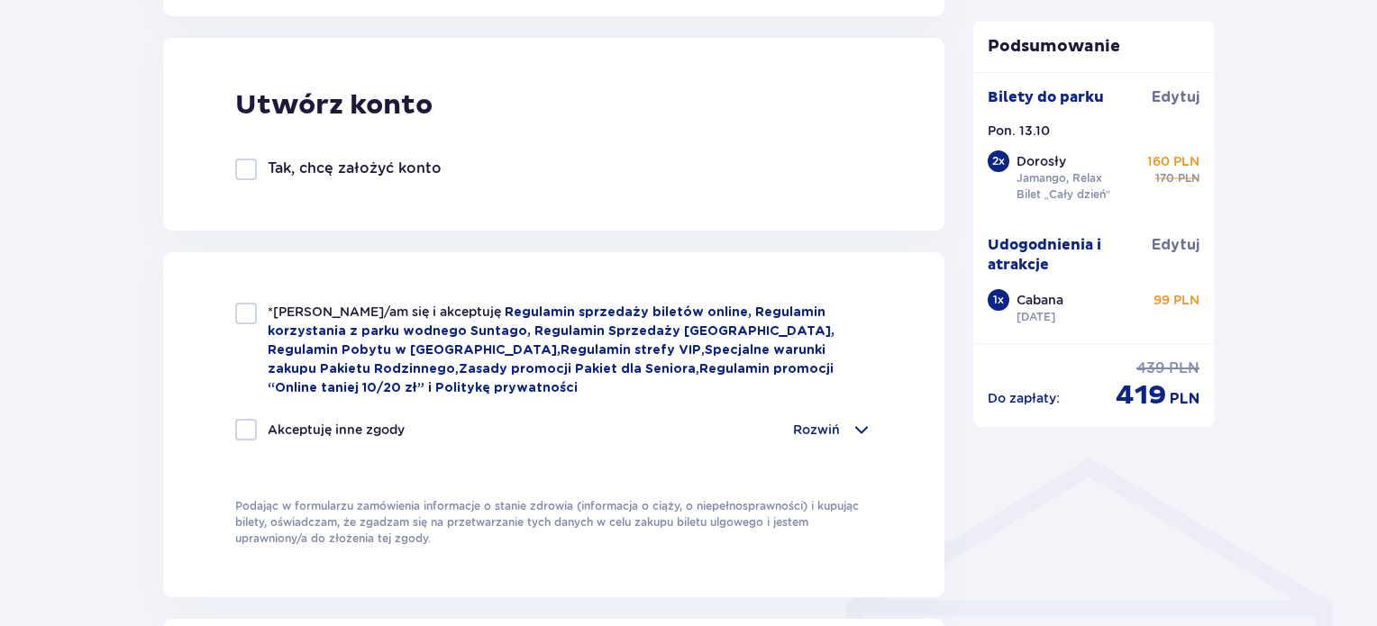
scroll to position [1031, 0]
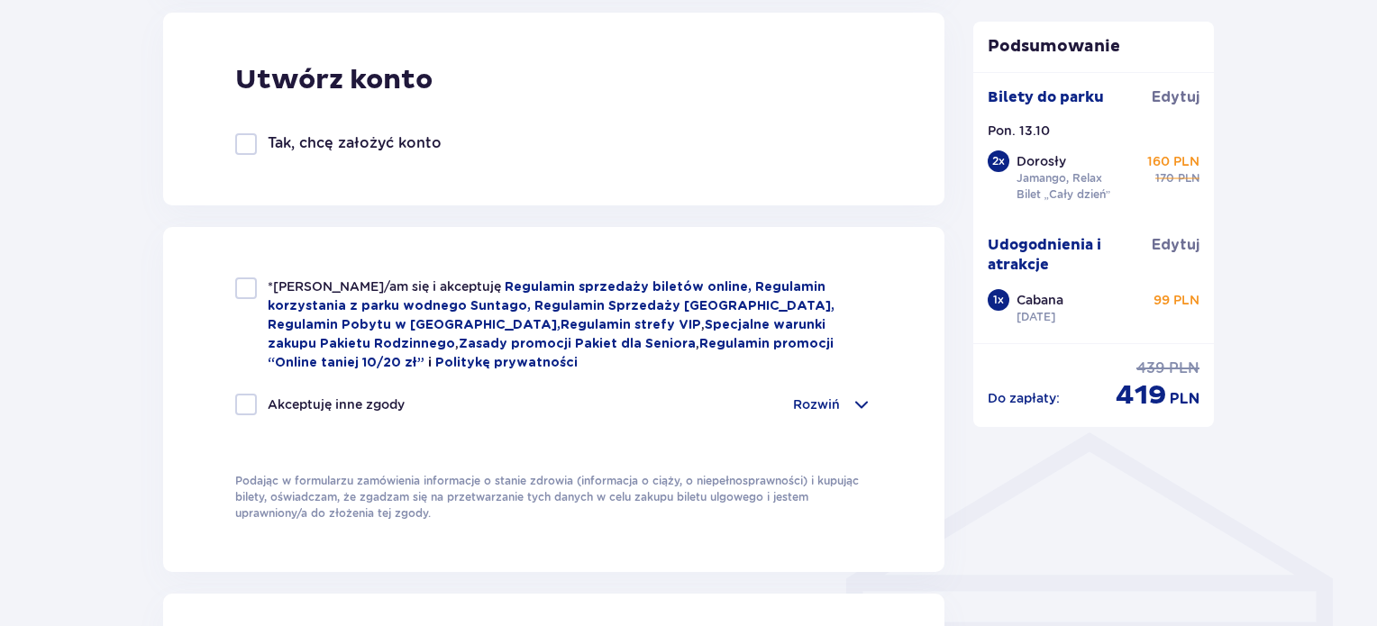
click at [226, 284] on div "*Zapoznałem/am się i akceptuję Regulamin sprzedaży biletów online, Regulamin ko…" at bounding box center [553, 399] width 781 height 345
click at [238, 287] on div at bounding box center [246, 289] width 22 height 22
checkbox input "true"
click at [251, 394] on div at bounding box center [246, 405] width 22 height 22
checkbox input "true"
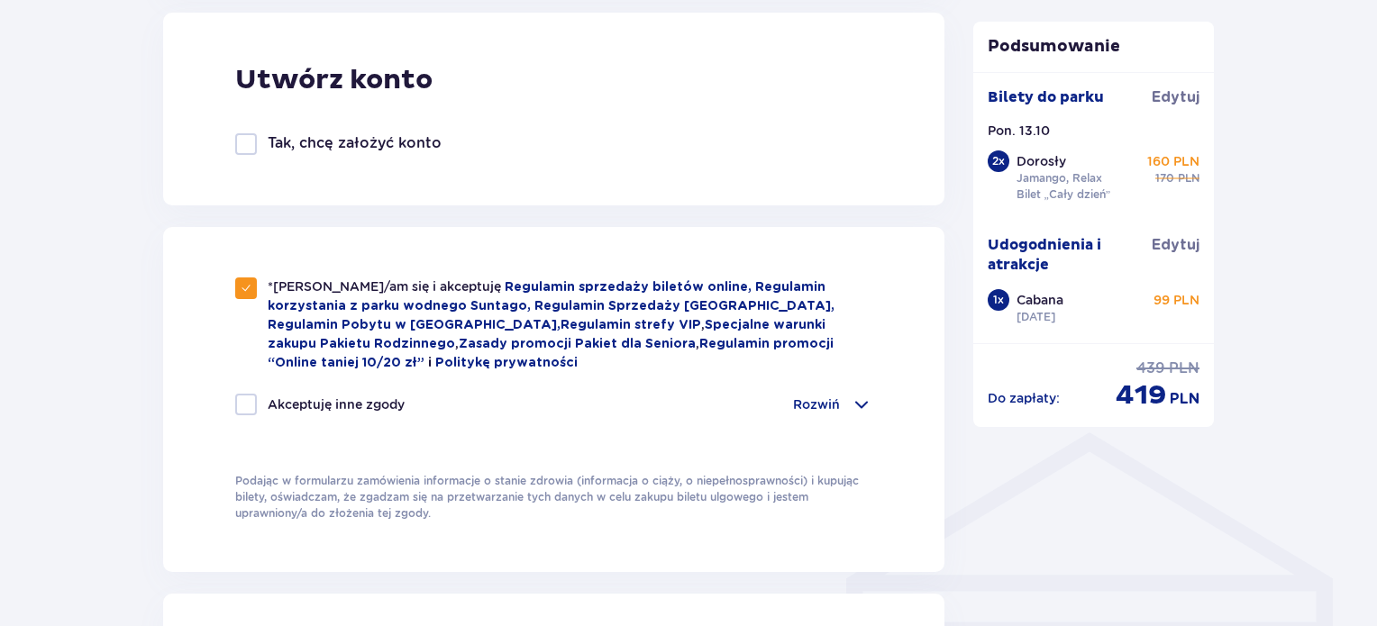
checkbox input "true"
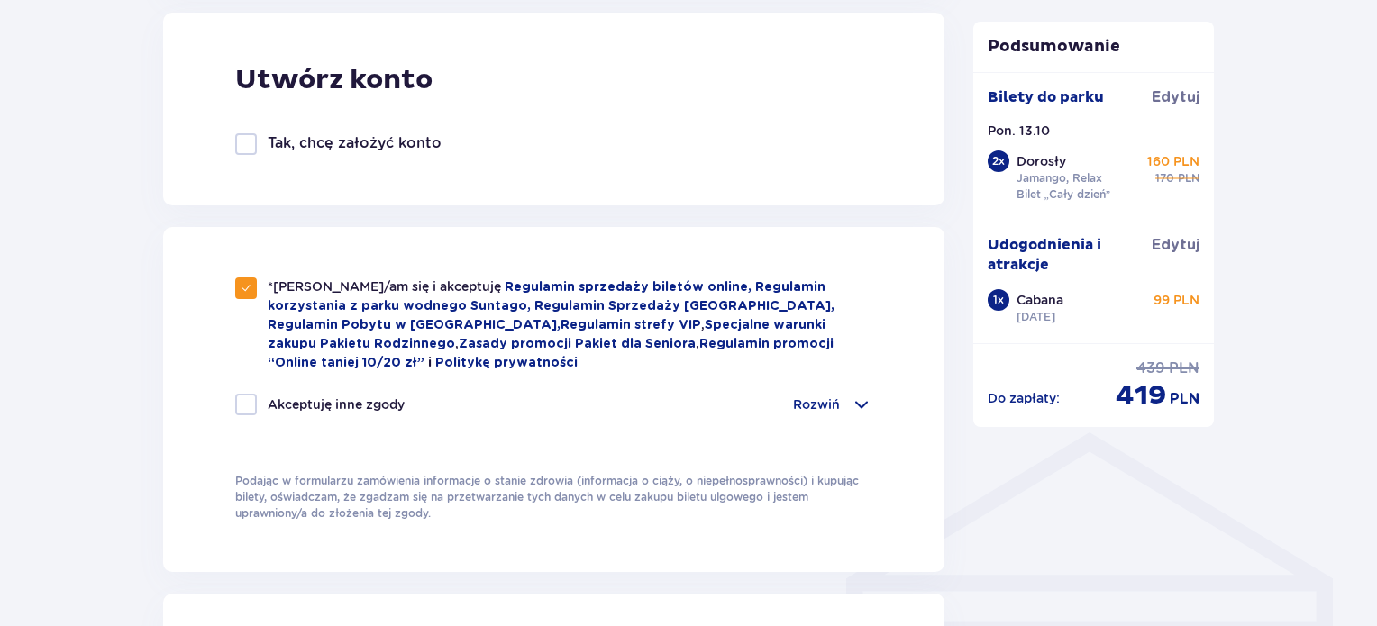
checkbox input "true"
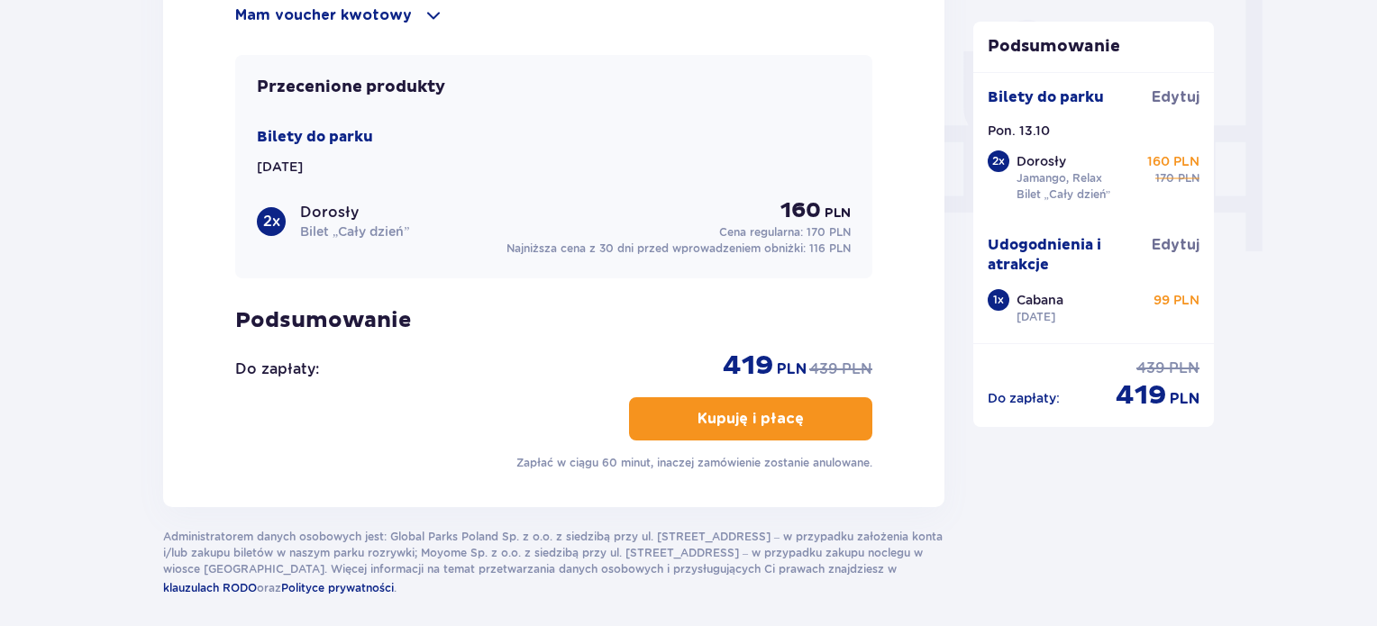
scroll to position [1766, 0]
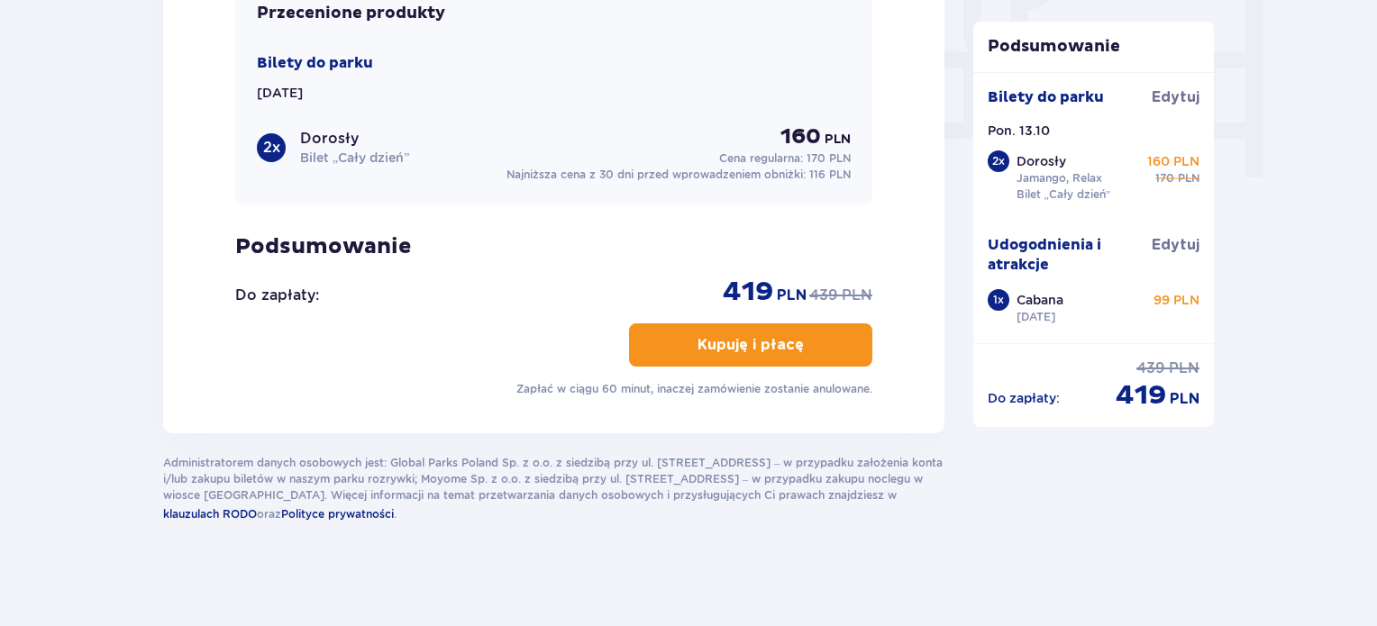
click at [747, 335] on p "Kupuję i płacę" at bounding box center [751, 345] width 106 height 20
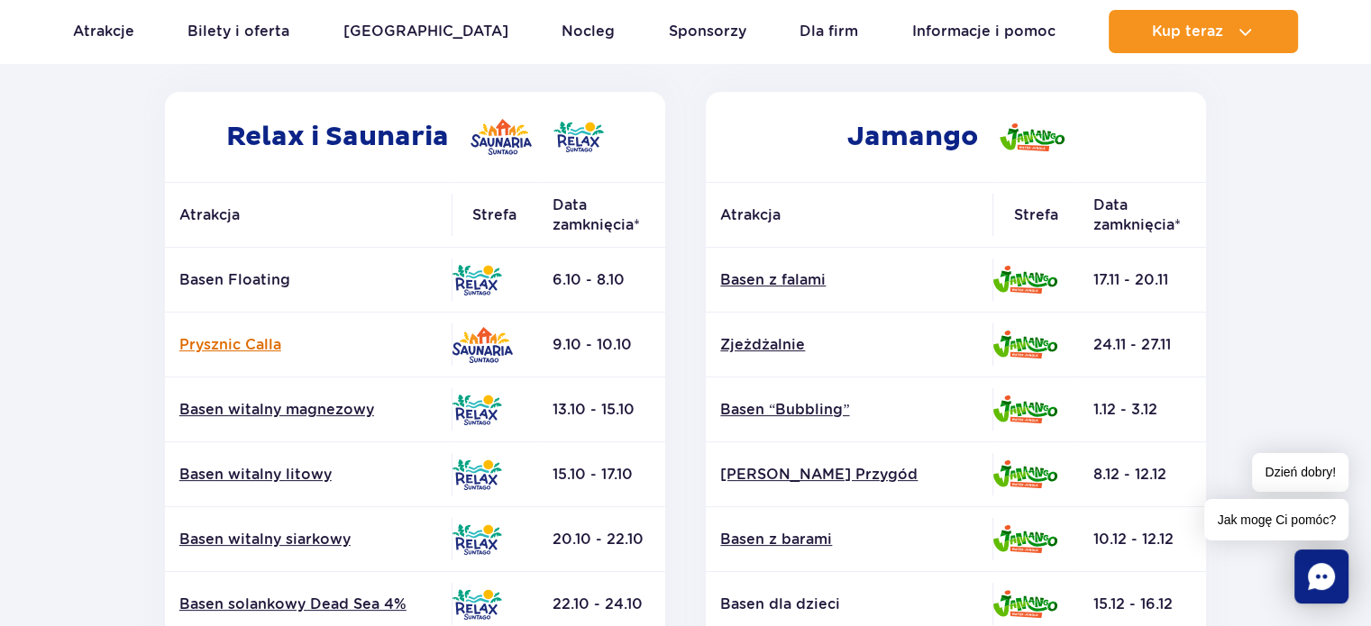
scroll to position [397, 0]
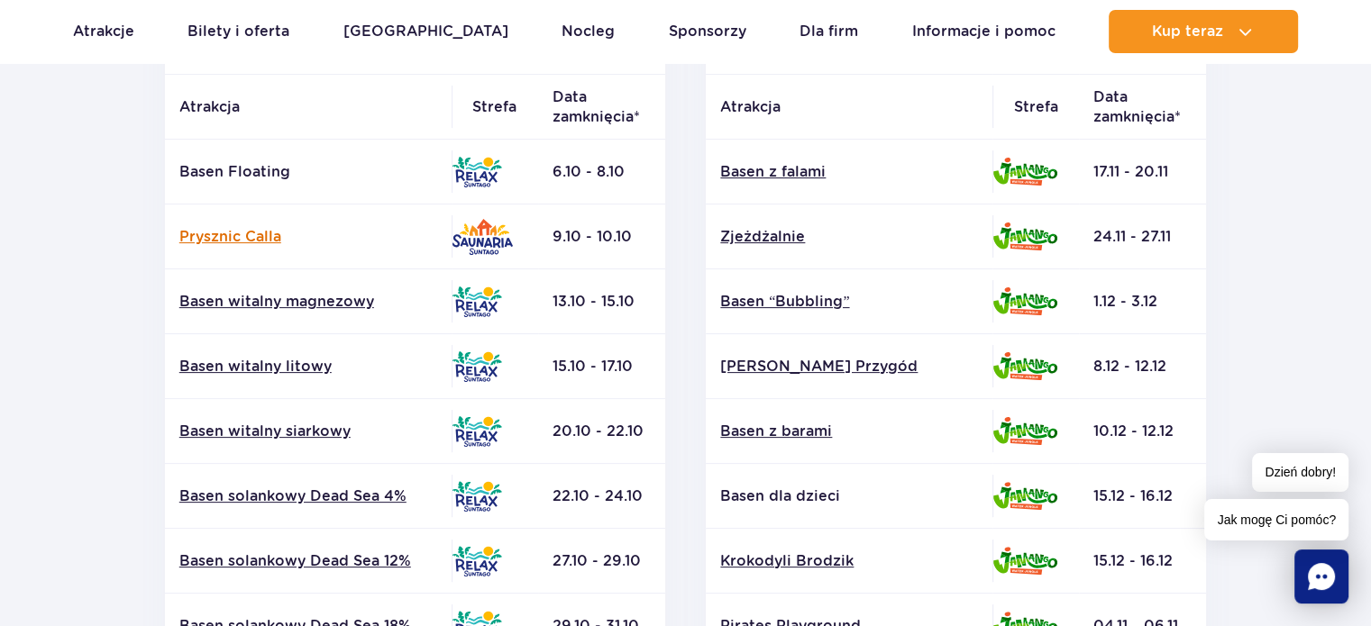
click at [247, 233] on link "Prysznic Calla" at bounding box center [308, 237] width 258 height 20
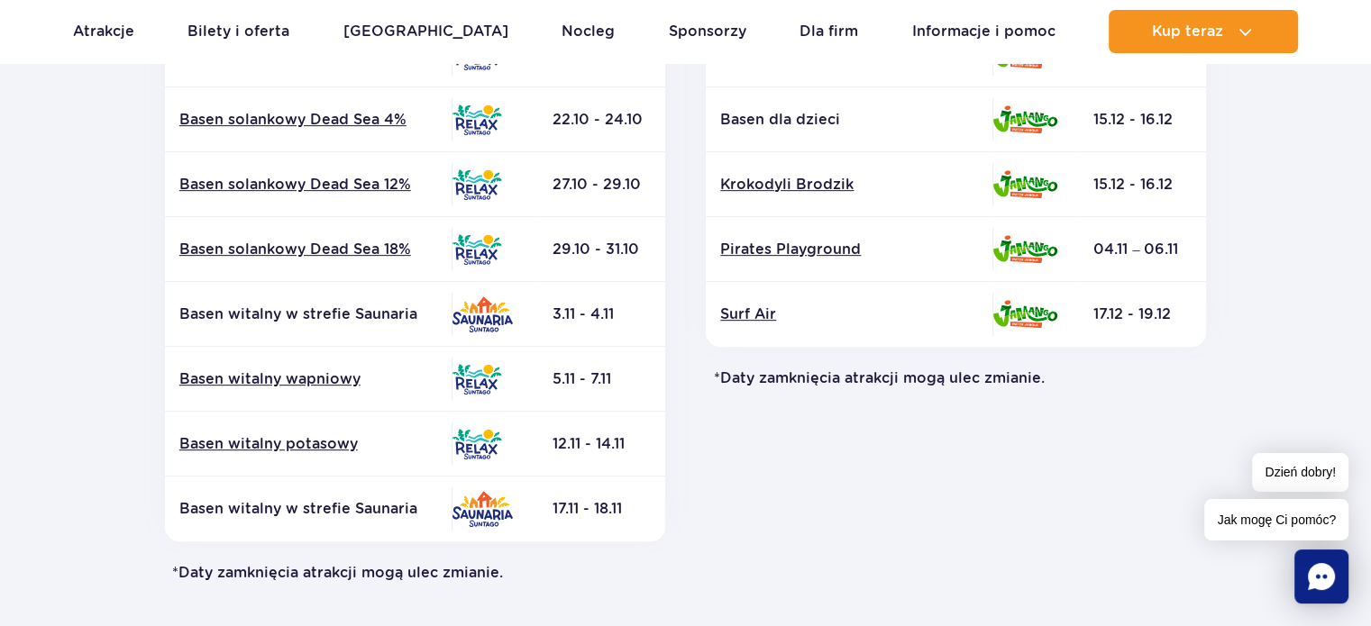
scroll to position [797, 0]
